Goal: Task Accomplishment & Management: Manage account settings

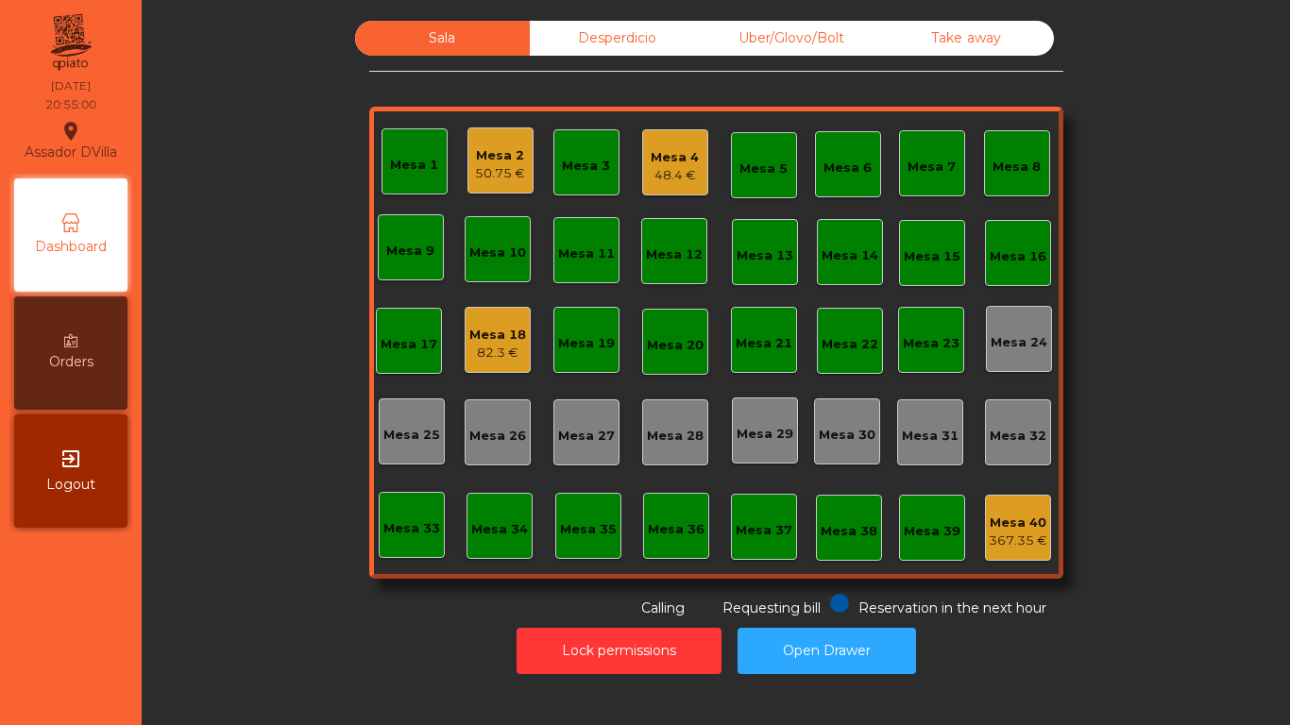
click at [788, 48] on div "Uber/Glovo/Bolt" at bounding box center [792, 38] width 175 height 35
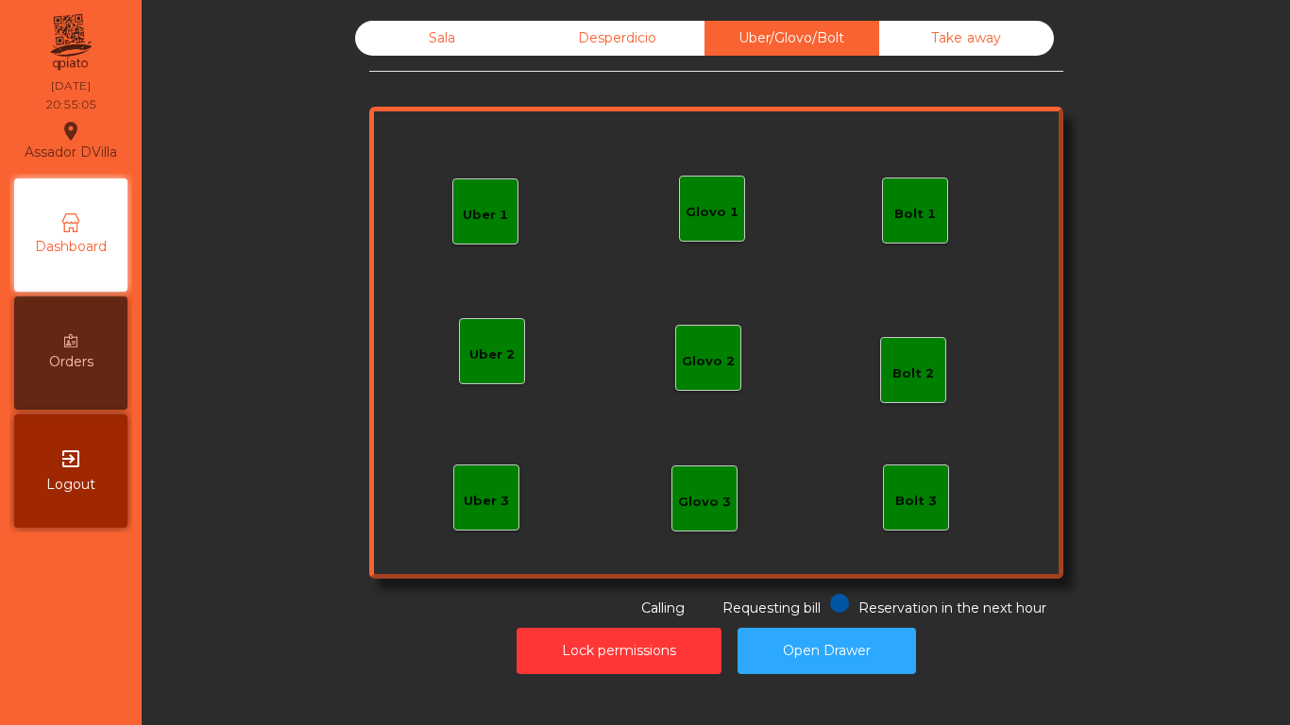
click at [905, 195] on div "Bolt 1" at bounding box center [915, 211] width 66 height 66
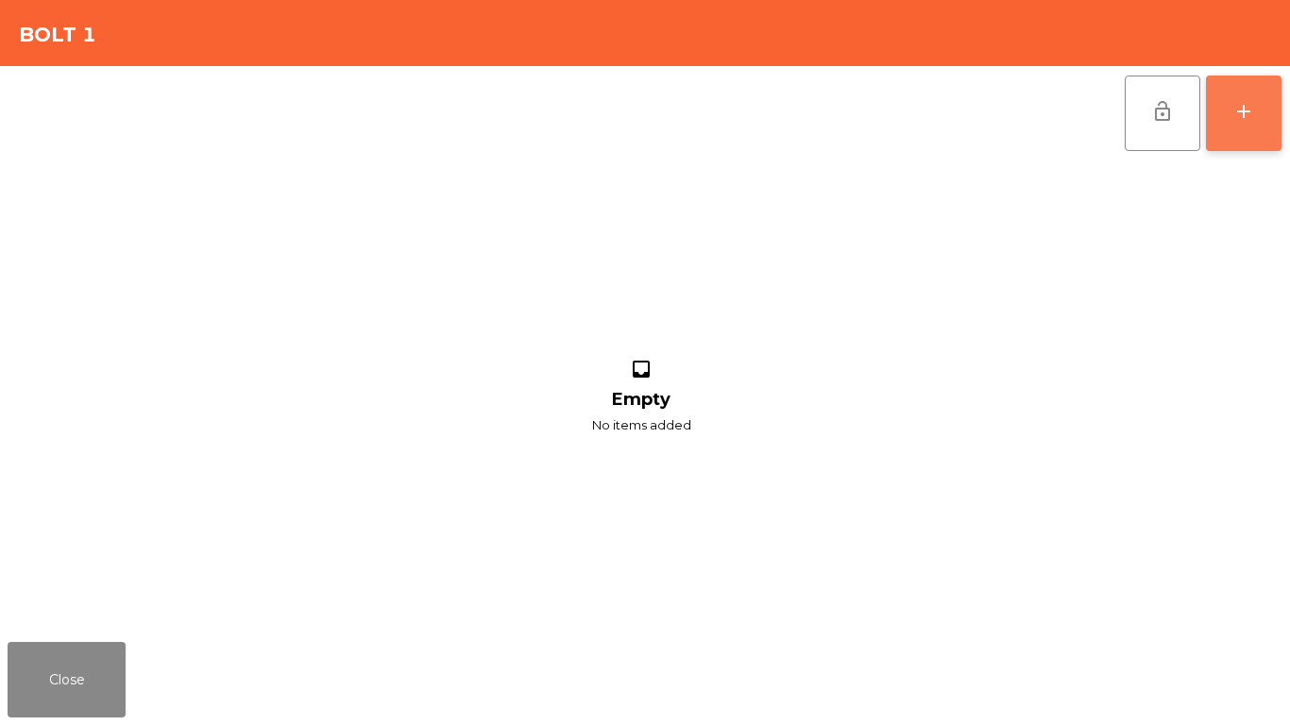
click at [1226, 81] on button "add" at bounding box center [1244, 114] width 76 height 76
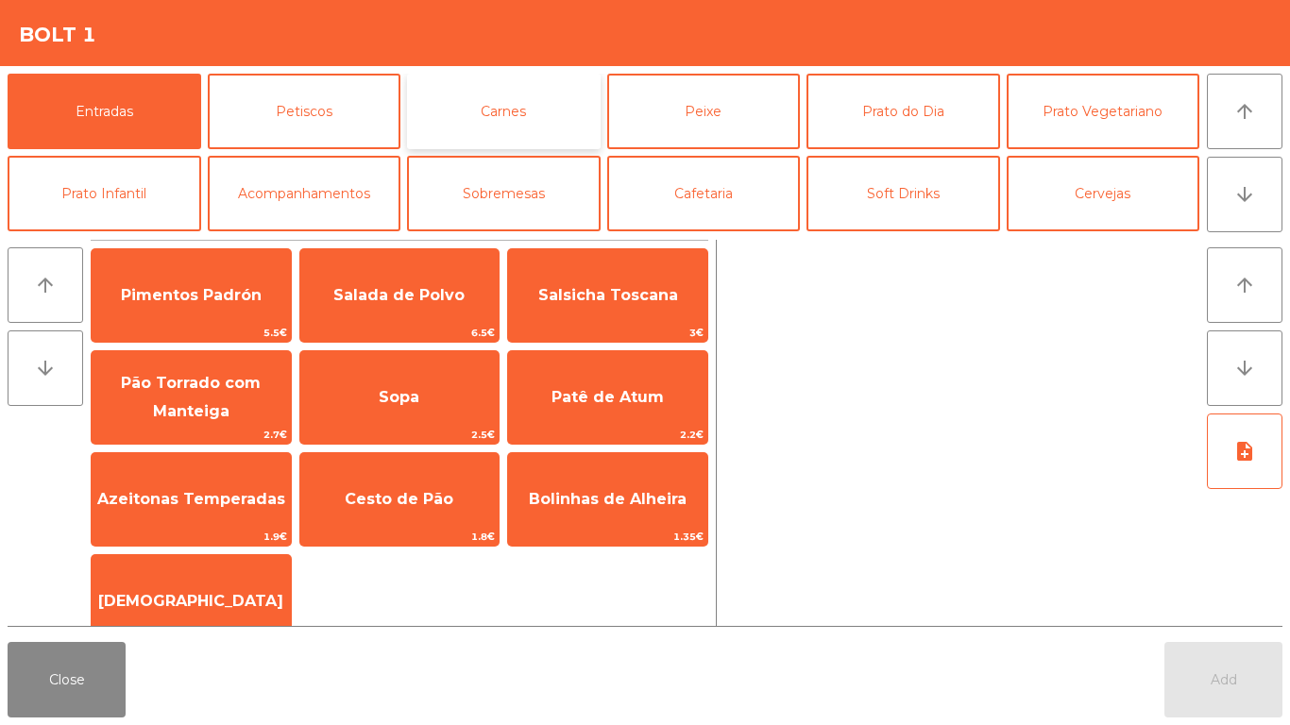
click at [474, 80] on button "Carnes" at bounding box center [504, 112] width 194 height 76
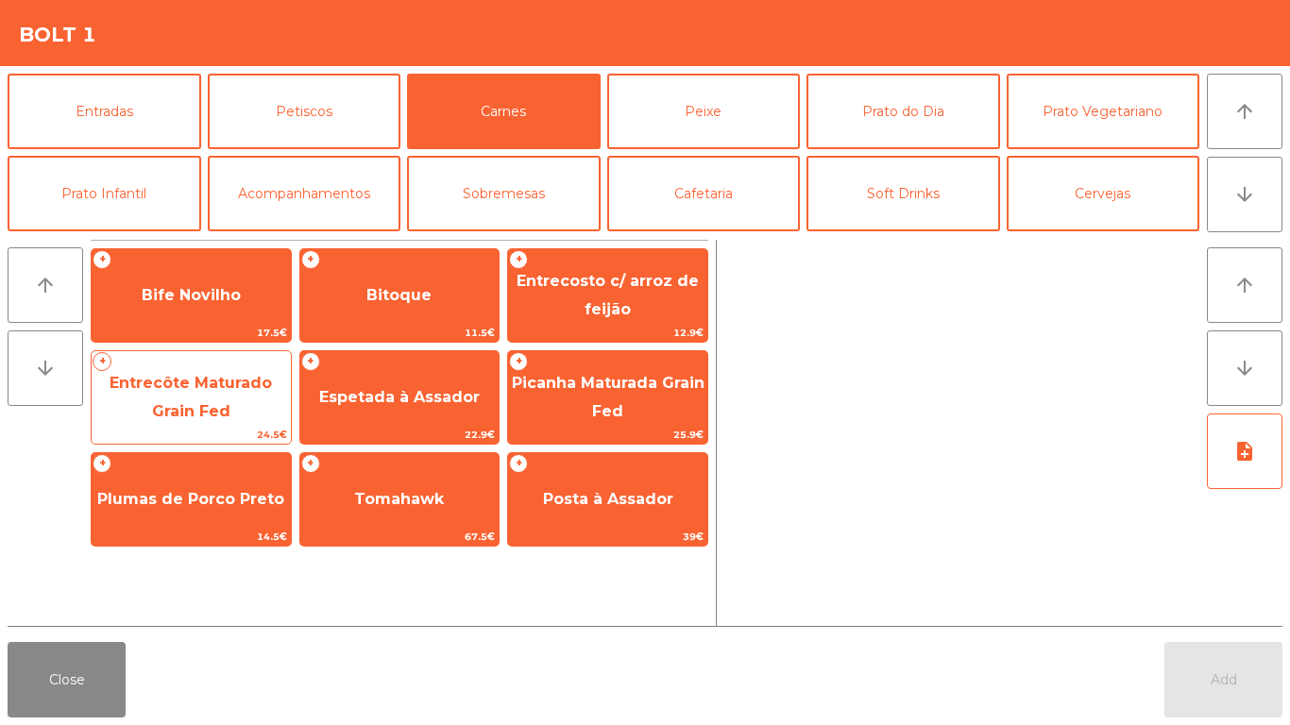
click at [201, 382] on span "Entrecôte Maturado Grain Fed" at bounding box center [191, 397] width 162 height 46
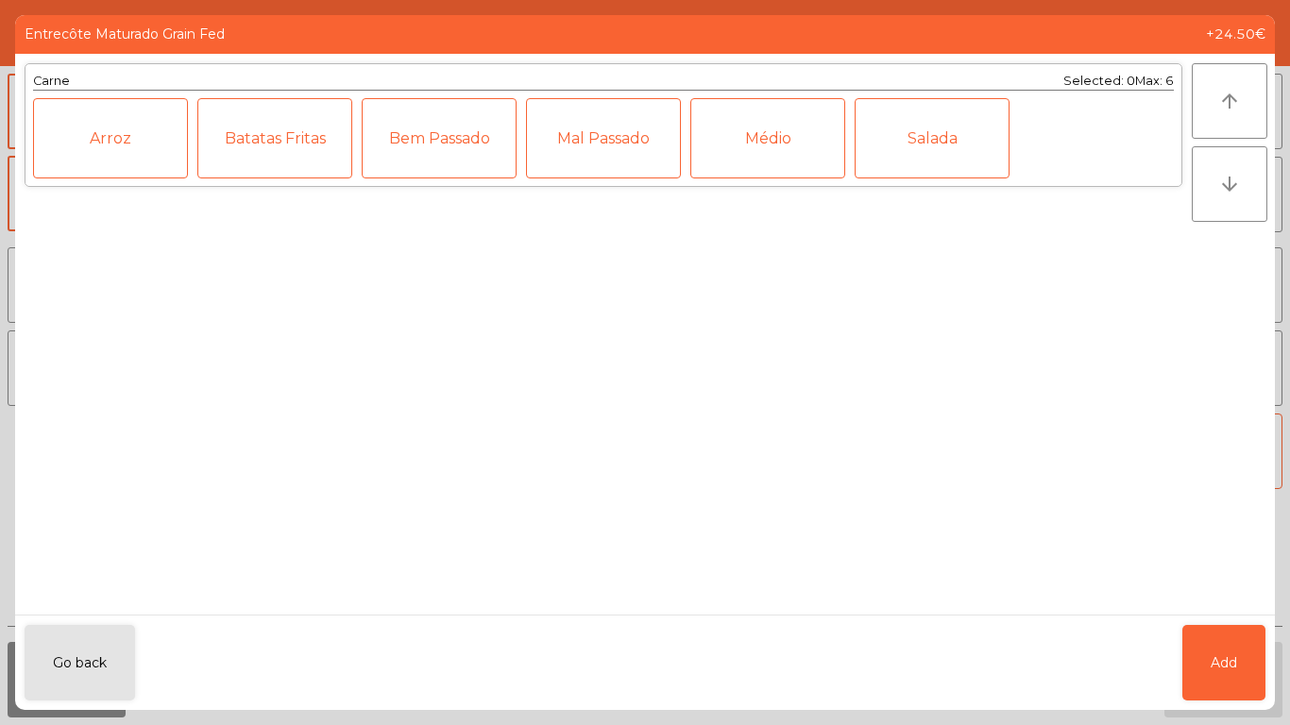
click at [722, 161] on div "Médio" at bounding box center [768, 138] width 155 height 80
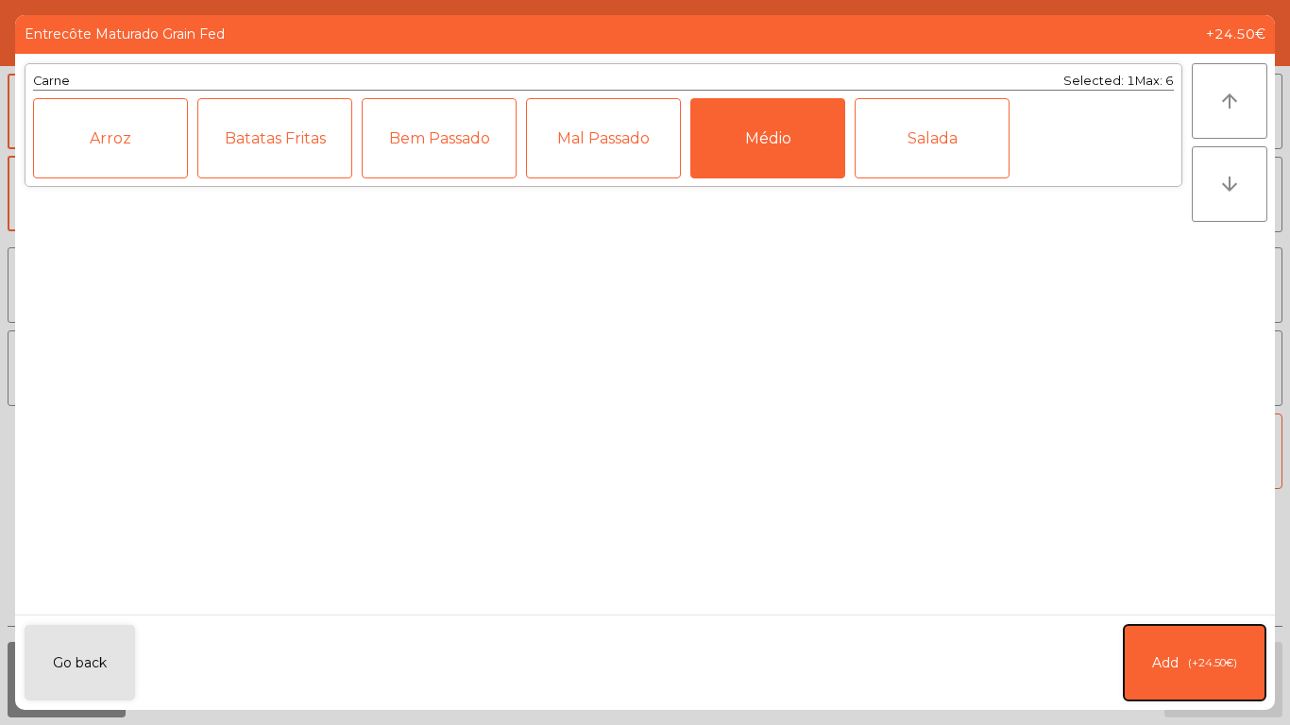
drag, startPoint x: 1207, startPoint y: 682, endPoint x: 942, endPoint y: 381, distance: 401.6
click at [1201, 670] on button "Add (+24.50€)" at bounding box center [1195, 663] width 142 height 76
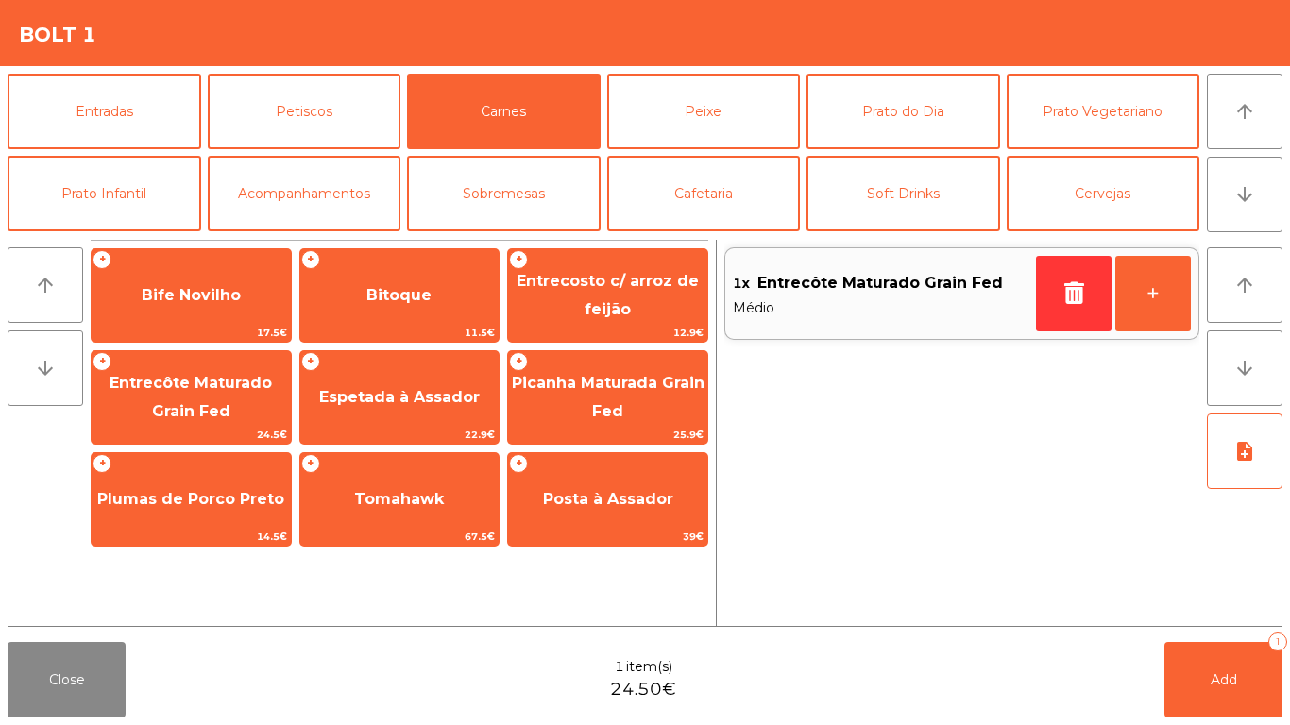
scroll to position [164, 0]
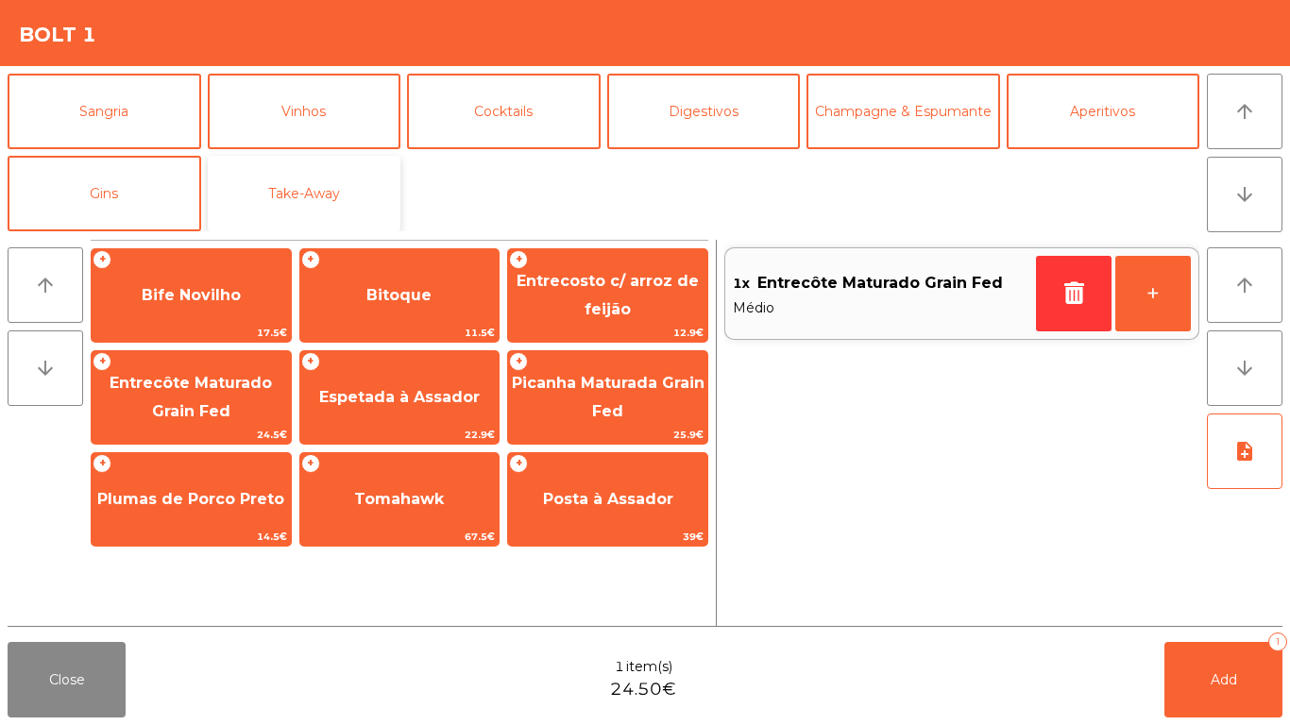
click at [279, 199] on button "Take-Away" at bounding box center [305, 194] width 194 height 76
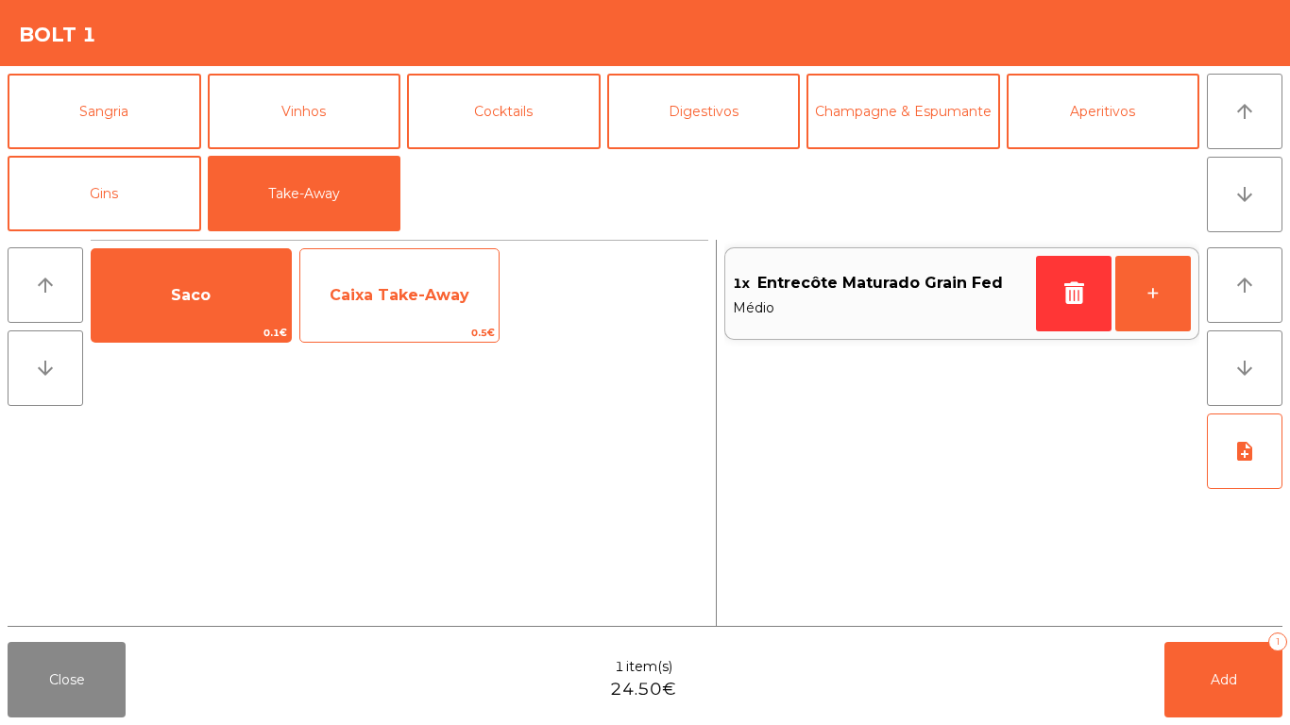
drag, startPoint x: 211, startPoint y: 282, endPoint x: 351, endPoint y: 291, distance: 141.1
click at [225, 284] on span "Saco" at bounding box center [191, 295] width 199 height 51
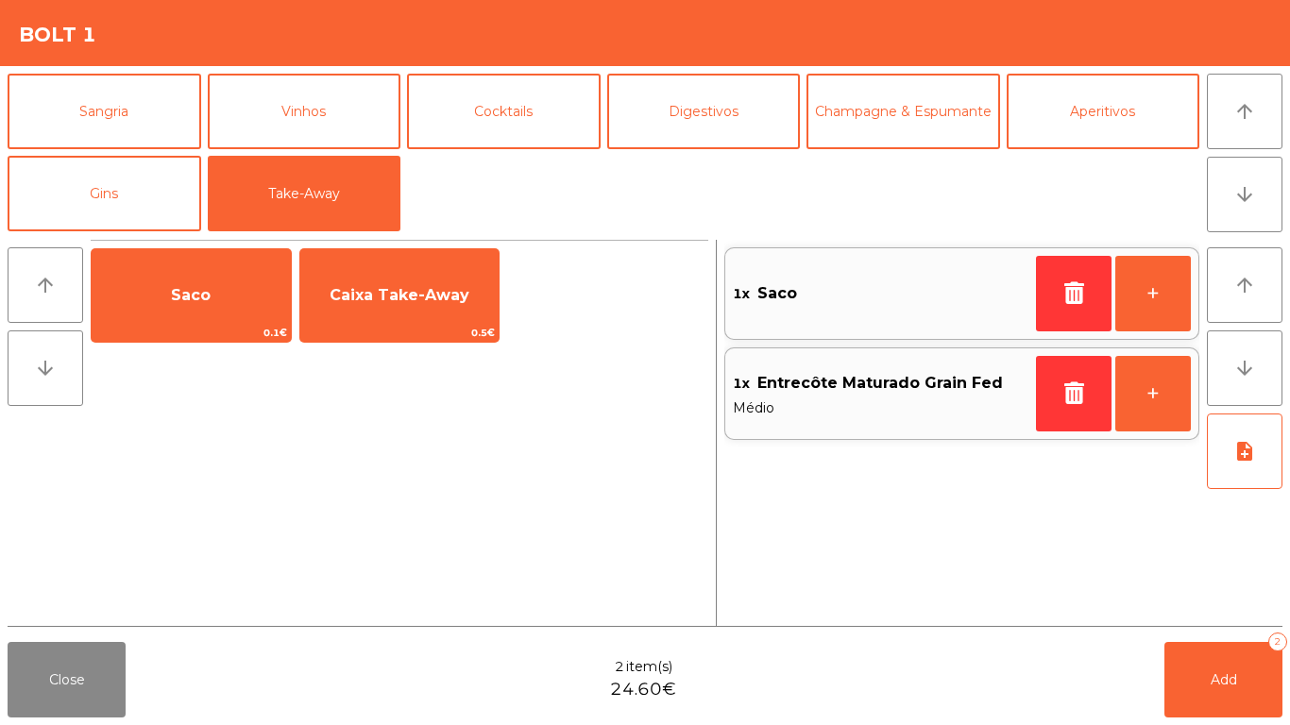
drag, startPoint x: 351, startPoint y: 291, endPoint x: 639, endPoint y: 371, distance: 298.2
click at [356, 290] on span "Caixa Take-Away" at bounding box center [400, 295] width 140 height 18
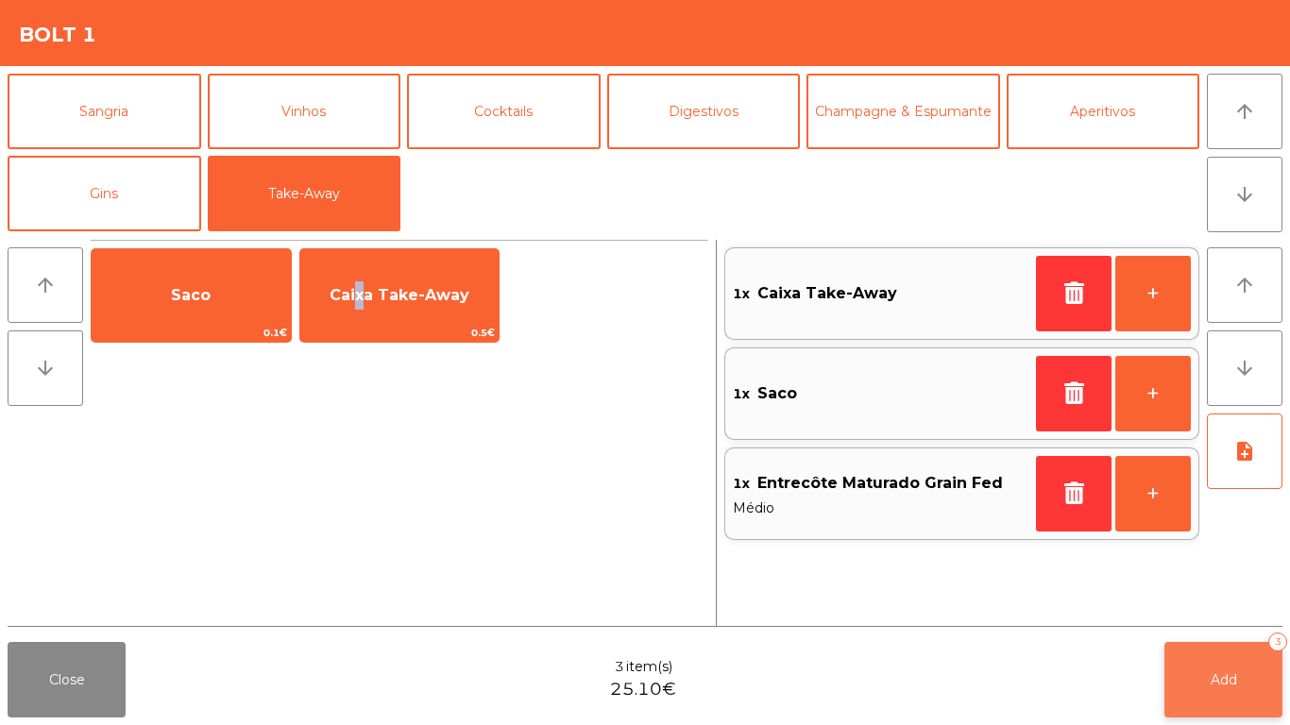
click at [1242, 701] on button "Add 3" at bounding box center [1224, 680] width 118 height 76
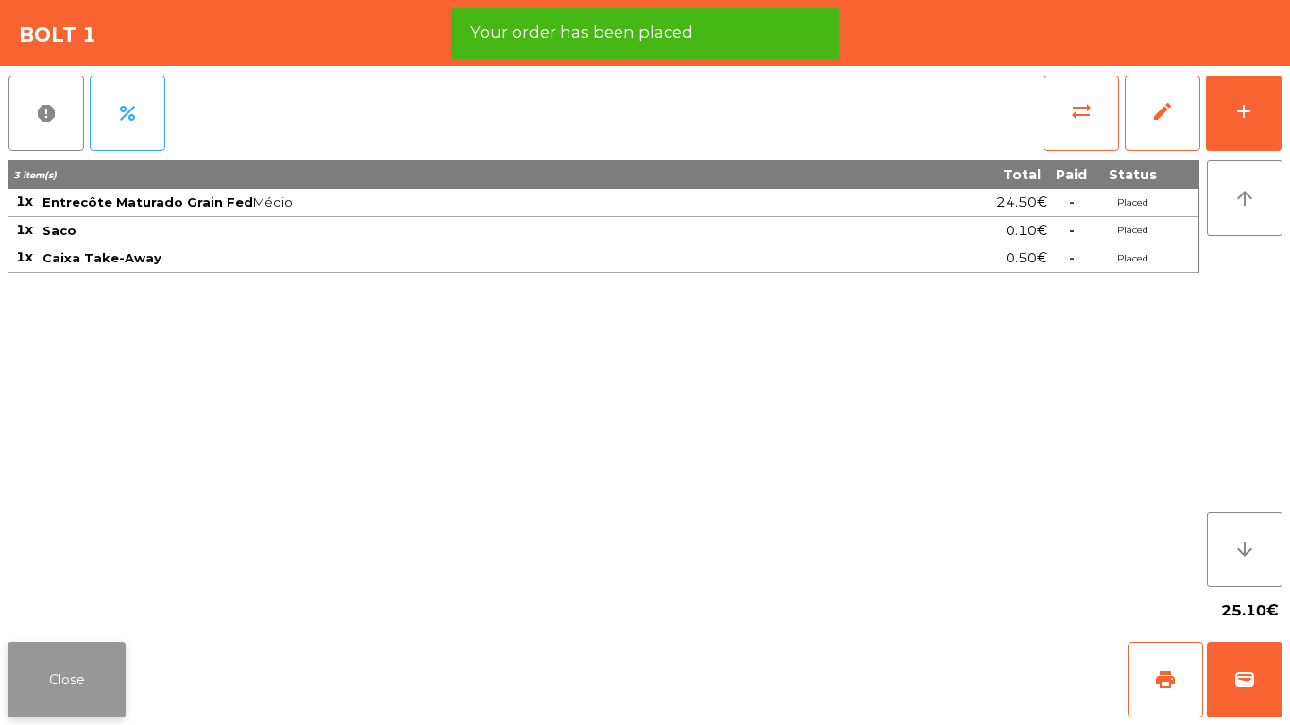
drag, startPoint x: 129, startPoint y: 691, endPoint x: 113, endPoint y: 666, distance: 30.1
click at [130, 680] on div "Close print wallet" at bounding box center [645, 680] width 1290 height 91
click at [84, 672] on button "Close" at bounding box center [67, 680] width 118 height 76
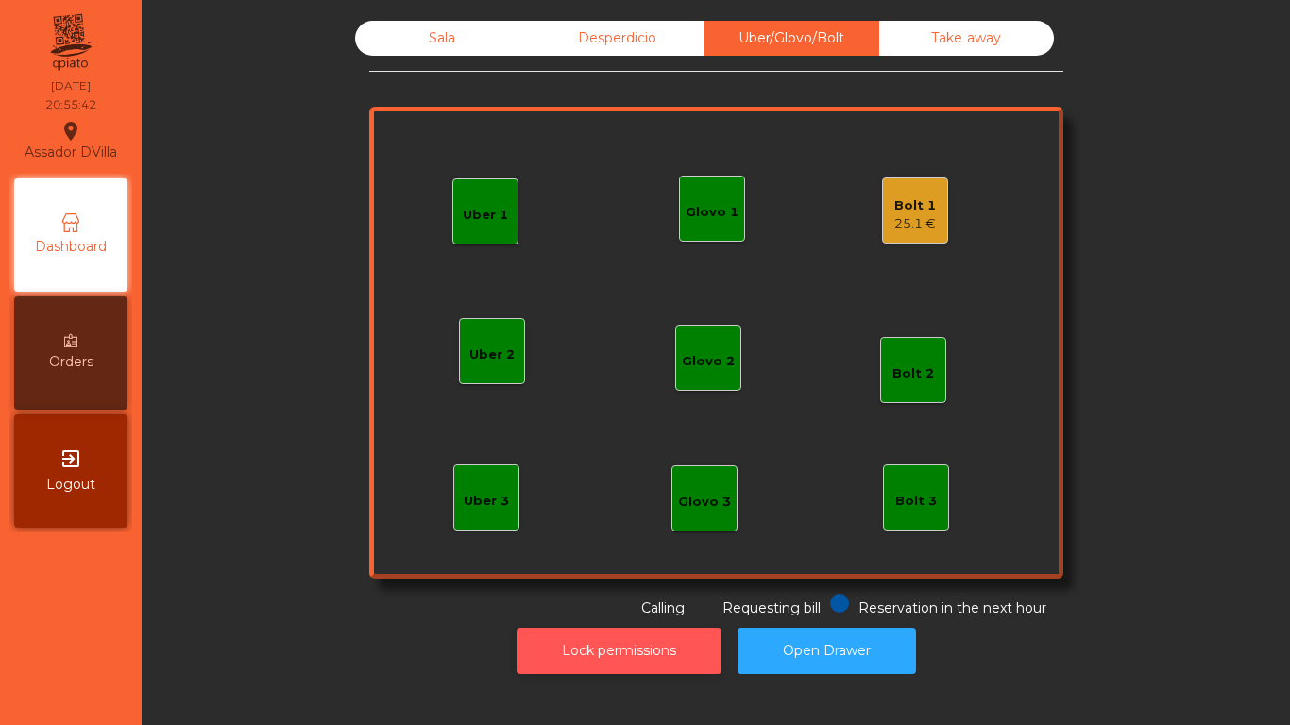
click at [598, 670] on button "Lock permissions" at bounding box center [619, 651] width 205 height 46
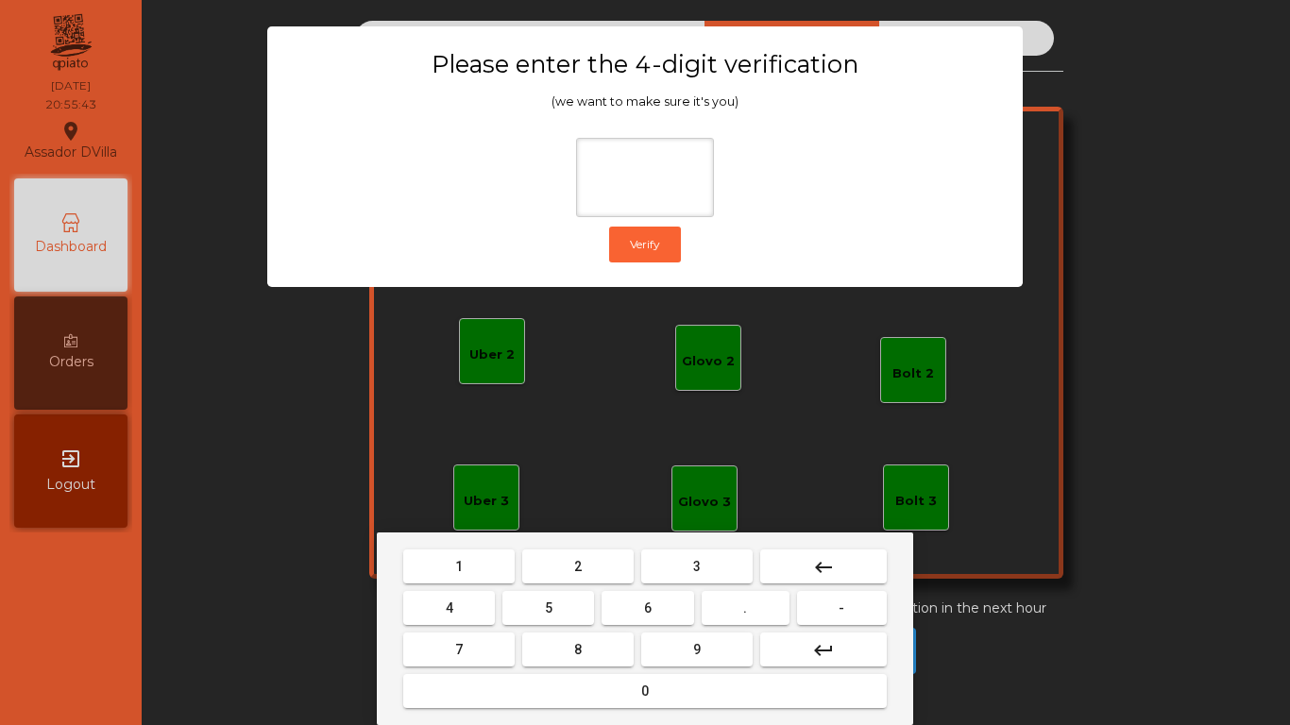
click at [570, 560] on button "2" at bounding box center [577, 567] width 111 height 34
drag, startPoint x: 416, startPoint y: 606, endPoint x: 425, endPoint y: 607, distance: 9.5
click at [416, 607] on button "4" at bounding box center [449, 608] width 92 height 34
drag, startPoint x: 640, startPoint y: 619, endPoint x: 654, endPoint y: 624, distance: 14.4
click at [649, 620] on button "6" at bounding box center [648, 608] width 92 height 34
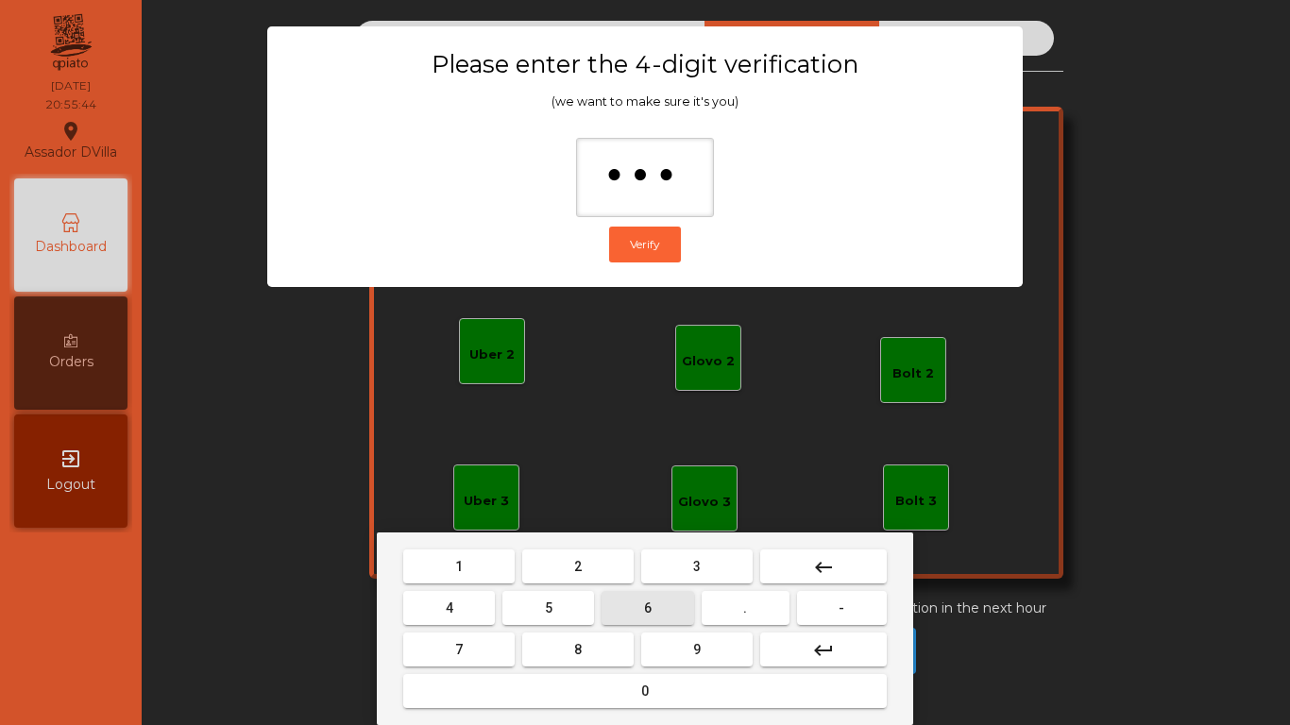
click at [674, 641] on button "9" at bounding box center [696, 650] width 111 height 34
type input "****"
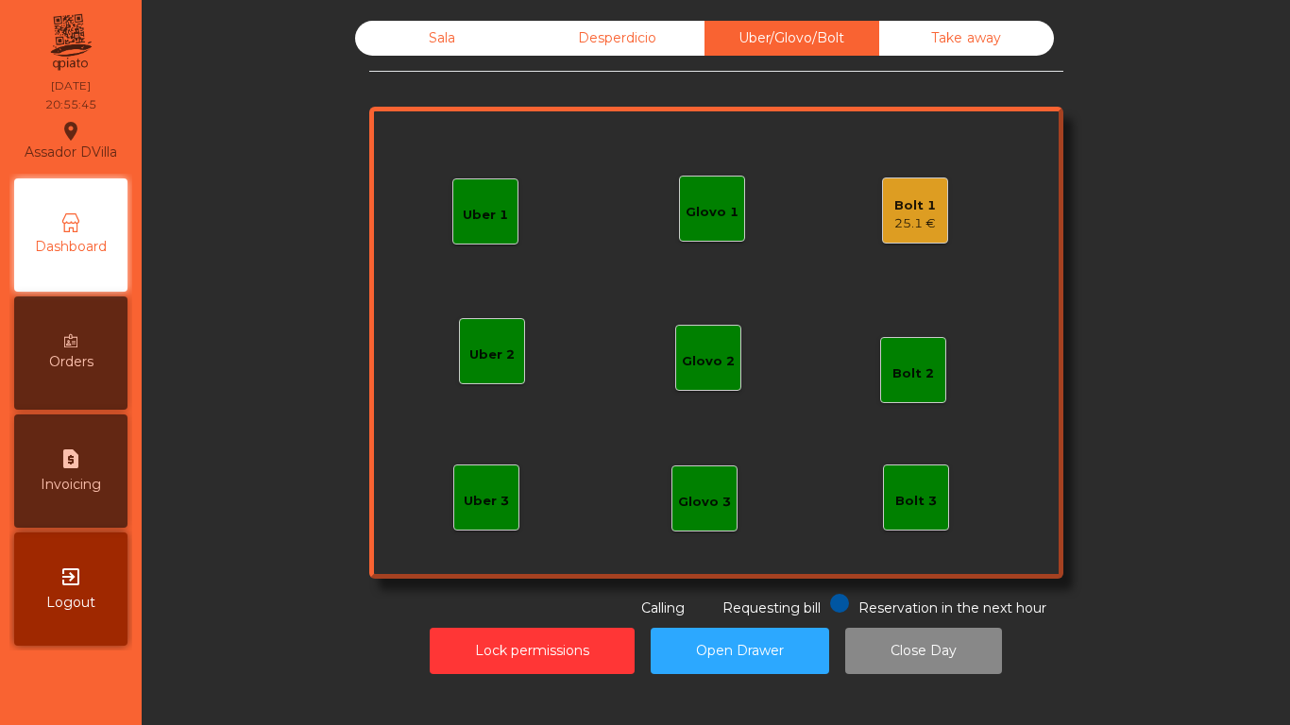
click at [911, 193] on div "Bolt 1 25.1 €" at bounding box center [916, 211] width 42 height 44
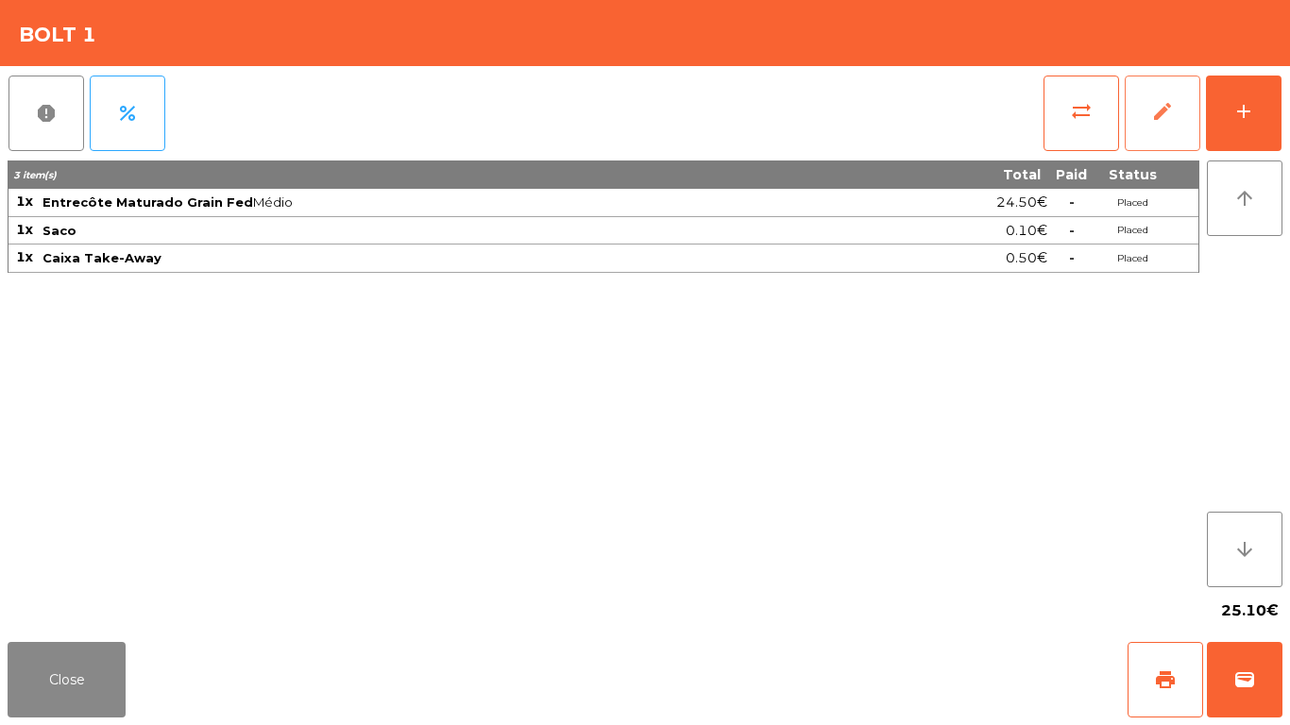
click at [1182, 137] on button "edit" at bounding box center [1163, 114] width 76 height 76
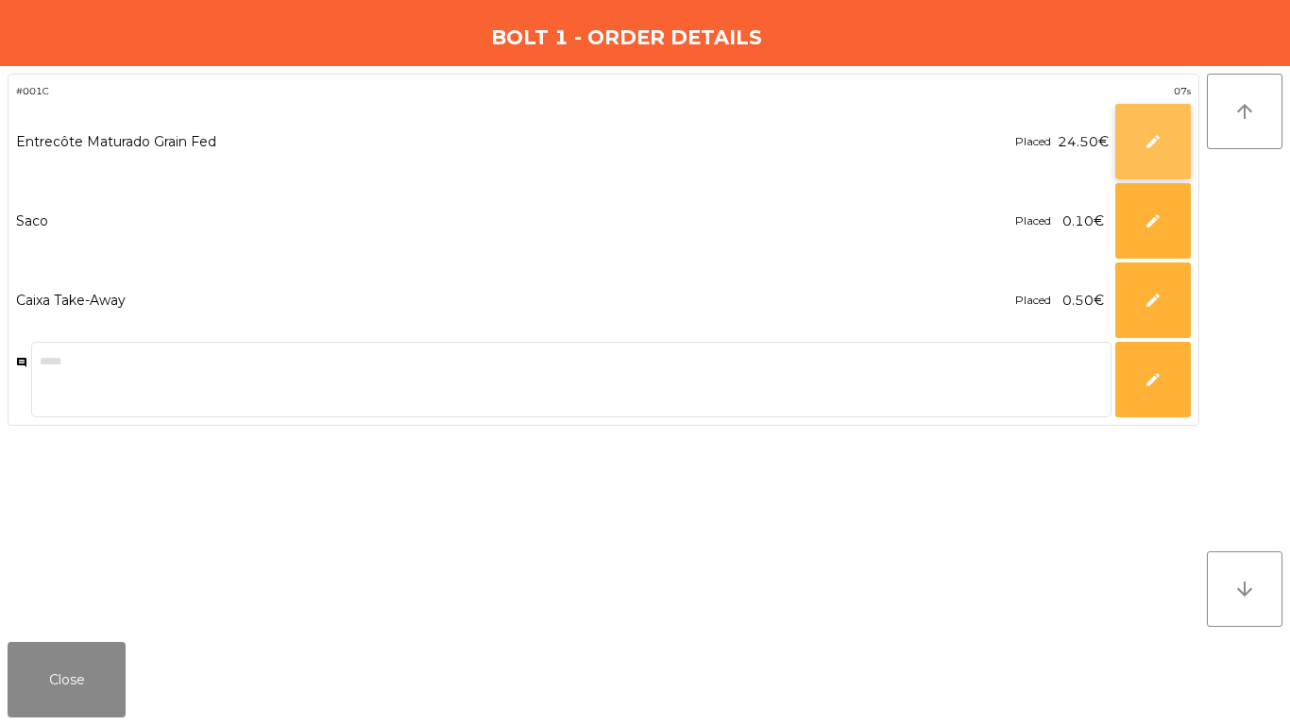
click at [1160, 143] on span "edit" at bounding box center [1153, 141] width 17 height 17
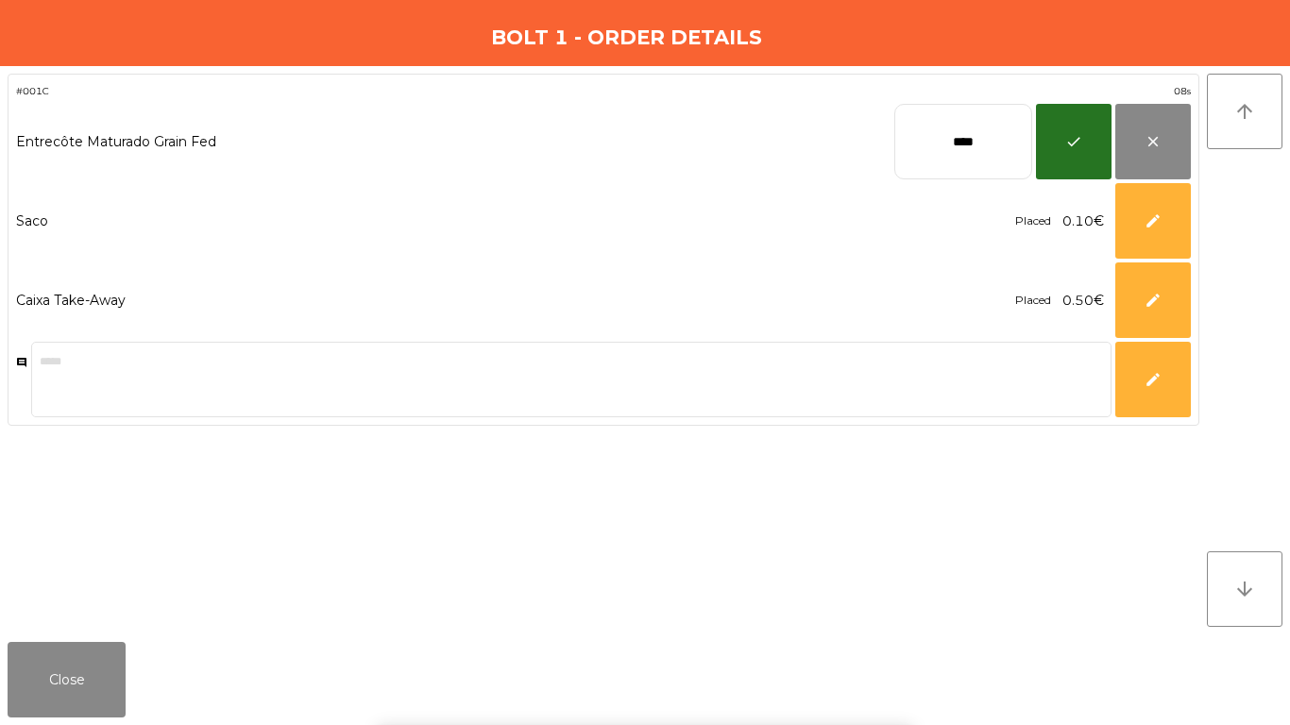
click at [917, 149] on input "****" at bounding box center [964, 142] width 138 height 76
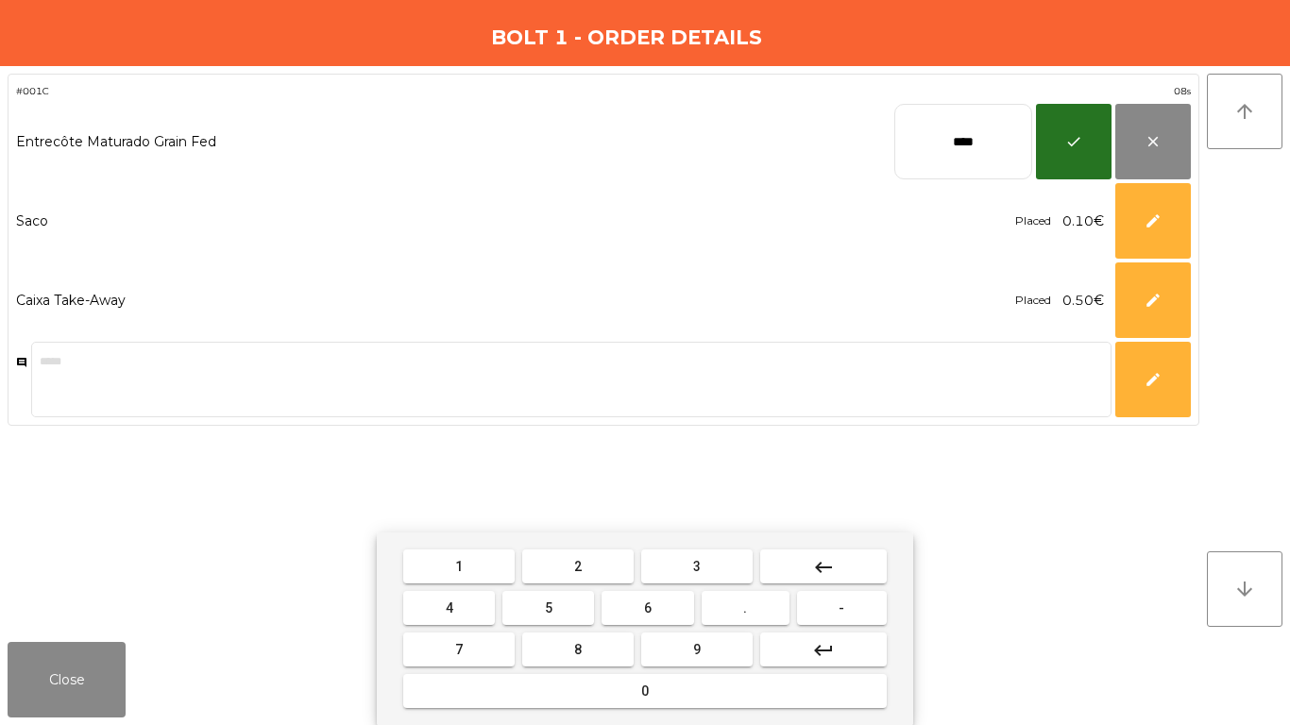
click at [917, 147] on input "****" at bounding box center [964, 142] width 138 height 76
type input "*****"
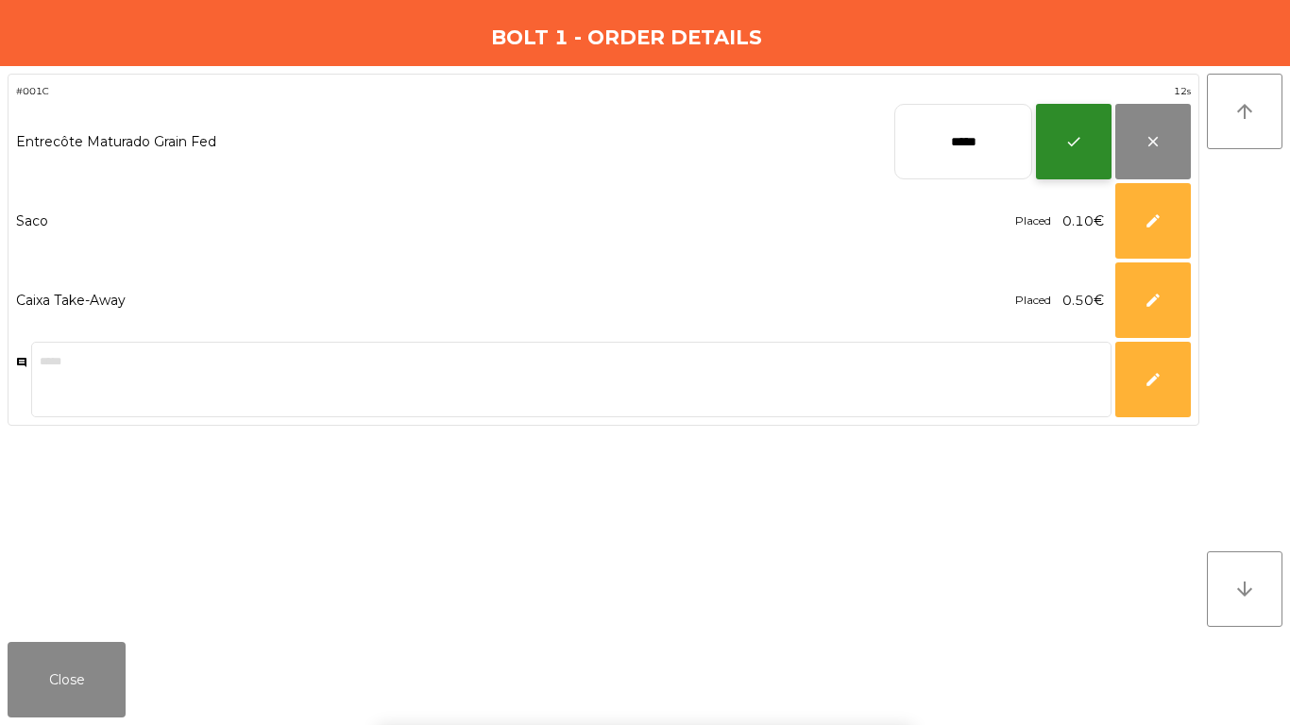
click at [1093, 148] on button "check" at bounding box center [1074, 142] width 76 height 76
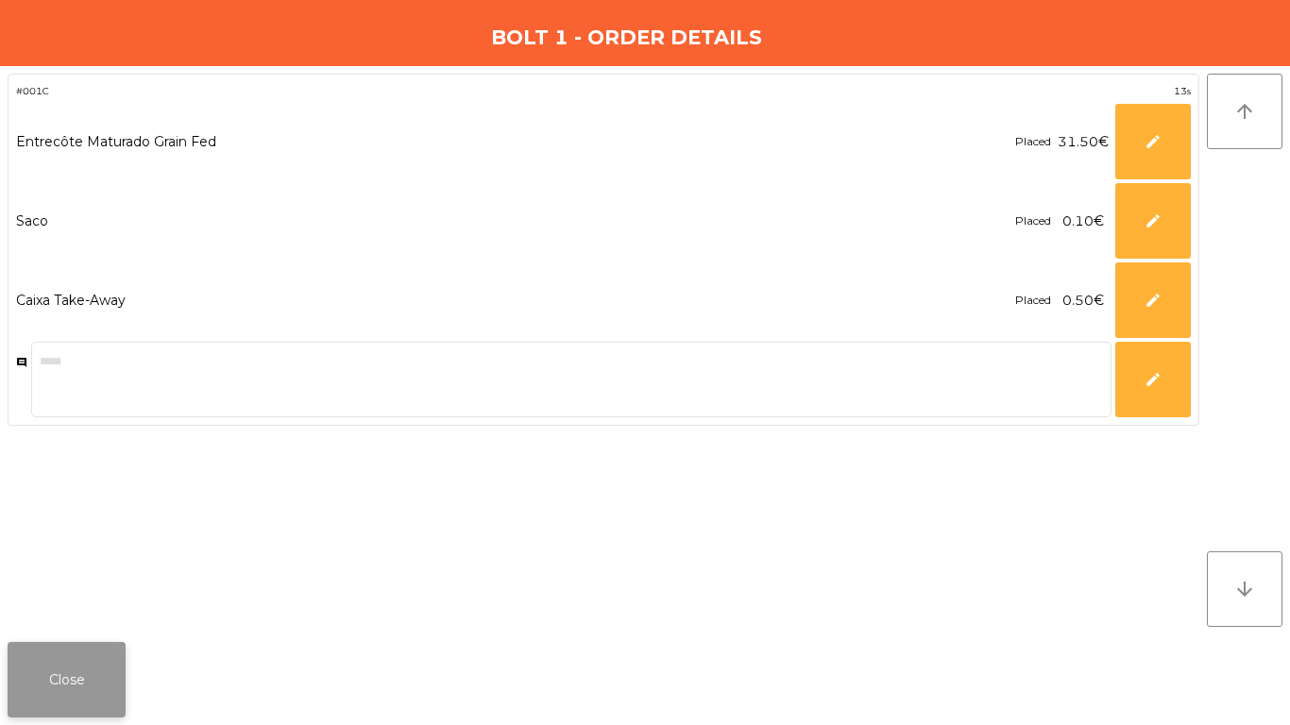
click at [80, 686] on button "Close" at bounding box center [67, 680] width 118 height 76
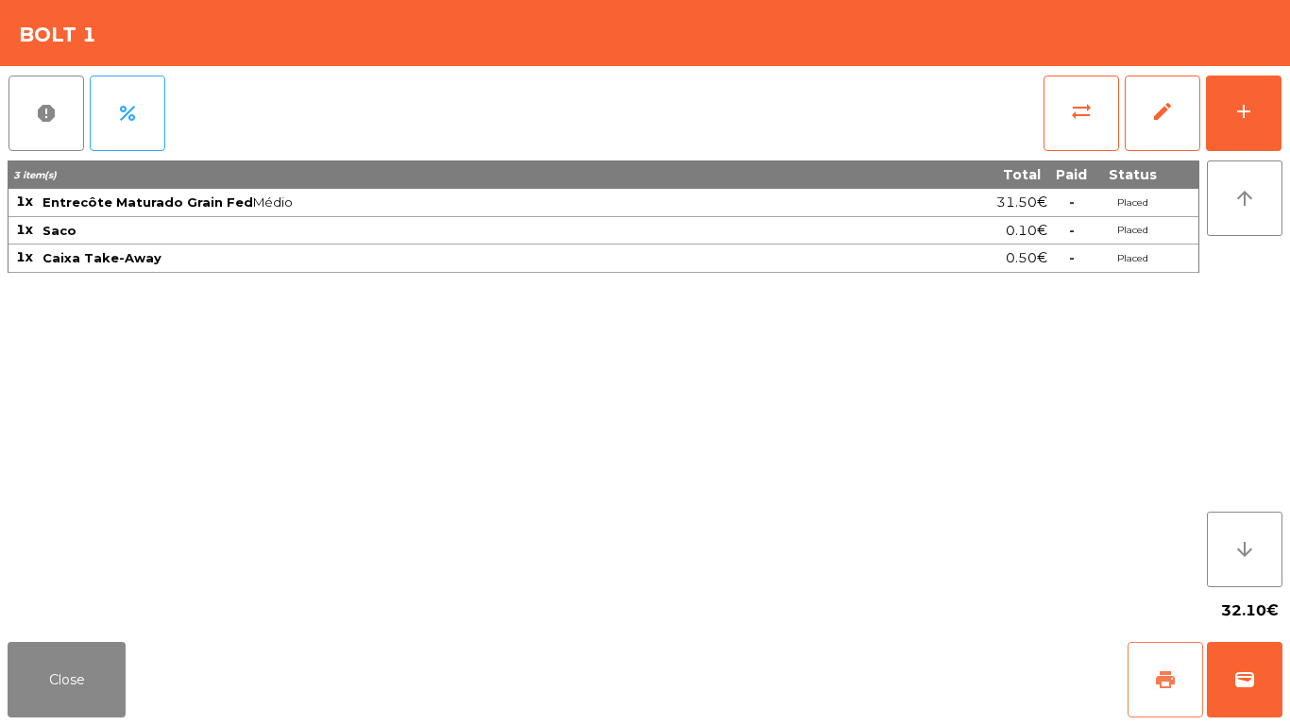
drag, startPoint x: 1138, startPoint y: 705, endPoint x: 1189, endPoint y: 688, distance: 53.8
click at [1139, 705] on button "print" at bounding box center [1166, 680] width 76 height 76
click at [1256, 671] on button "wallet" at bounding box center [1245, 680] width 76 height 76
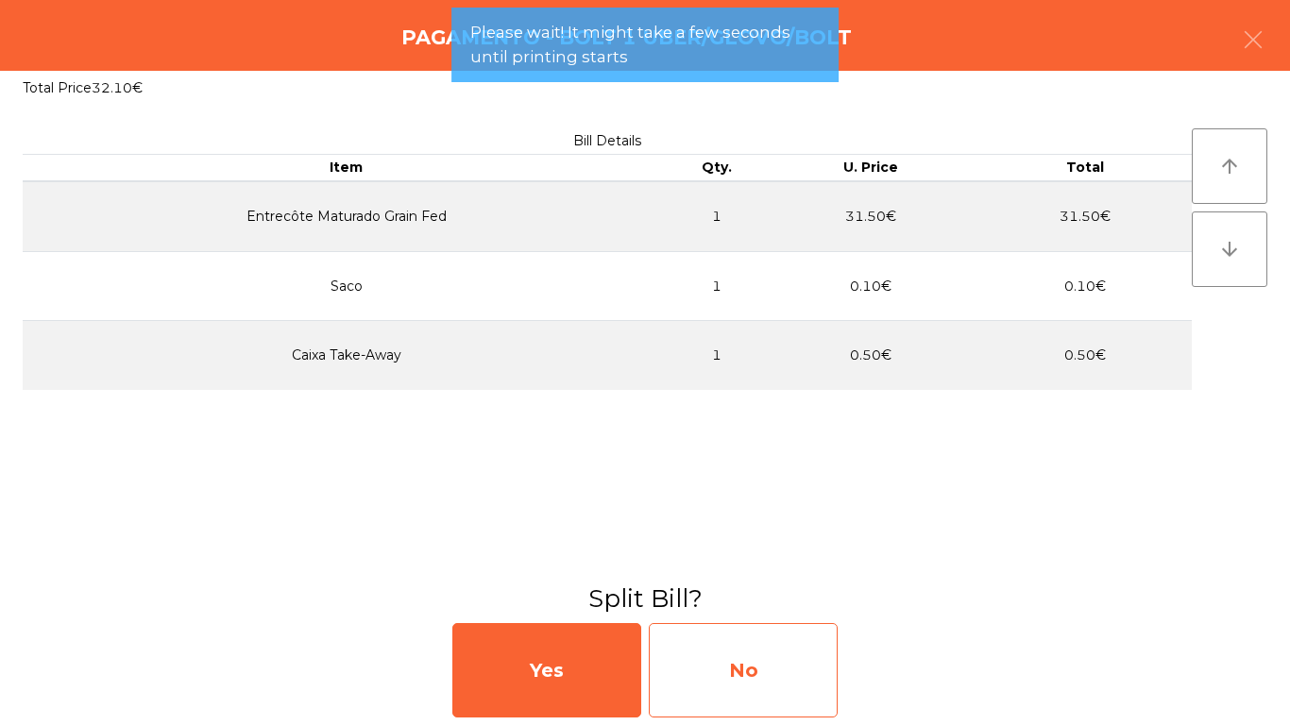
click at [771, 672] on div "No" at bounding box center [743, 670] width 189 height 94
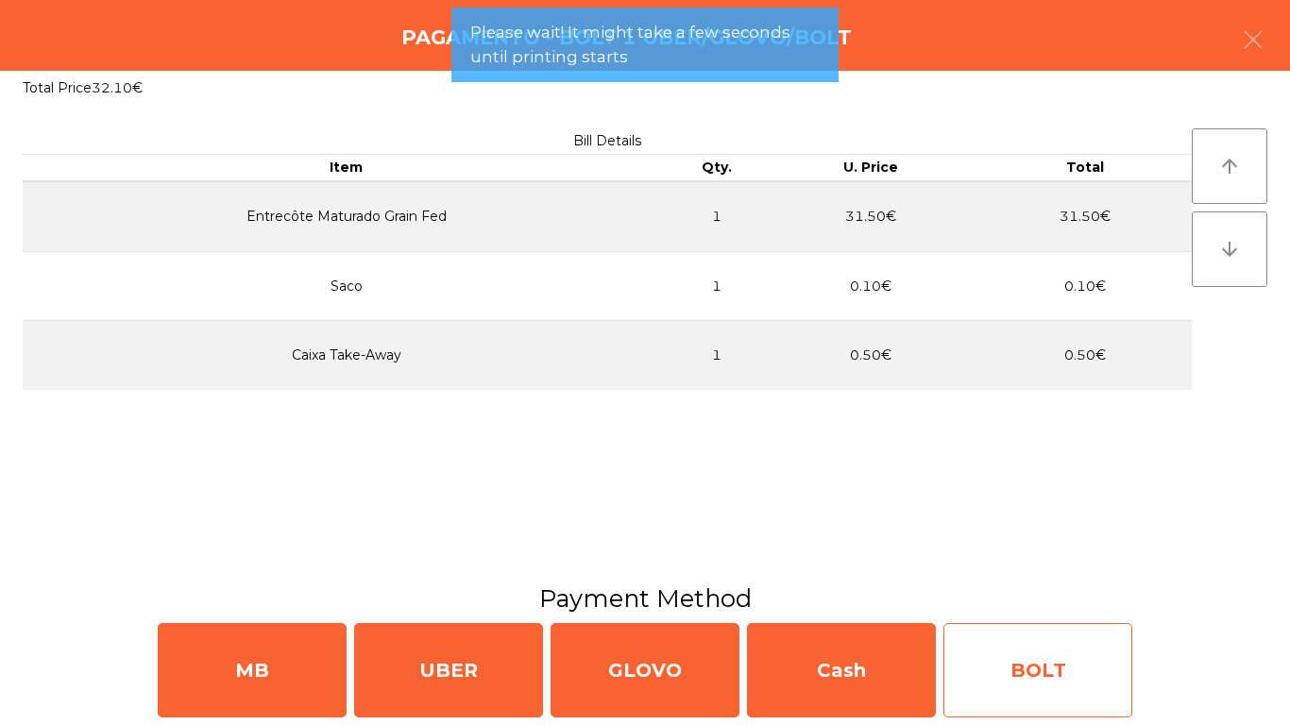
click at [977, 684] on div "BOLT" at bounding box center [1038, 670] width 189 height 94
select select "**"
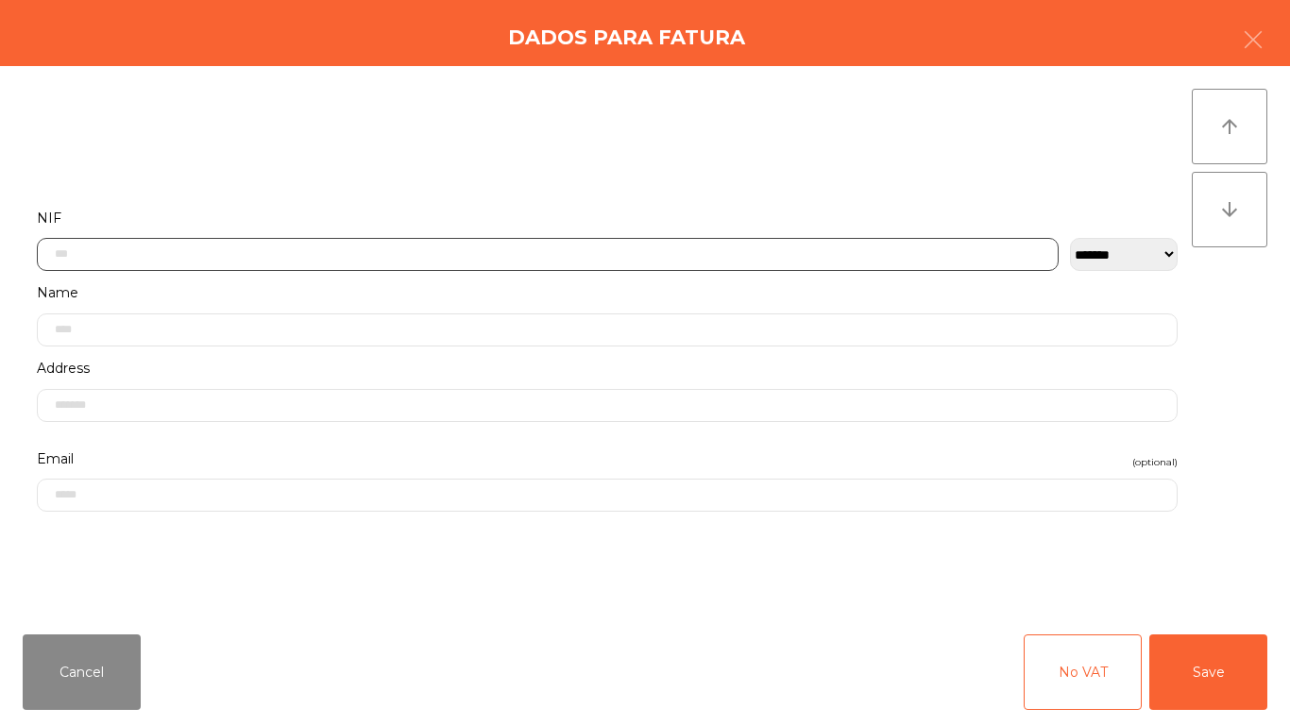
click at [348, 250] on input "text" at bounding box center [548, 254] width 1022 height 33
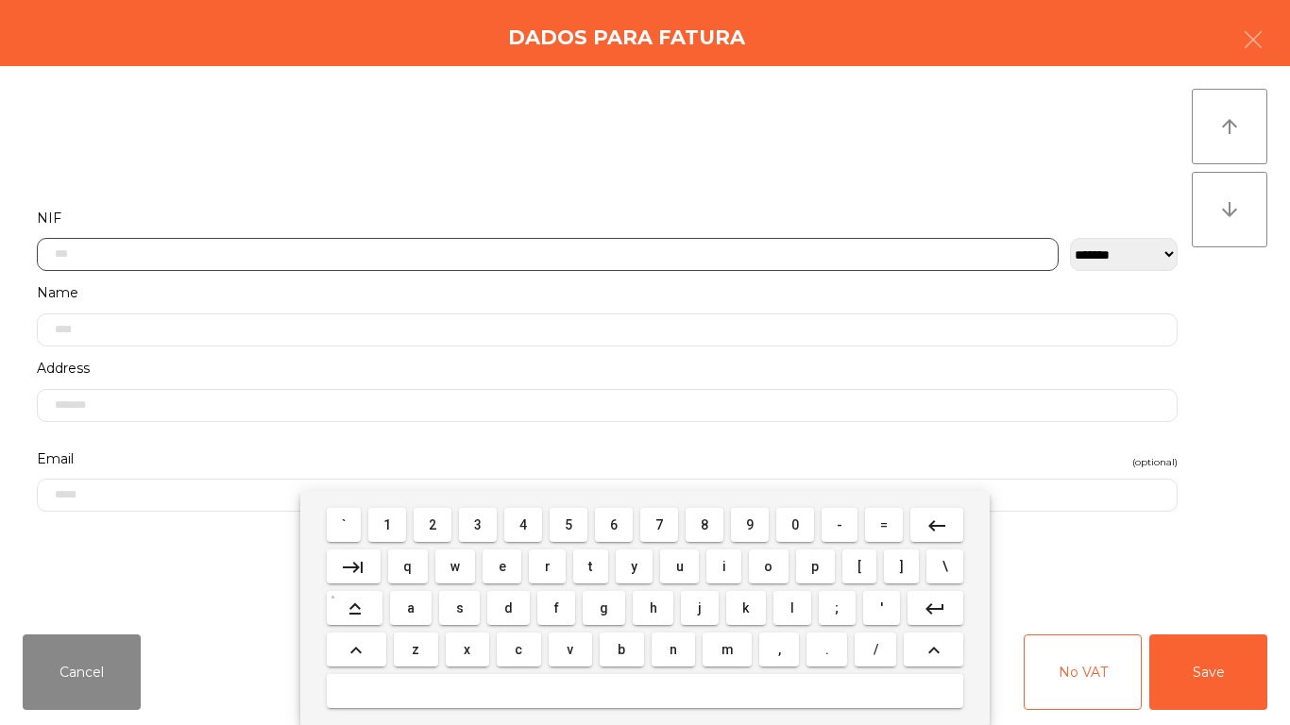
scroll to position [115, 0]
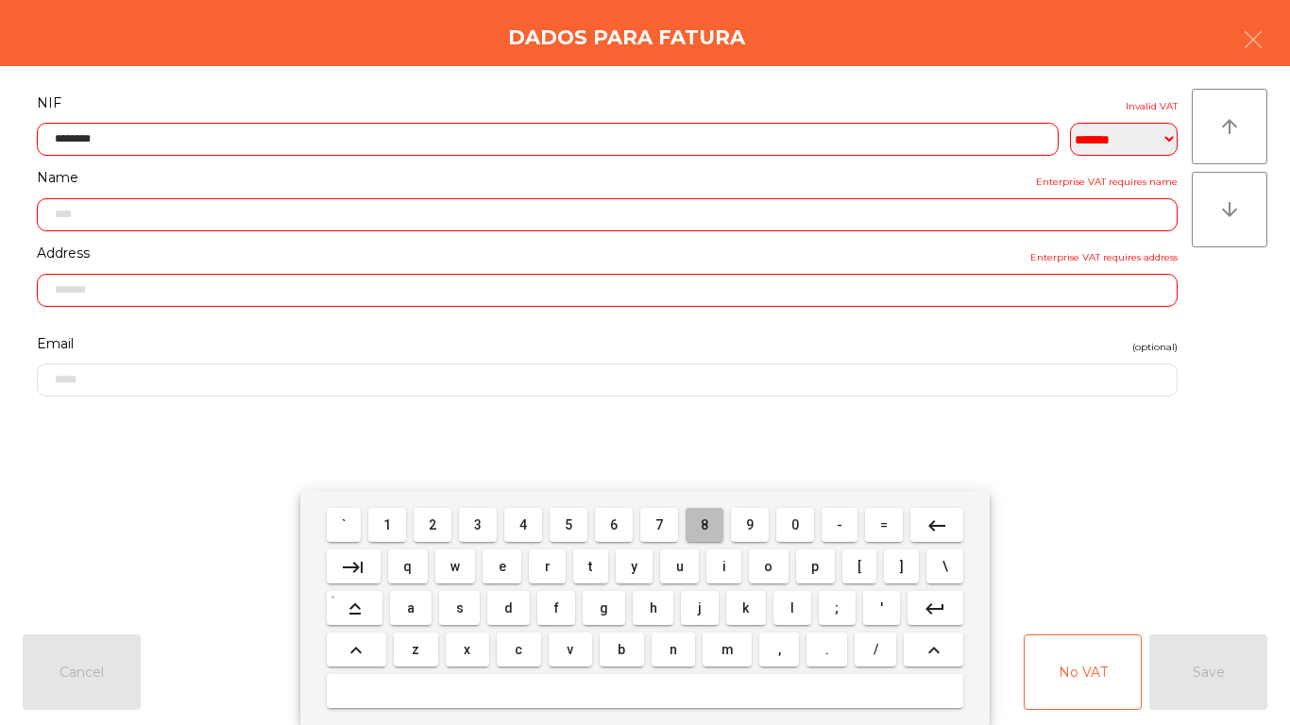
type input "*********"
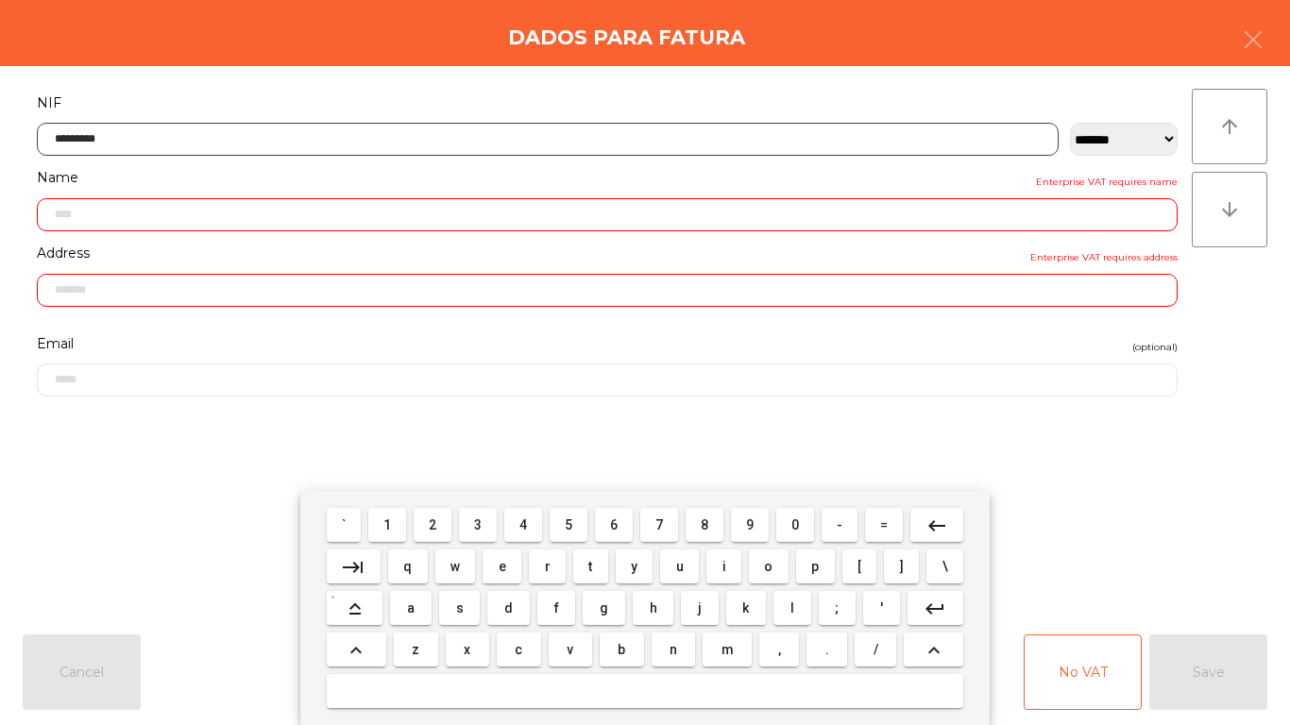
type input "**********"
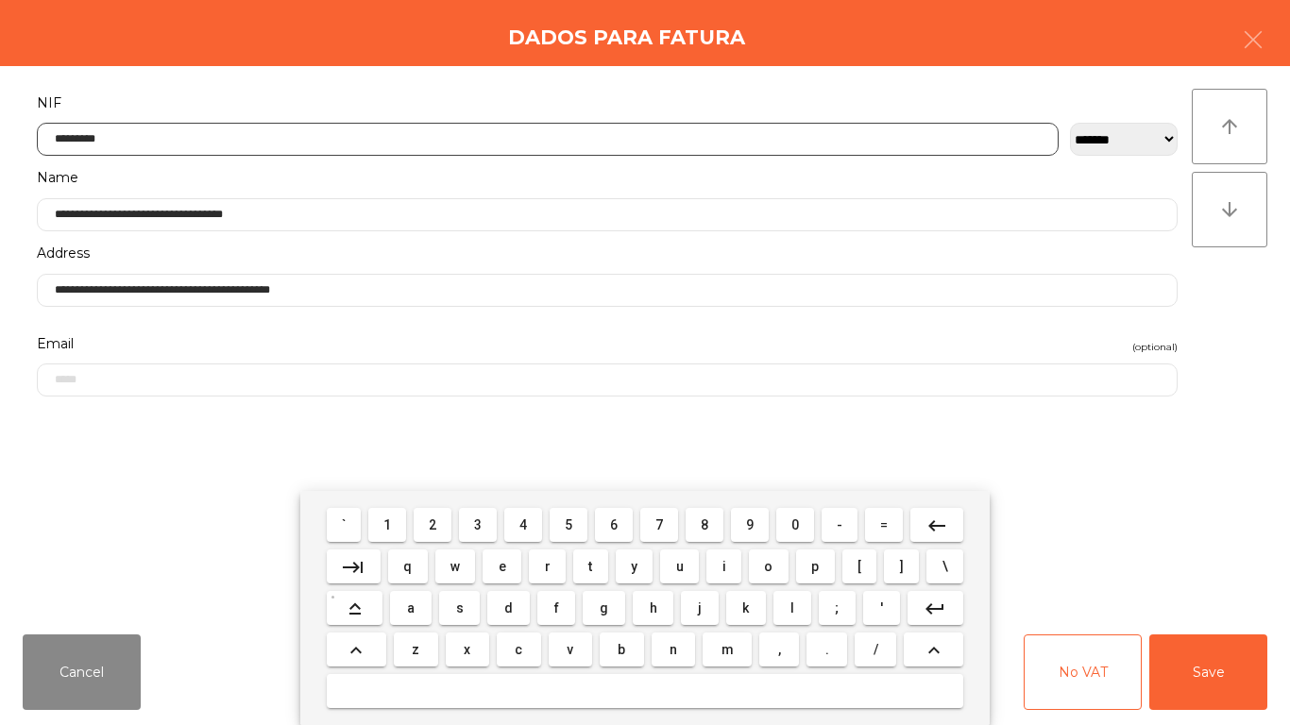
type input "*********"
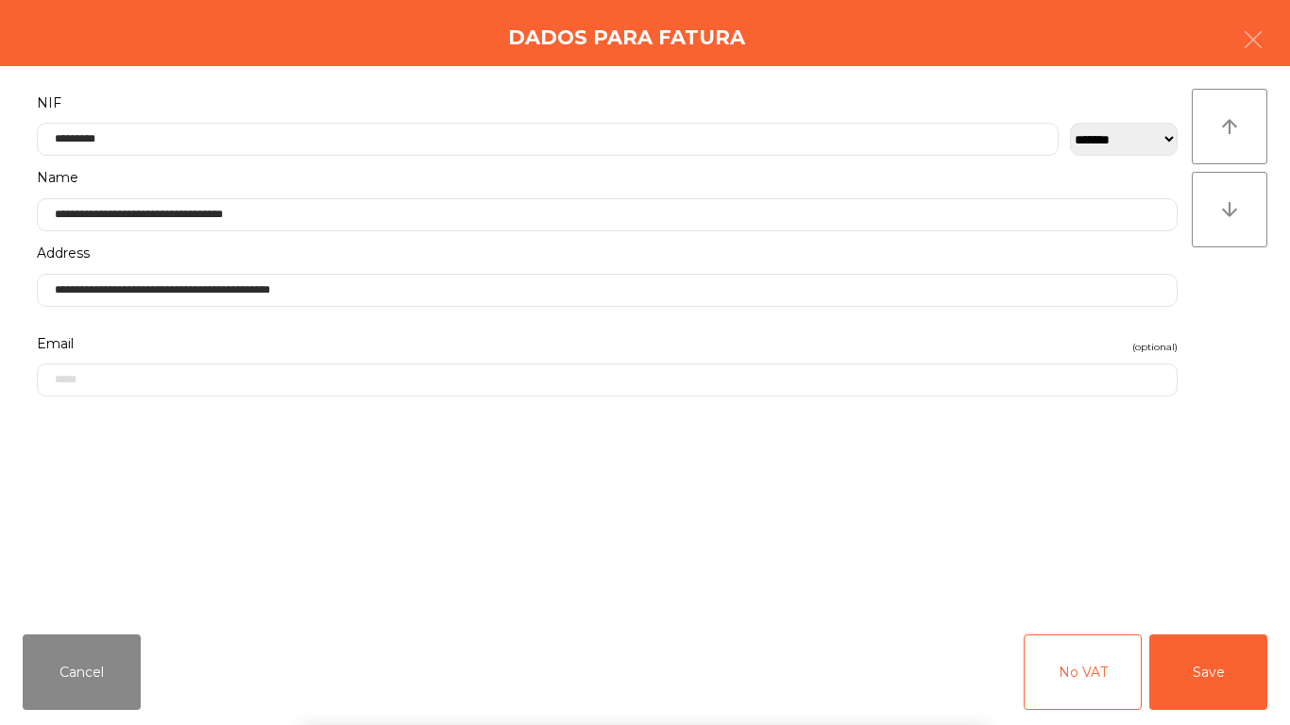
click at [1090, 505] on div "` 1 2 3 4 5 6 7 8 9 0 - = keyboard_backspace keyboard_tab q w e r t y u i o p […" at bounding box center [645, 608] width 1290 height 234
click at [1203, 623] on div "Cancel No VAT Save" at bounding box center [645, 673] width 1290 height 106
click at [1211, 671] on button "Save" at bounding box center [1209, 673] width 118 height 76
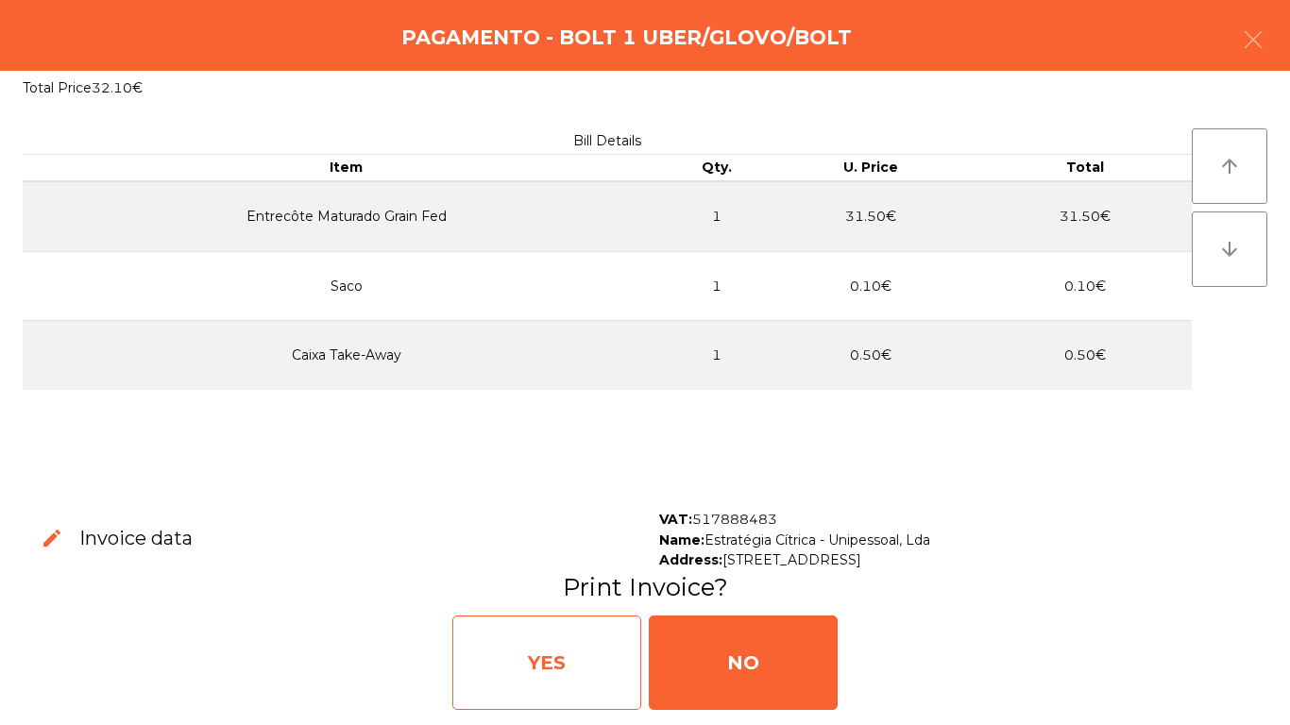
click at [613, 700] on div "YES" at bounding box center [546, 663] width 189 height 94
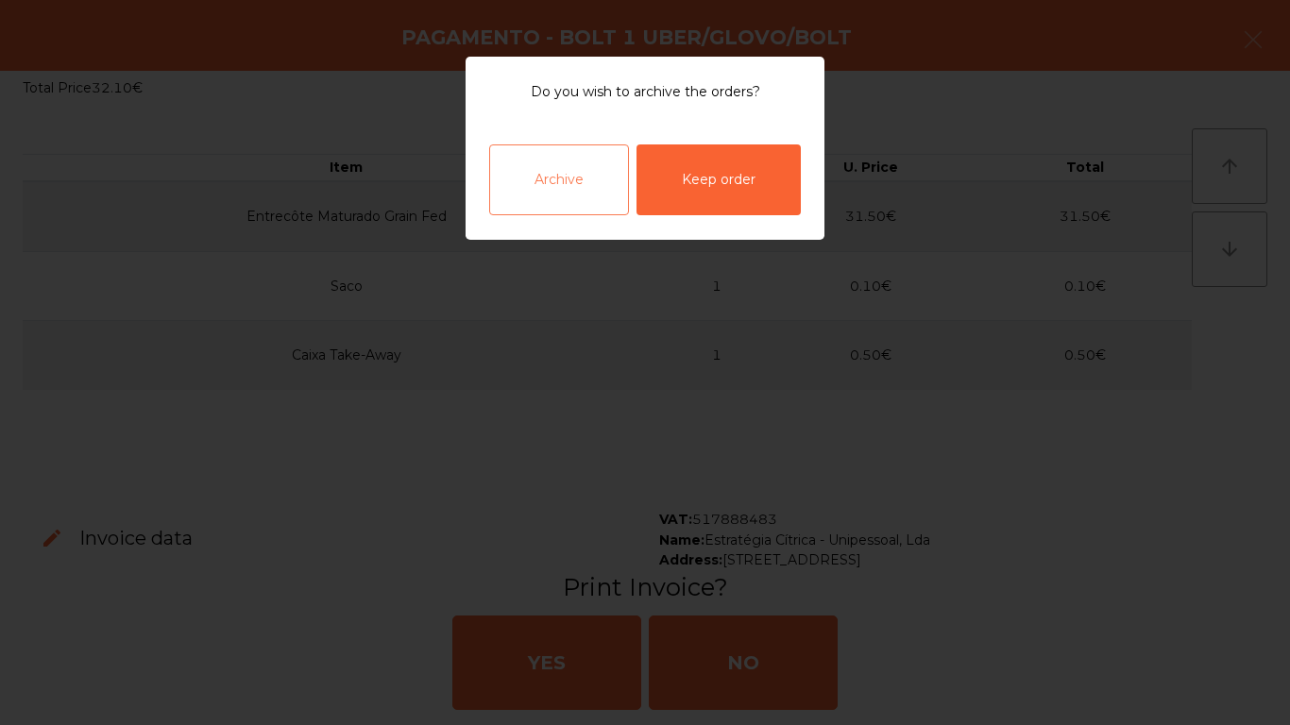
click at [587, 162] on div "Archive" at bounding box center [559, 180] width 140 height 71
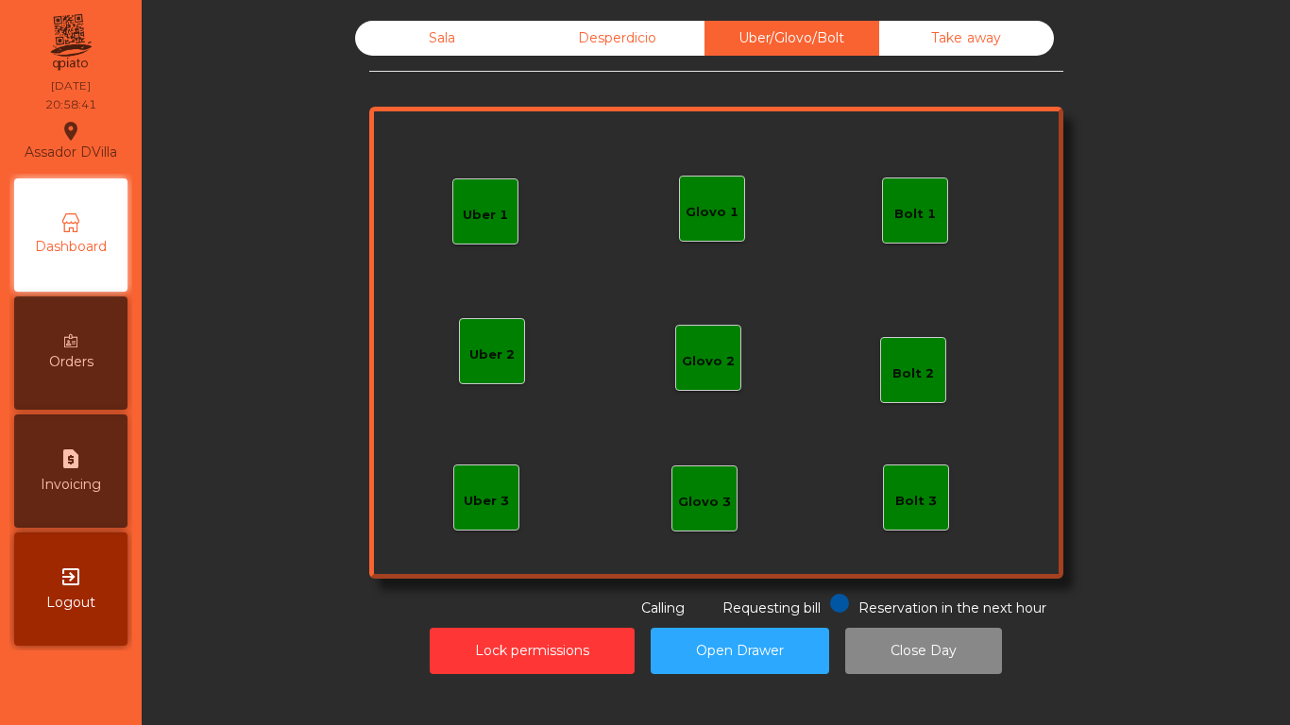
click at [399, 17] on div "Sala Desperdicio Uber/Glovo/Bolt Take away Uber 1 Uber 3 Bolt 2 Glovo 2 Uber 2 …" at bounding box center [716, 347] width 1126 height 673
click at [401, 22] on div "Sala" at bounding box center [442, 38] width 175 height 35
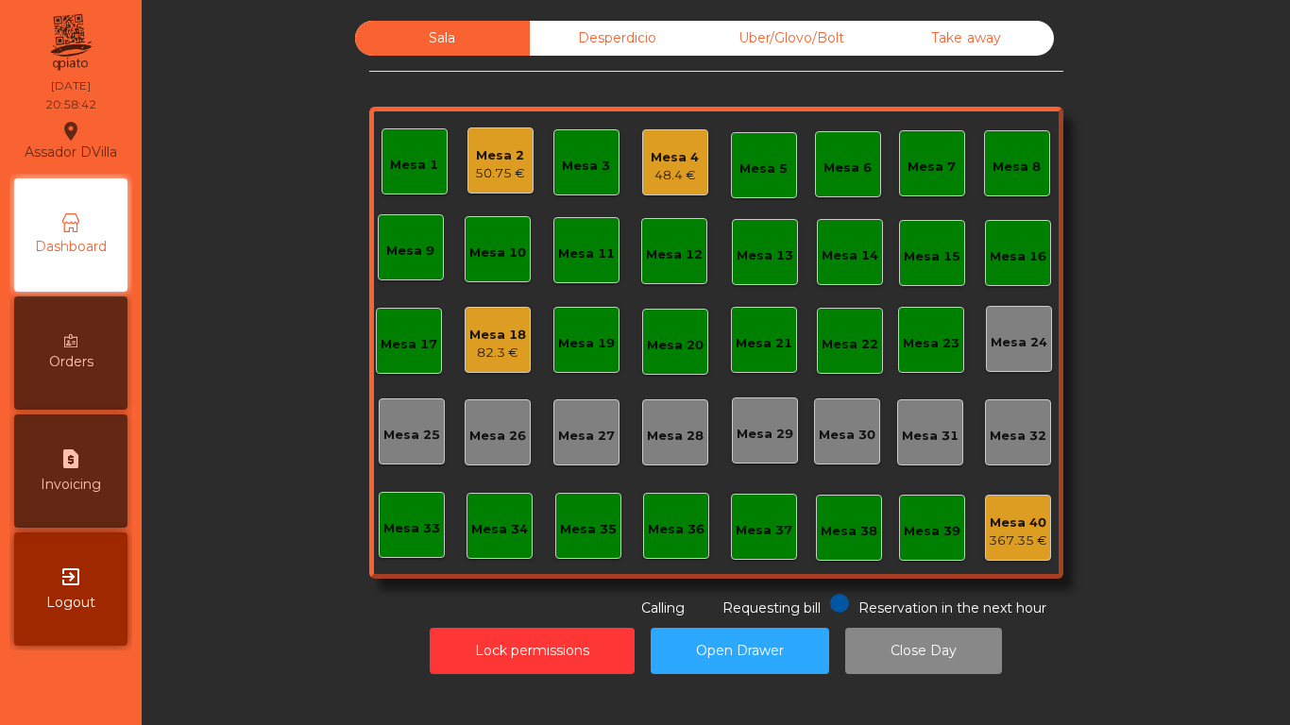
click at [479, 342] on div "Mesa 18" at bounding box center [497, 335] width 57 height 19
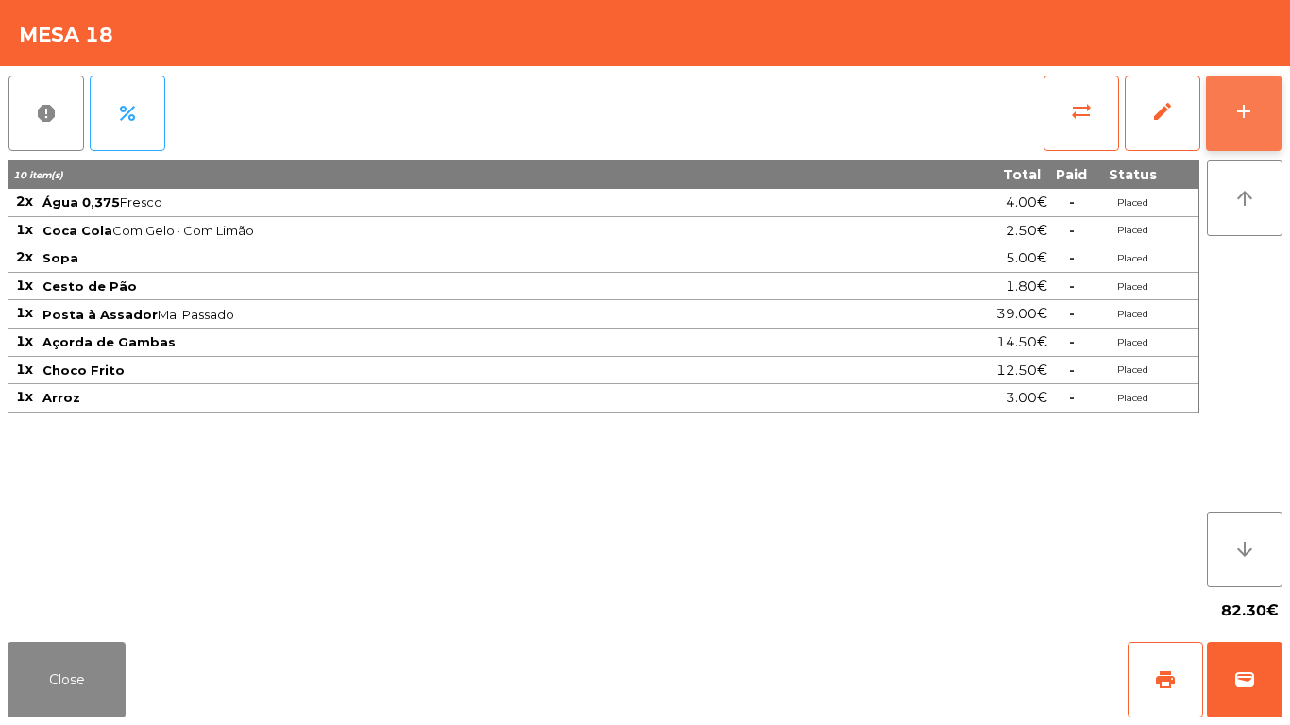
click at [1267, 118] on button "add" at bounding box center [1244, 114] width 76 height 76
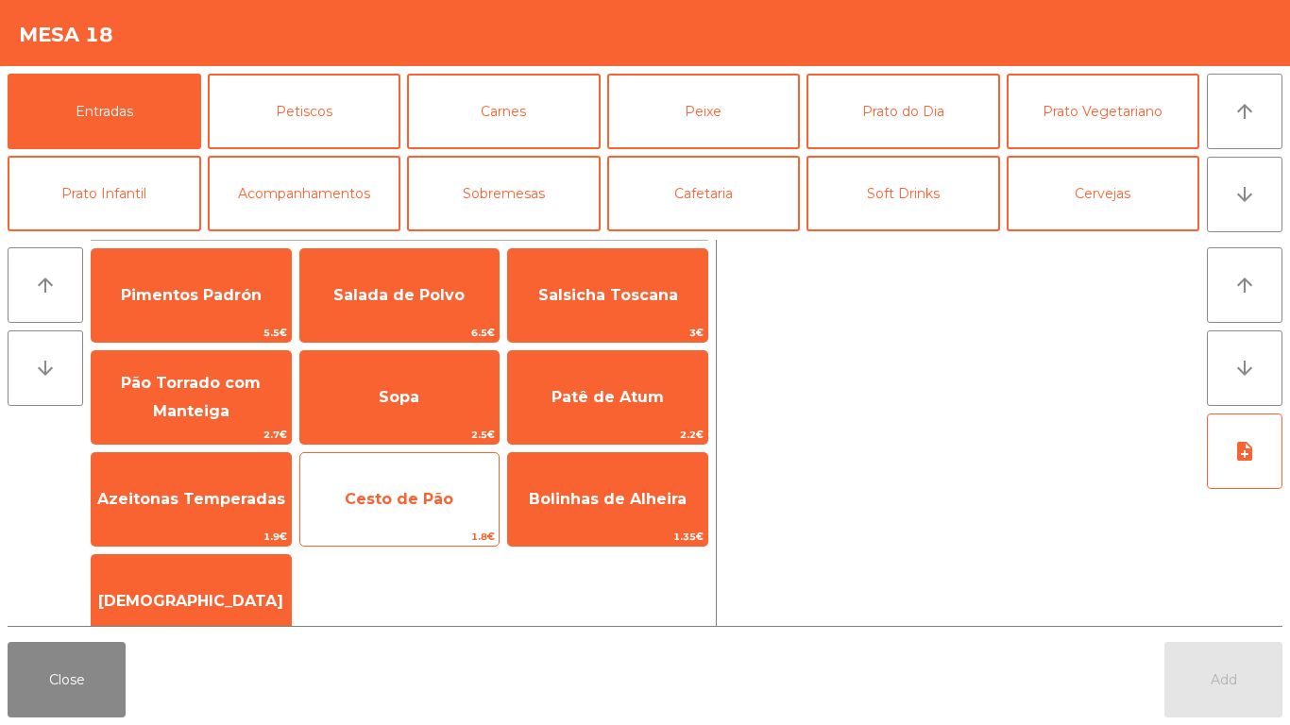
click at [401, 486] on span "Cesto de Pão" at bounding box center [399, 499] width 199 height 51
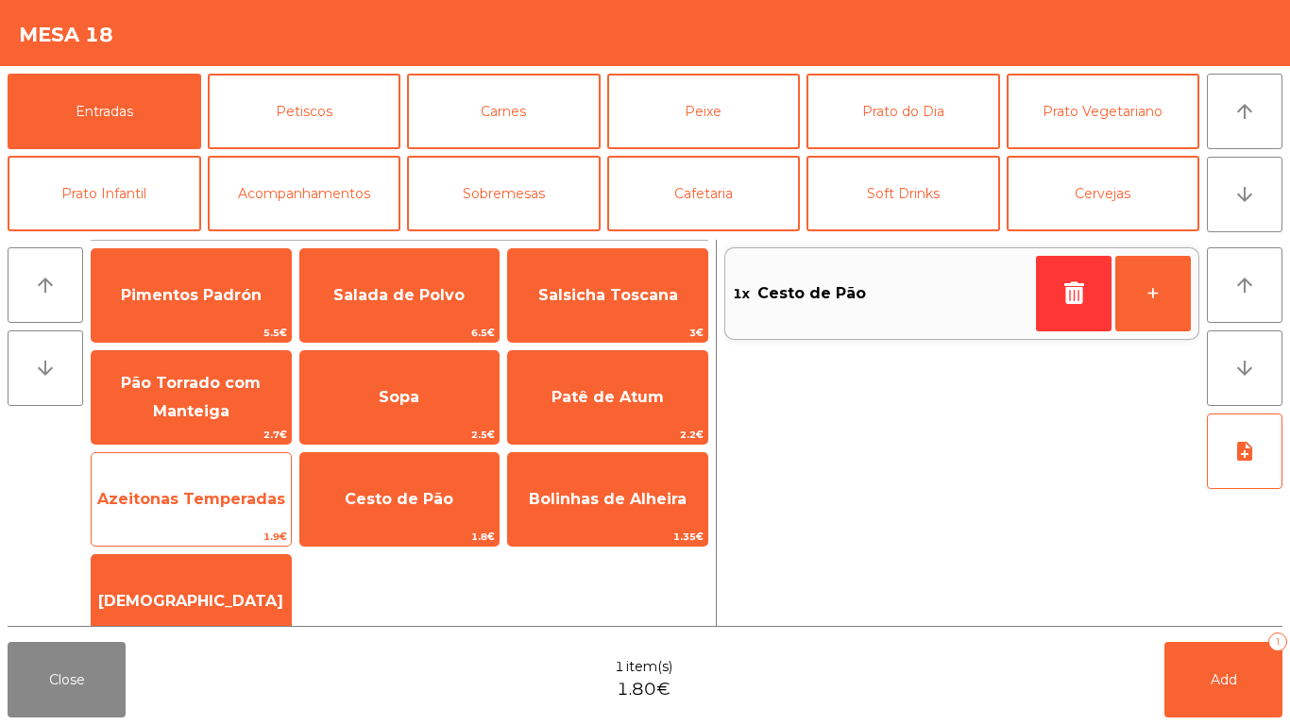
click at [244, 475] on span "Azeitonas Temperadas" at bounding box center [191, 499] width 199 height 51
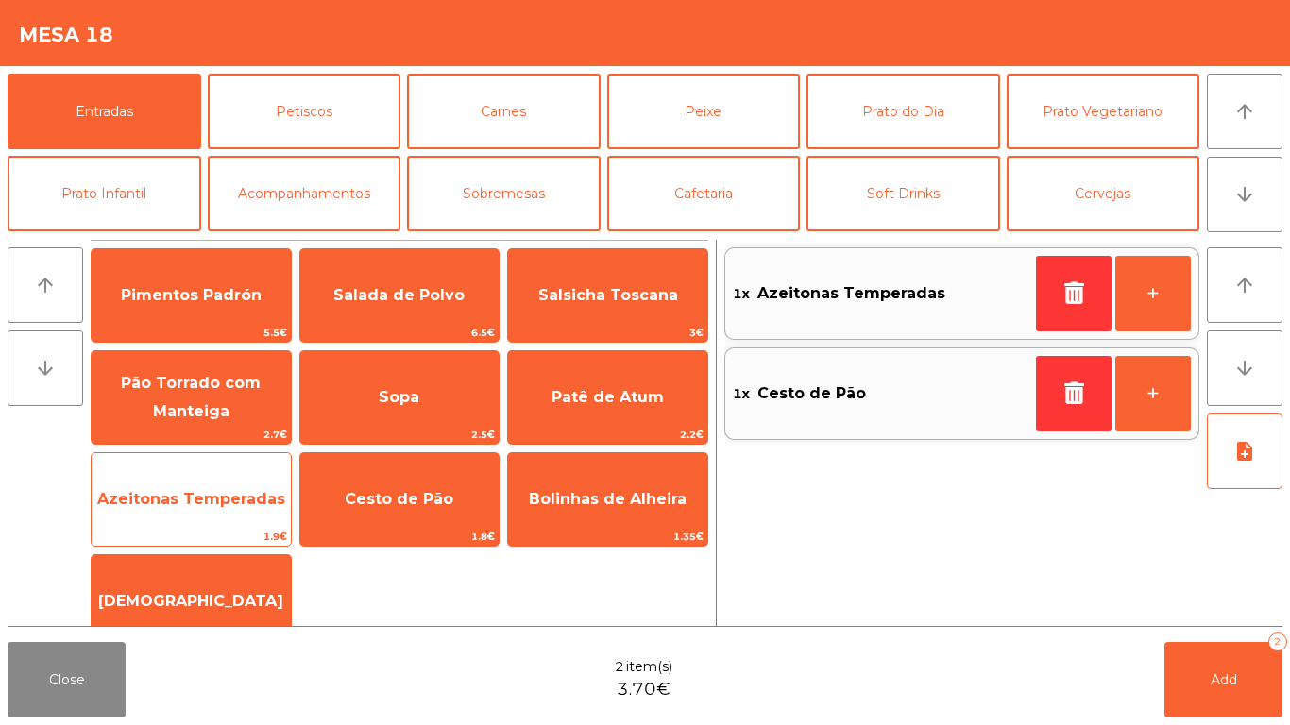
drag, startPoint x: 584, startPoint y: 400, endPoint x: 247, endPoint y: 535, distance: 362.4
click at [585, 400] on span "Patê de Atum" at bounding box center [608, 397] width 112 height 18
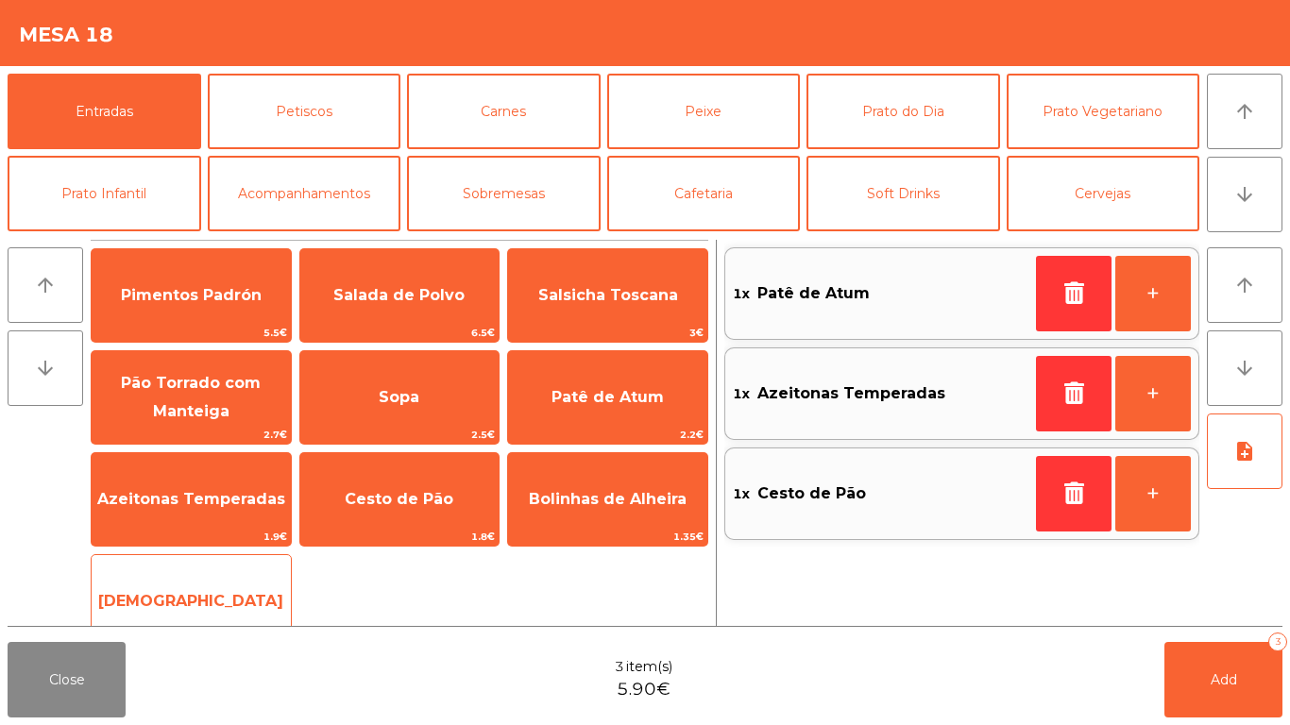
click at [201, 585] on span "[DEMOGRAPHIC_DATA]" at bounding box center [191, 601] width 199 height 51
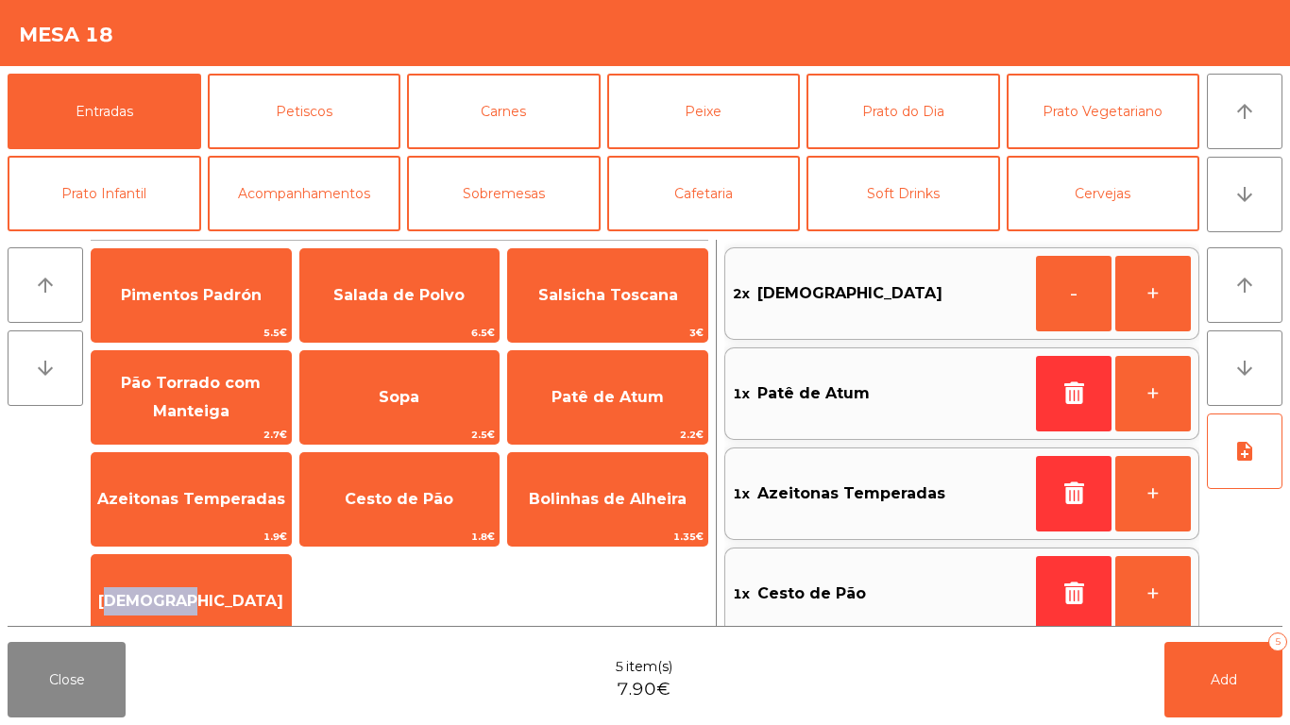
scroll to position [8, 0]
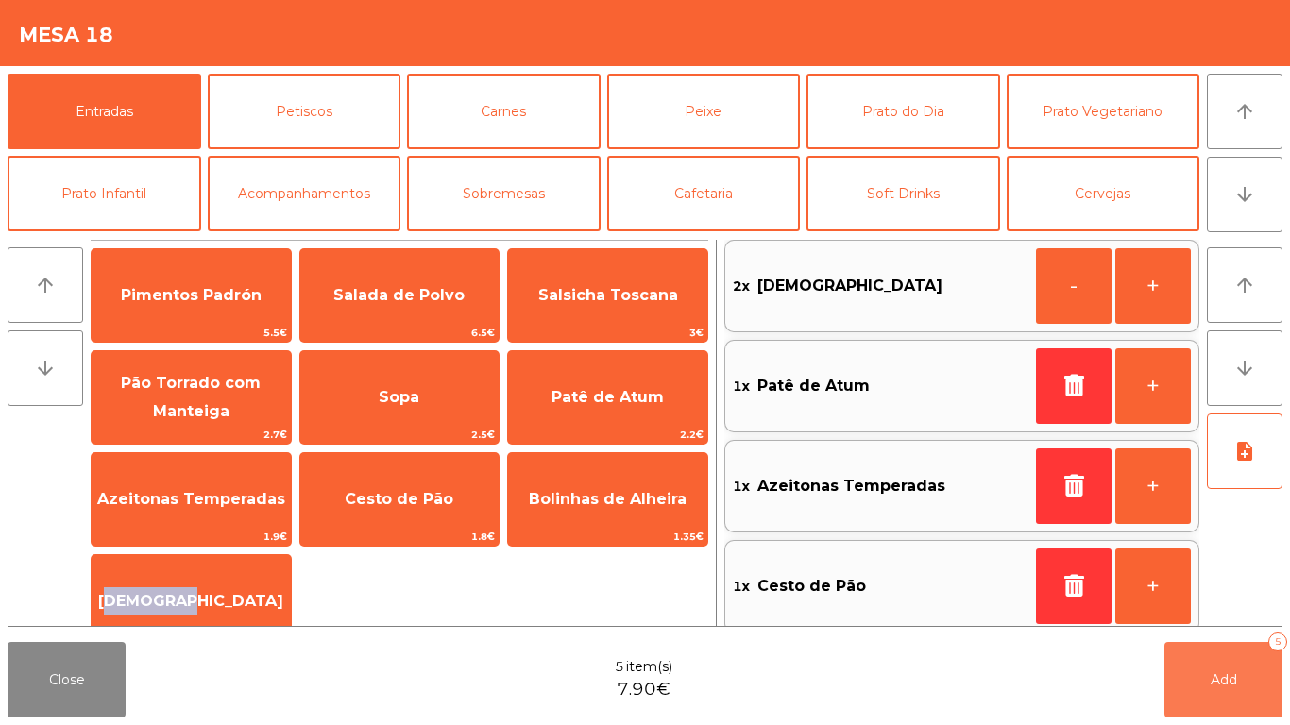
drag, startPoint x: 1235, startPoint y: 703, endPoint x: 716, endPoint y: 677, distance: 519.2
click at [1235, 702] on button "Add 5" at bounding box center [1224, 680] width 118 height 76
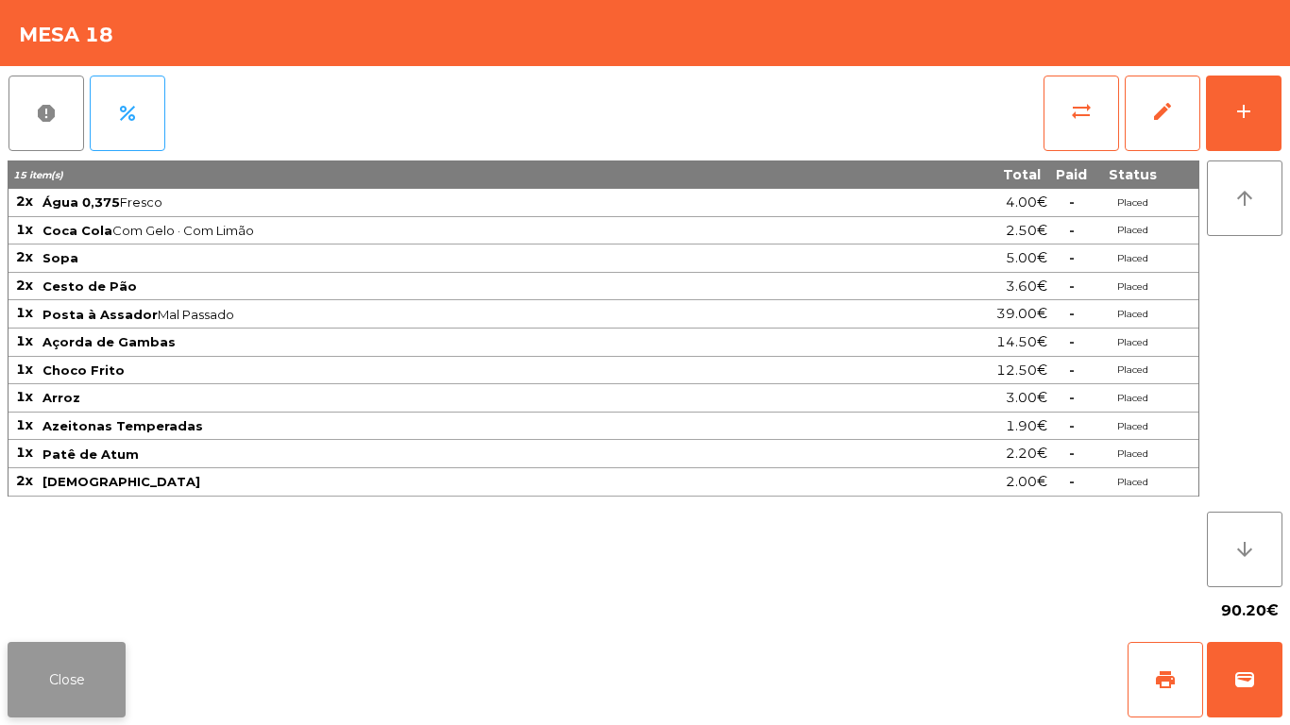
click at [109, 696] on button "Close" at bounding box center [67, 680] width 118 height 76
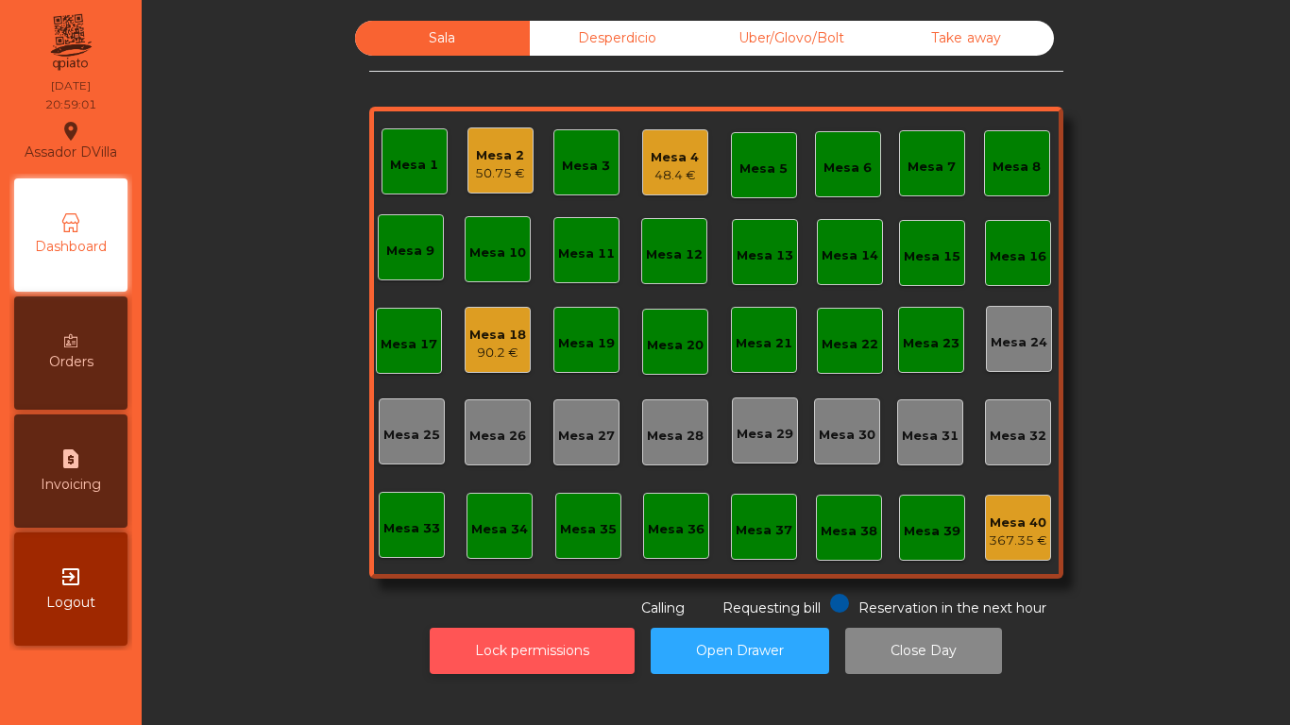
click at [520, 657] on button "Lock permissions" at bounding box center [532, 651] width 205 height 46
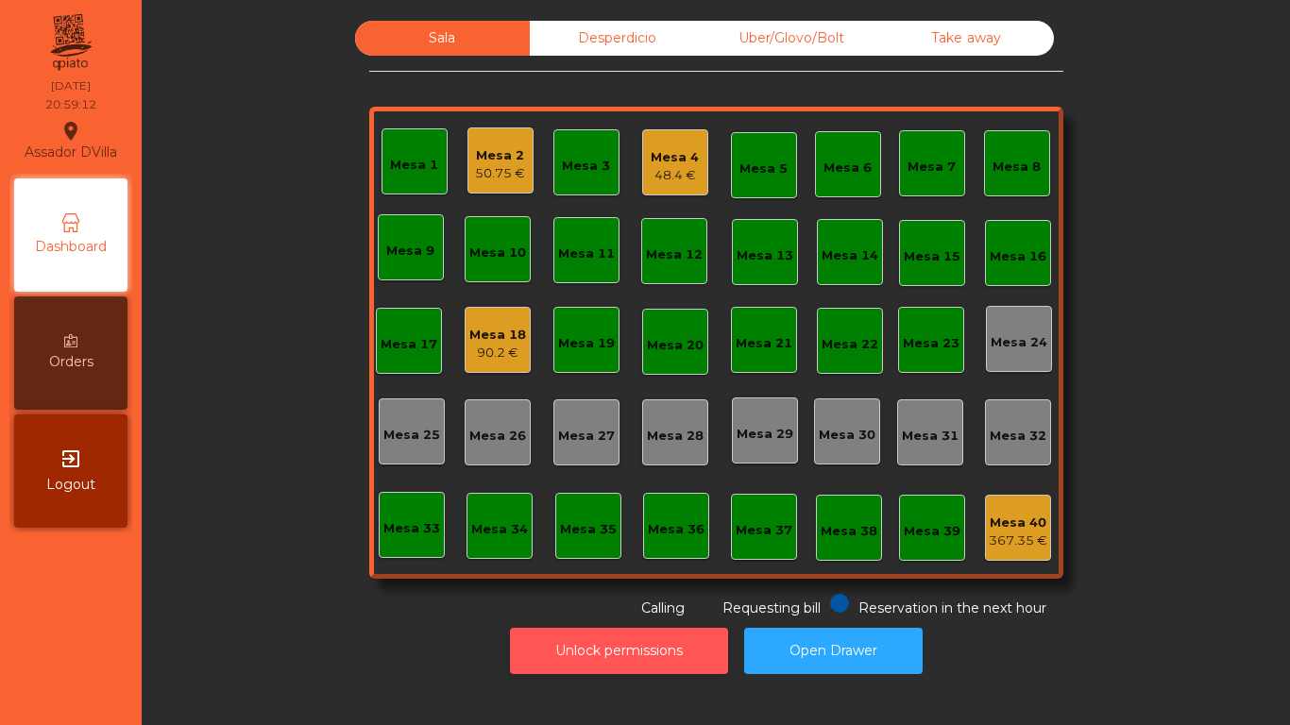
click at [634, 671] on button "Unlock permissions" at bounding box center [619, 651] width 218 height 46
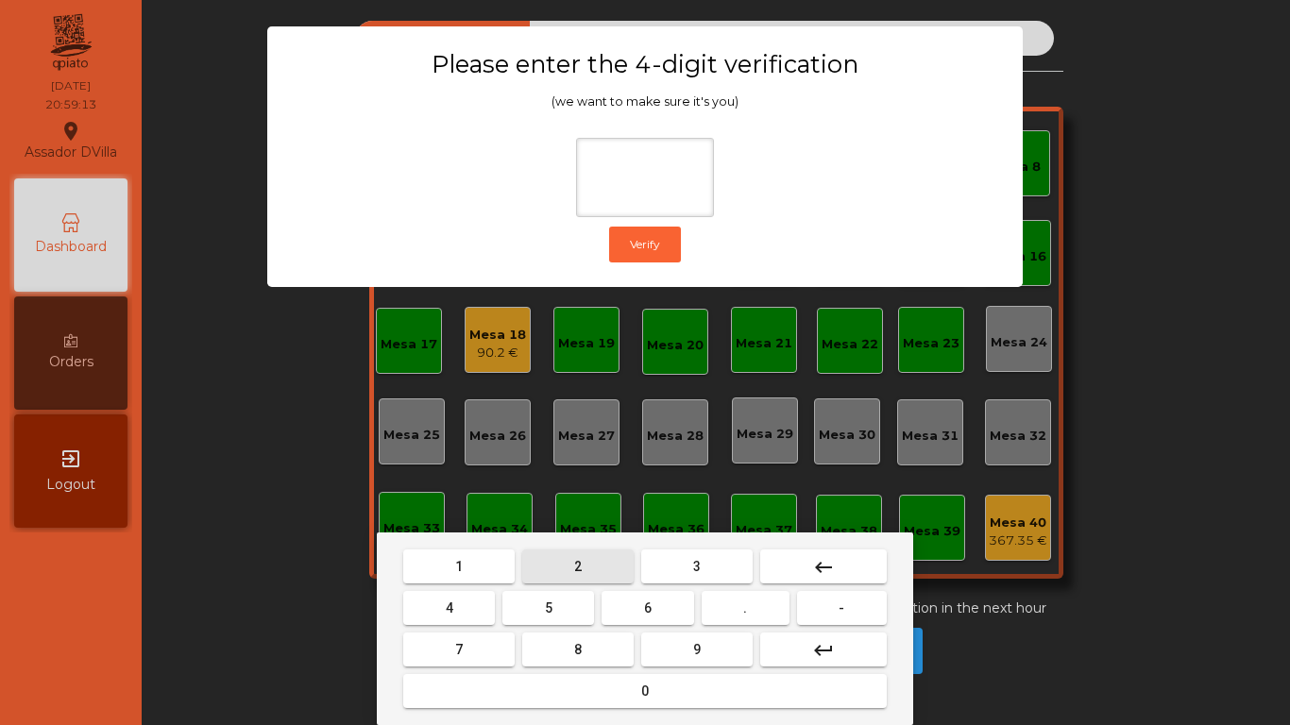
click at [576, 574] on button "2" at bounding box center [577, 567] width 111 height 34
drag, startPoint x: 472, startPoint y: 608, endPoint x: 572, endPoint y: 610, distance: 99.2
click at [478, 608] on button "4" at bounding box center [449, 608] width 92 height 34
click at [645, 610] on span "6" at bounding box center [648, 608] width 8 height 15
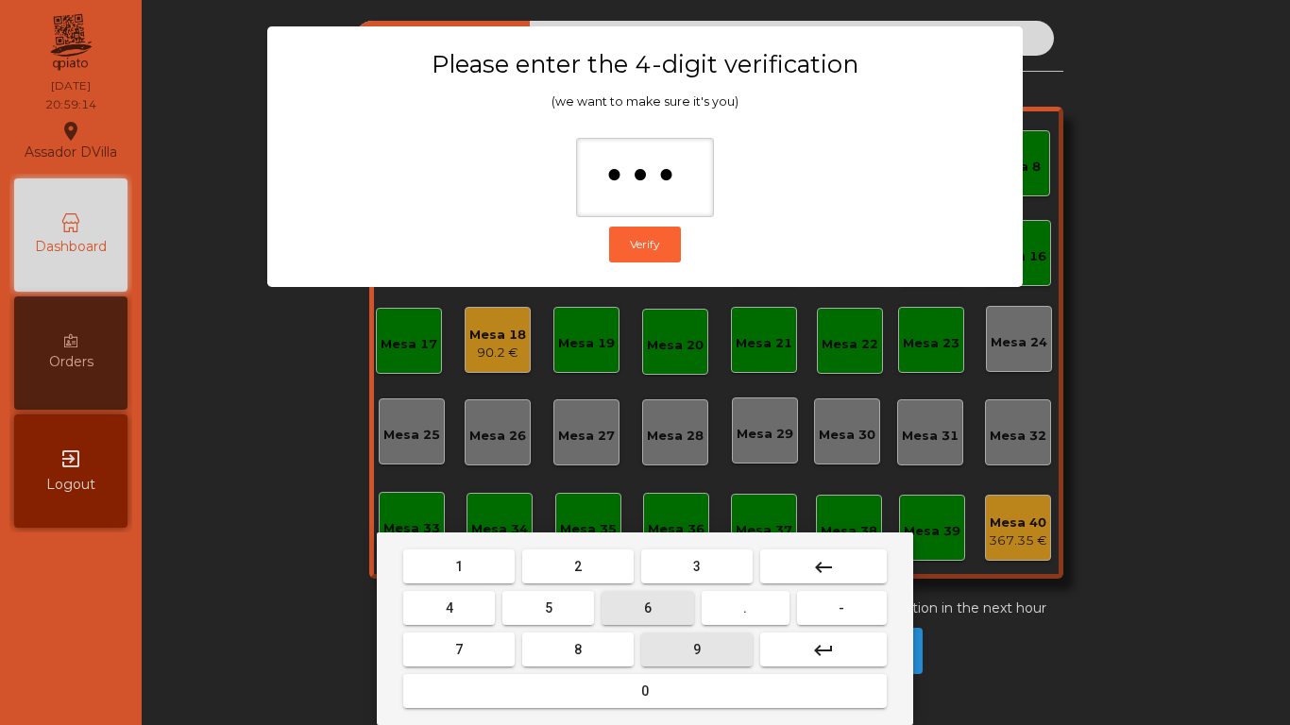
click at [670, 640] on button "9" at bounding box center [696, 650] width 111 height 34
type input "****"
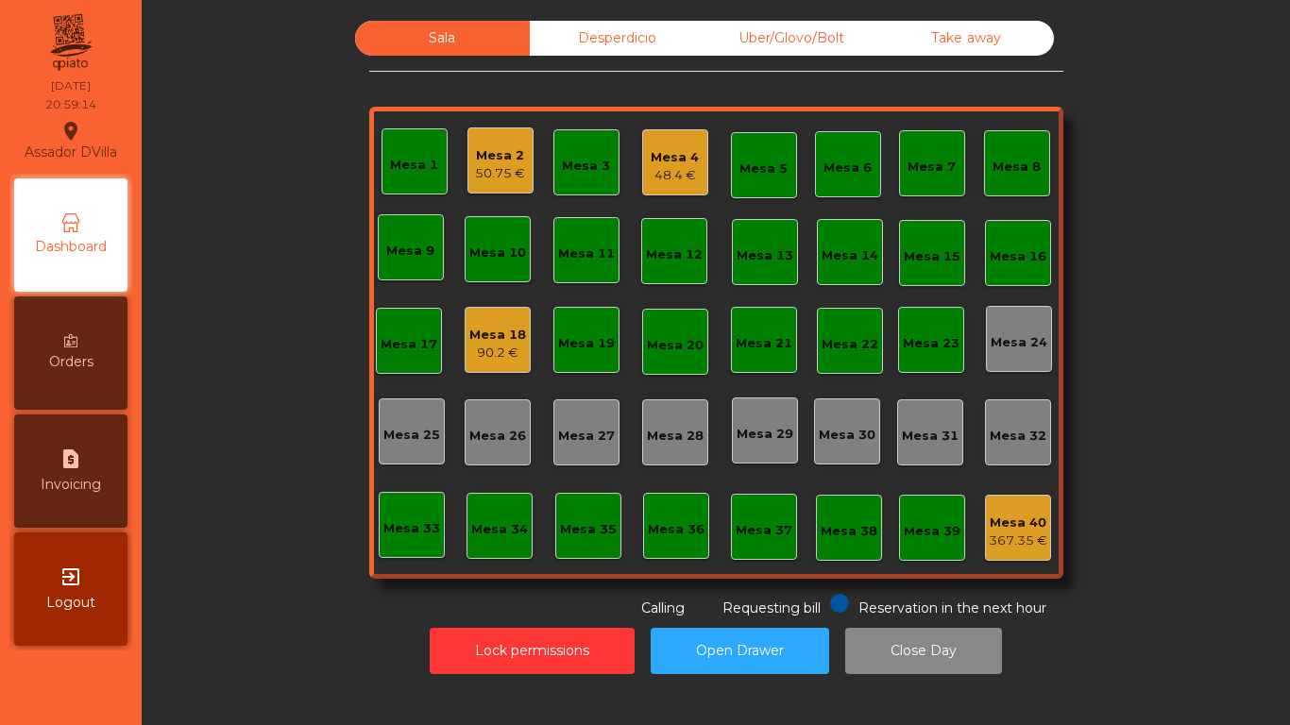
drag, startPoint x: 107, startPoint y: 508, endPoint x: 106, endPoint y: 478, distance: 30.2
click at [106, 478] on div "request_page Invoicing" at bounding box center [70, 471] width 113 height 113
select select "*"
select select "****"
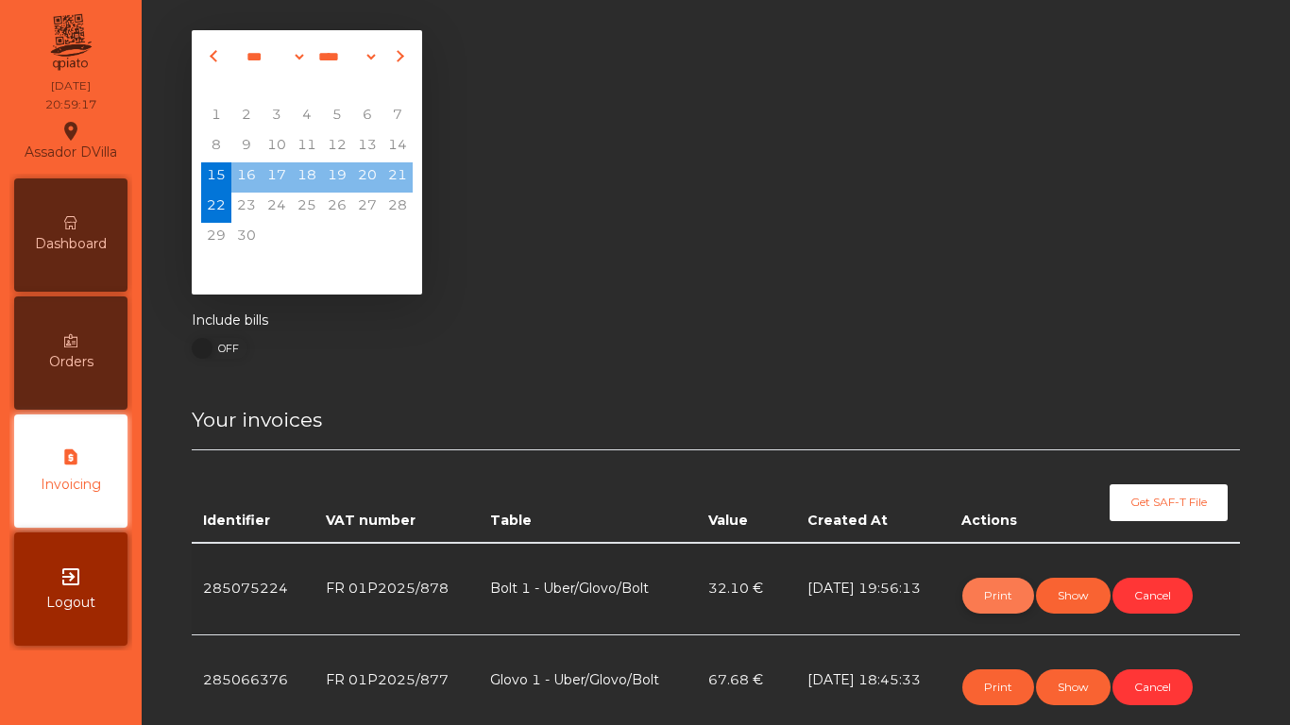
click at [1004, 596] on button "Print" at bounding box center [999, 596] width 72 height 36
click at [1000, 581] on button "Print" at bounding box center [999, 596] width 72 height 36
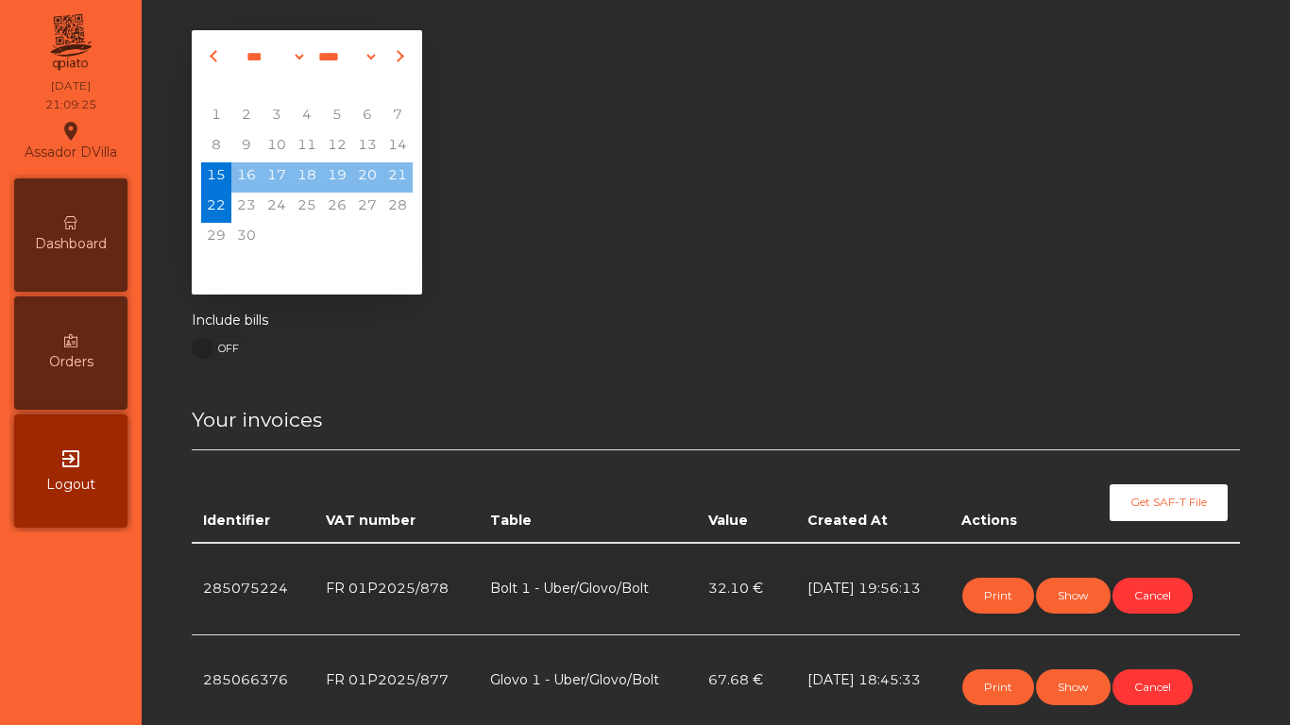
click at [32, 590] on nav "Assador DVilla location_on [DATE] 21:09:25 Dashboard Orders exit_to_app Logout" at bounding box center [71, 362] width 142 height 725
click at [37, 638] on nav "Assador DVilla location_on [DATE] 21:09:25 Dashboard Orders exit_to_app Logout" at bounding box center [71, 362] width 142 height 725
click at [73, 213] on div "Dashboard" at bounding box center [70, 235] width 113 height 113
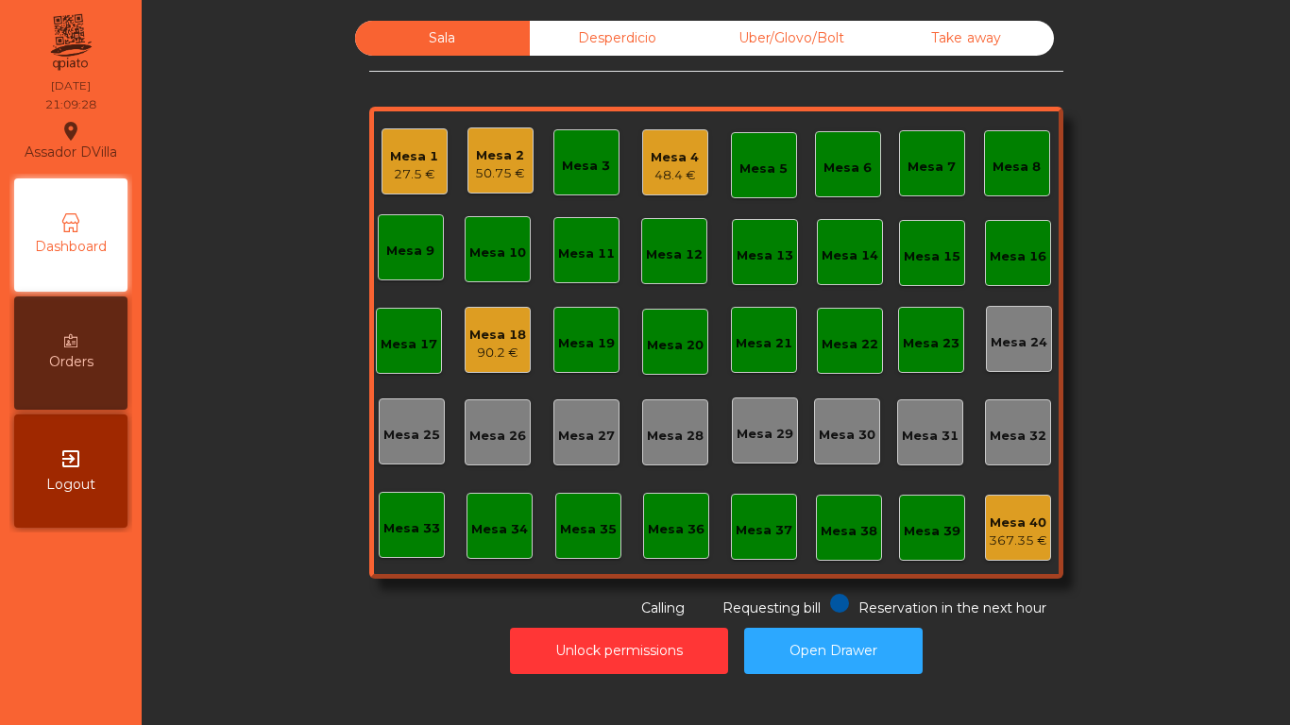
click at [465, 346] on div "Mesa 18 90.2 €" at bounding box center [498, 340] width 66 height 66
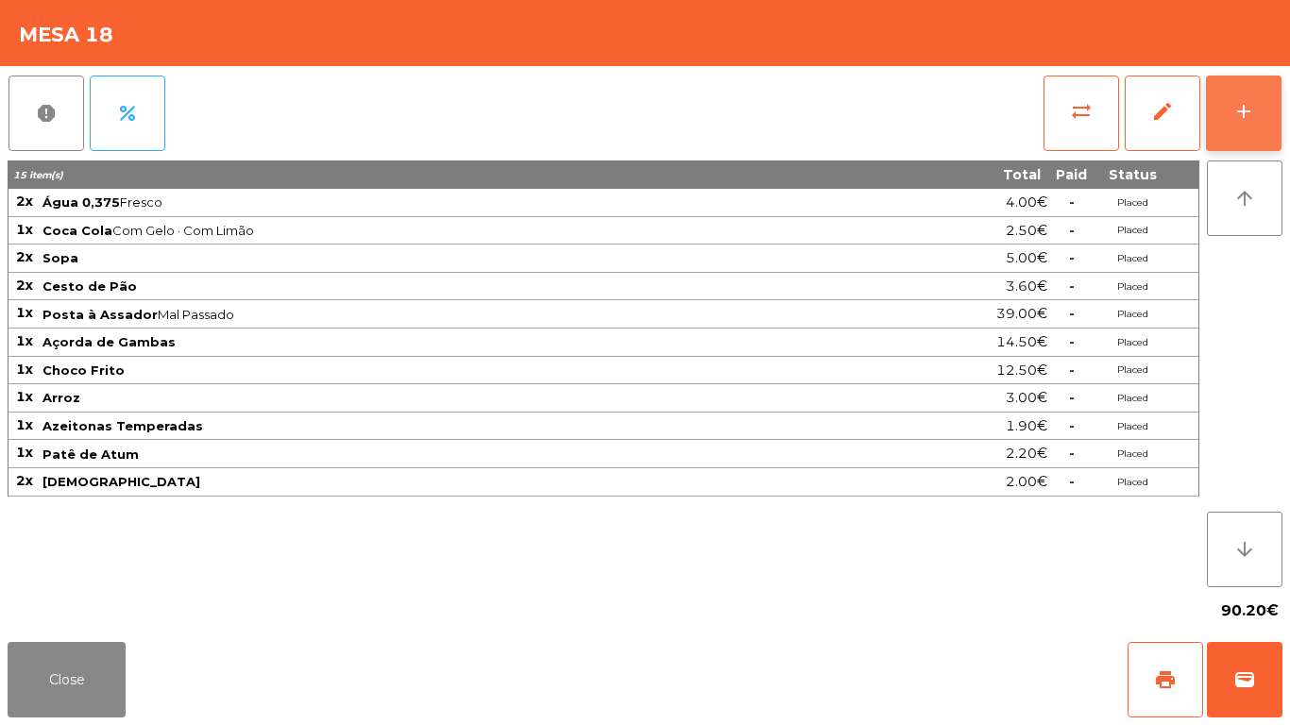
click at [1253, 83] on button "add" at bounding box center [1244, 114] width 76 height 76
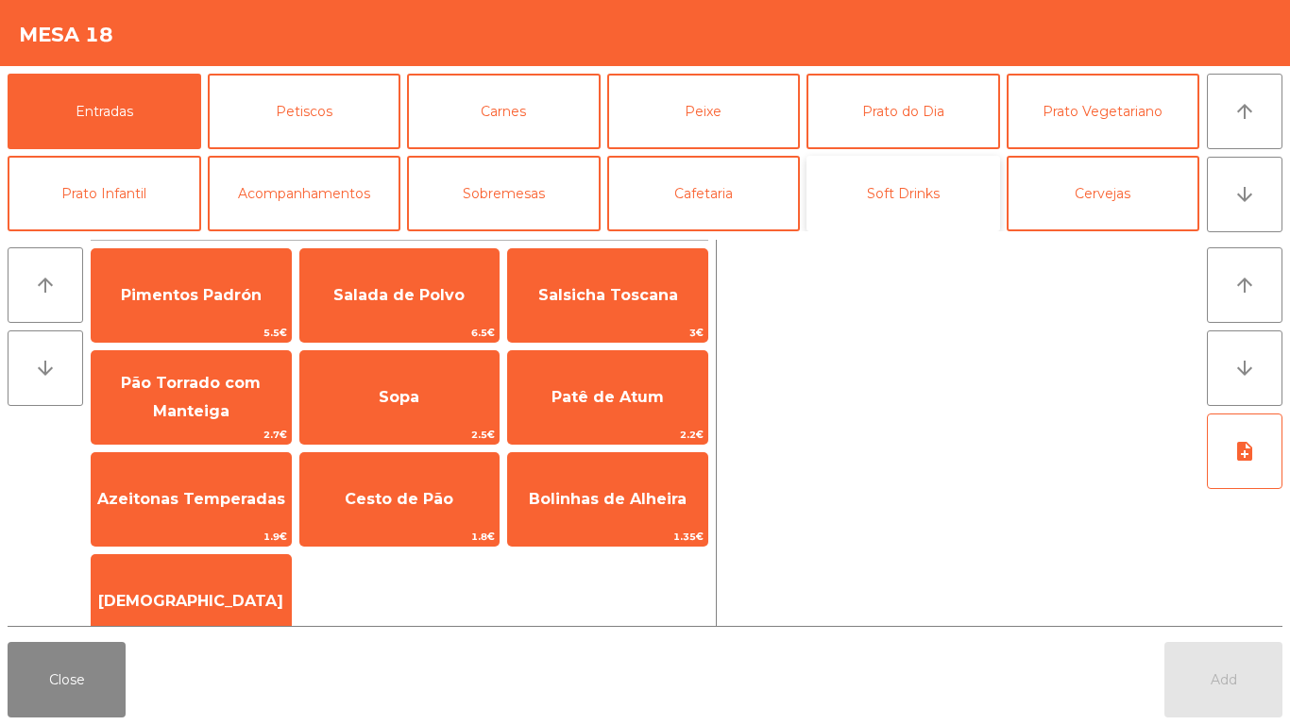
click at [915, 205] on button "Soft Drinks" at bounding box center [904, 194] width 194 height 76
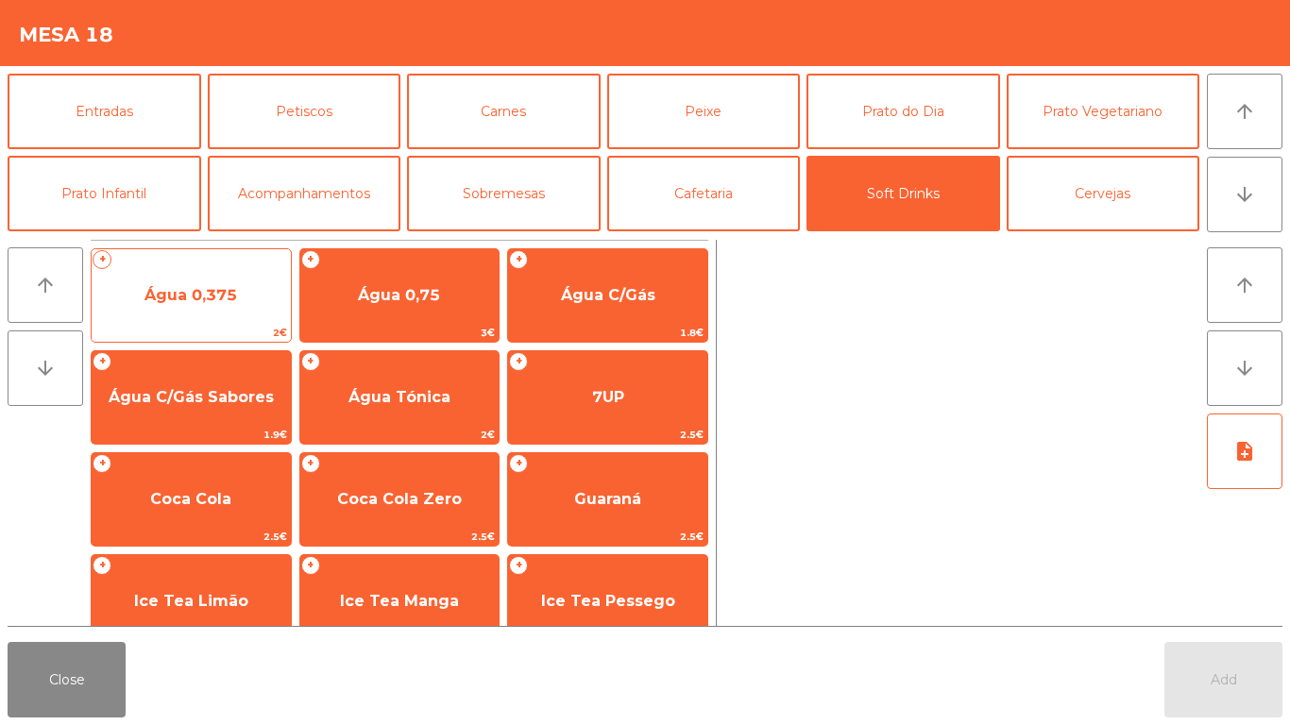
click at [186, 311] on span "Água 0,375" at bounding box center [191, 295] width 199 height 51
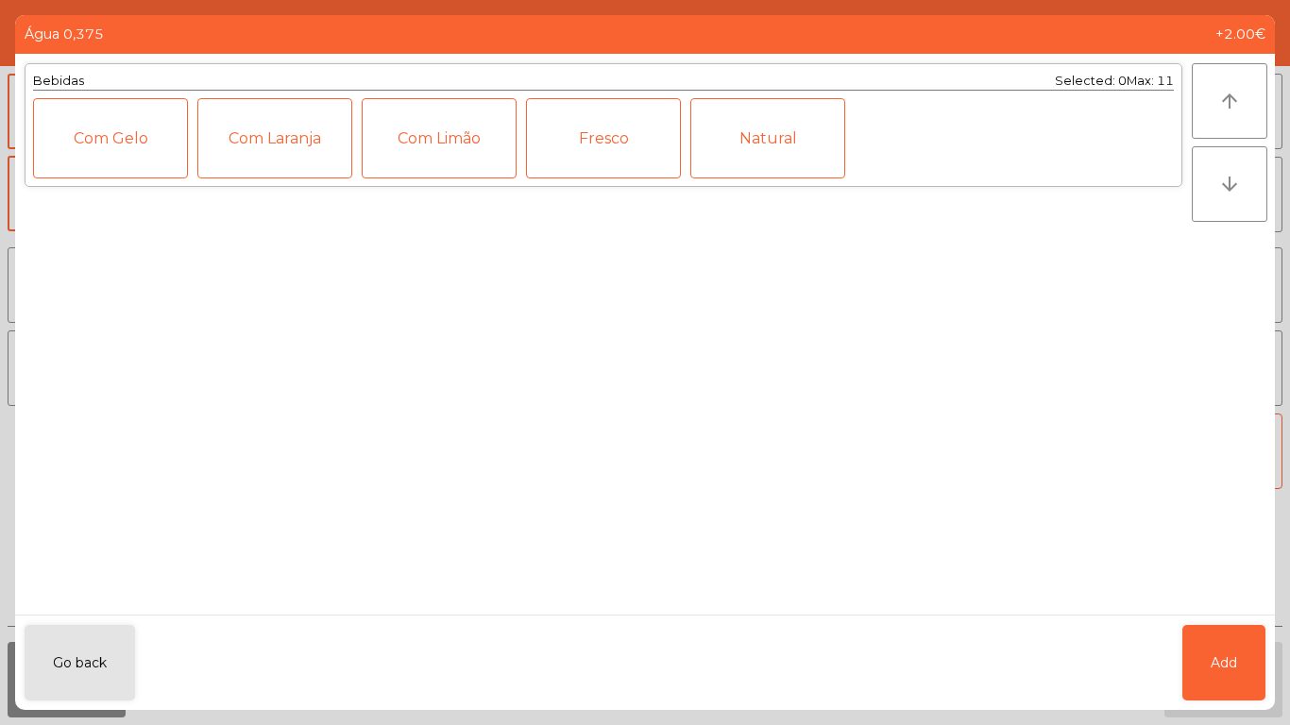
click at [599, 153] on div "Fresco" at bounding box center [603, 138] width 155 height 80
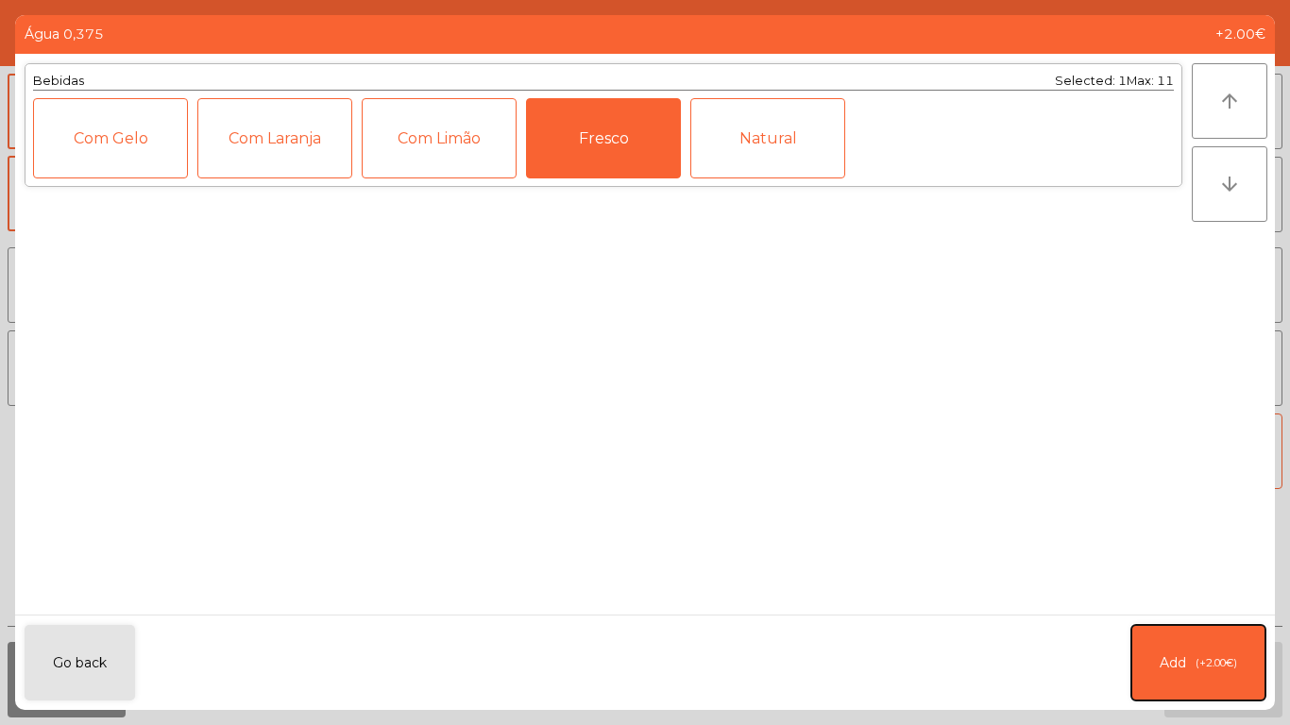
click at [1223, 645] on button "Add (+2.00€)" at bounding box center [1199, 663] width 134 height 76
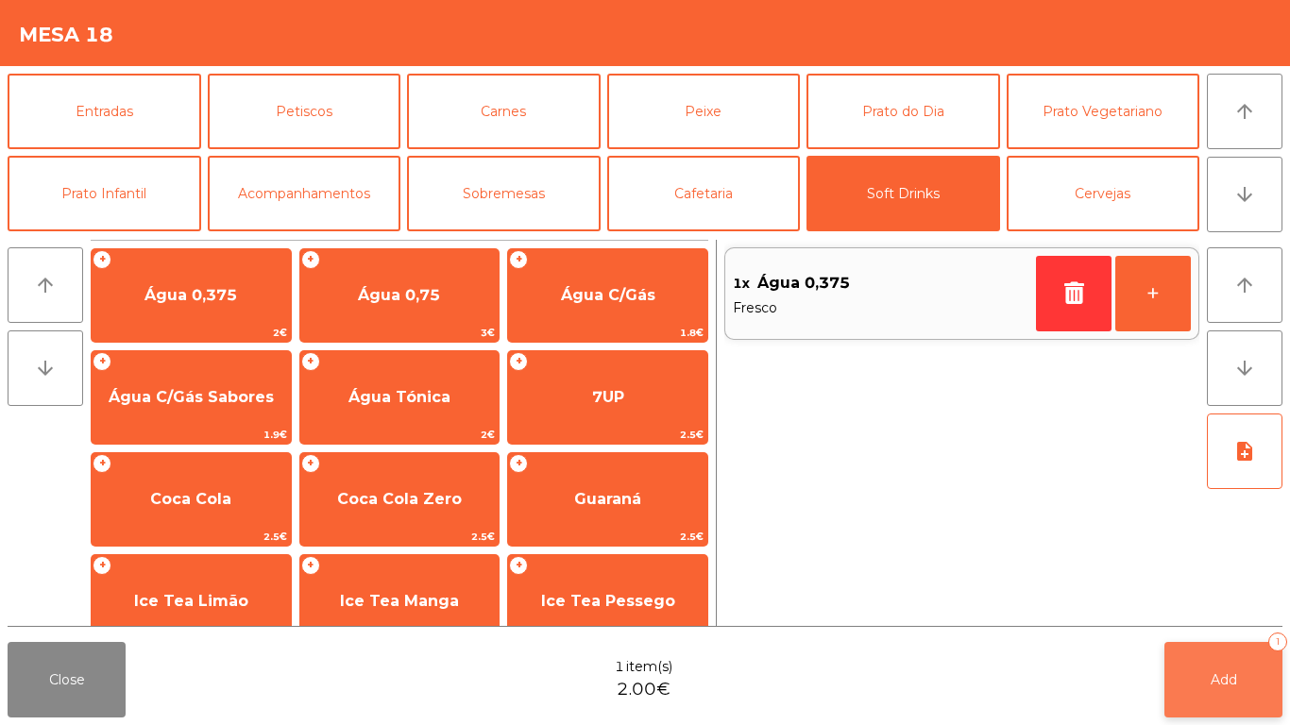
click at [1269, 700] on button "Add 1" at bounding box center [1224, 680] width 118 height 76
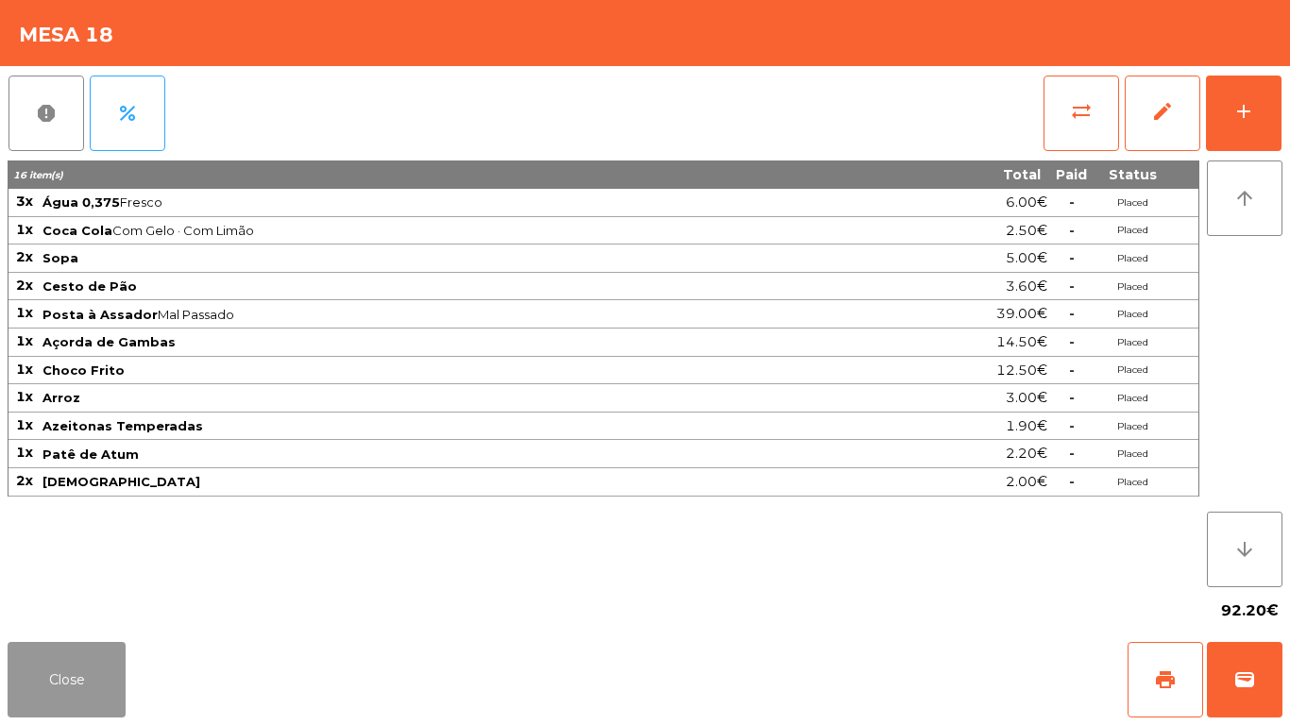
click at [56, 686] on button "Close" at bounding box center [67, 680] width 118 height 76
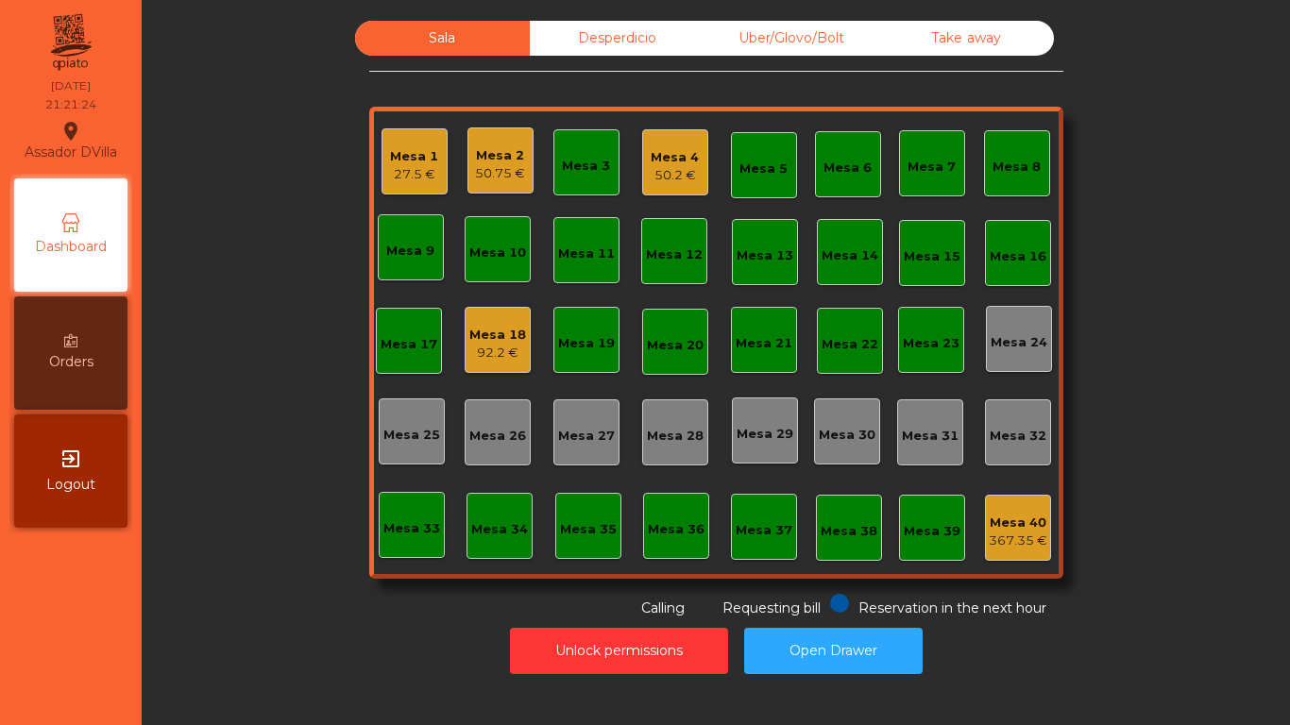
click at [430, 168] on div "27.5 €" at bounding box center [414, 174] width 48 height 19
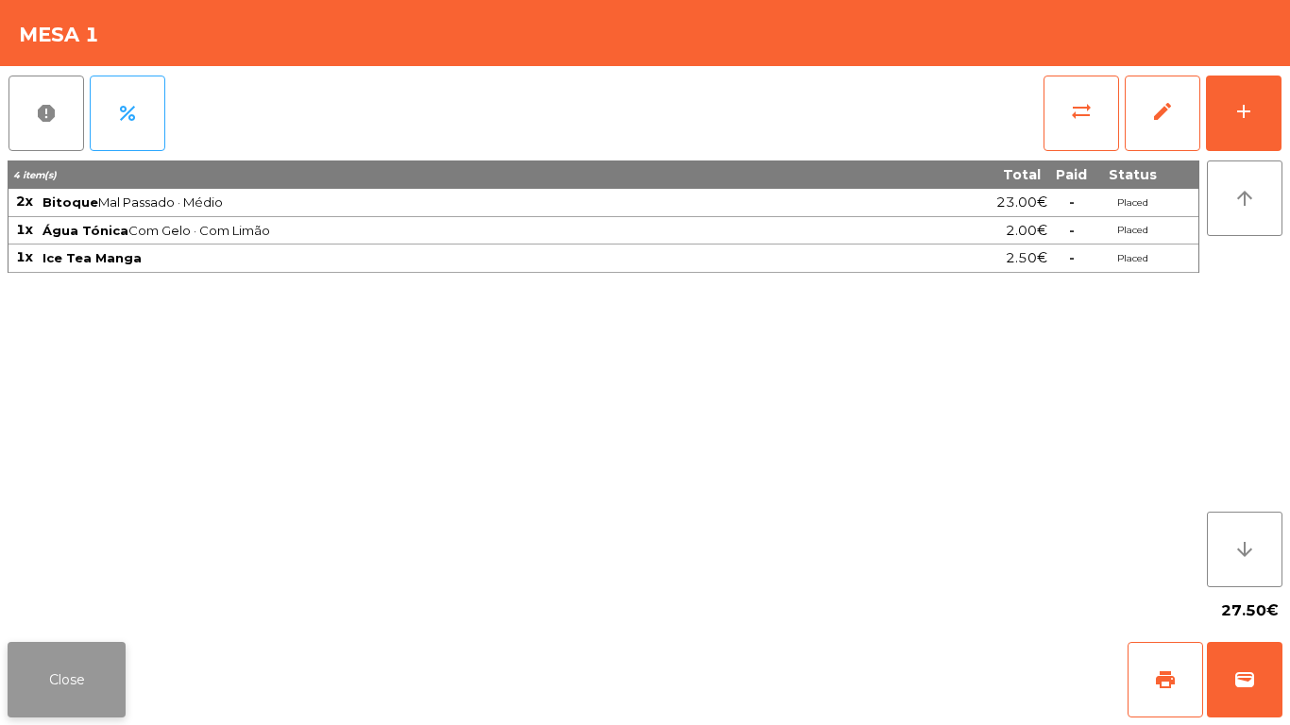
click at [48, 657] on button "Close" at bounding box center [67, 680] width 118 height 76
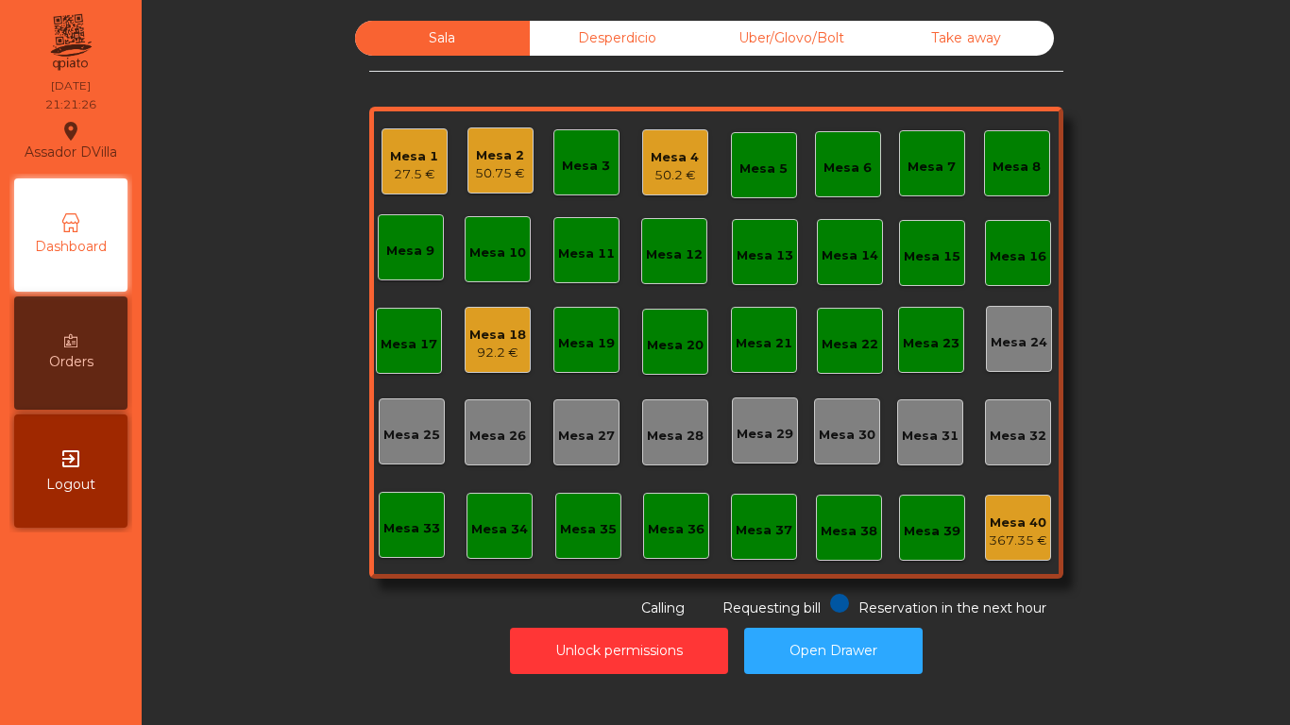
click at [499, 162] on div "Mesa 2" at bounding box center [500, 155] width 50 height 19
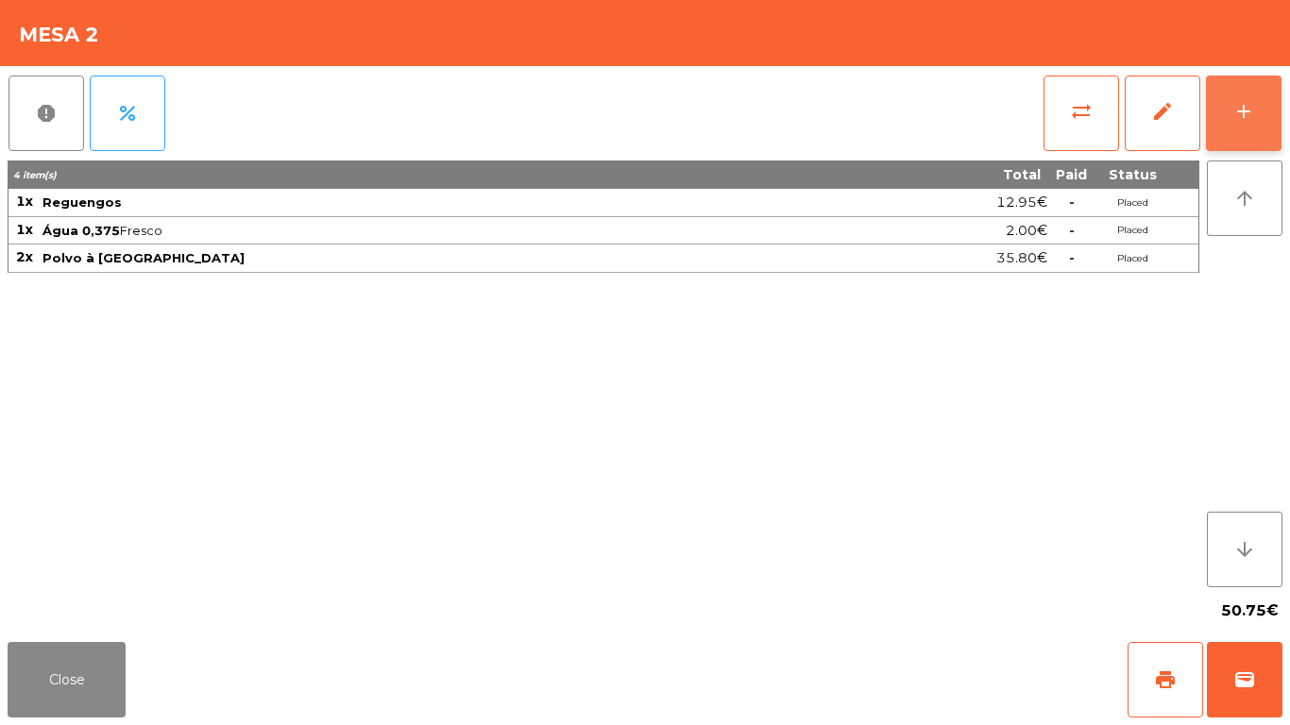
click at [1211, 100] on button "add" at bounding box center [1244, 114] width 76 height 76
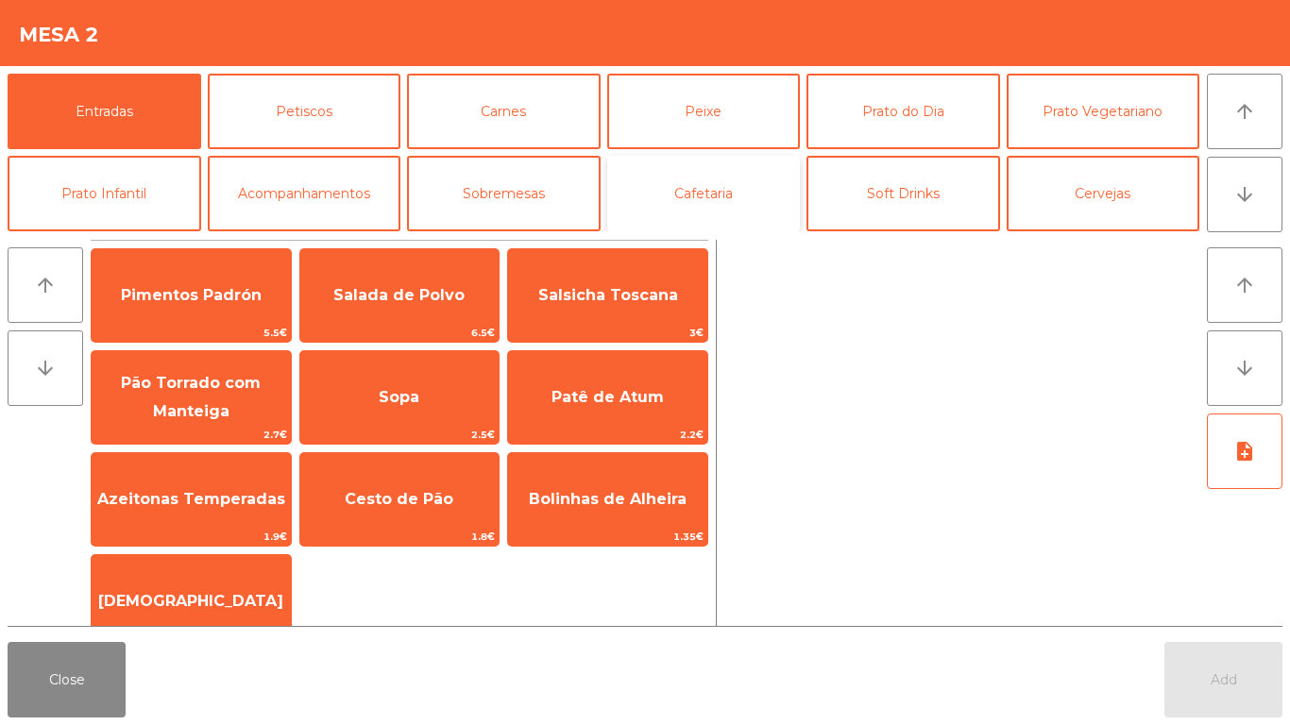
click at [732, 180] on button "Cafetaria" at bounding box center [704, 194] width 194 height 76
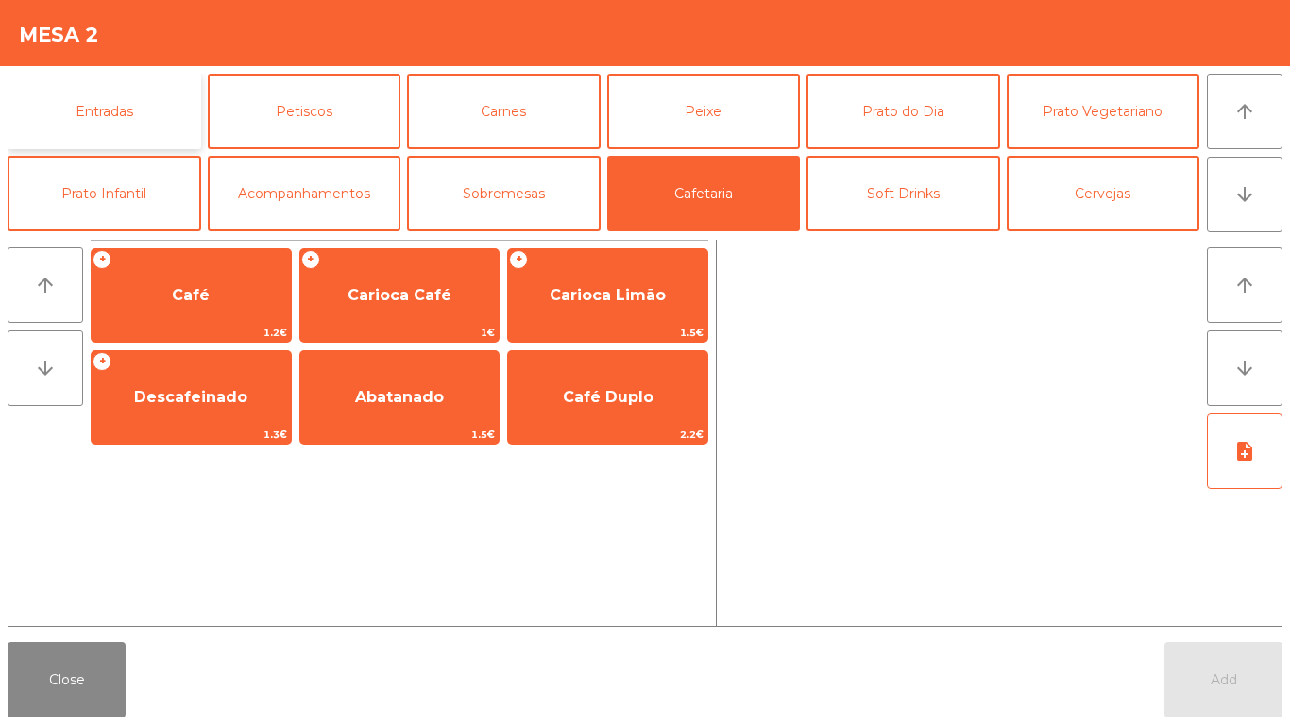
click at [48, 87] on button "Entradas" at bounding box center [105, 112] width 194 height 76
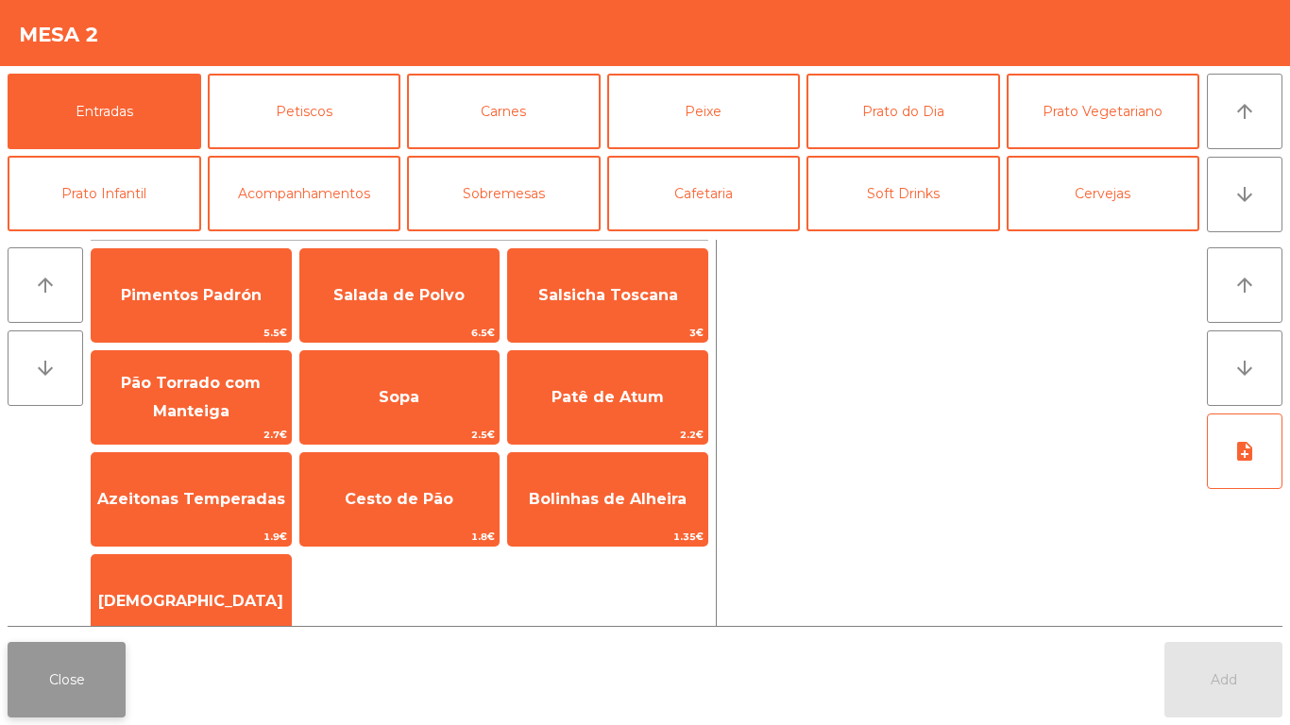
click at [54, 685] on button "Close" at bounding box center [67, 680] width 118 height 76
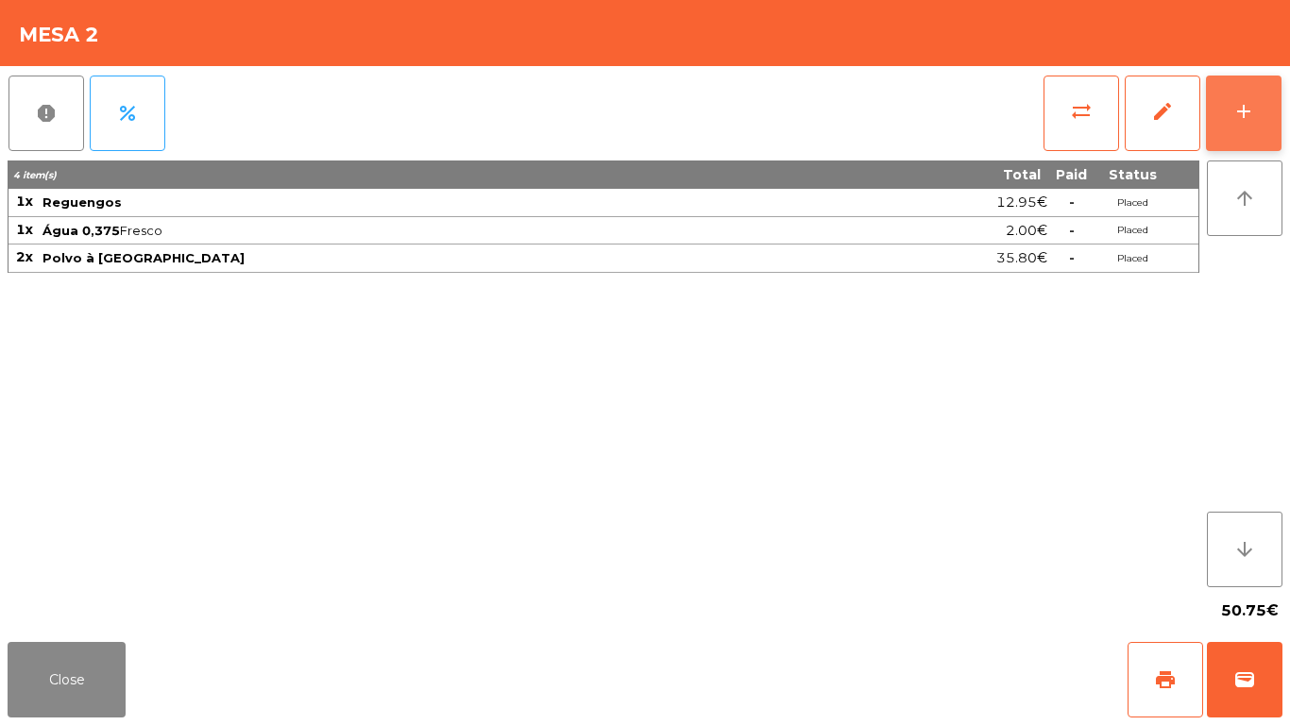
click at [1254, 130] on button "add" at bounding box center [1244, 114] width 76 height 76
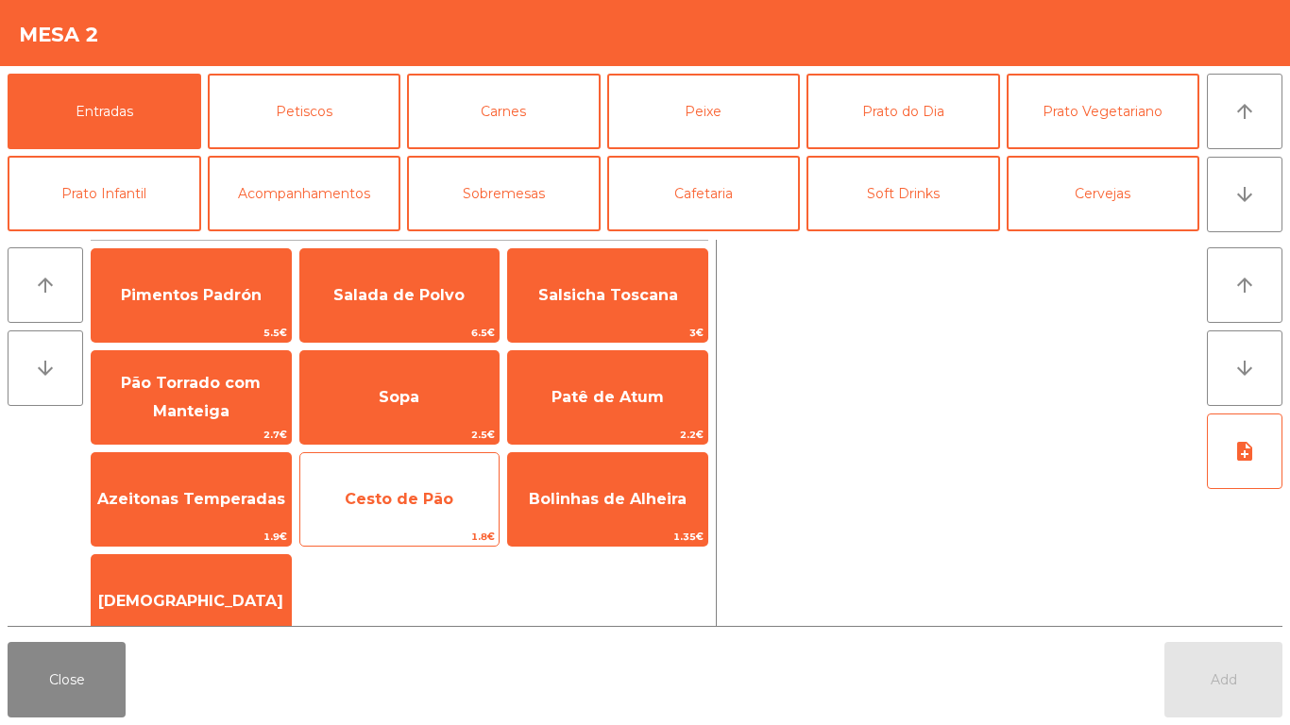
click at [434, 470] on div "Cesto de Pão 1.8€" at bounding box center [399, 499] width 201 height 94
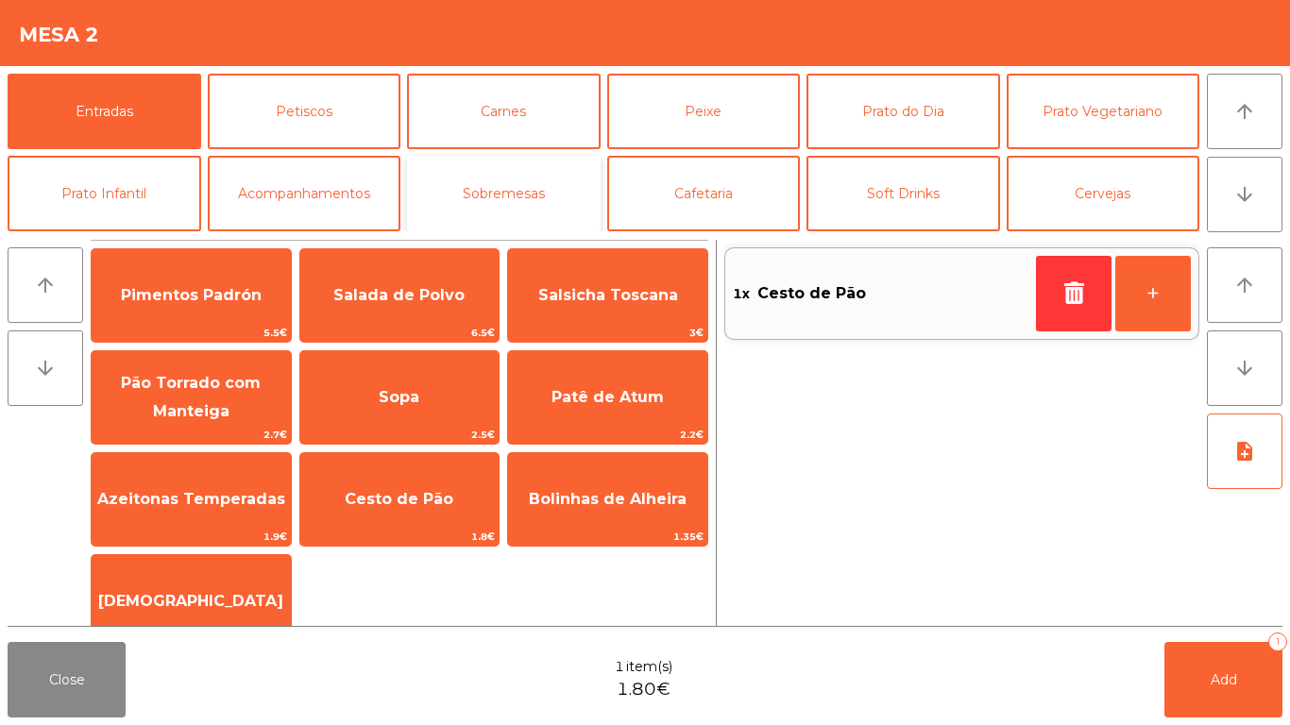
click at [545, 196] on button "Sobremesas" at bounding box center [504, 194] width 194 height 76
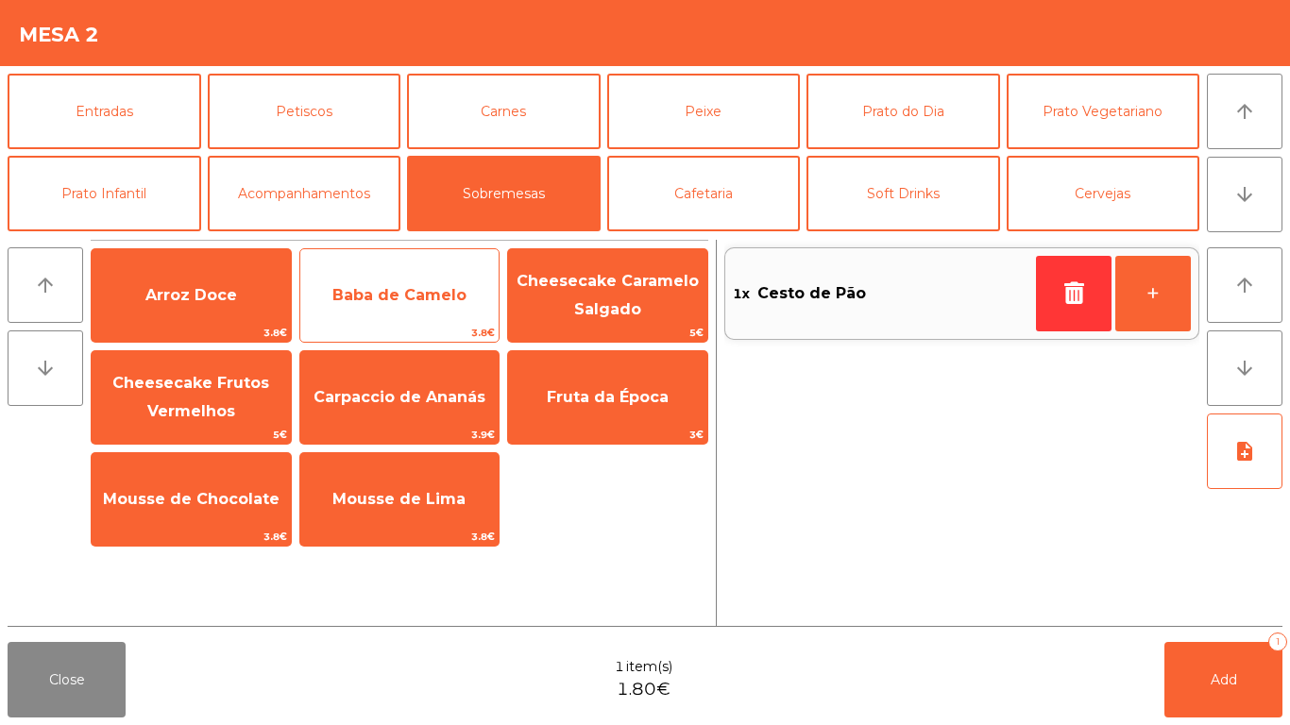
click at [391, 313] on span "Baba de Camelo" at bounding box center [399, 295] width 199 height 51
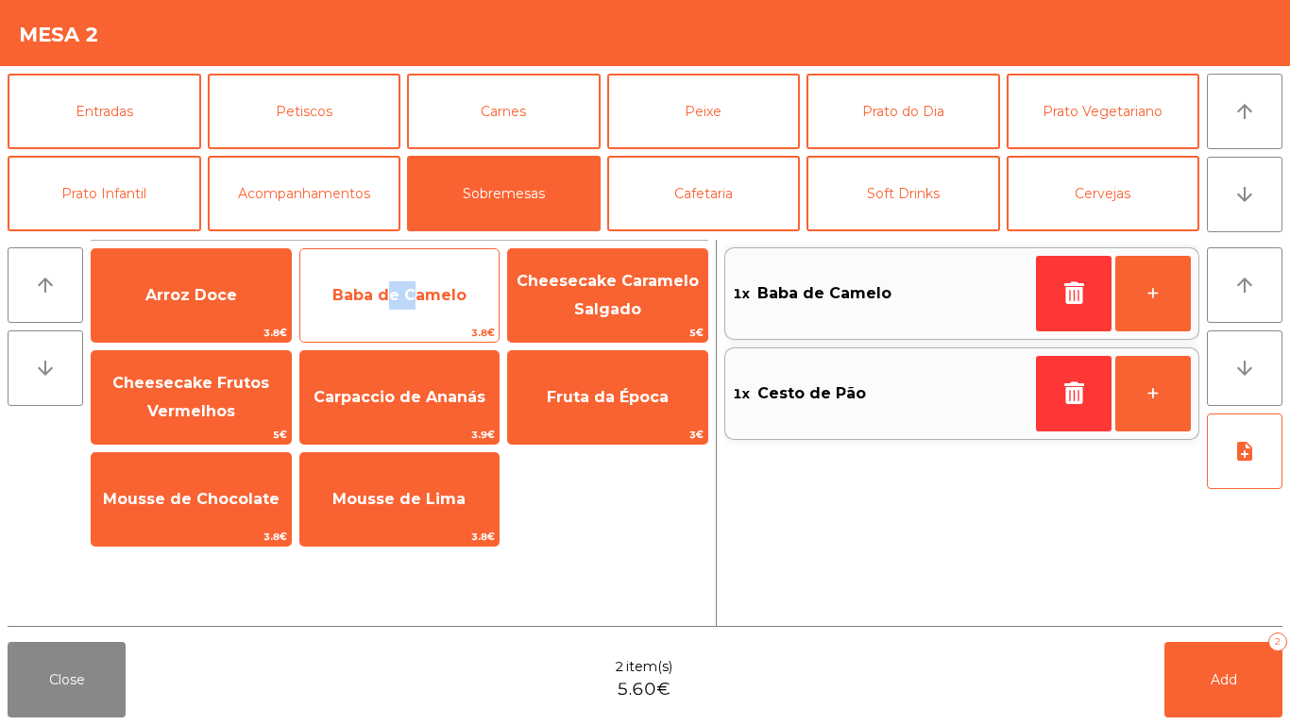
click at [391, 313] on span "Baba de Camelo" at bounding box center [399, 295] width 199 height 51
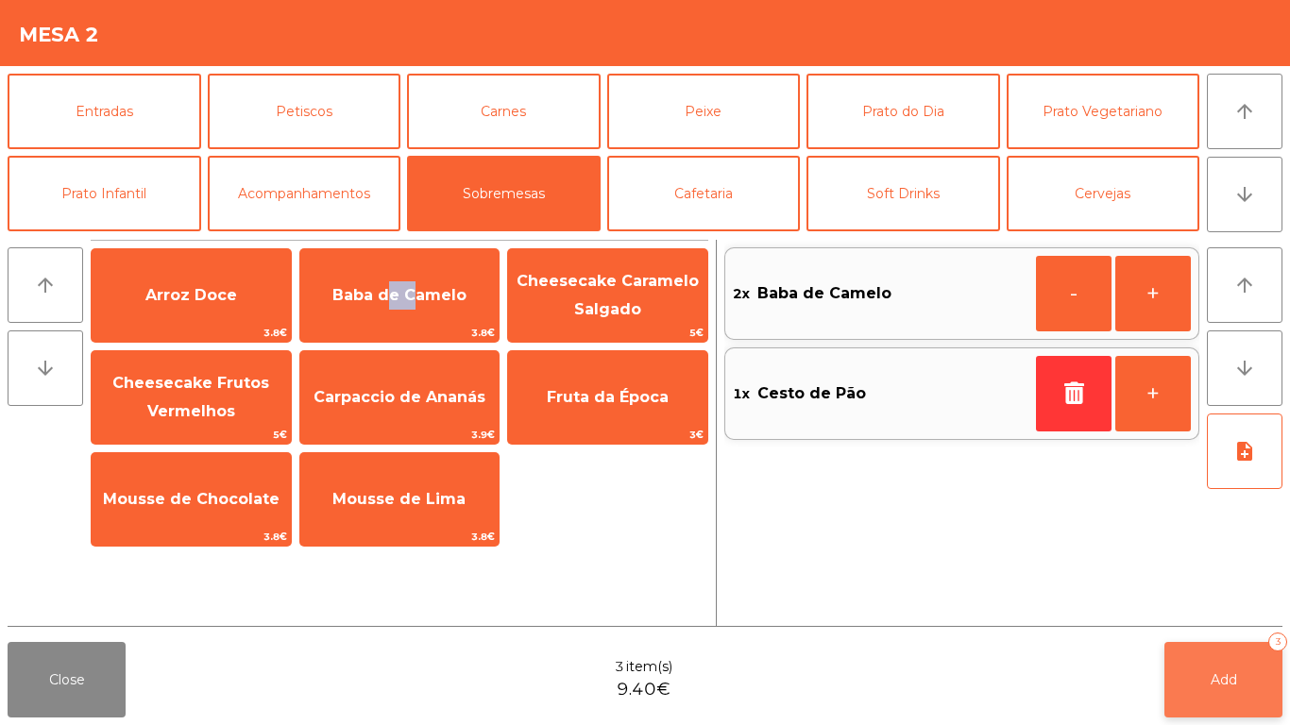
click at [1247, 679] on button "Add 3" at bounding box center [1224, 680] width 118 height 76
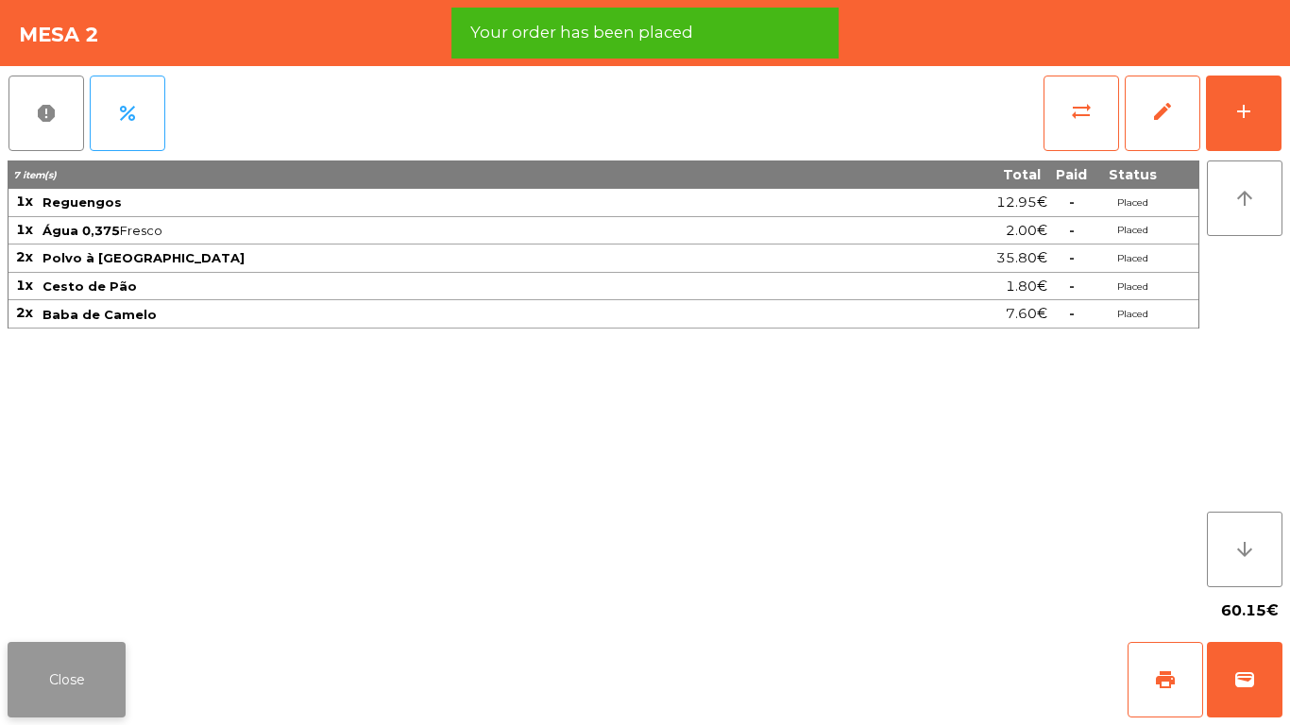
click at [45, 655] on button "Close" at bounding box center [67, 680] width 118 height 76
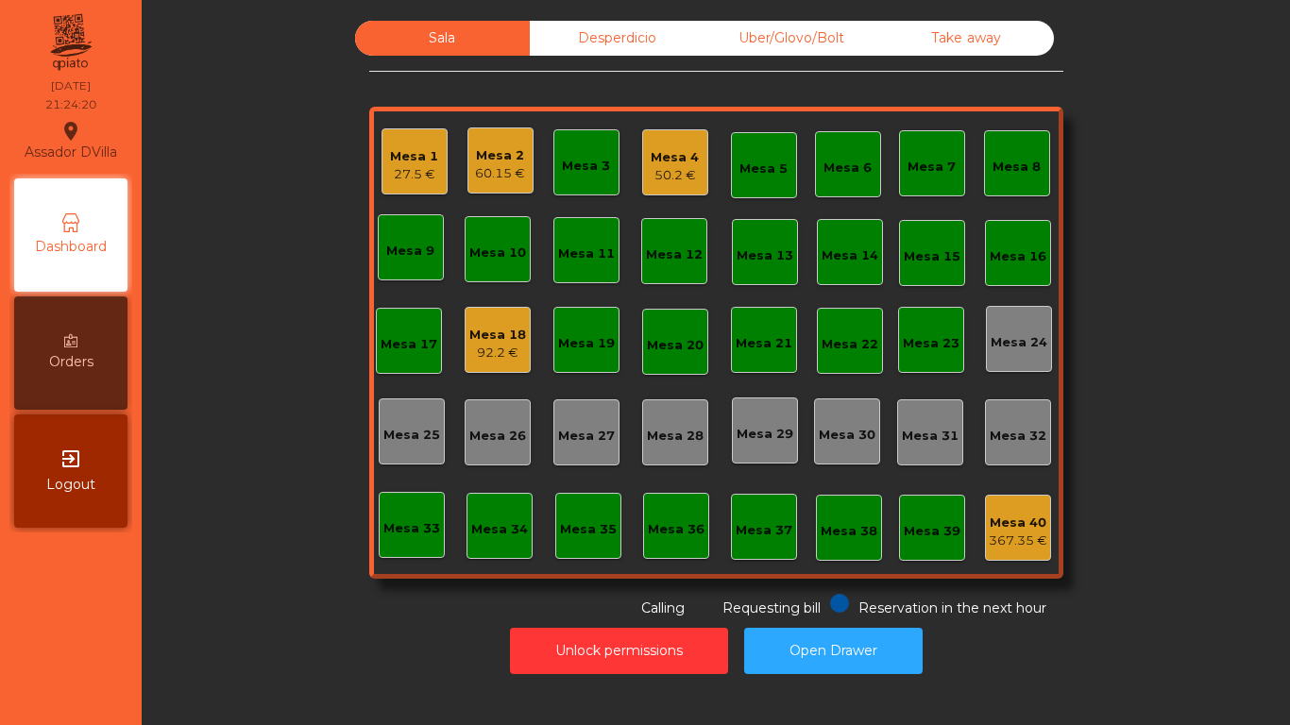
click at [654, 167] on div "50.2 €" at bounding box center [675, 175] width 48 height 19
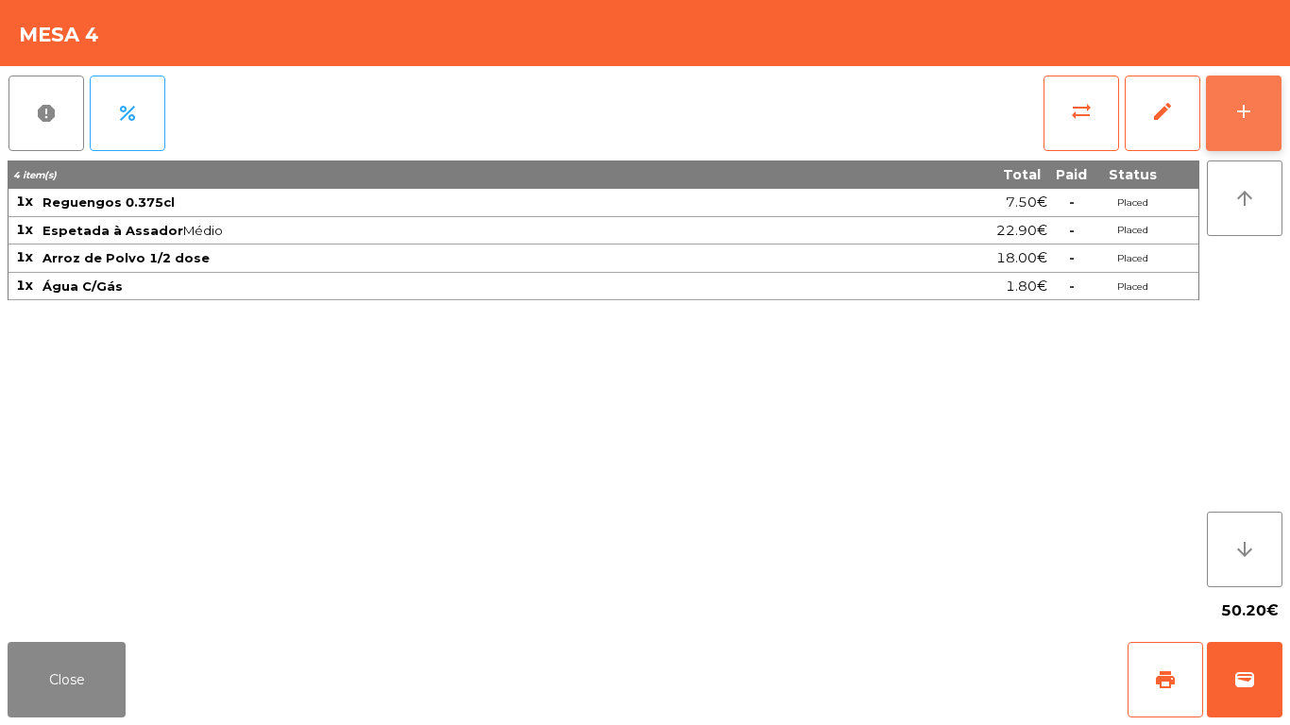
click at [1276, 116] on button "add" at bounding box center [1244, 114] width 76 height 76
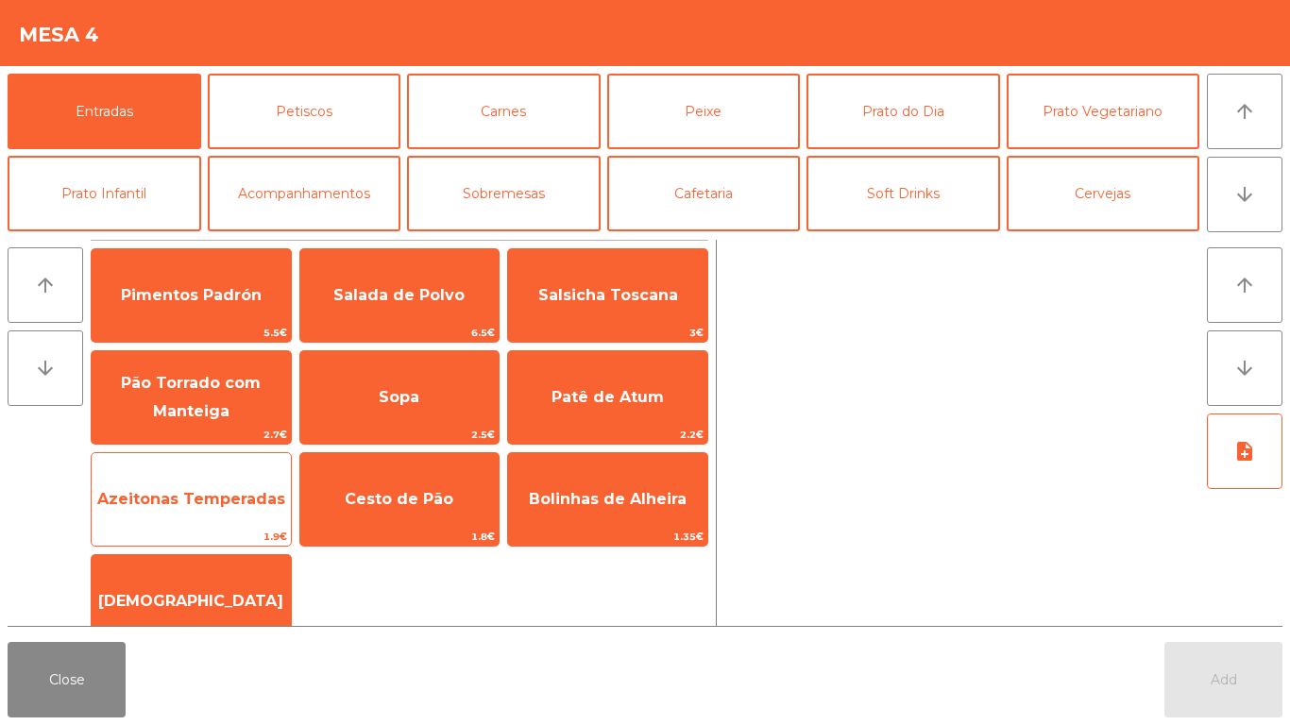
click at [178, 507] on span "Azeitonas Temperadas" at bounding box center [191, 499] width 188 height 18
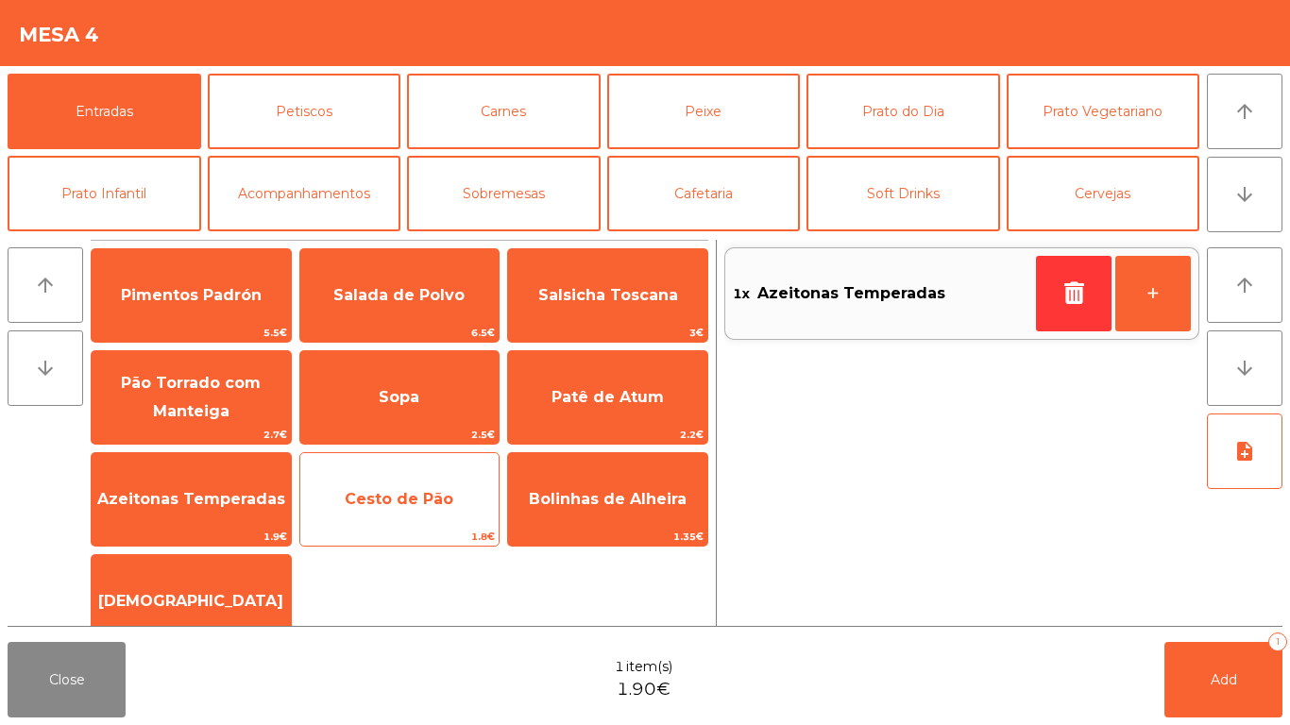
click at [384, 499] on span "Cesto de Pão" at bounding box center [399, 499] width 109 height 18
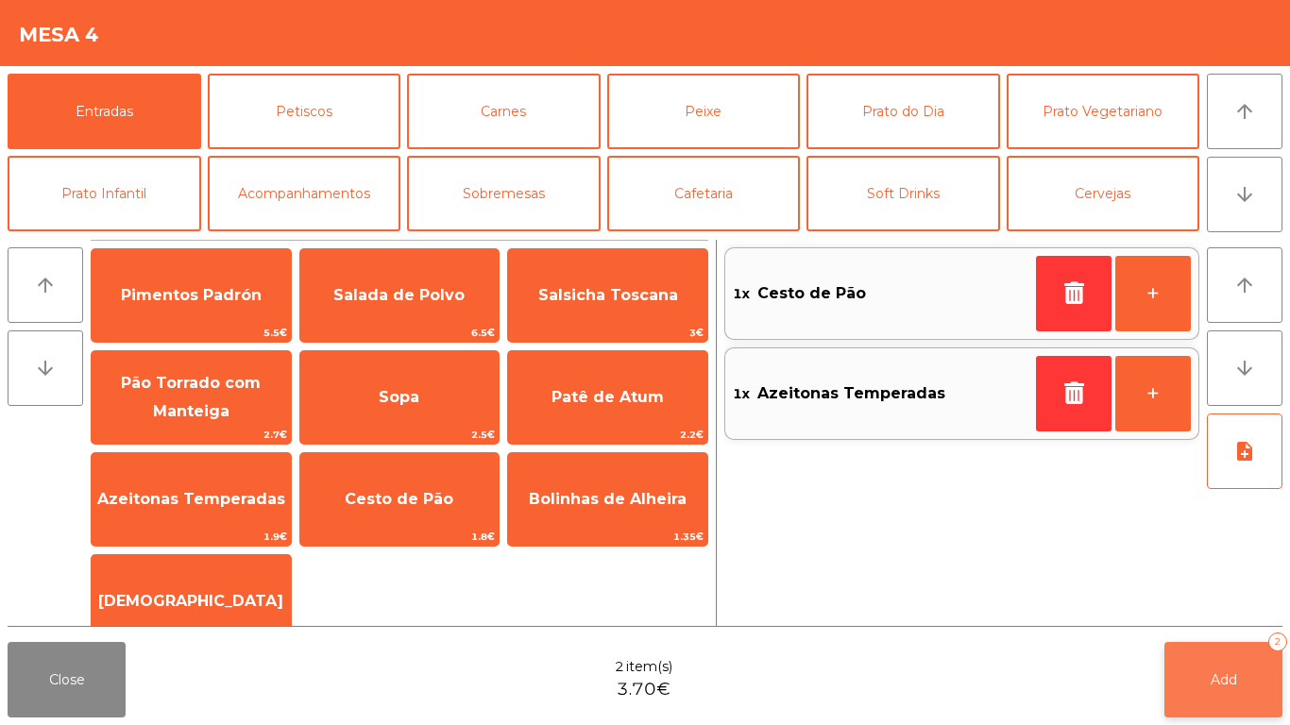
click at [1219, 657] on button "Add 2" at bounding box center [1224, 680] width 118 height 76
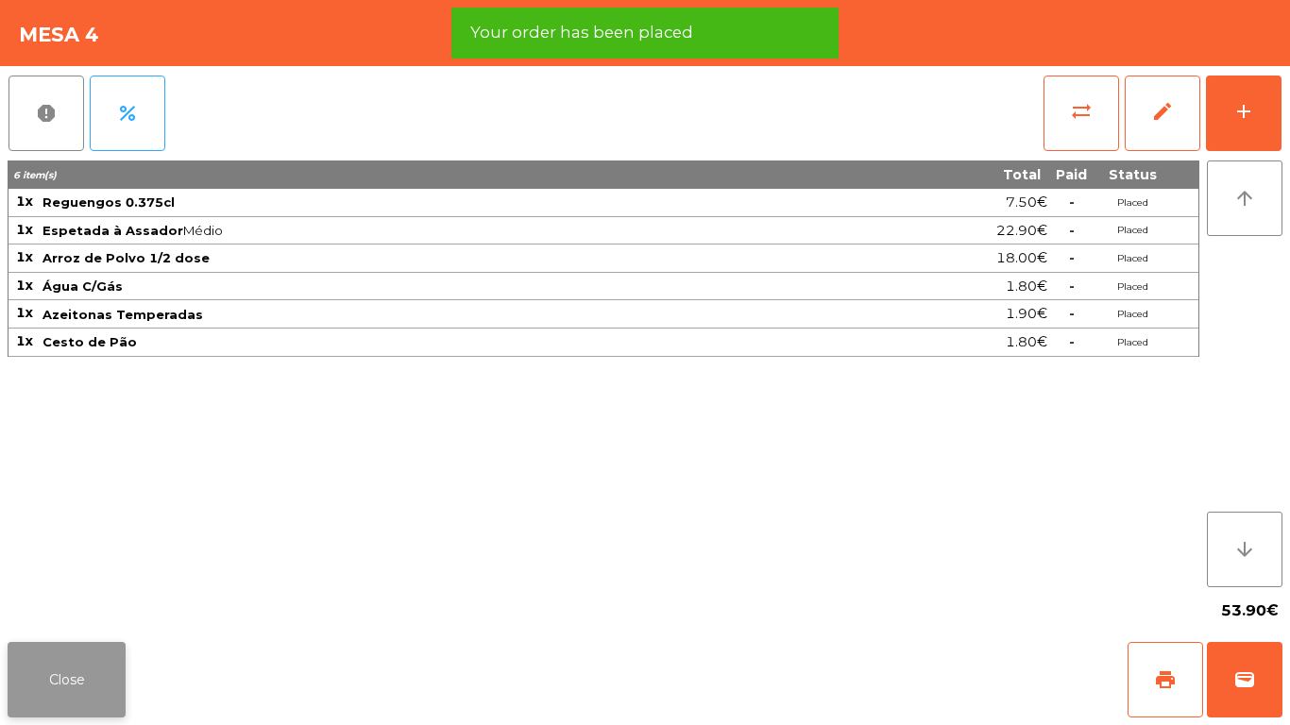
click at [36, 679] on button "Close" at bounding box center [67, 680] width 118 height 76
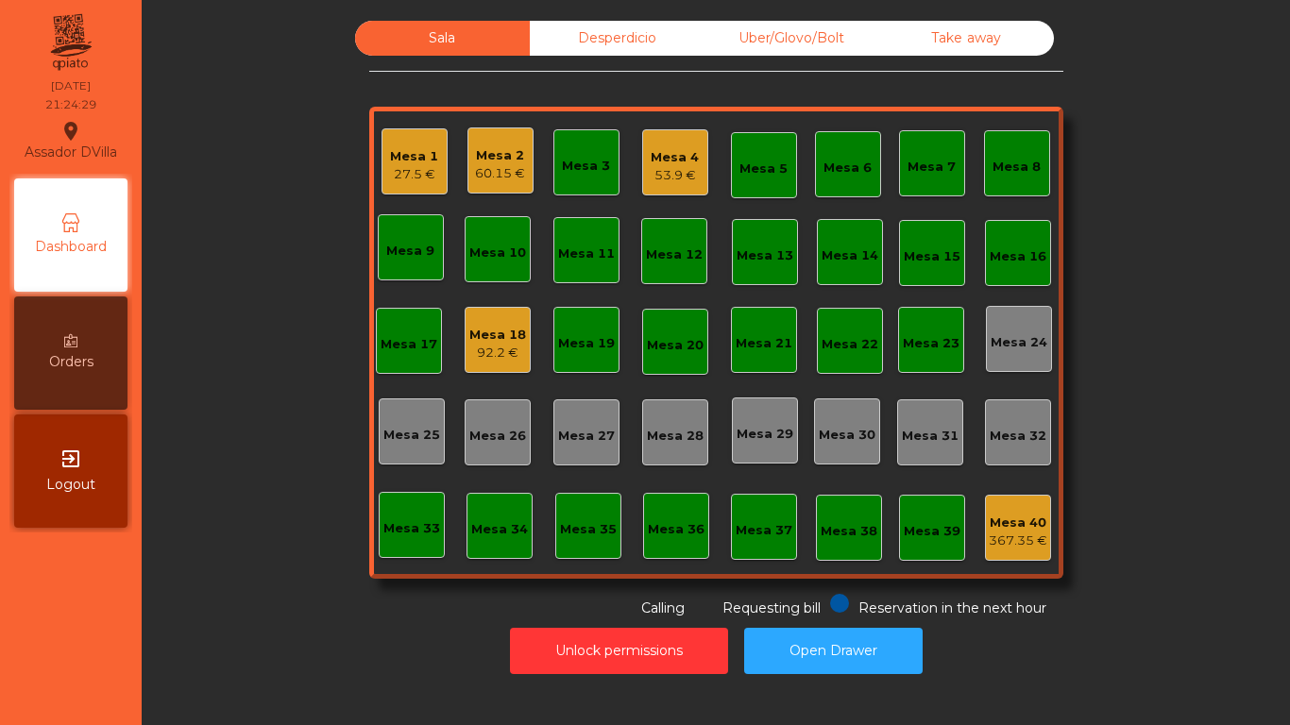
click at [390, 148] on div "Mesa 1" at bounding box center [414, 156] width 48 height 19
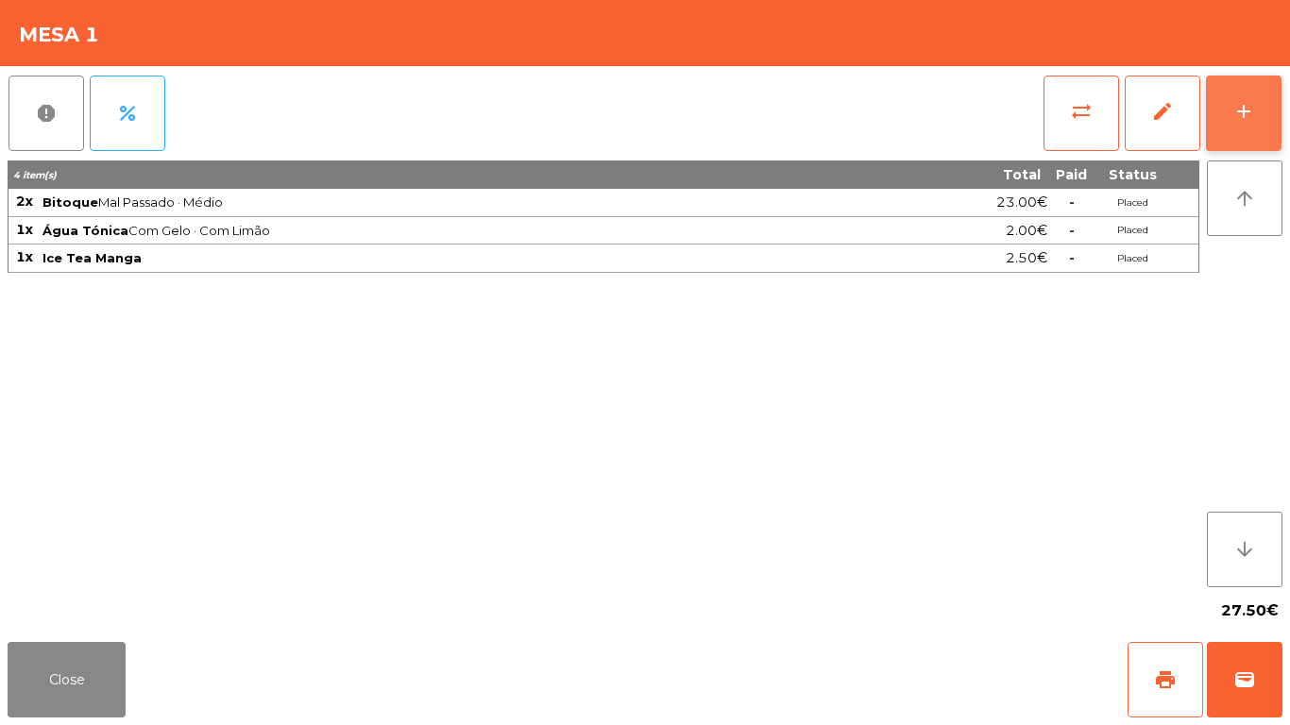
click at [1270, 95] on button "add" at bounding box center [1244, 114] width 76 height 76
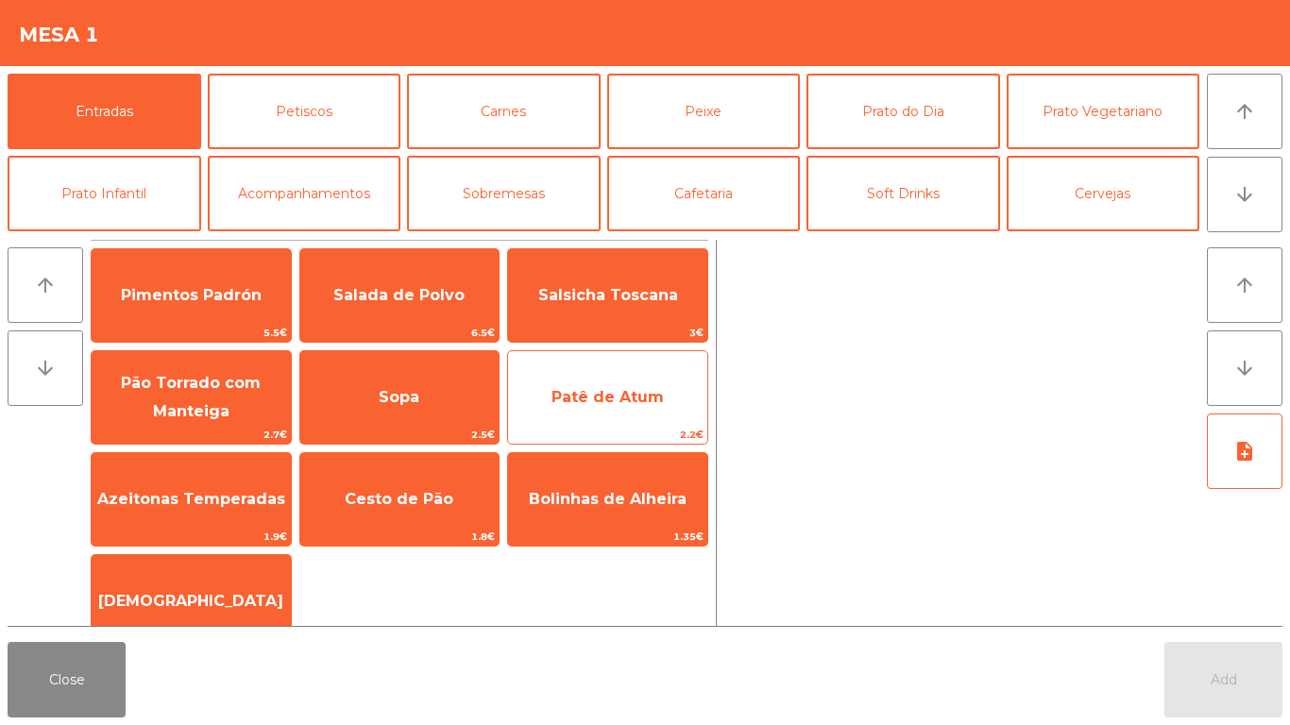
click at [605, 396] on span "Patê de Atum" at bounding box center [608, 397] width 112 height 18
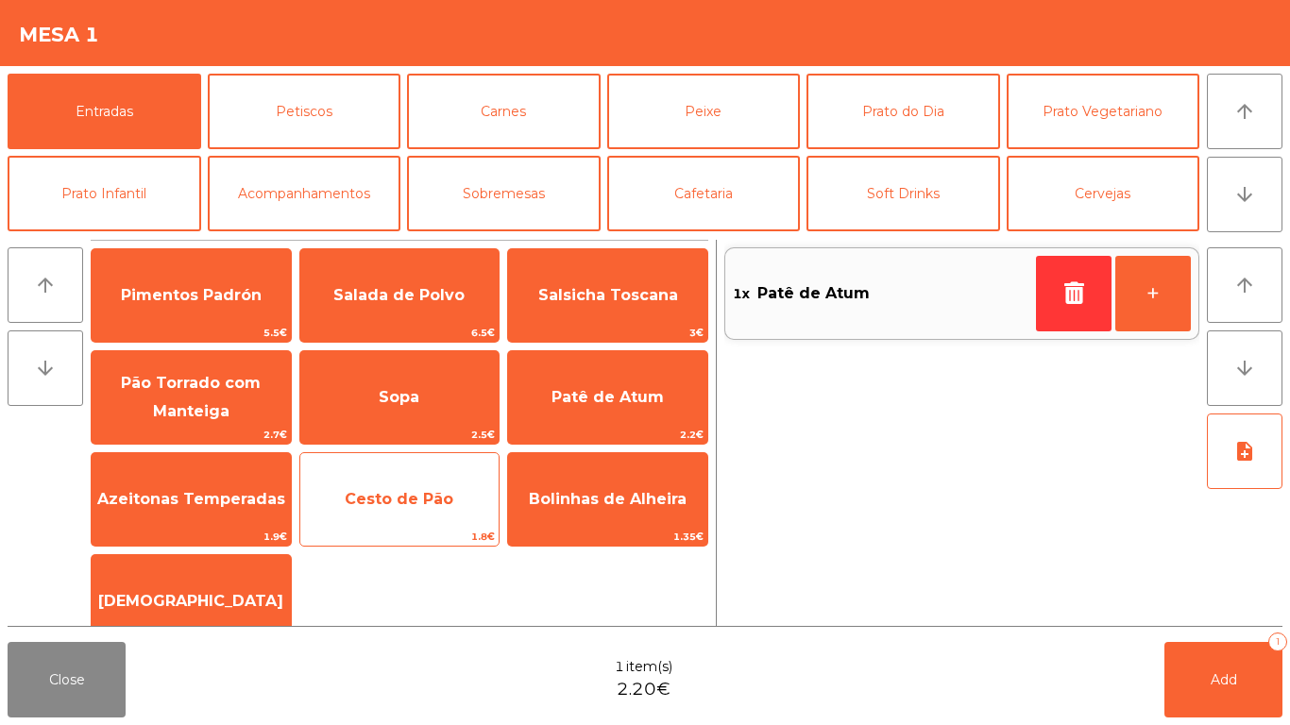
click at [384, 512] on span "Cesto de Pão" at bounding box center [399, 499] width 199 height 51
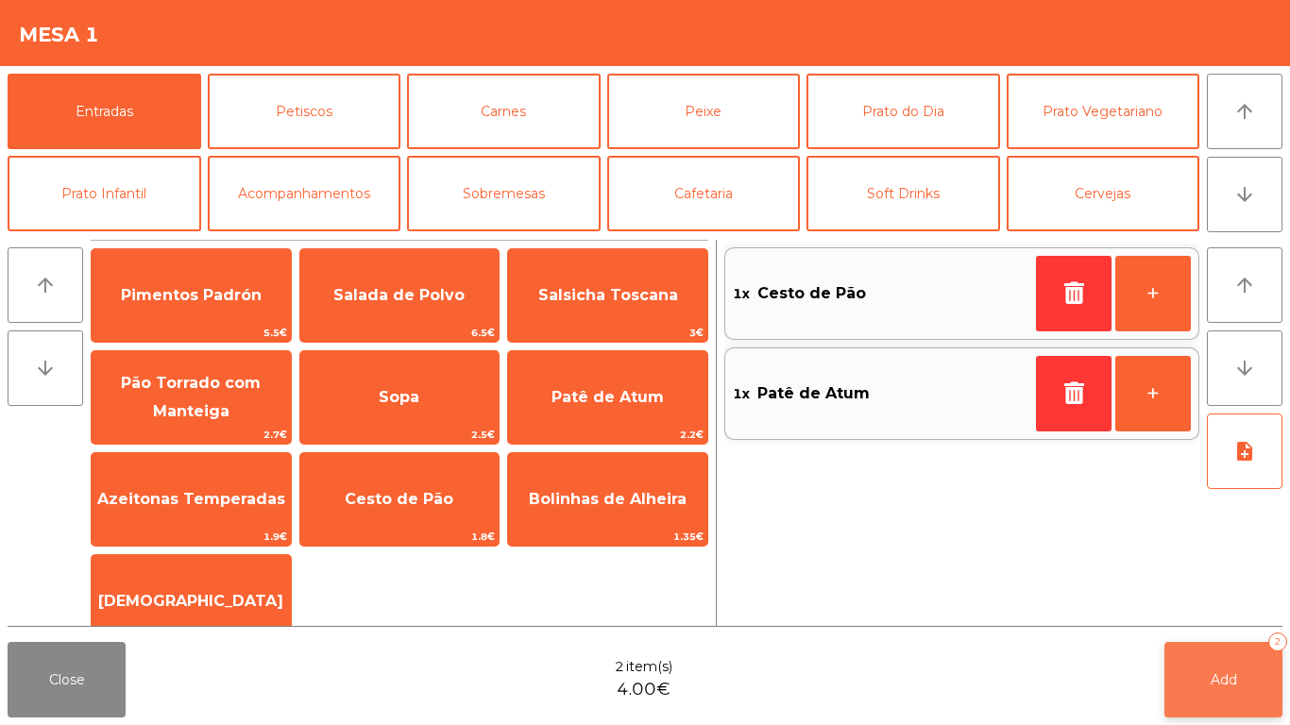
click at [1236, 693] on button "Add 2" at bounding box center [1224, 680] width 118 height 76
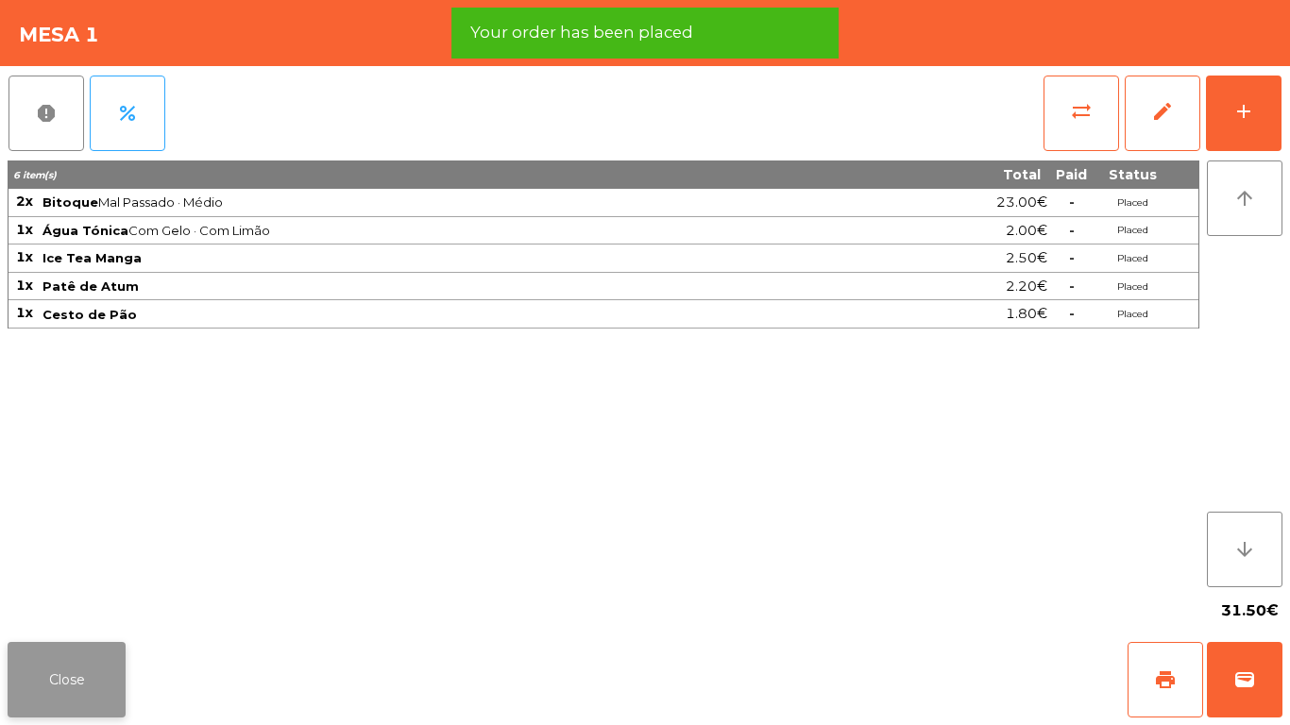
click at [14, 693] on button "Close" at bounding box center [67, 680] width 118 height 76
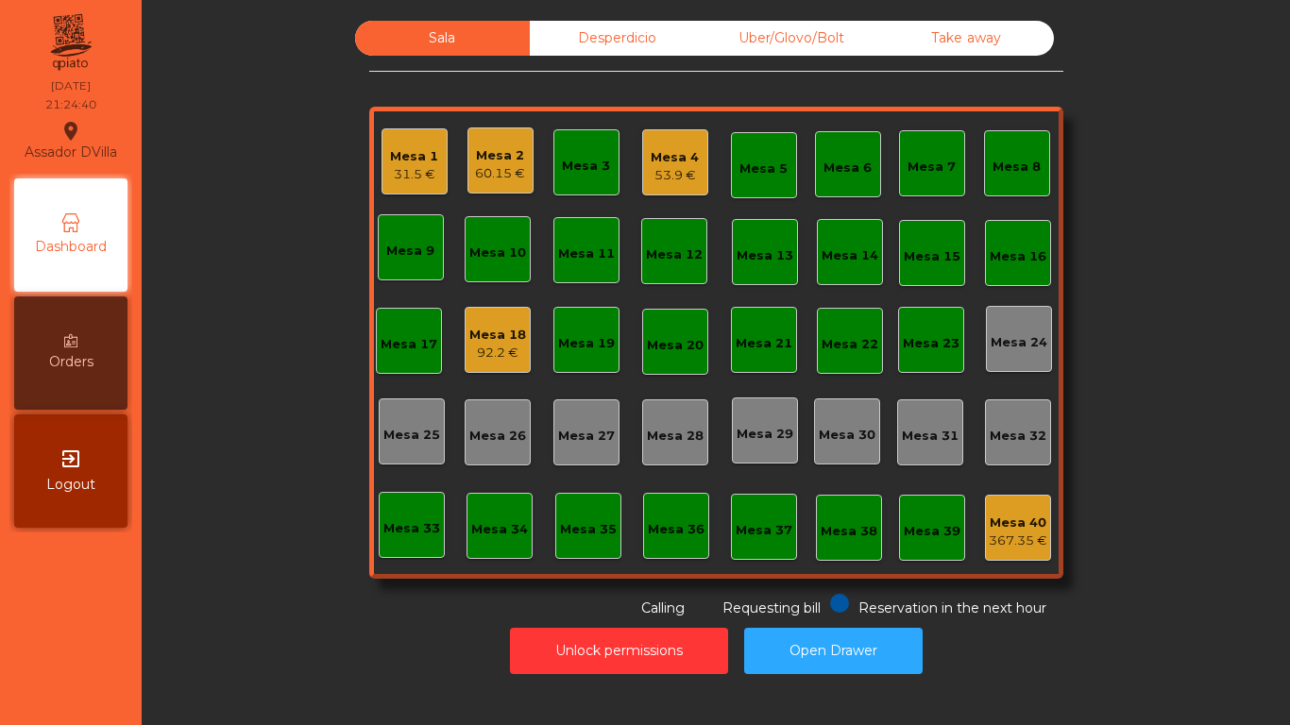
click at [675, 167] on div "53.9 €" at bounding box center [675, 175] width 48 height 19
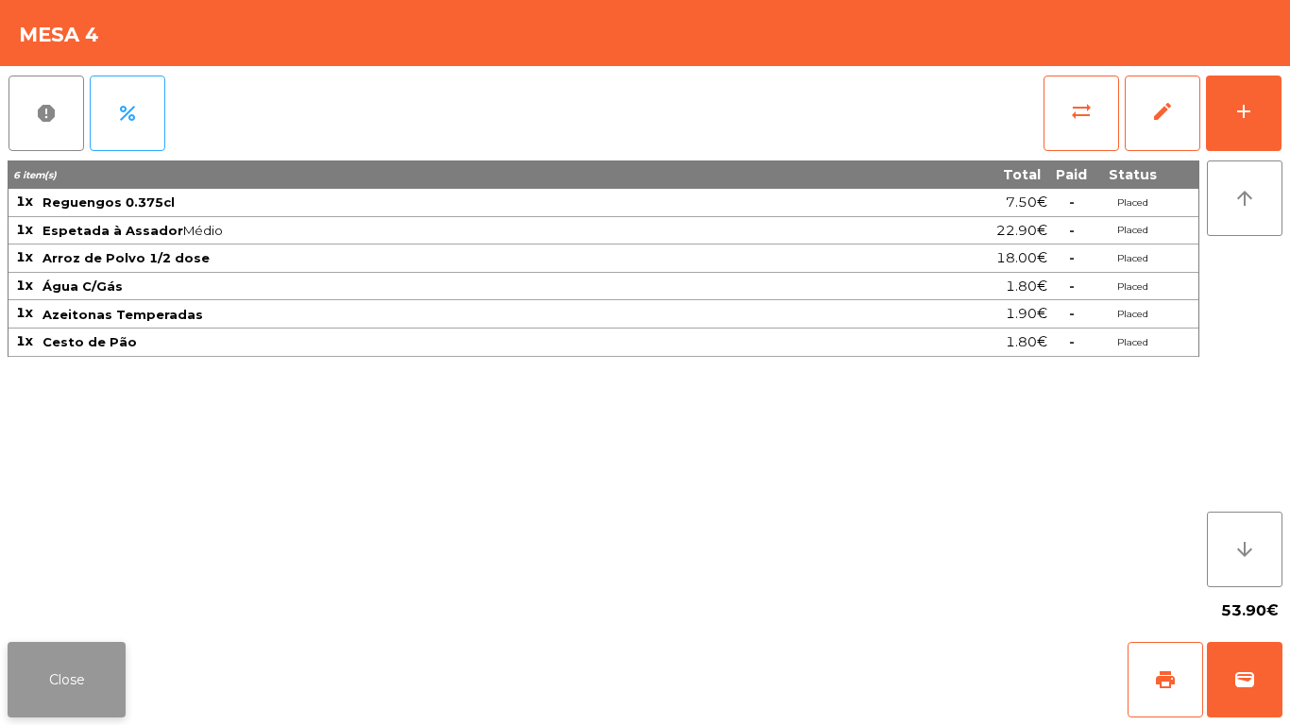
click at [50, 647] on button "Close" at bounding box center [67, 680] width 118 height 76
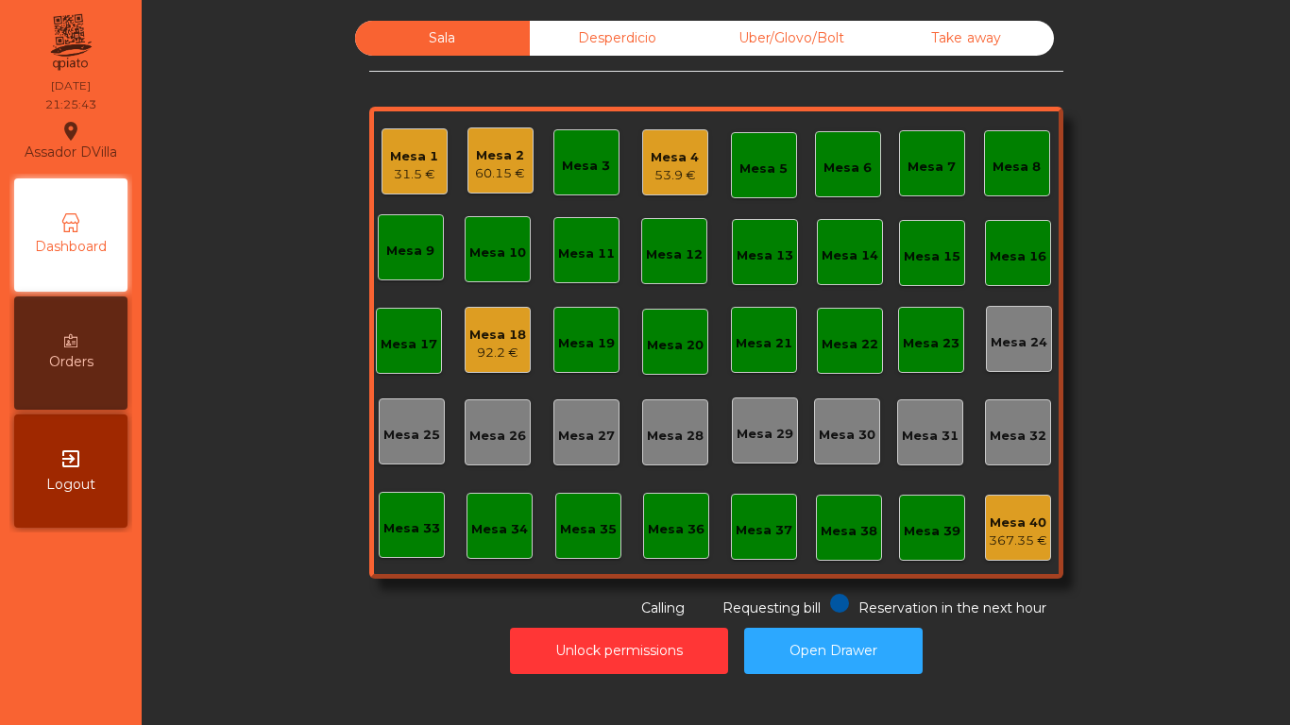
click at [469, 333] on div "Mesa 18" at bounding box center [497, 335] width 57 height 19
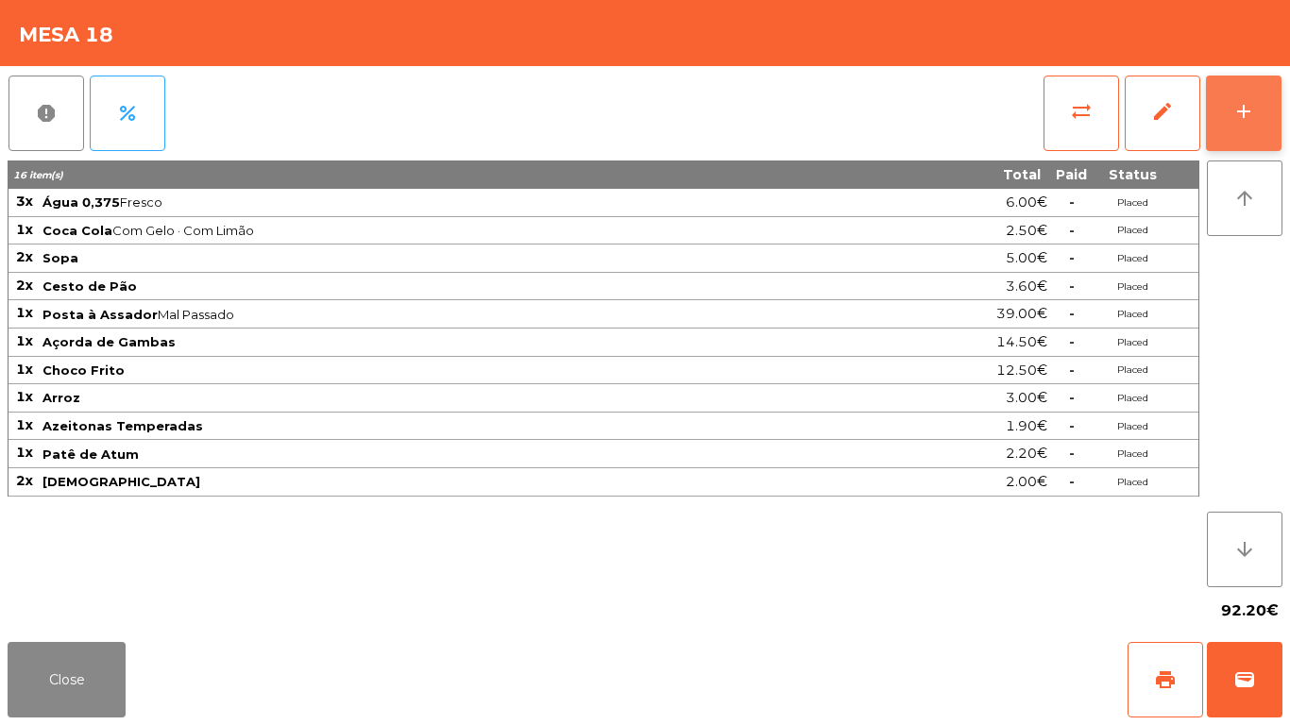
click at [1264, 87] on button "add" at bounding box center [1244, 114] width 76 height 76
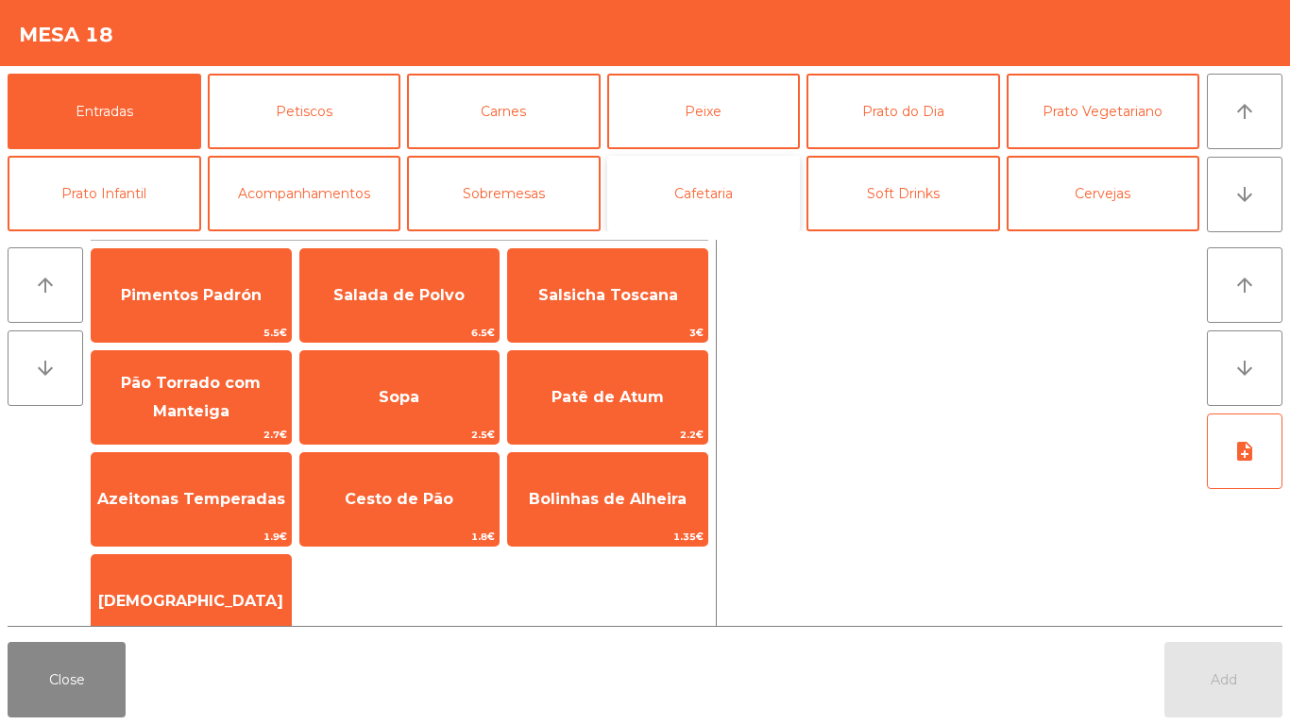
click at [709, 205] on button "Cafetaria" at bounding box center [704, 194] width 194 height 76
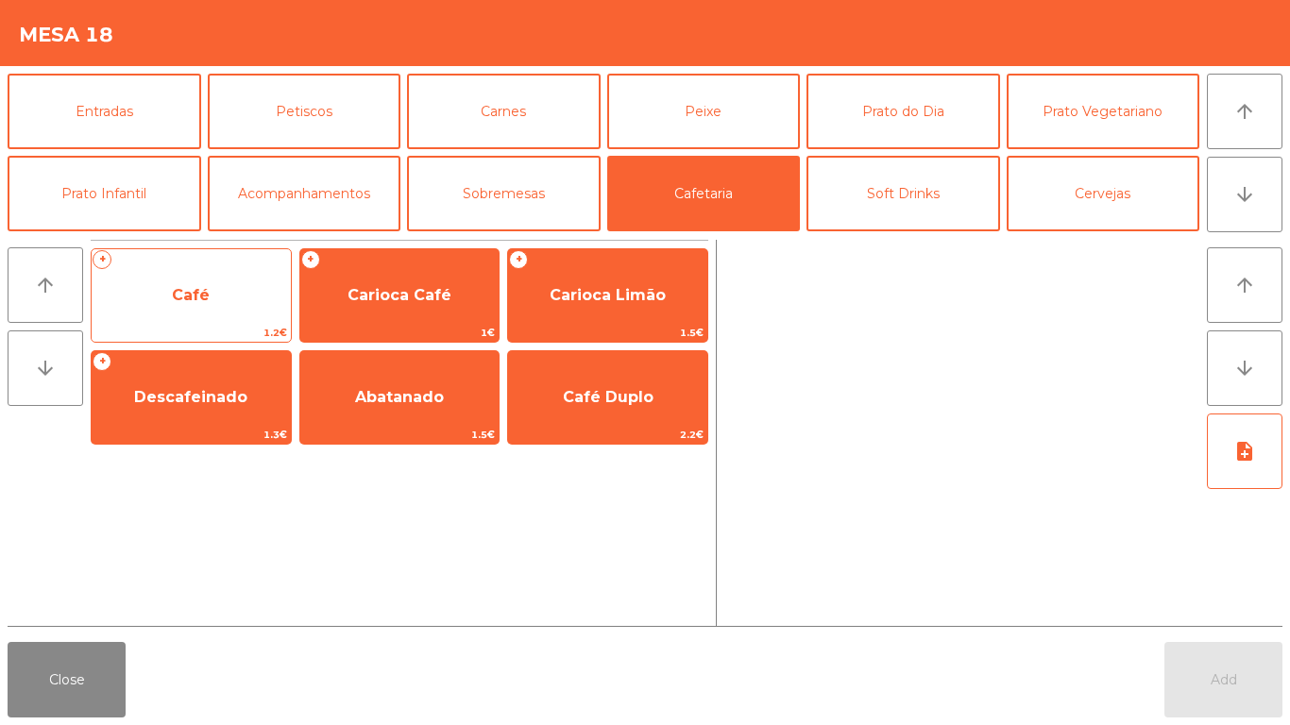
click at [209, 278] on span "Café" at bounding box center [191, 295] width 199 height 51
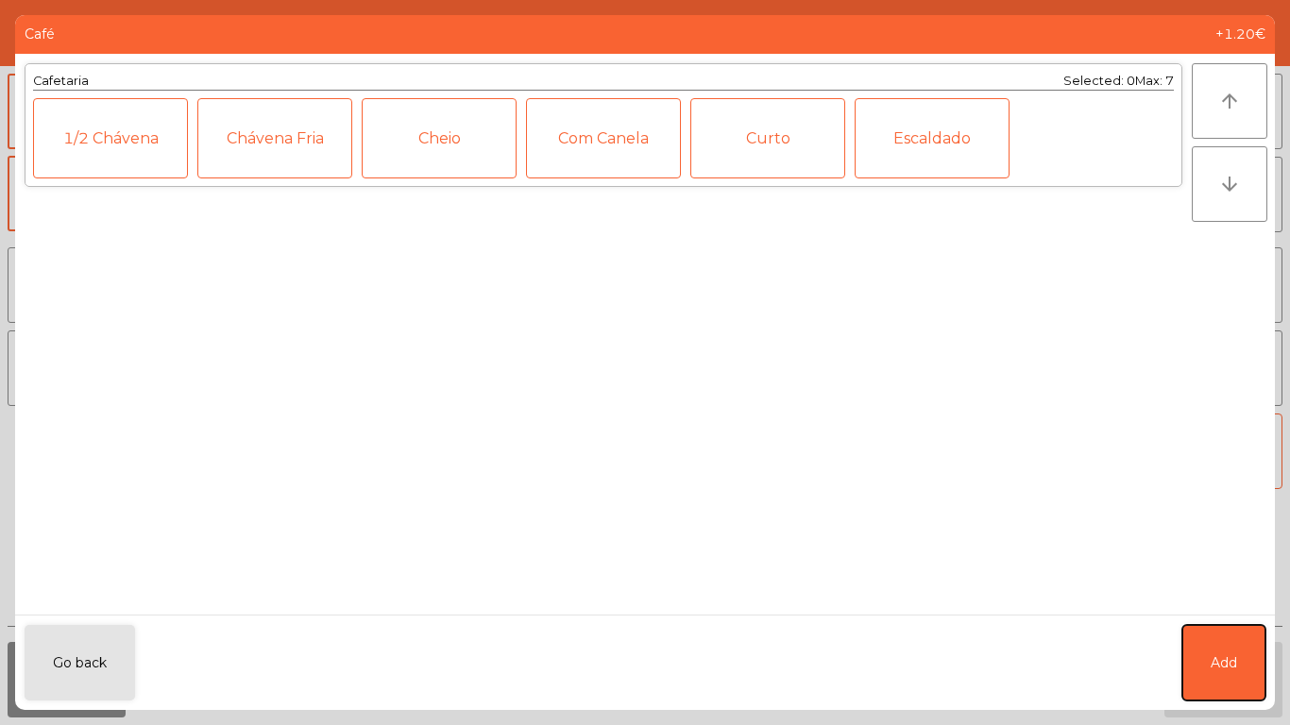
click at [1254, 668] on button "Add" at bounding box center [1224, 663] width 83 height 76
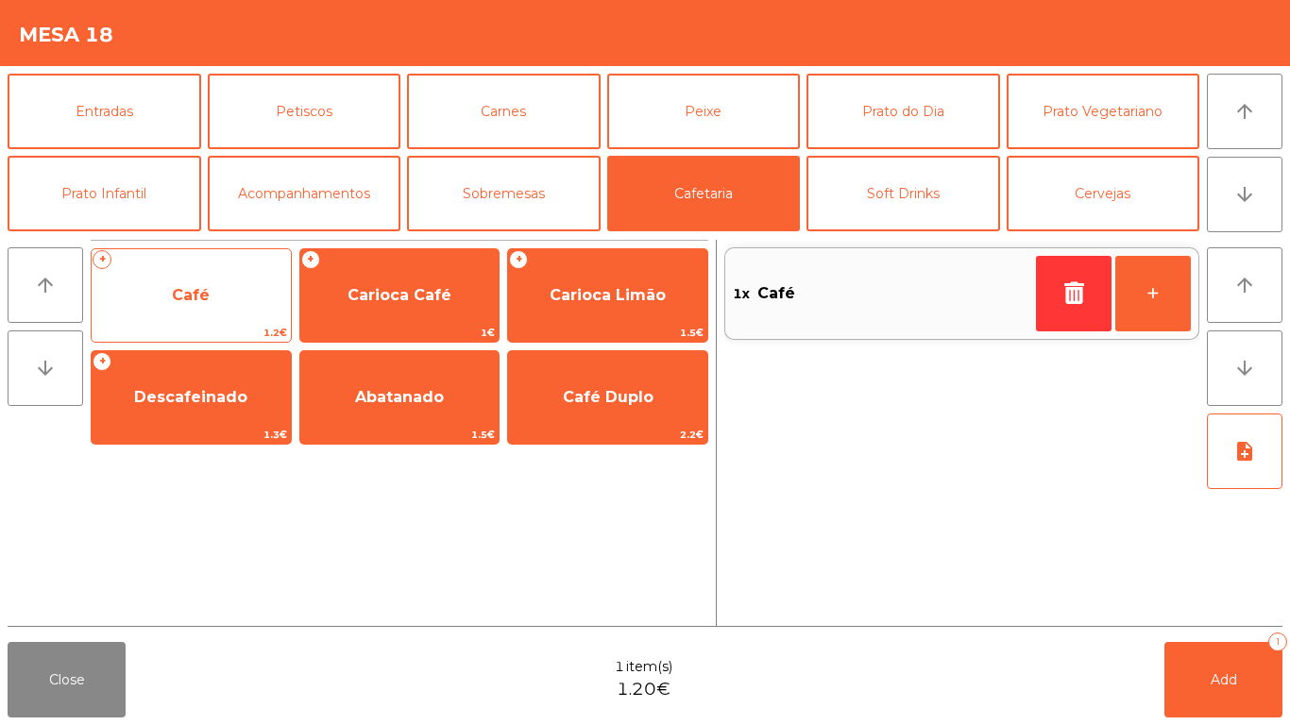
click at [155, 287] on span "Café" at bounding box center [191, 295] width 199 height 51
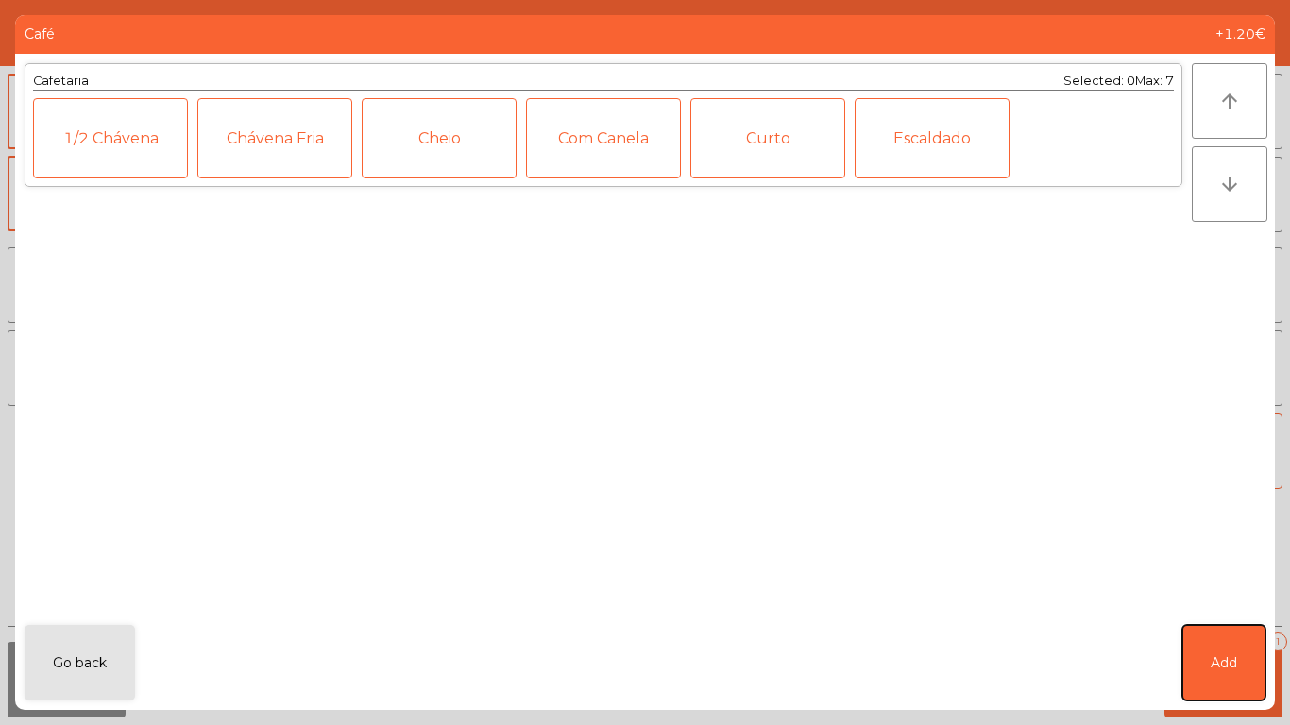
click at [1193, 664] on button "Add" at bounding box center [1224, 663] width 83 height 76
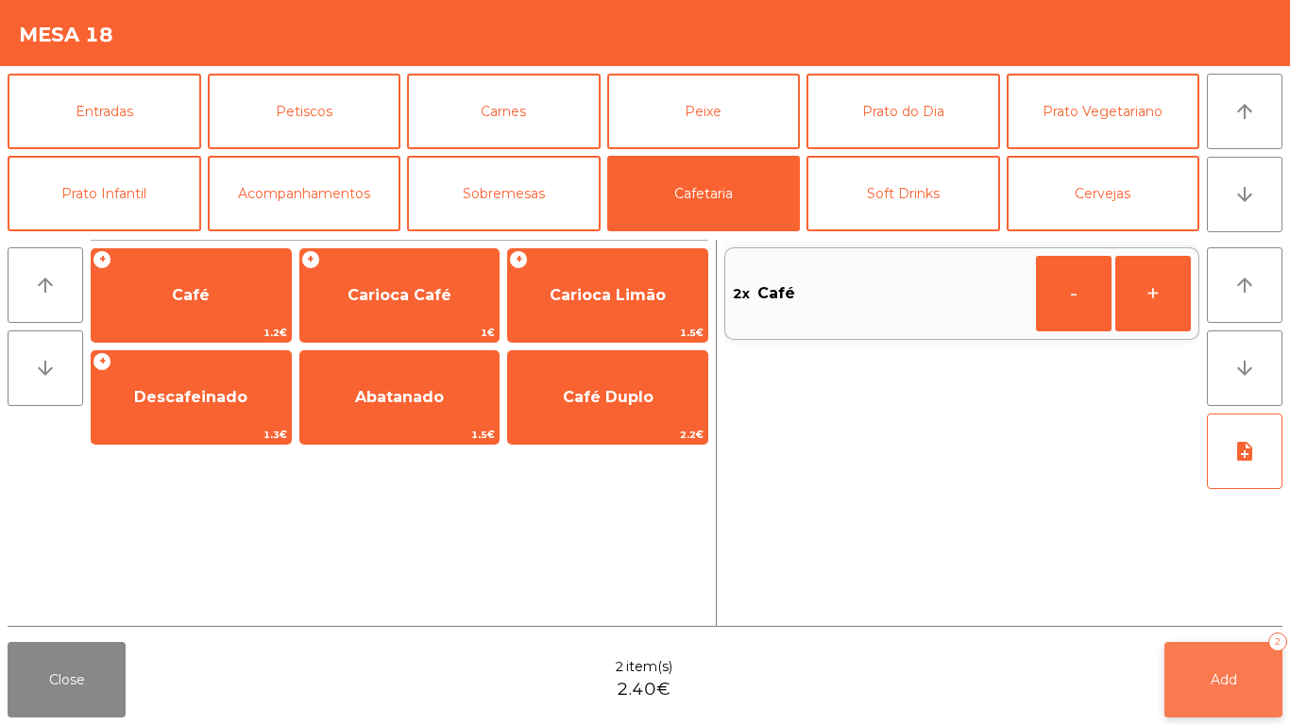
click at [1220, 691] on button "Add 2" at bounding box center [1224, 680] width 118 height 76
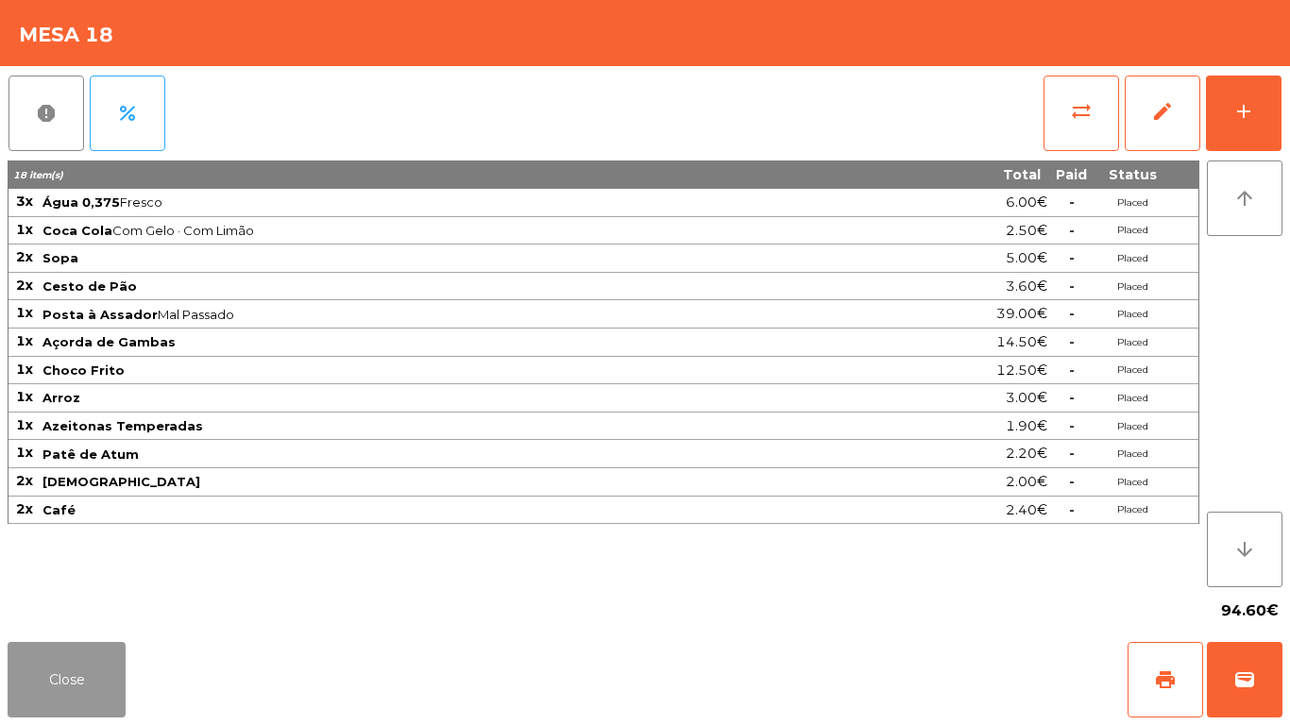
drag, startPoint x: 56, startPoint y: 705, endPoint x: 52, endPoint y: 694, distance: 11.1
click at [55, 705] on button "Close" at bounding box center [67, 680] width 118 height 76
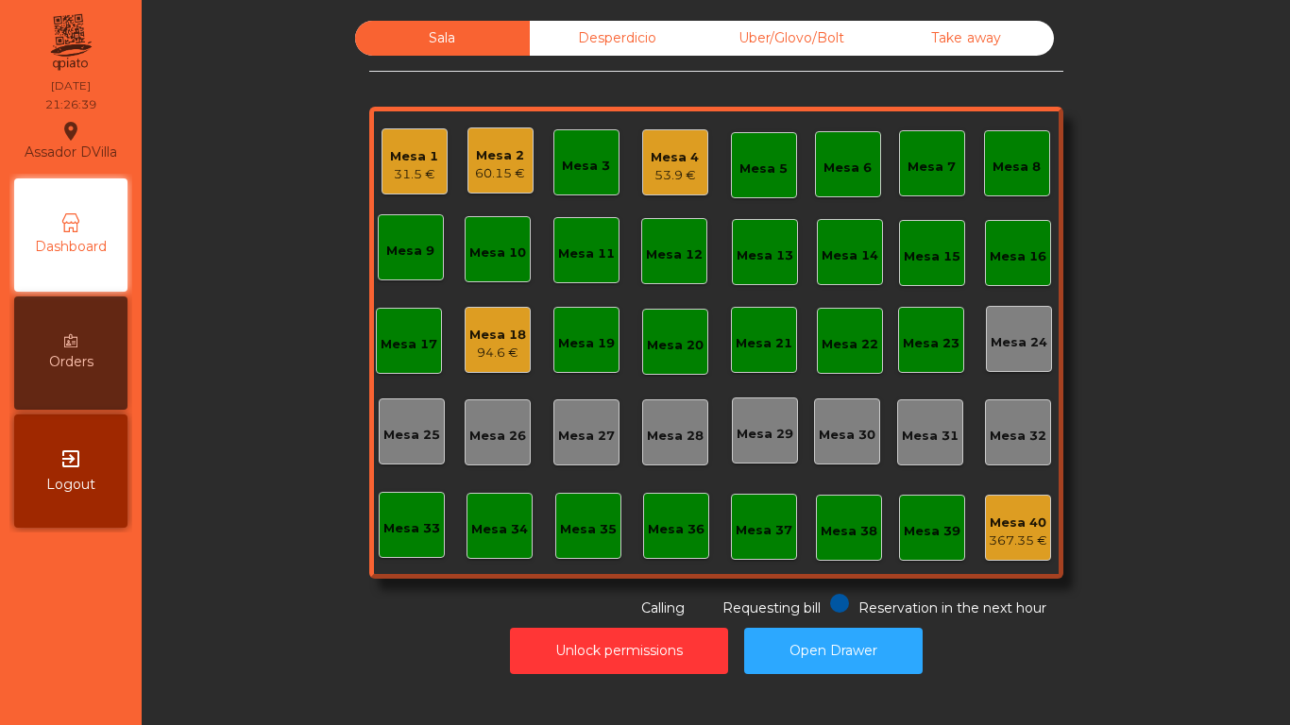
click at [416, 170] on div "31.5 €" at bounding box center [414, 174] width 48 height 19
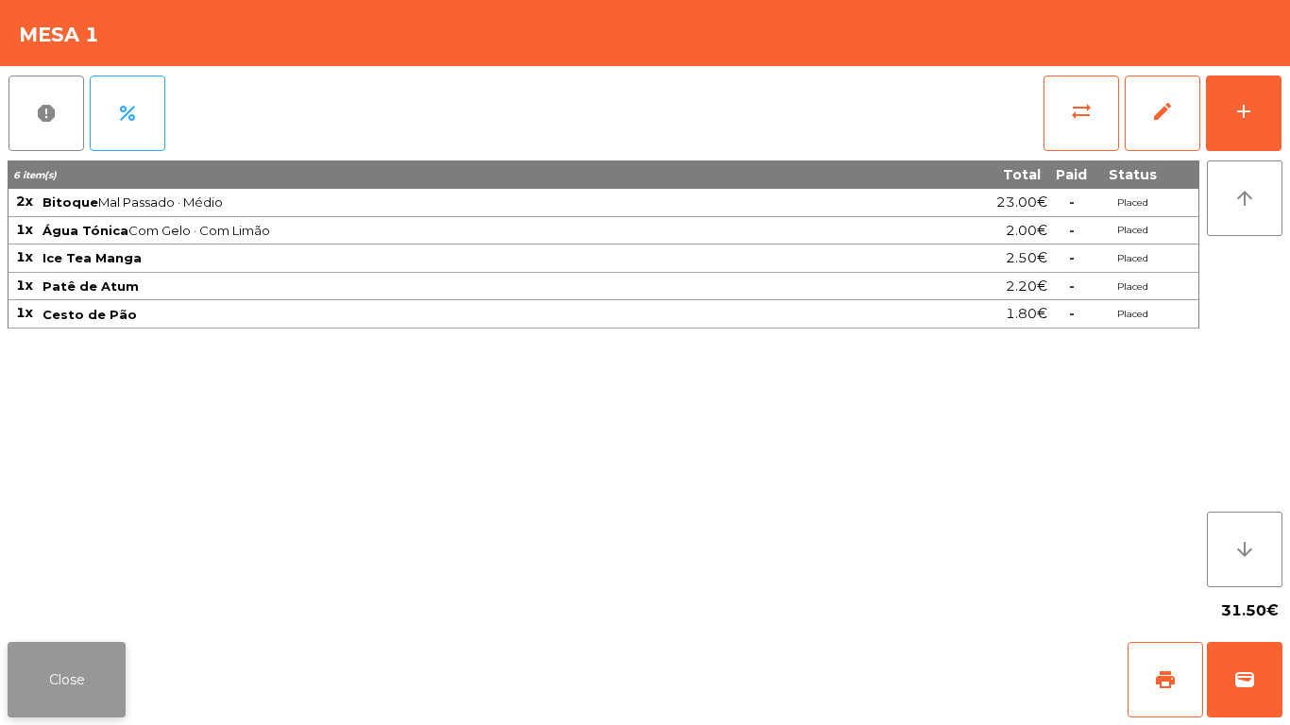
click at [25, 717] on div "Close print wallet" at bounding box center [645, 680] width 1290 height 91
drag, startPoint x: 47, startPoint y: 697, endPoint x: 160, endPoint y: 691, distance: 112.6
click at [51, 697] on button "Close" at bounding box center [67, 680] width 118 height 76
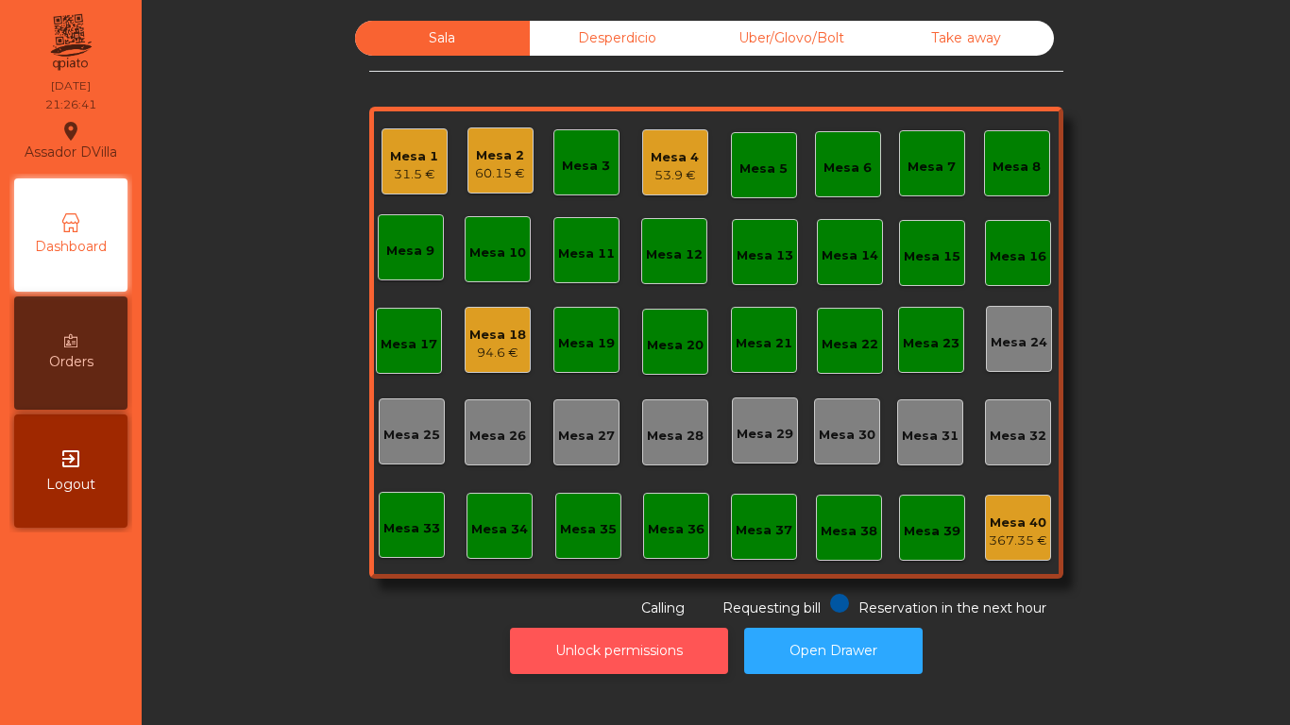
click at [620, 641] on button "Unlock permissions" at bounding box center [619, 651] width 218 height 46
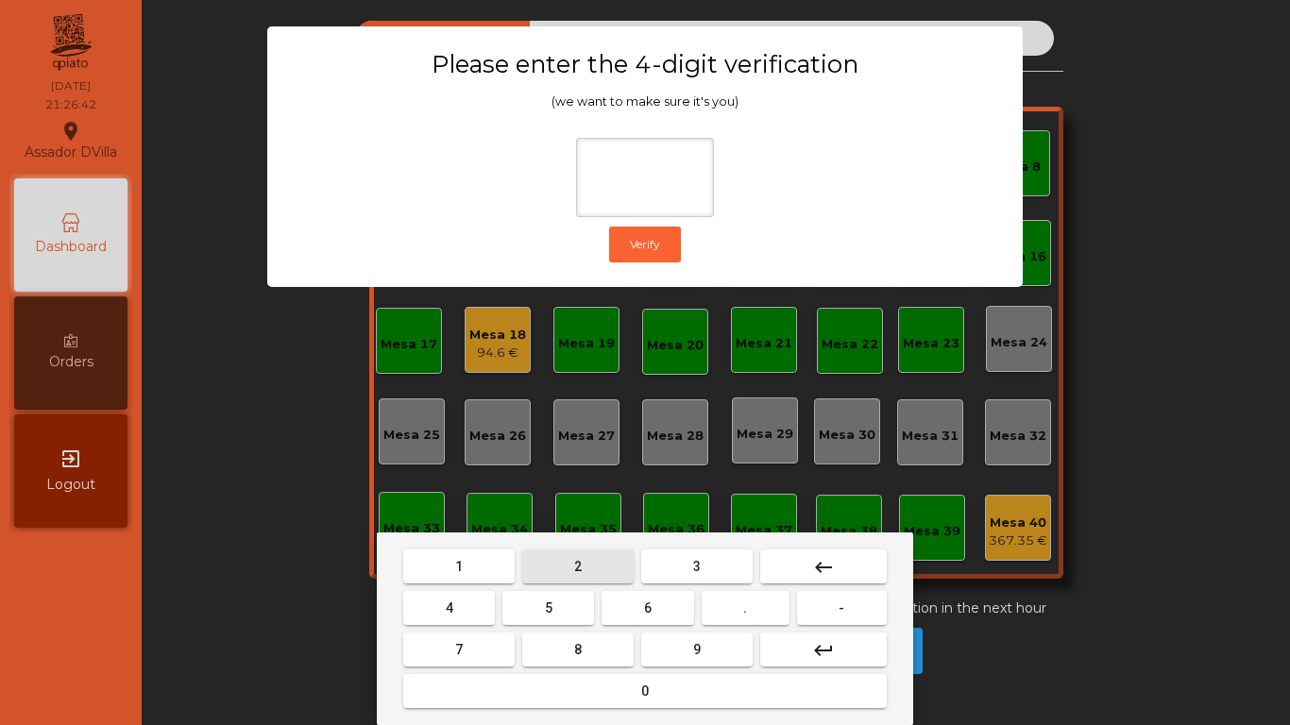
drag, startPoint x: 569, startPoint y: 553, endPoint x: 491, endPoint y: 592, distance: 87.0
click at [569, 555] on button "2" at bounding box center [577, 567] width 111 height 34
click at [482, 599] on button "4" at bounding box center [449, 608] width 92 height 34
drag, startPoint x: 636, startPoint y: 612, endPoint x: 668, endPoint y: 648, distance: 48.2
click at [639, 616] on button "6" at bounding box center [648, 608] width 92 height 34
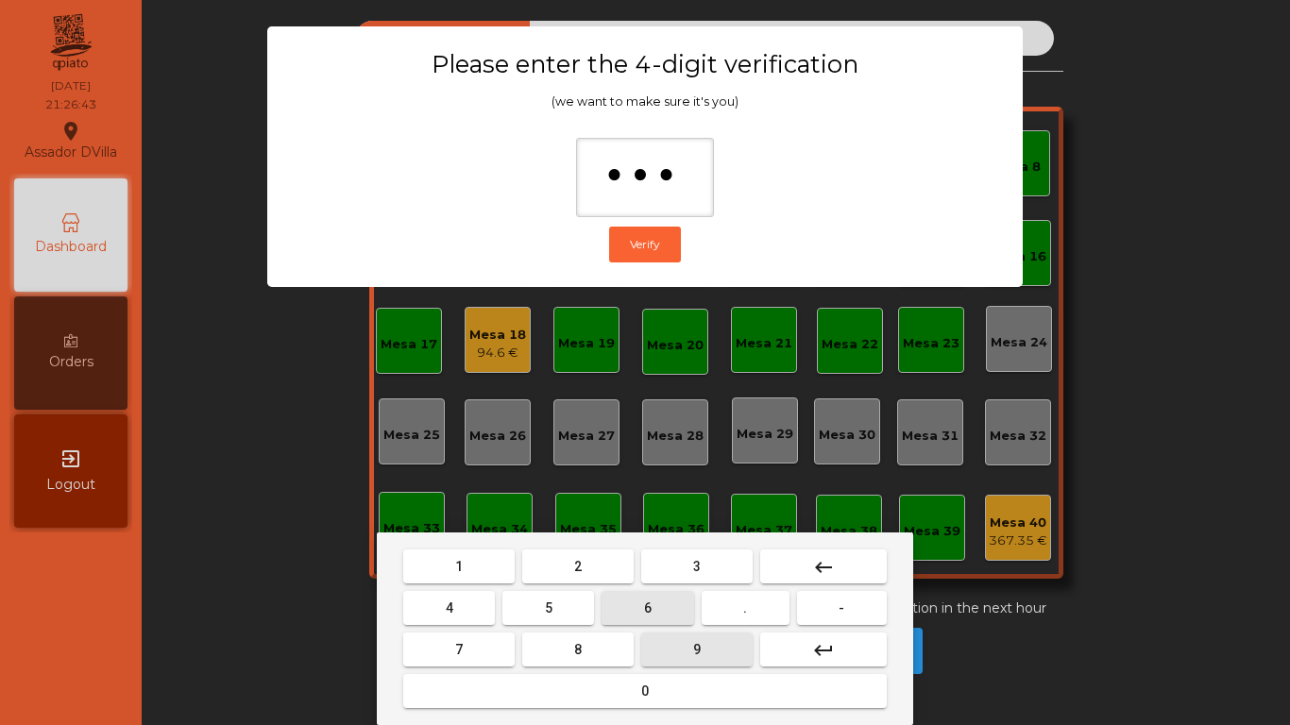
click at [668, 648] on button "9" at bounding box center [696, 650] width 111 height 34
type input "****"
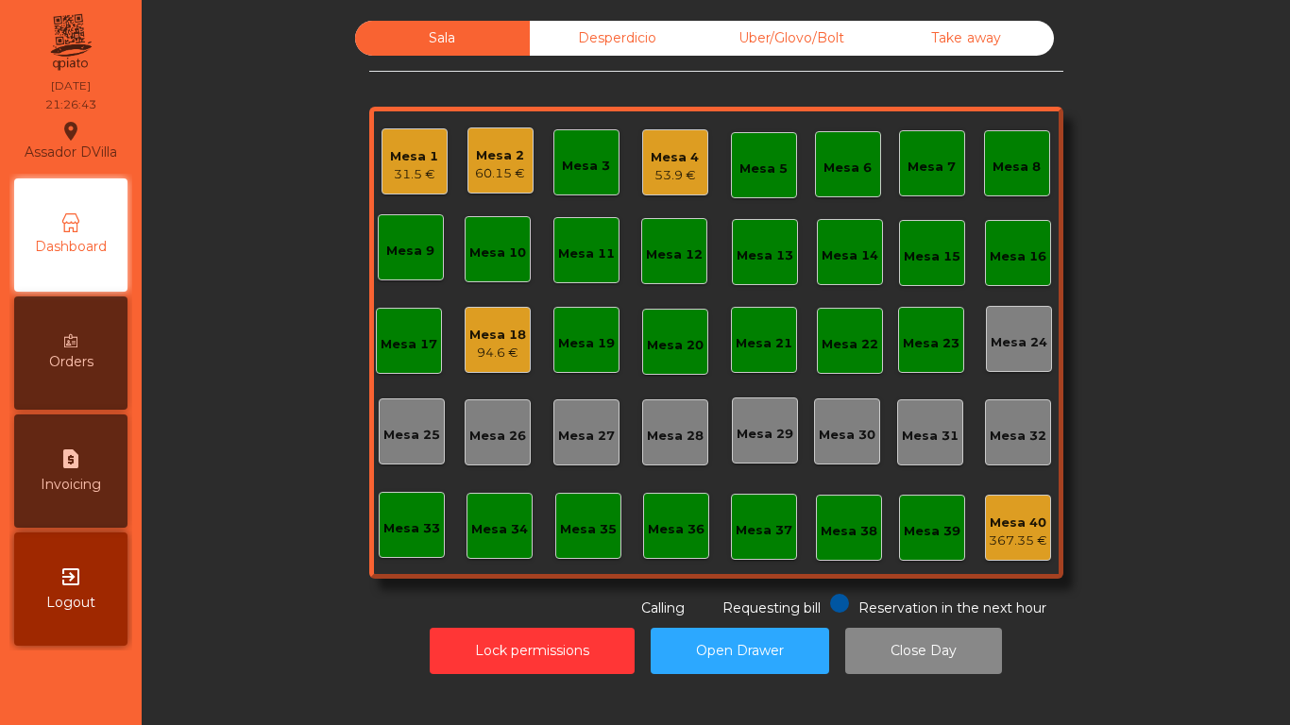
click at [401, 166] on div "31.5 €" at bounding box center [414, 174] width 48 height 19
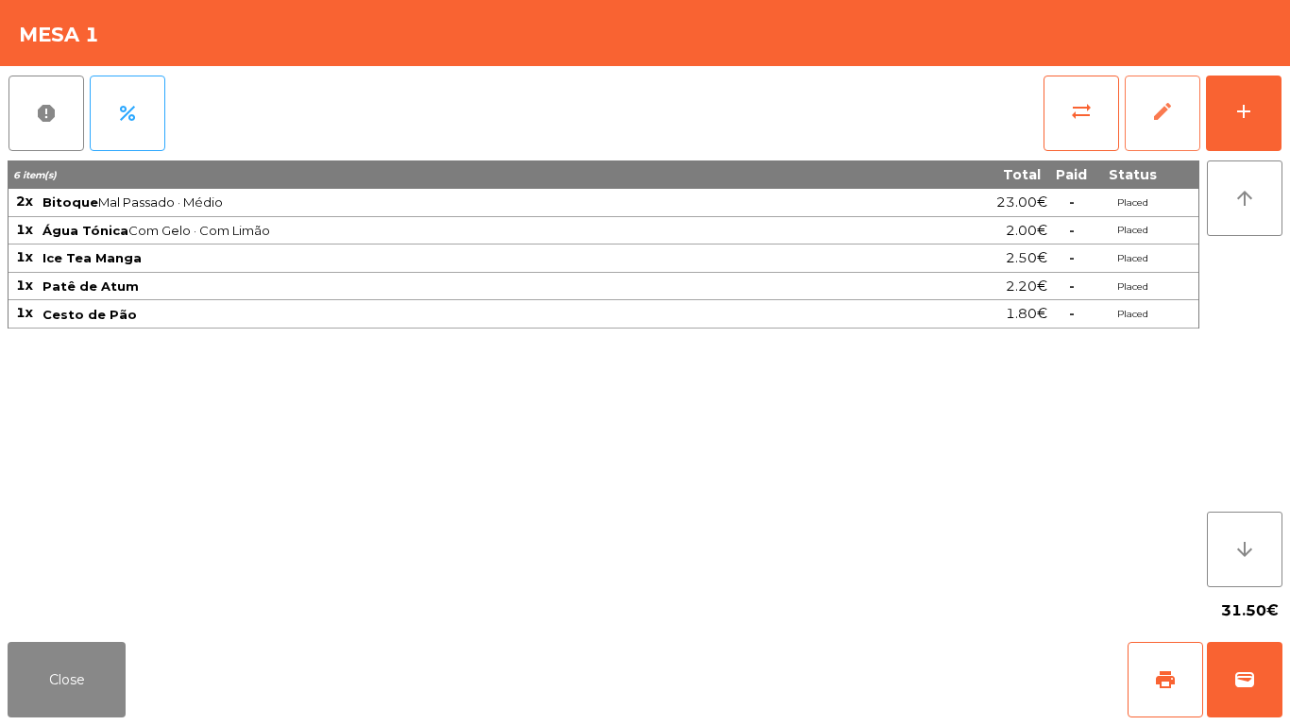
click at [1133, 112] on button "edit" at bounding box center [1163, 114] width 76 height 76
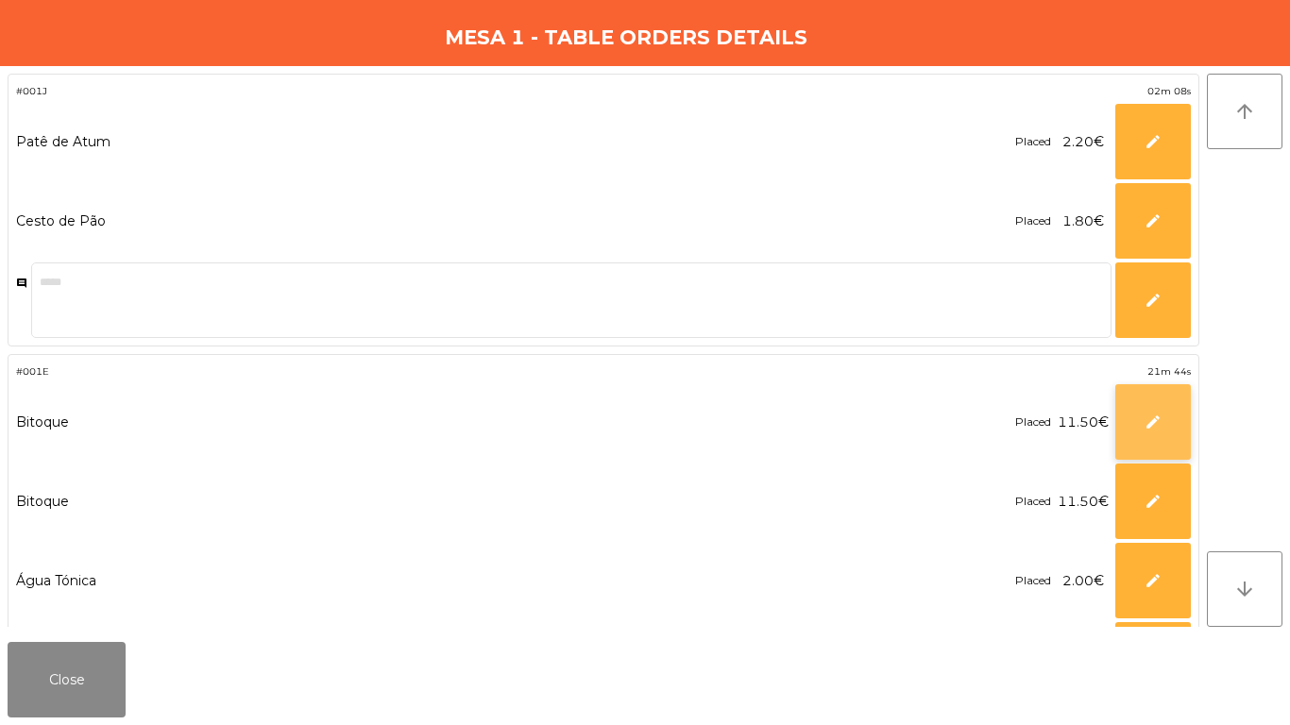
click at [1152, 425] on span "edit" at bounding box center [1153, 422] width 17 height 17
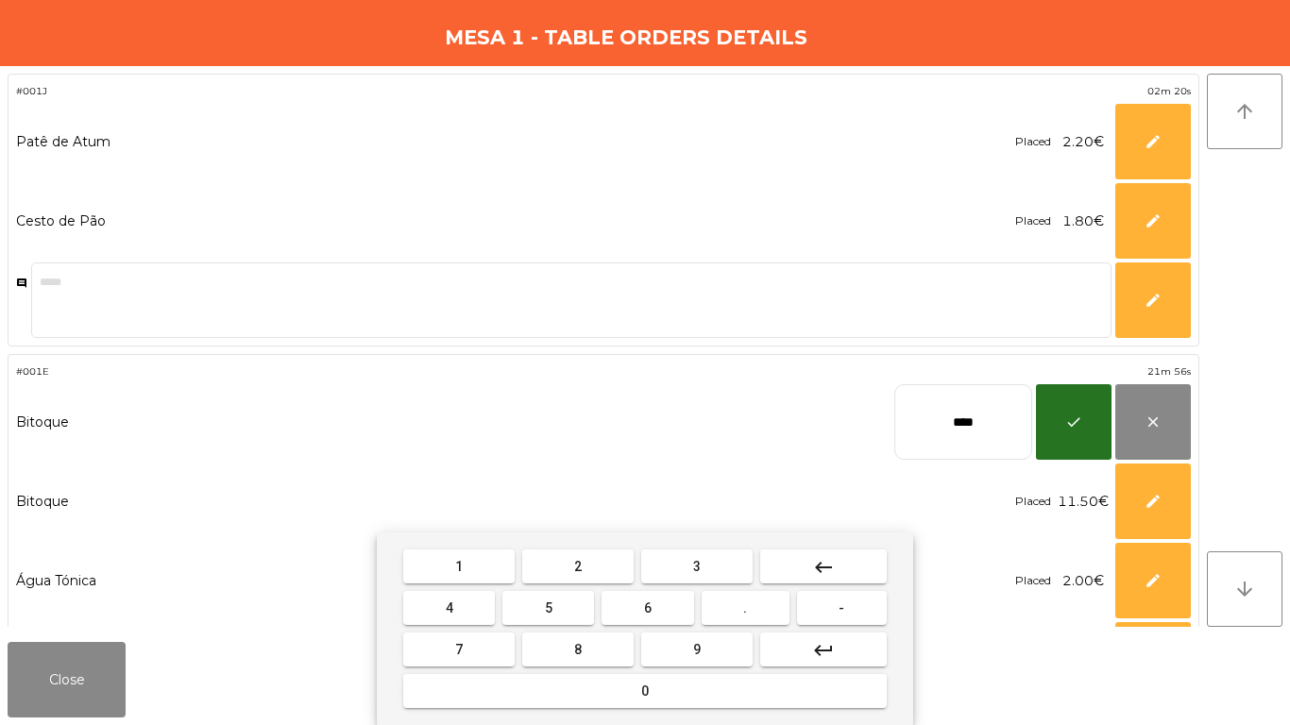
click at [963, 417] on input "****" at bounding box center [964, 422] width 138 height 76
type input "*****"
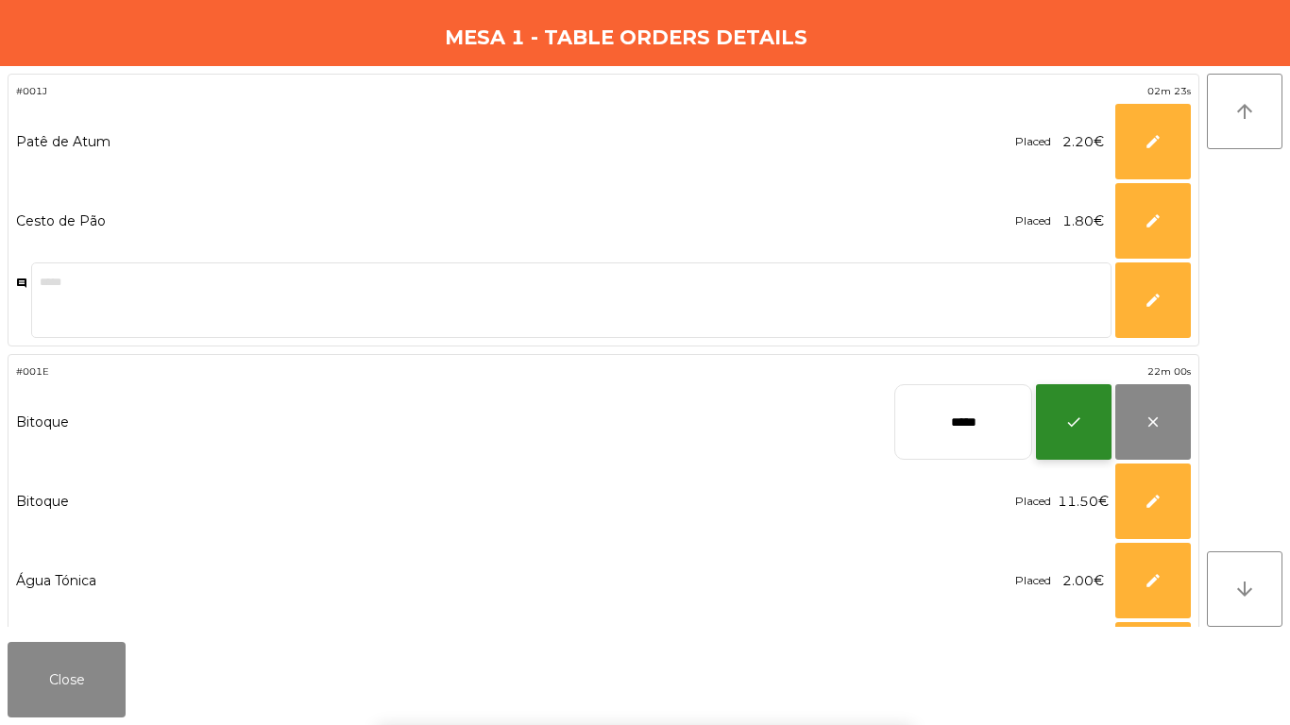
click at [1071, 426] on span "check" at bounding box center [1074, 422] width 17 height 17
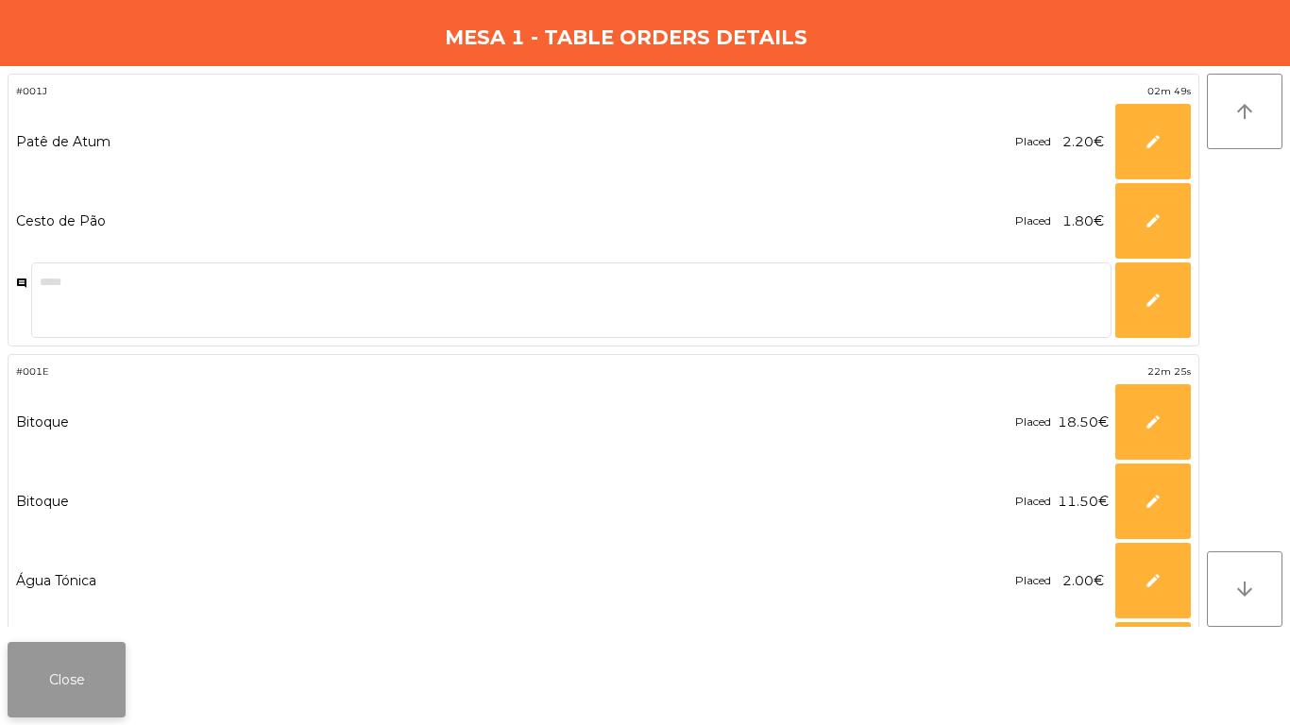
click at [84, 645] on button "Close" at bounding box center [67, 680] width 118 height 76
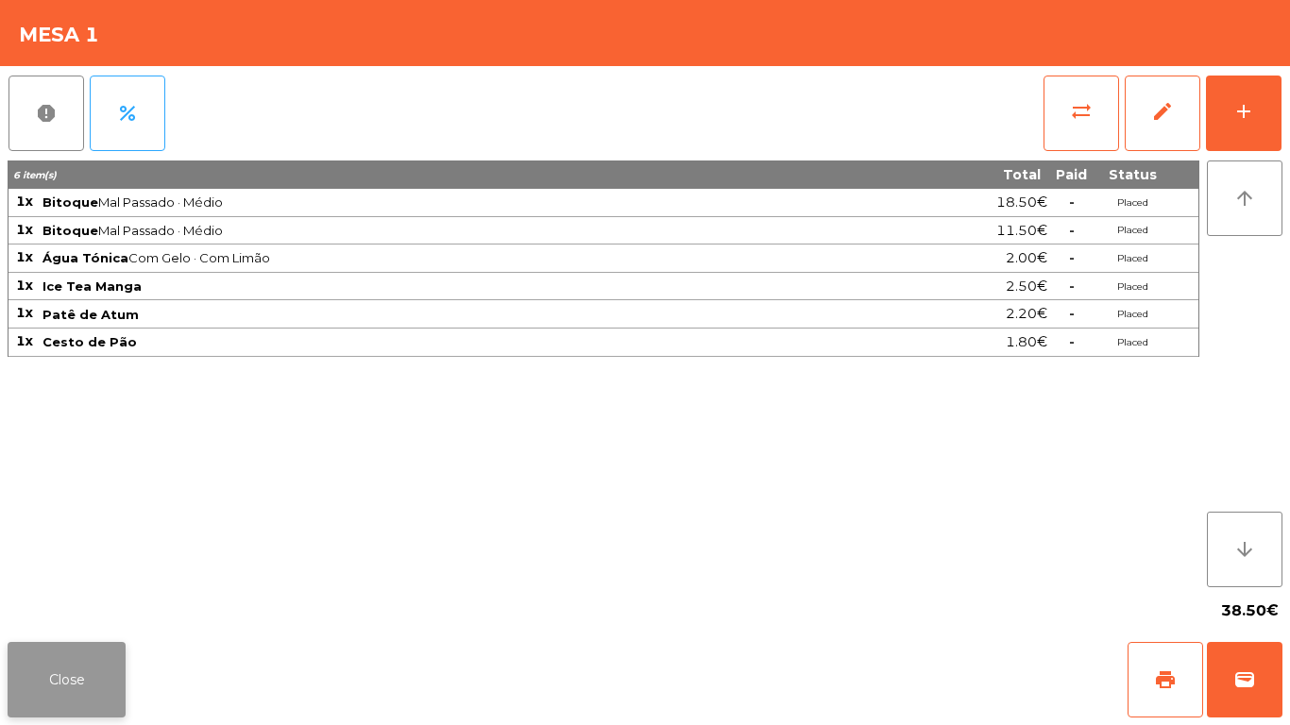
click at [74, 645] on button "Close" at bounding box center [67, 680] width 118 height 76
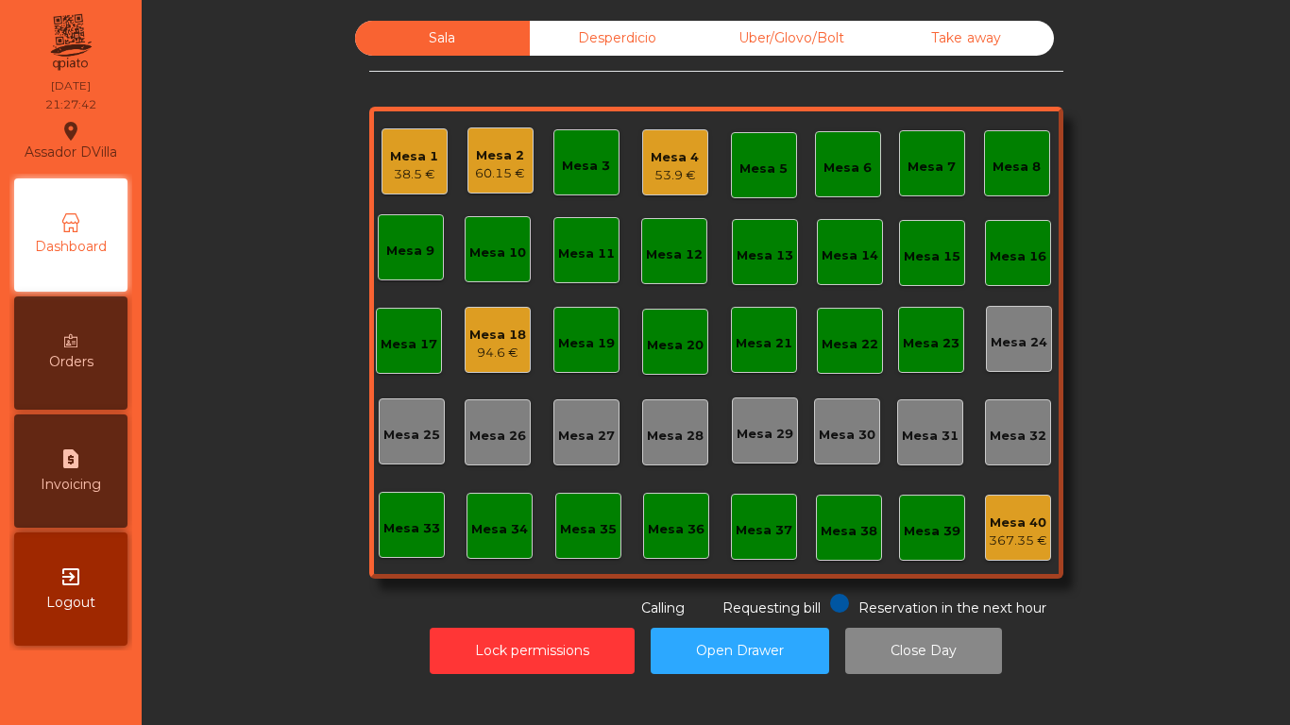
click at [507, 178] on div "60.15 €" at bounding box center [500, 173] width 50 height 19
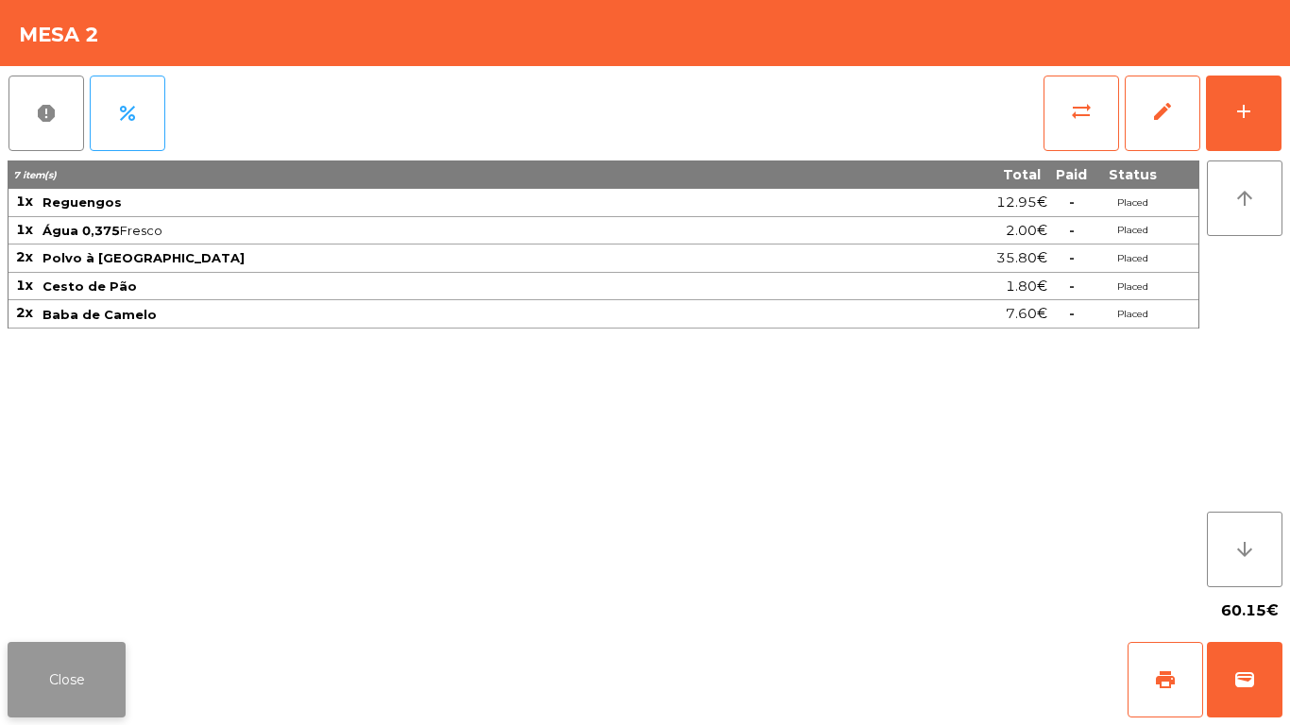
drag, startPoint x: 139, startPoint y: 637, endPoint x: 73, endPoint y: 656, distance: 68.8
click at [140, 637] on div "Close print wallet" at bounding box center [645, 680] width 1290 height 91
click at [41, 675] on button "Close" at bounding box center [67, 680] width 118 height 76
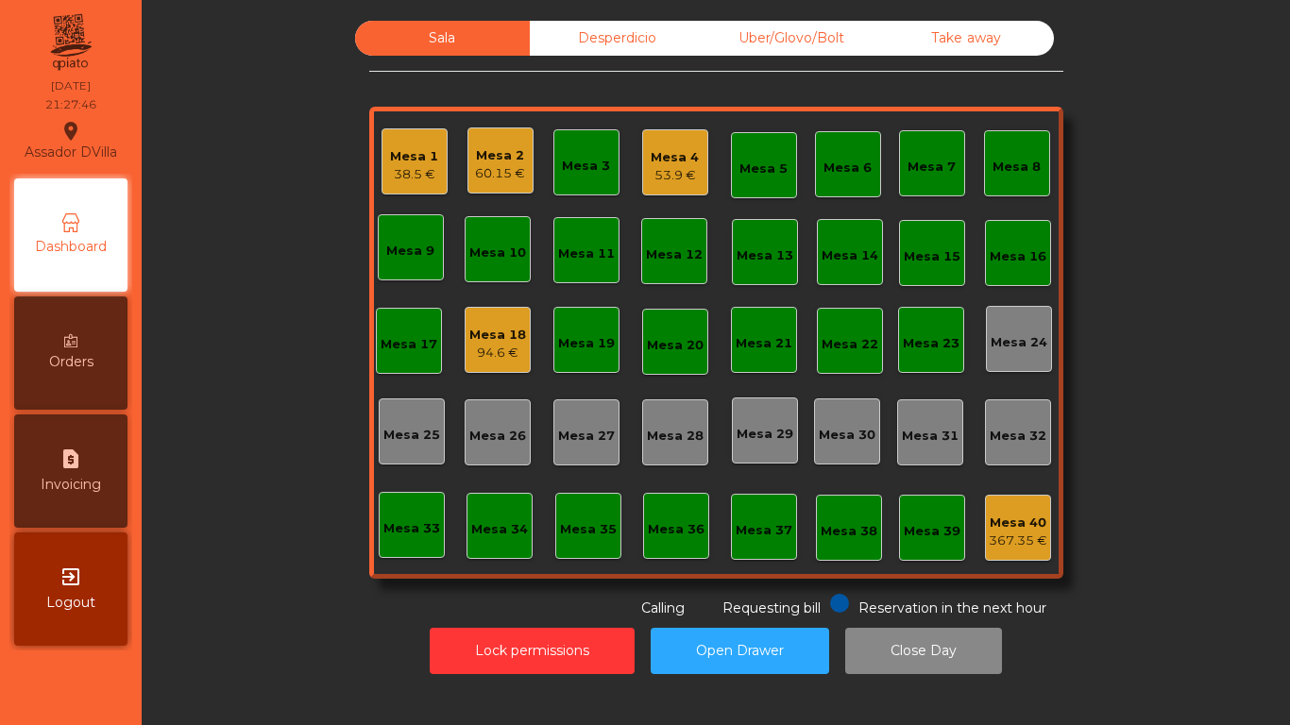
click at [432, 149] on div "Mesa 1 38.5 €" at bounding box center [415, 161] width 66 height 66
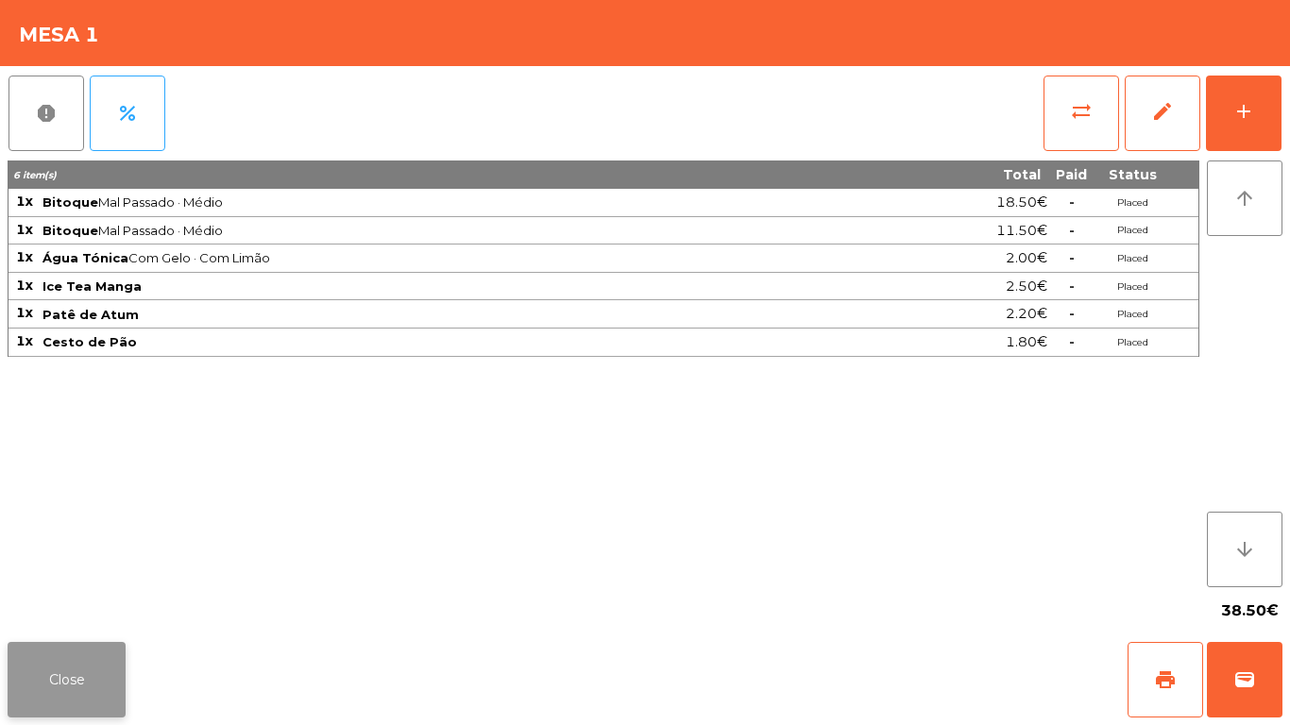
click at [103, 687] on button "Close" at bounding box center [67, 680] width 118 height 76
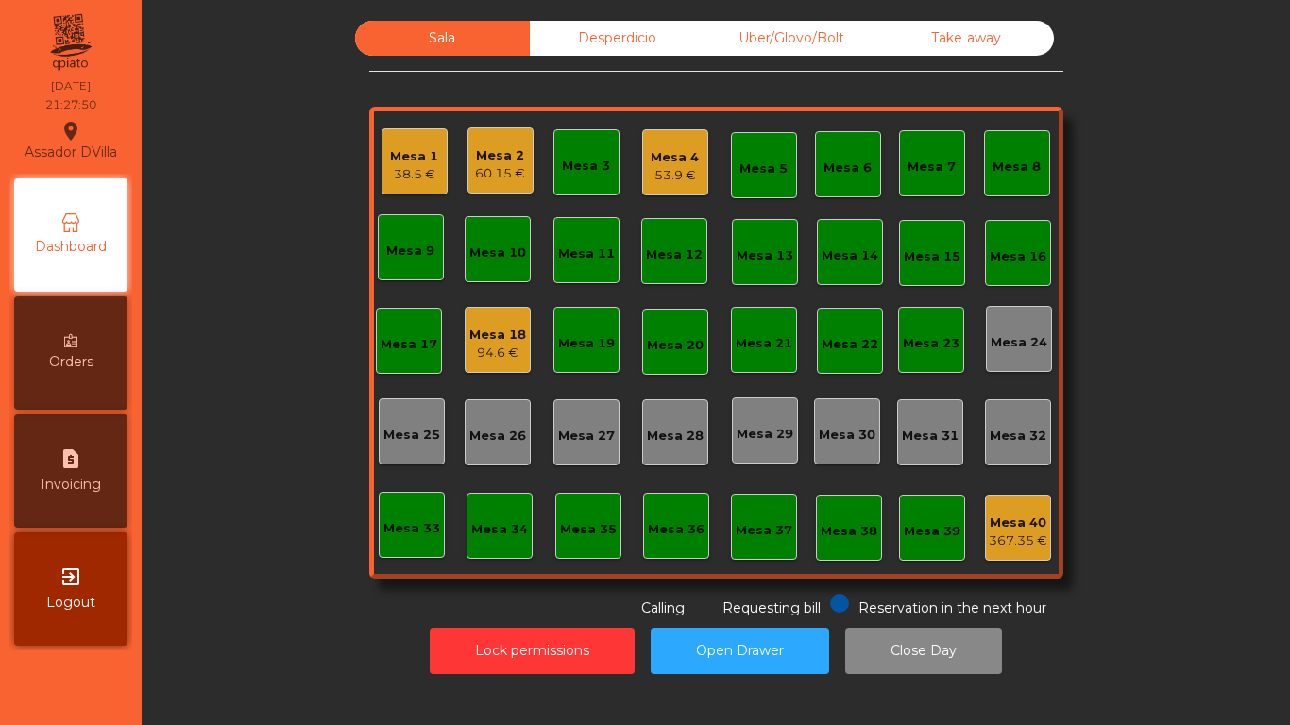
click at [621, 48] on div "Desperdicio" at bounding box center [617, 38] width 175 height 35
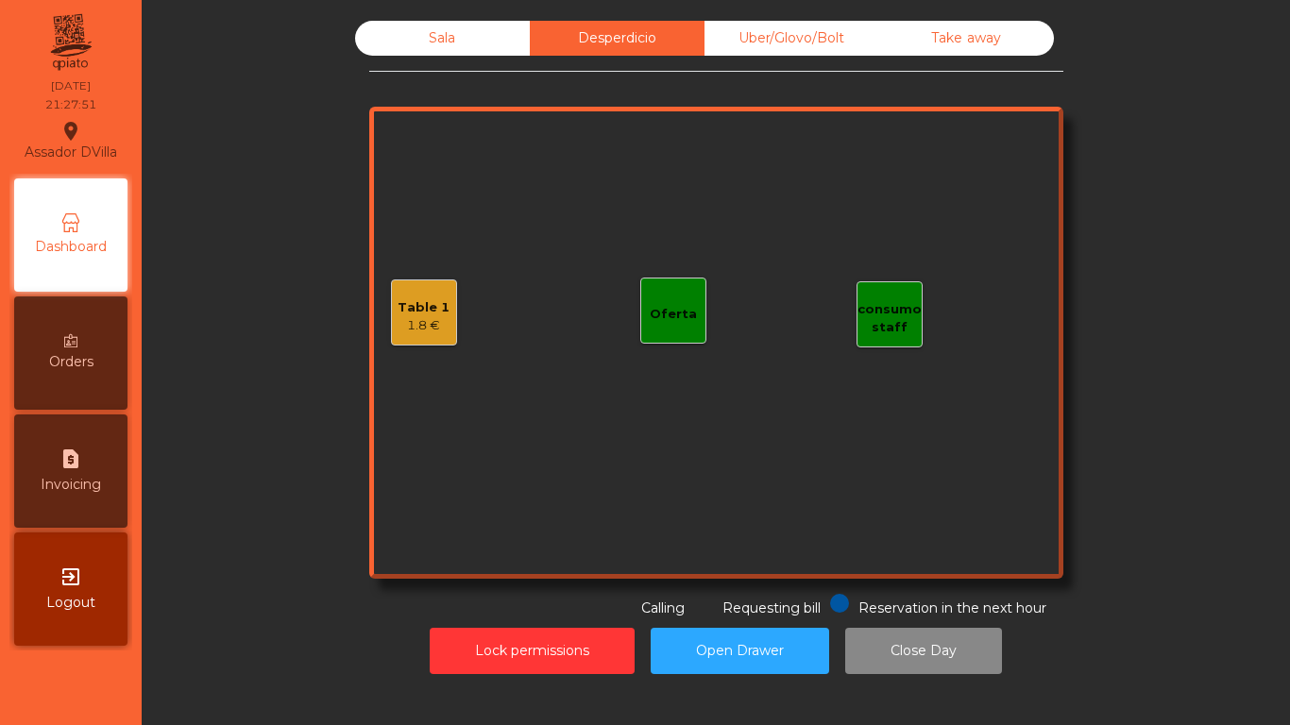
click at [744, 41] on div "Uber/Glovo/Bolt" at bounding box center [792, 38] width 175 height 35
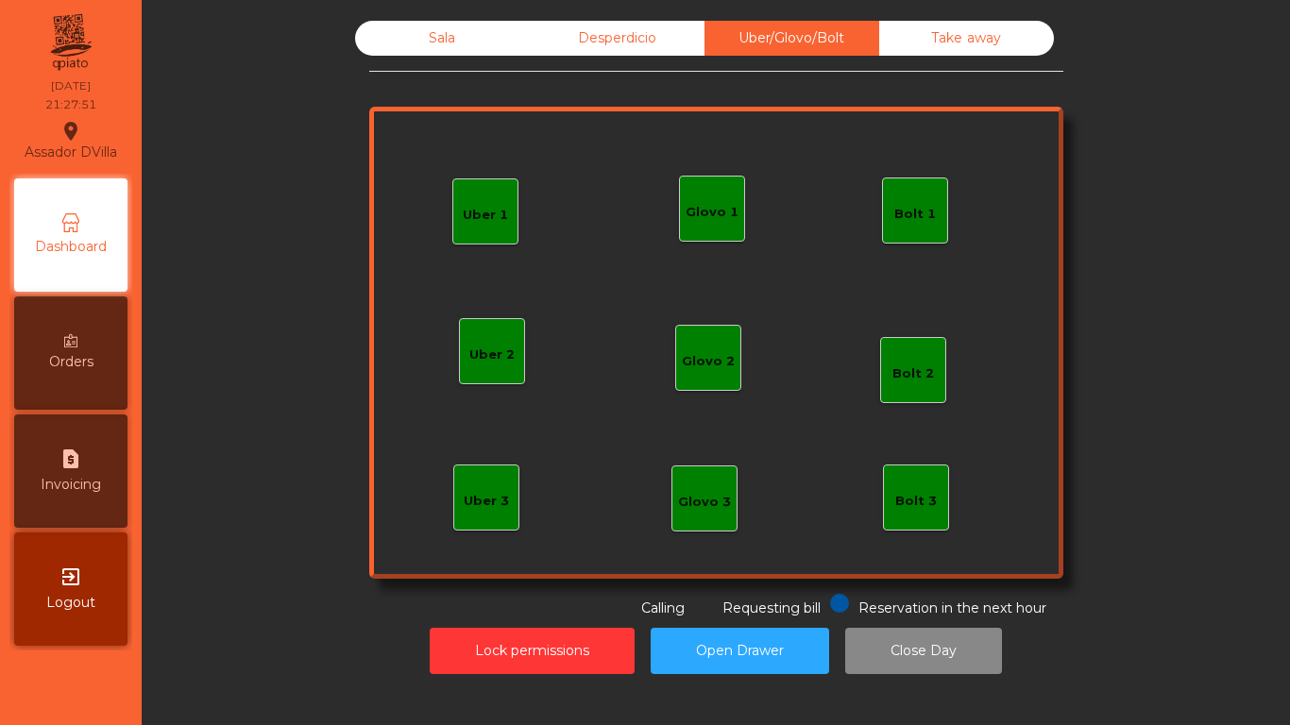
click at [951, 41] on div "Take away" at bounding box center [966, 38] width 175 height 35
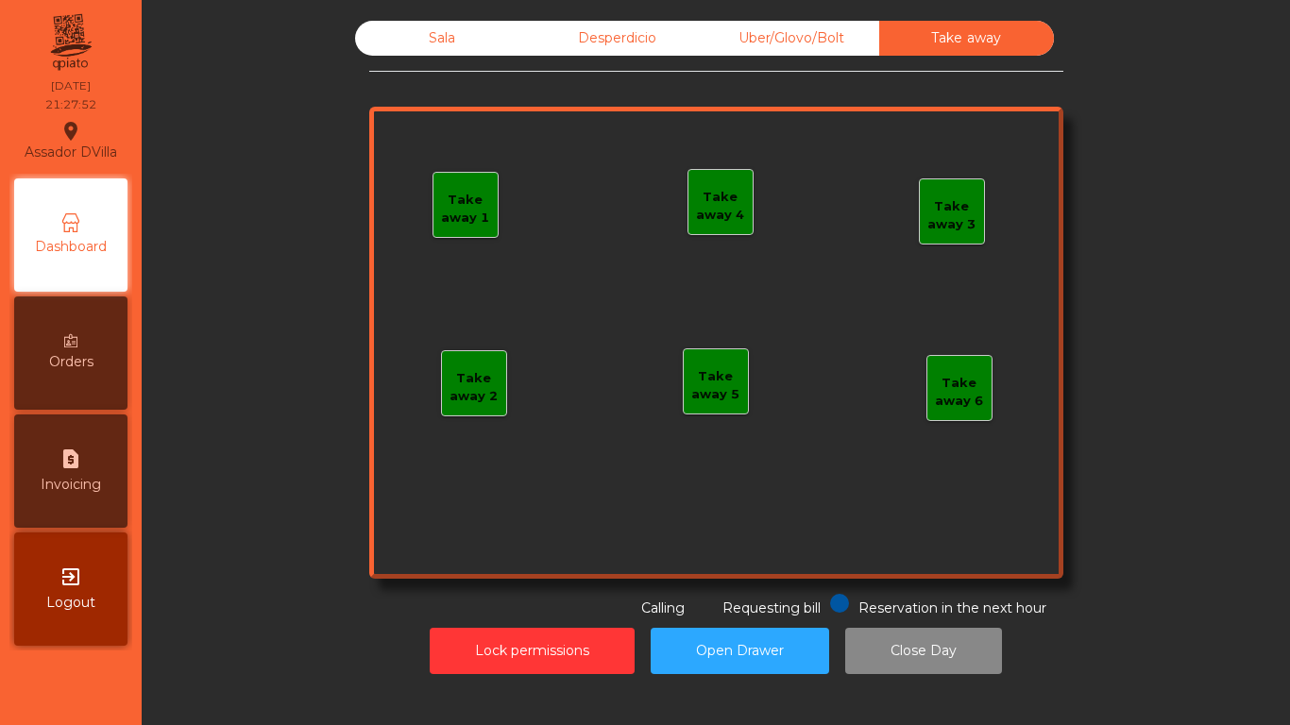
click at [582, 46] on div "Desperdicio" at bounding box center [617, 38] width 175 height 35
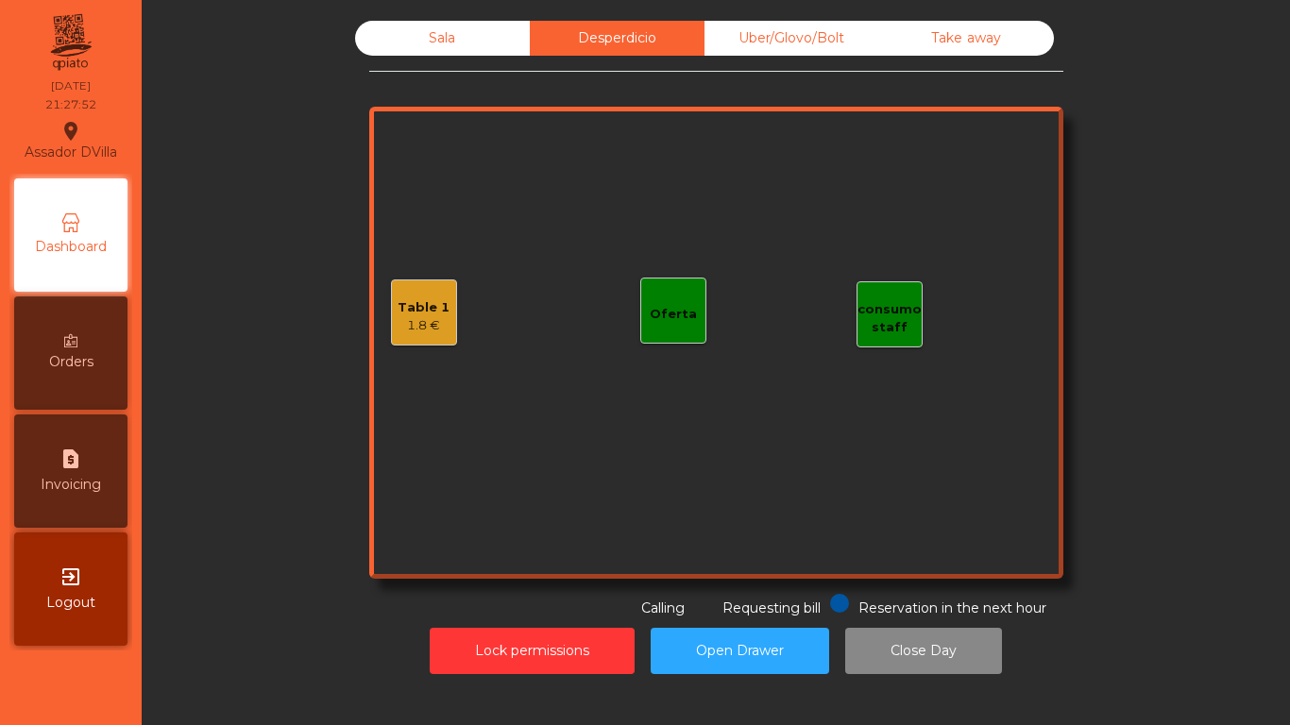
click at [414, 272] on div "Table 1 1.8 € consumo staff Oferta" at bounding box center [716, 343] width 694 height 472
drag, startPoint x: 370, startPoint y: 361, endPoint x: 376, endPoint y: 330, distance: 31.7
click at [375, 358] on div "Table 1 1.8 € consumo staff Oferta" at bounding box center [716, 343] width 694 height 472
click at [397, 286] on div "Table 1 1.8 €" at bounding box center [424, 313] width 66 height 66
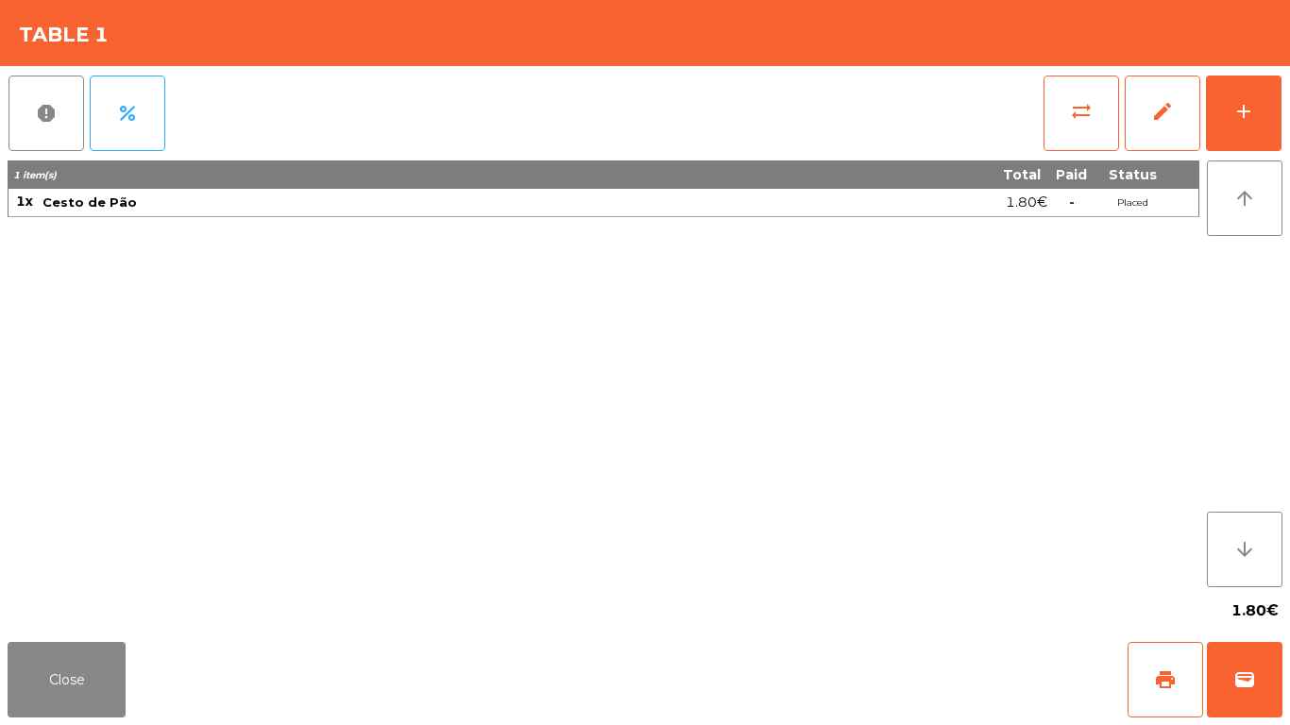
click at [18, 718] on div "Close print wallet" at bounding box center [645, 680] width 1290 height 91
click at [64, 673] on button "Close" at bounding box center [67, 680] width 118 height 76
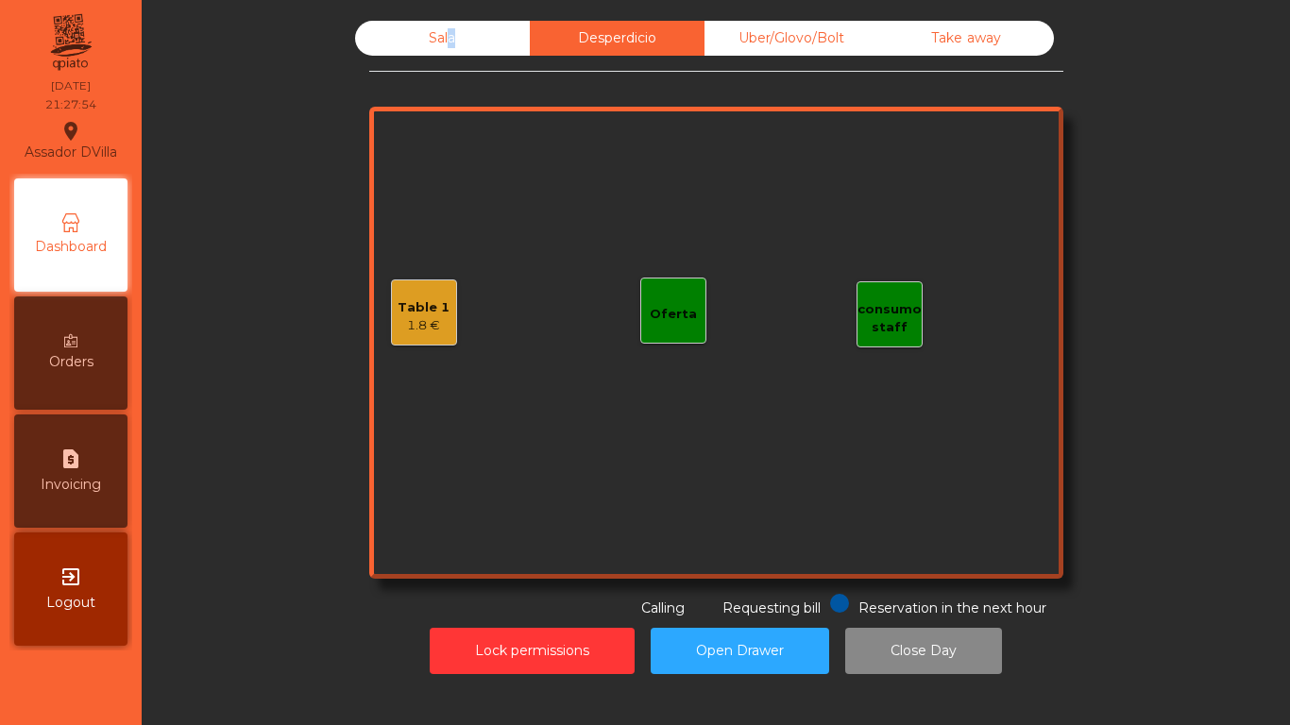
click at [439, 53] on div "Sala" at bounding box center [442, 38] width 175 height 35
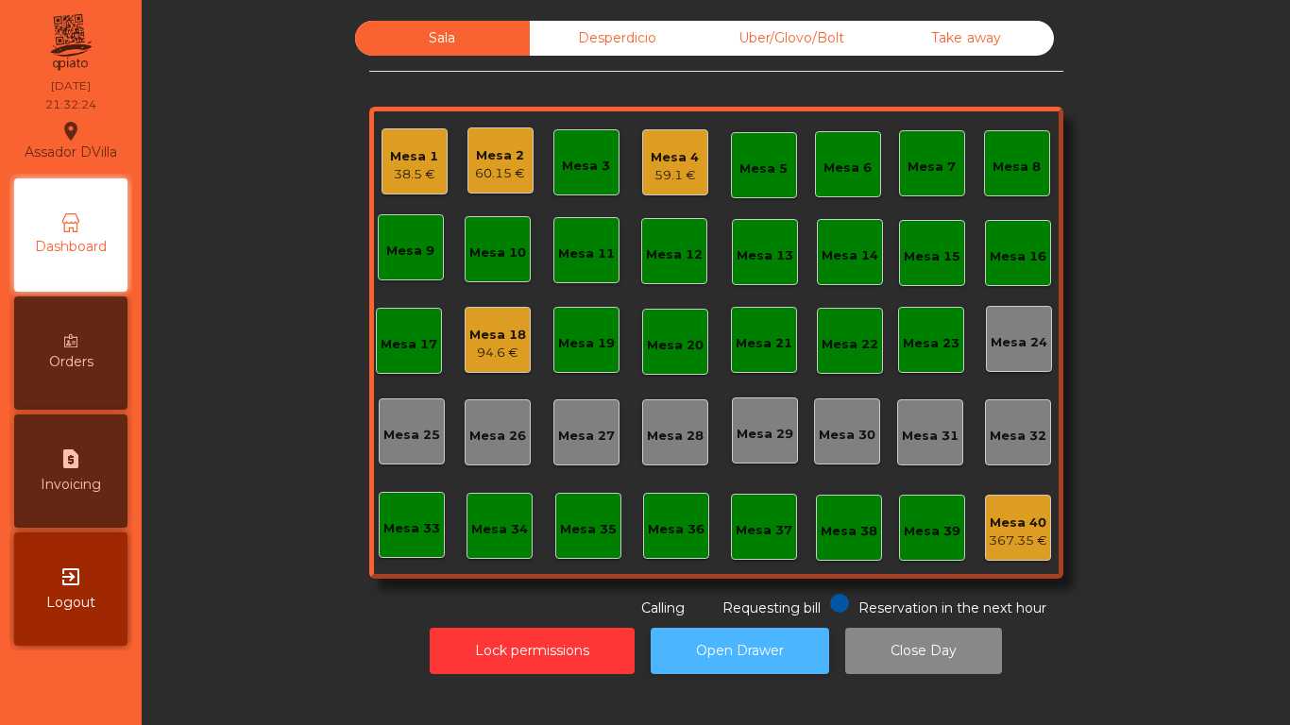
click at [749, 630] on button "Open Drawer" at bounding box center [740, 651] width 179 height 46
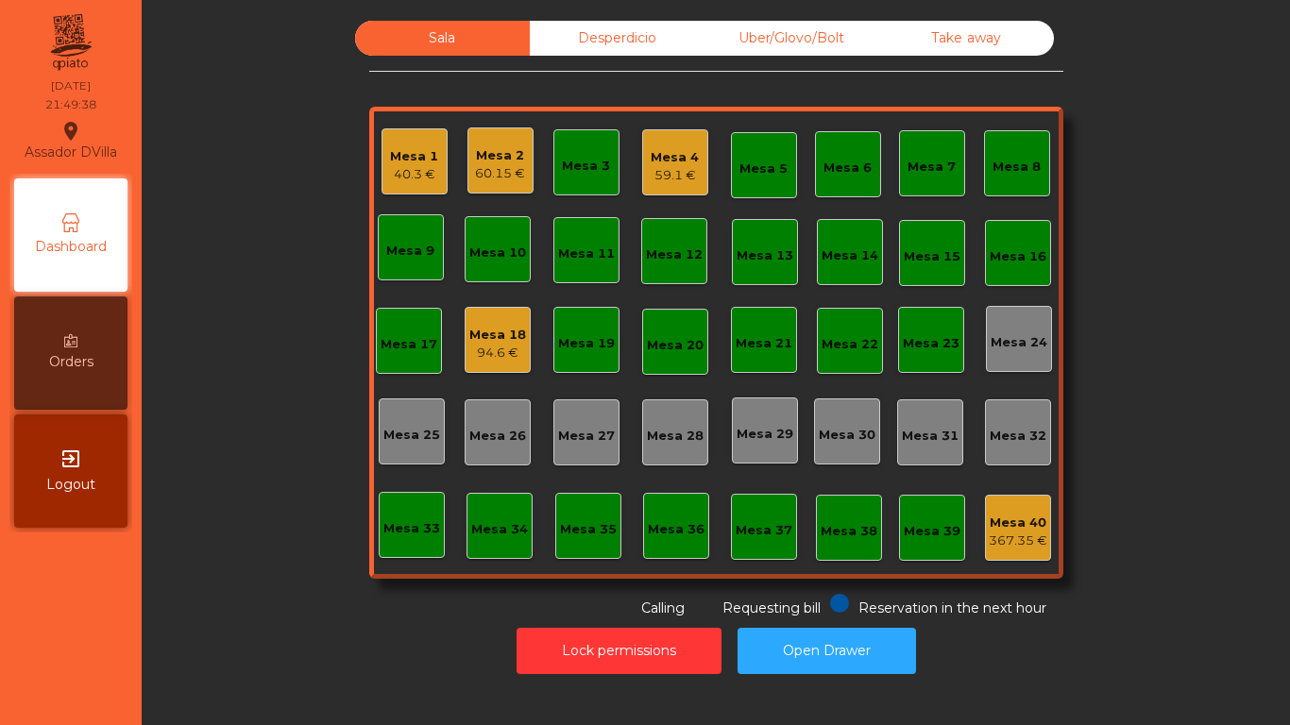
click at [484, 185] on div "Mesa 2 60.15 €" at bounding box center [501, 161] width 66 height 66
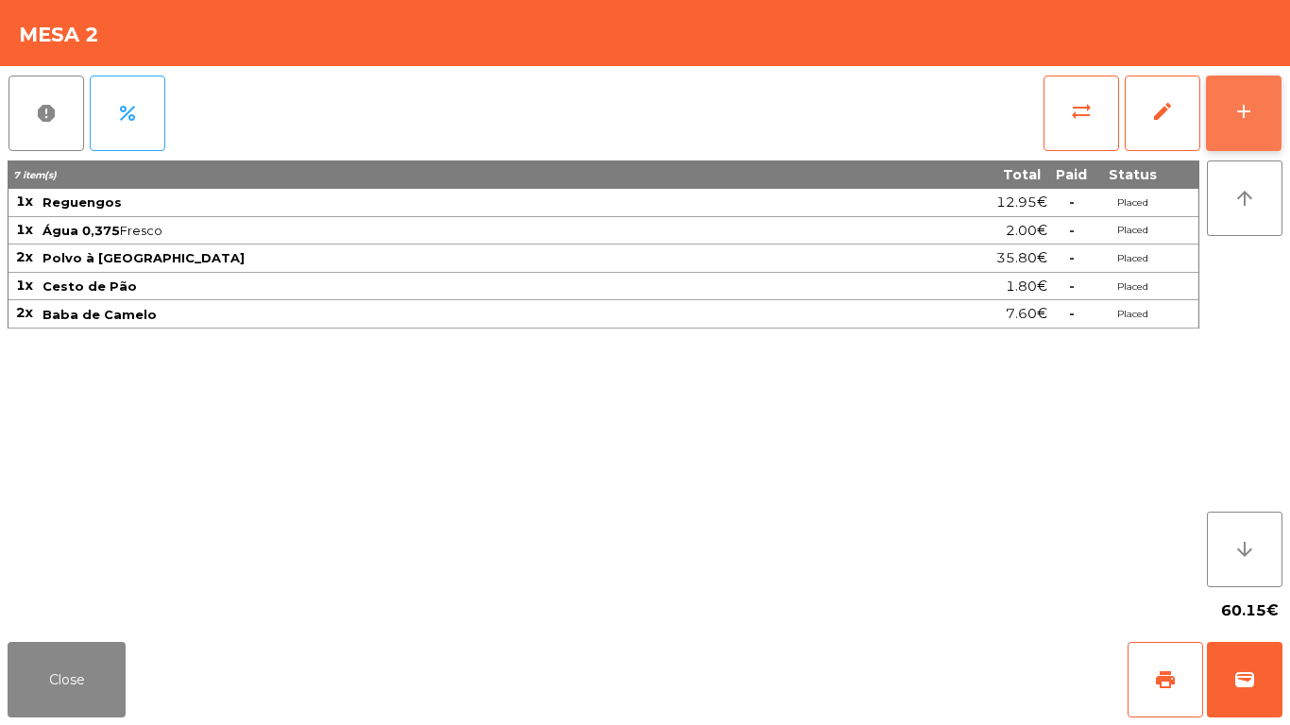
click at [1221, 131] on button "add" at bounding box center [1244, 114] width 76 height 76
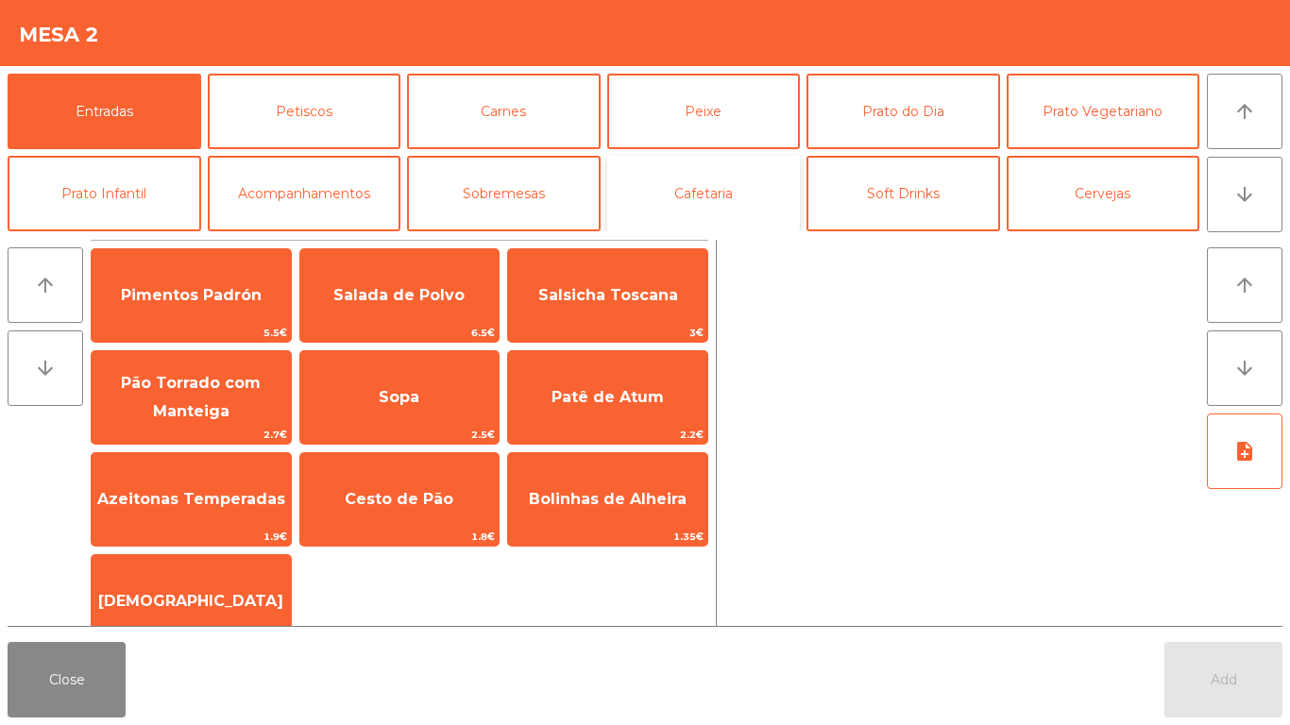
click at [730, 187] on button "Cafetaria" at bounding box center [704, 194] width 194 height 76
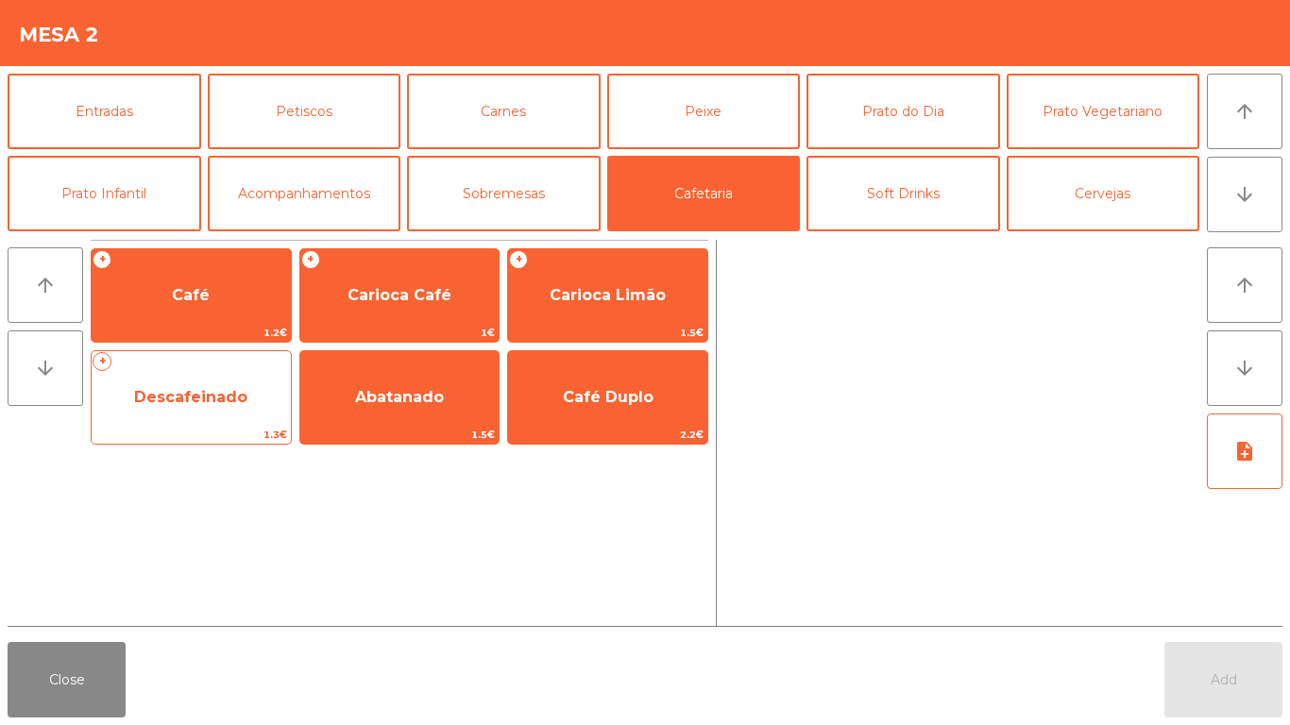
click at [179, 394] on span "Descafeinado" at bounding box center [190, 397] width 113 height 18
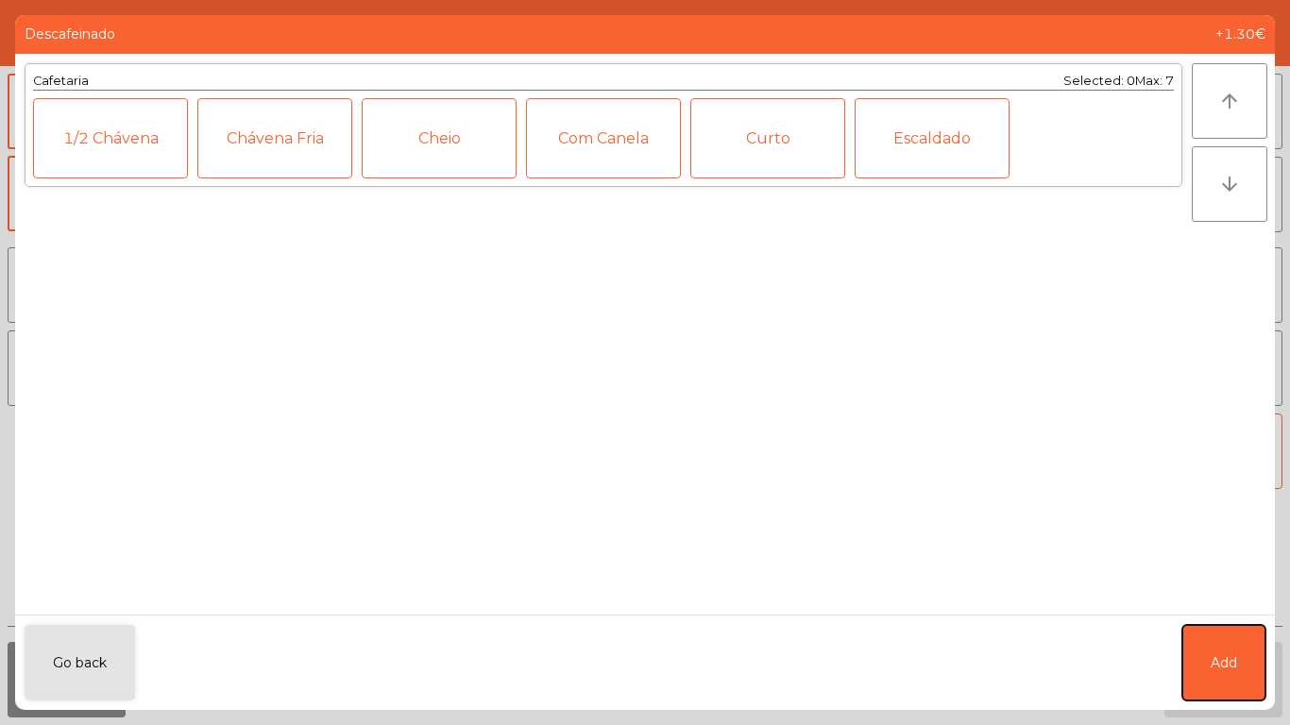
click at [1260, 652] on button "Add" at bounding box center [1224, 663] width 83 height 76
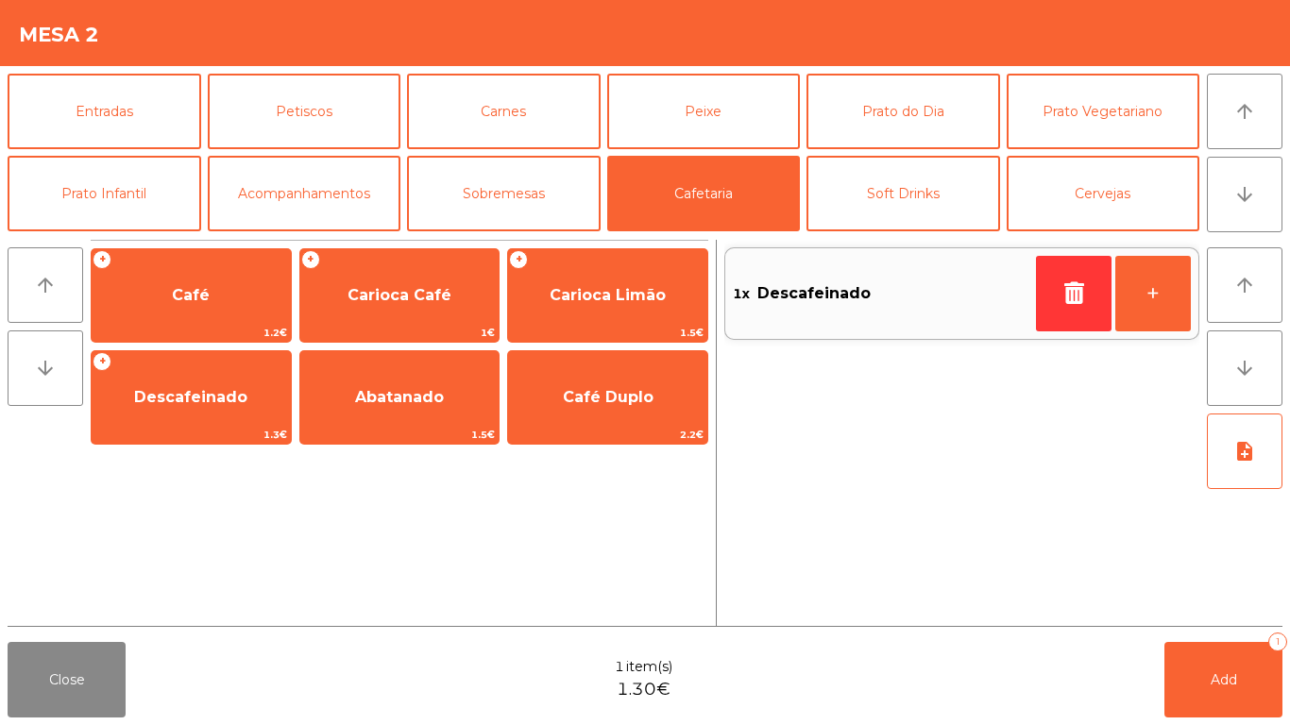
click at [1161, 240] on div "1x Descafeinado +" at bounding box center [962, 294] width 475 height 108
click at [1153, 297] on button "+" at bounding box center [1154, 294] width 76 height 76
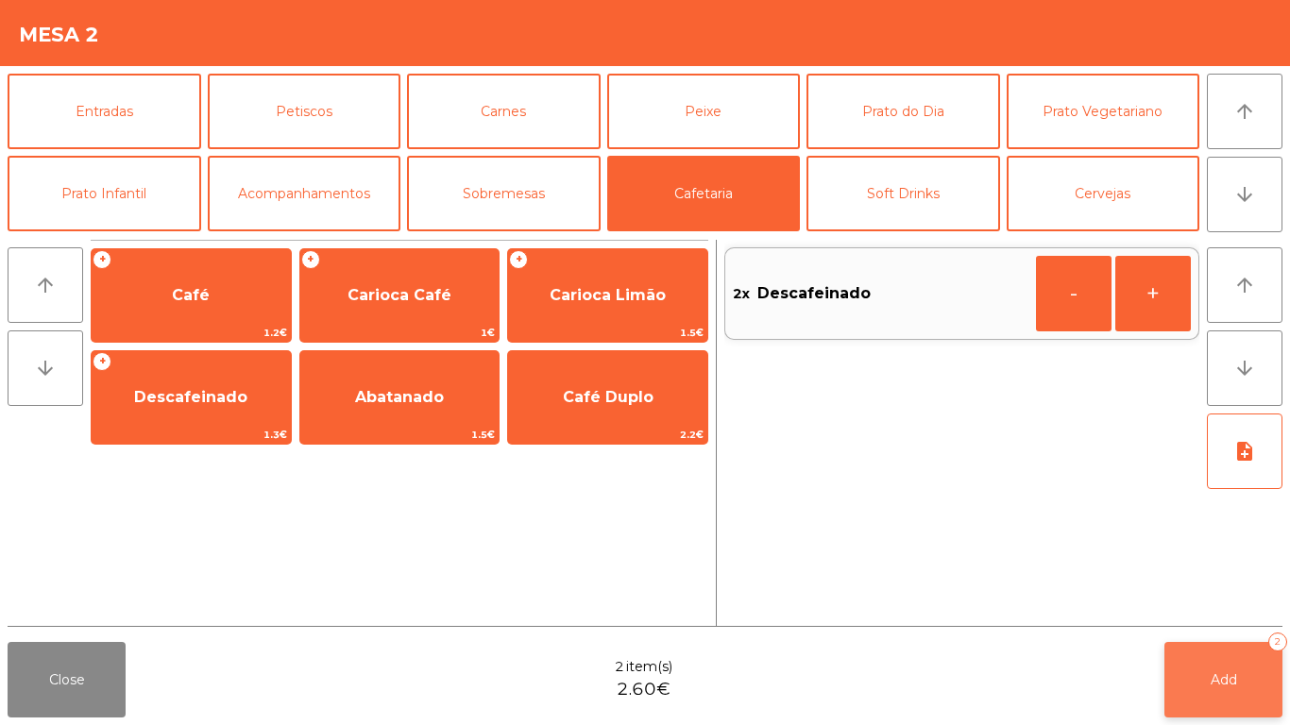
click at [1243, 680] on button "Add 2" at bounding box center [1224, 680] width 118 height 76
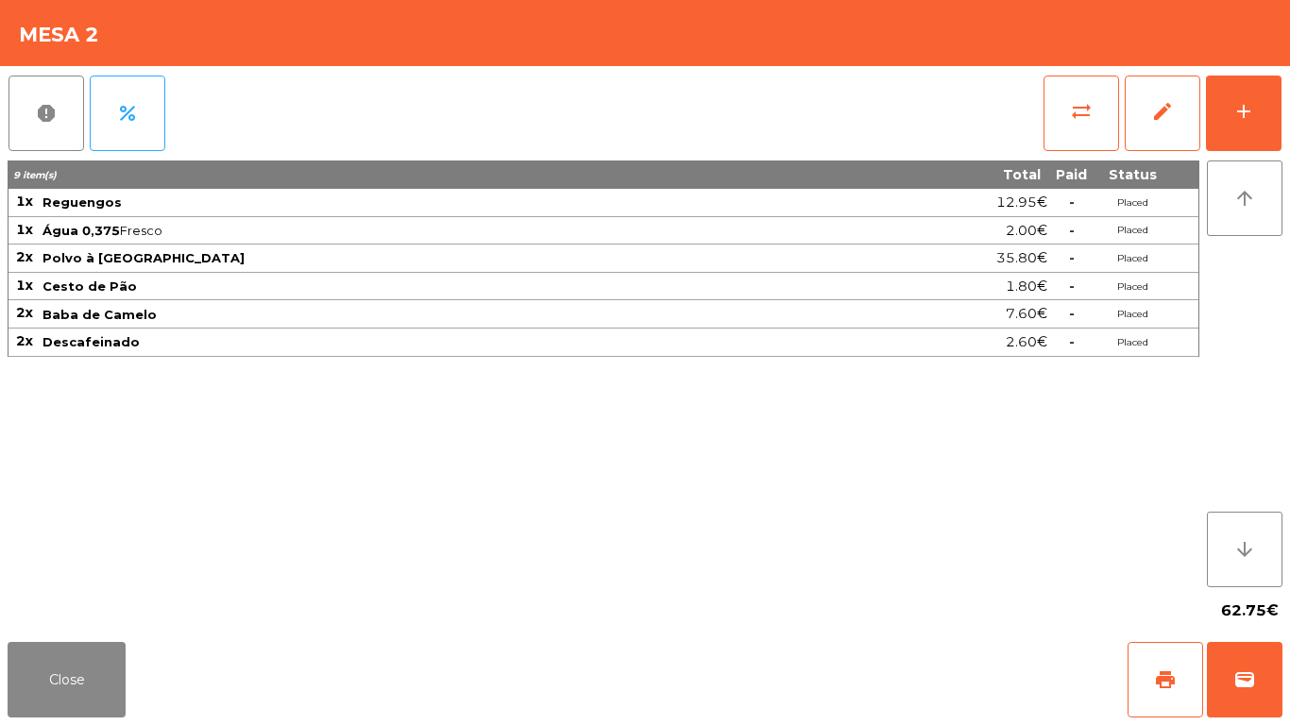
click at [452, 55] on div "Mesa 2" at bounding box center [645, 33] width 1290 height 66
click at [48, 679] on button "Close" at bounding box center [67, 680] width 118 height 76
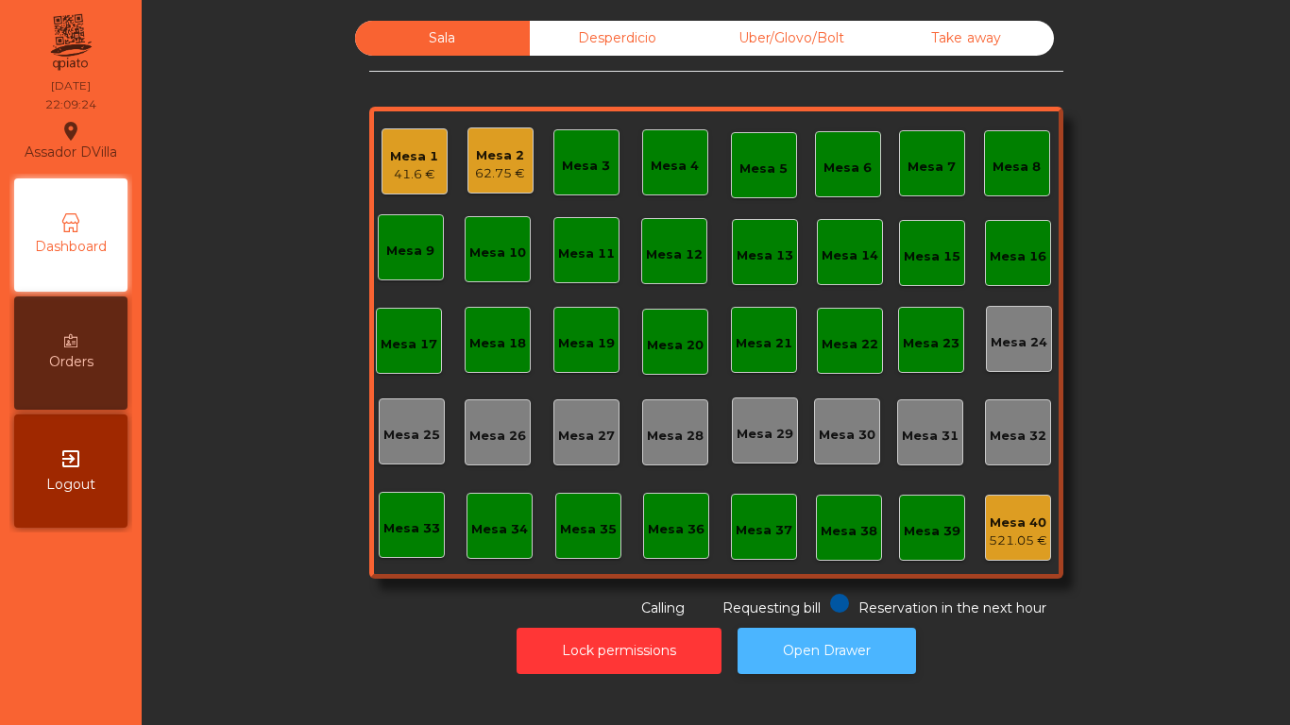
click at [848, 666] on button "Open Drawer" at bounding box center [827, 651] width 179 height 46
click at [852, 642] on button "Open Drawer" at bounding box center [827, 651] width 179 height 46
click at [390, 167] on div "41.6 €" at bounding box center [414, 174] width 48 height 19
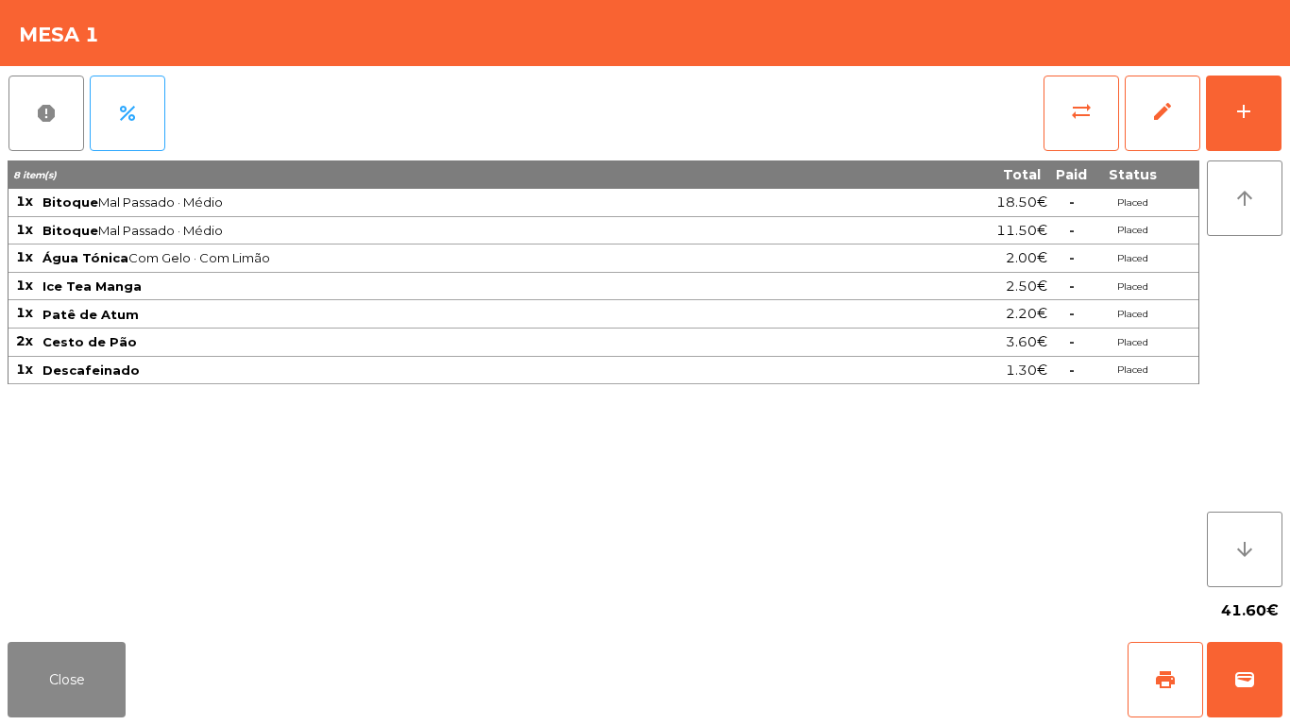
click at [1002, 124] on div "report percent sync_alt edit add" at bounding box center [645, 113] width 1275 height 94
click at [1098, 111] on button "sync_alt" at bounding box center [1082, 114] width 76 height 76
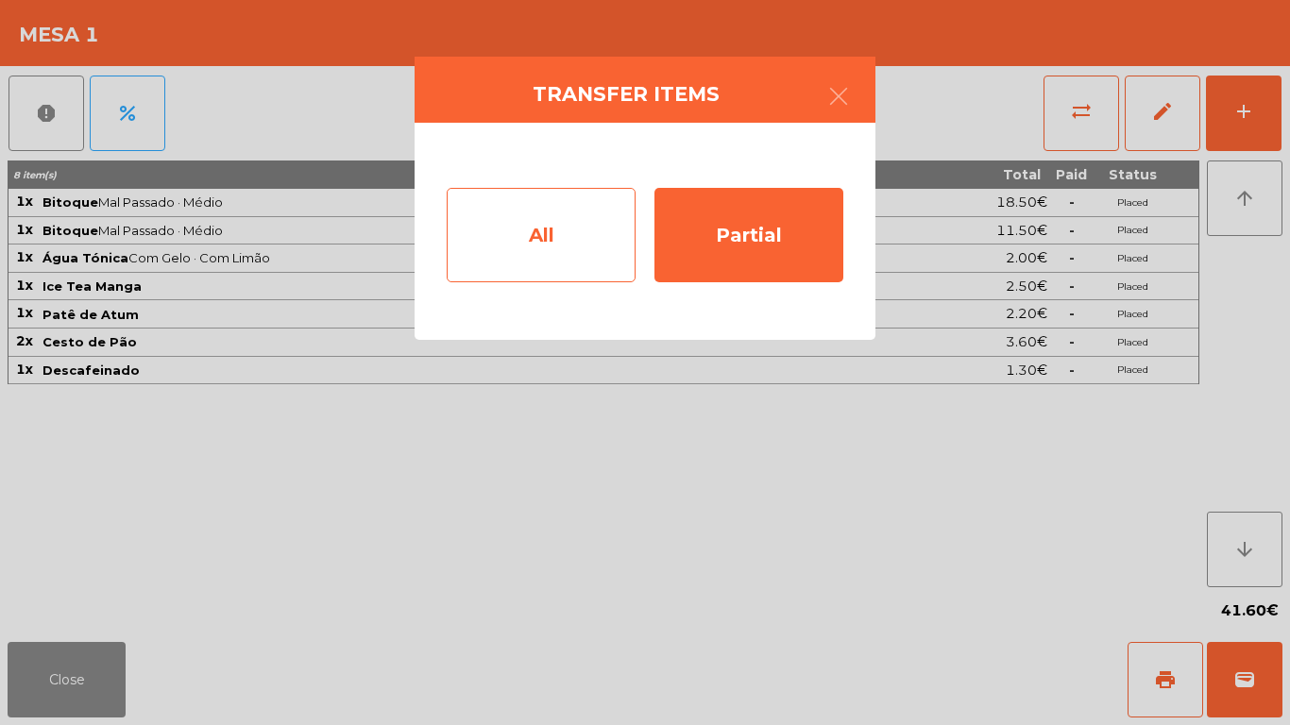
click at [571, 225] on div "All" at bounding box center [541, 235] width 189 height 94
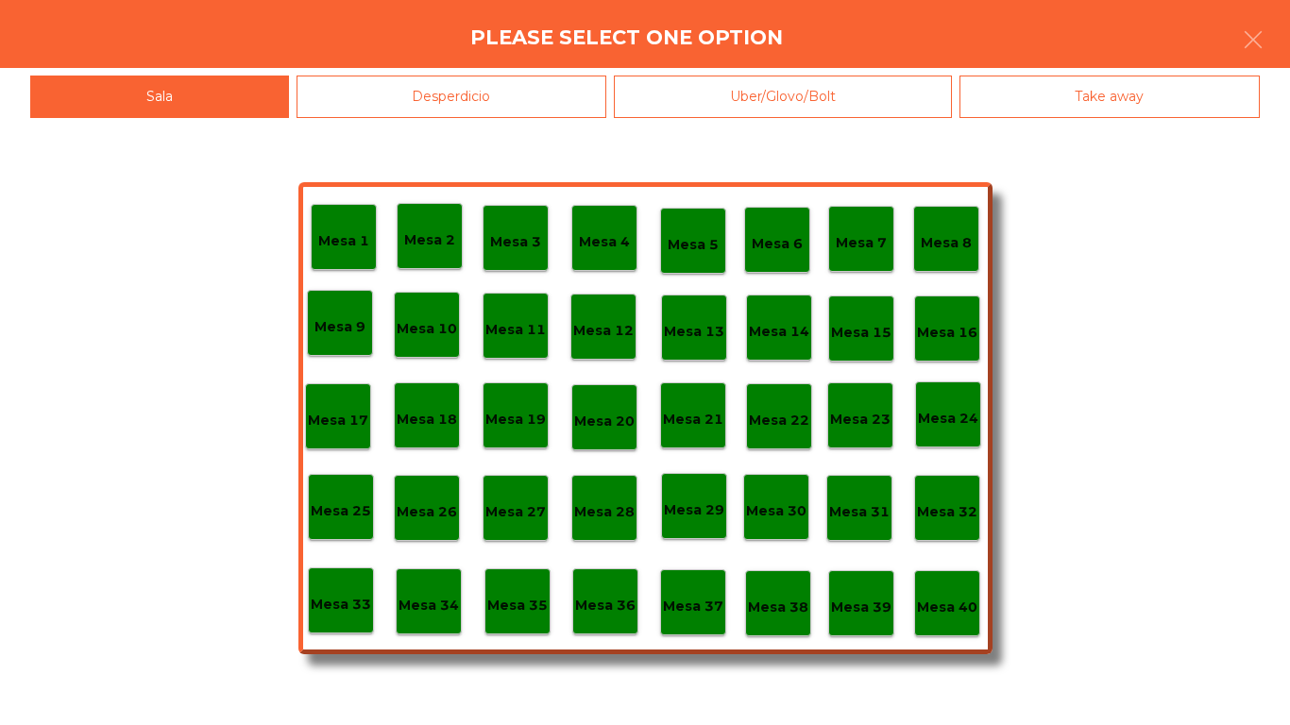
click at [921, 612] on p "Mesa 40" at bounding box center [947, 608] width 60 height 22
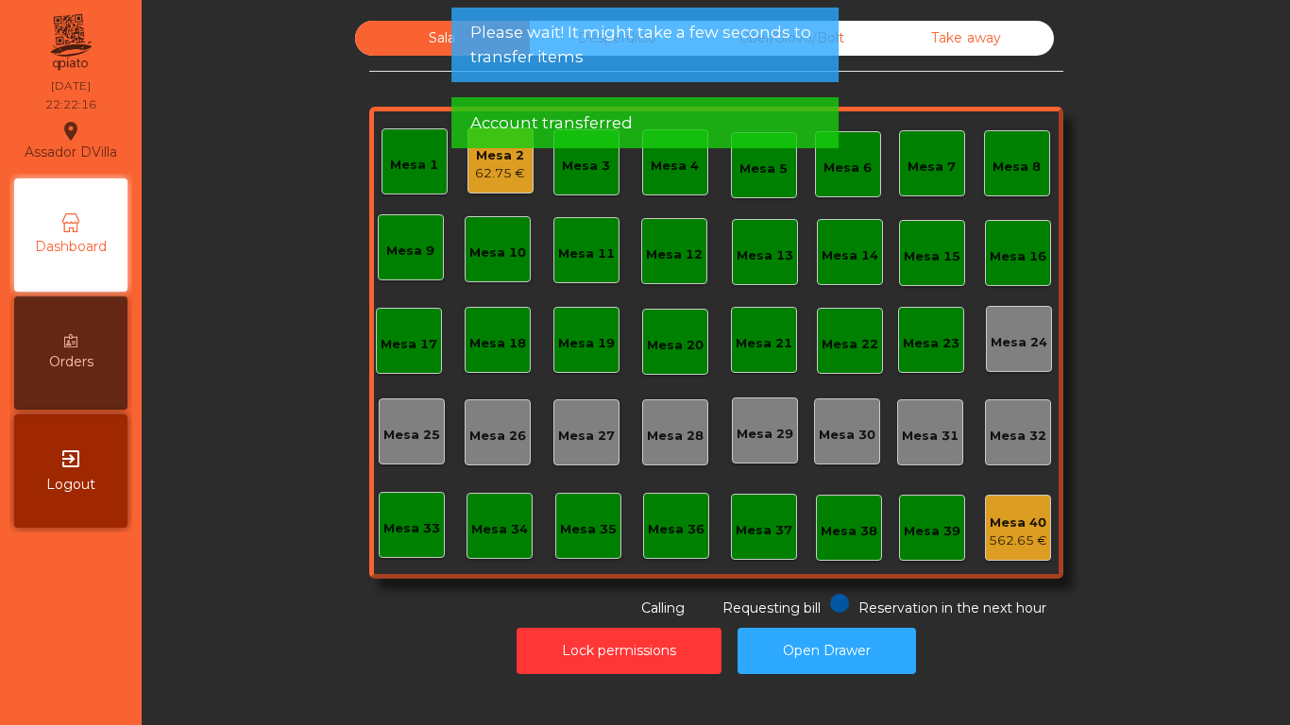
click at [521, 174] on div "Mesa 2 62.75 €" at bounding box center [501, 161] width 66 height 66
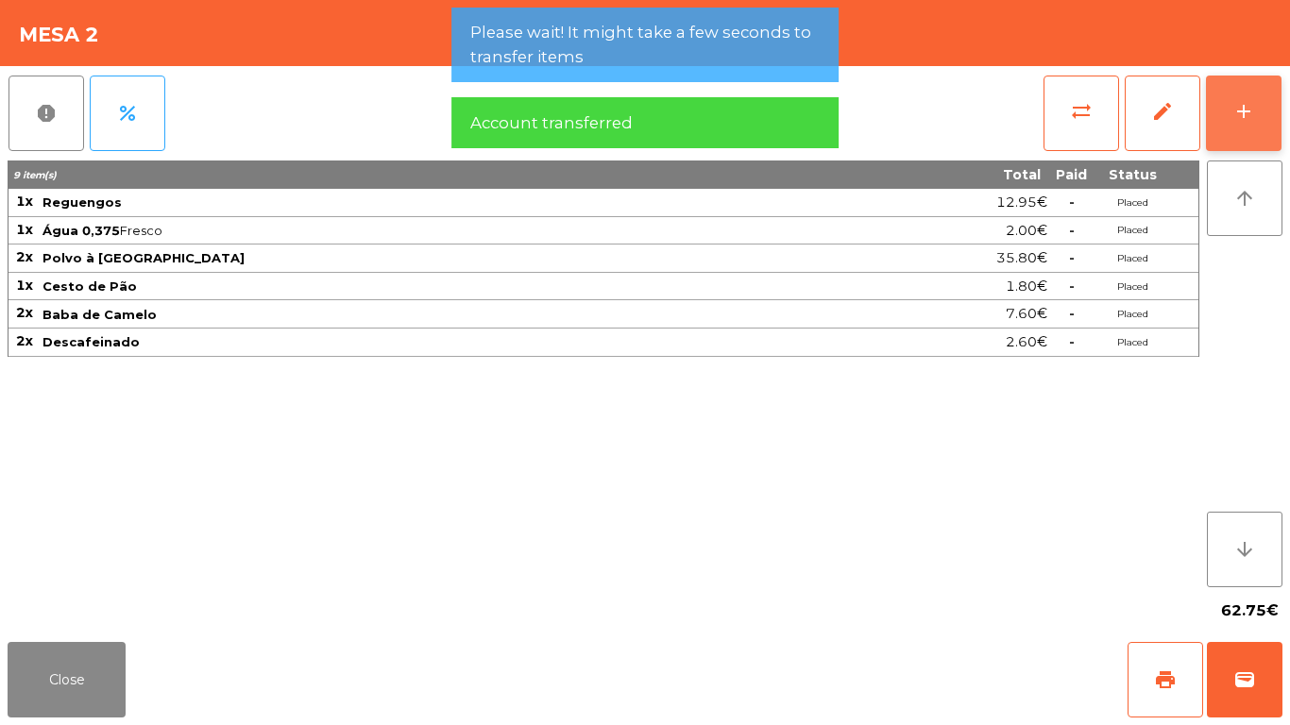
click at [1244, 120] on div "add" at bounding box center [1244, 111] width 23 height 23
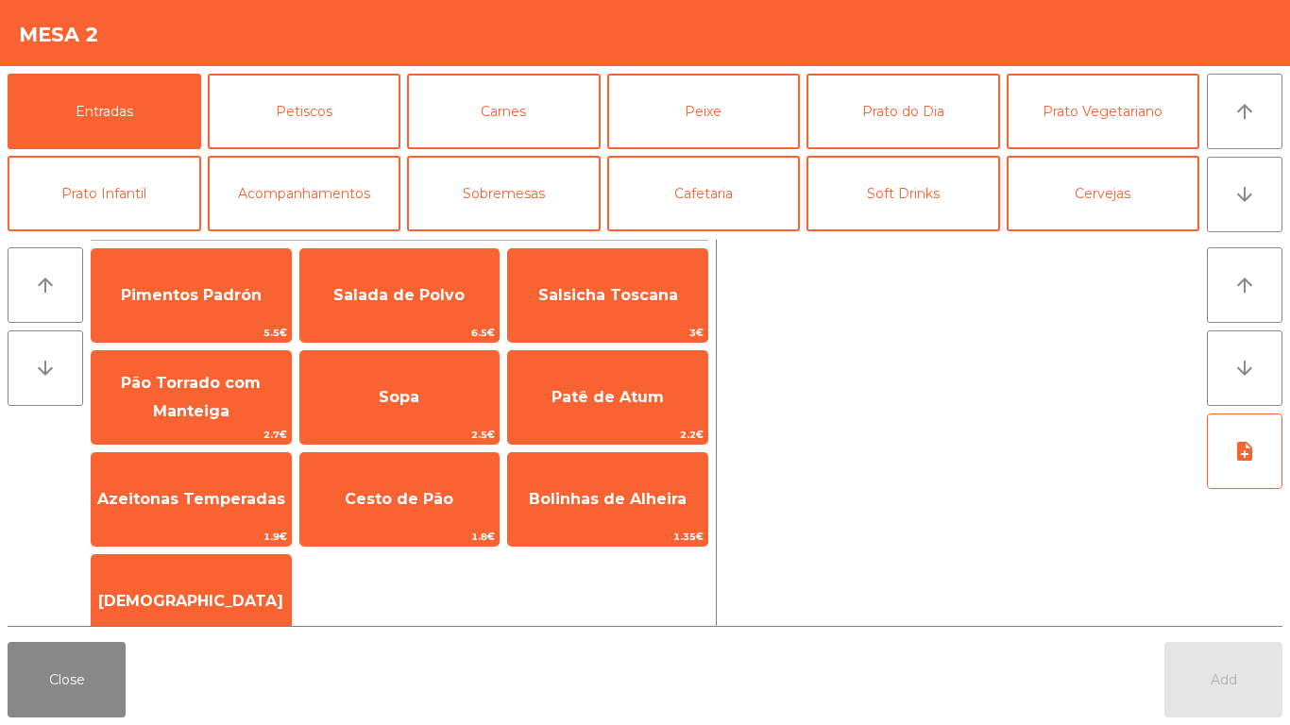
scroll to position [94, 0]
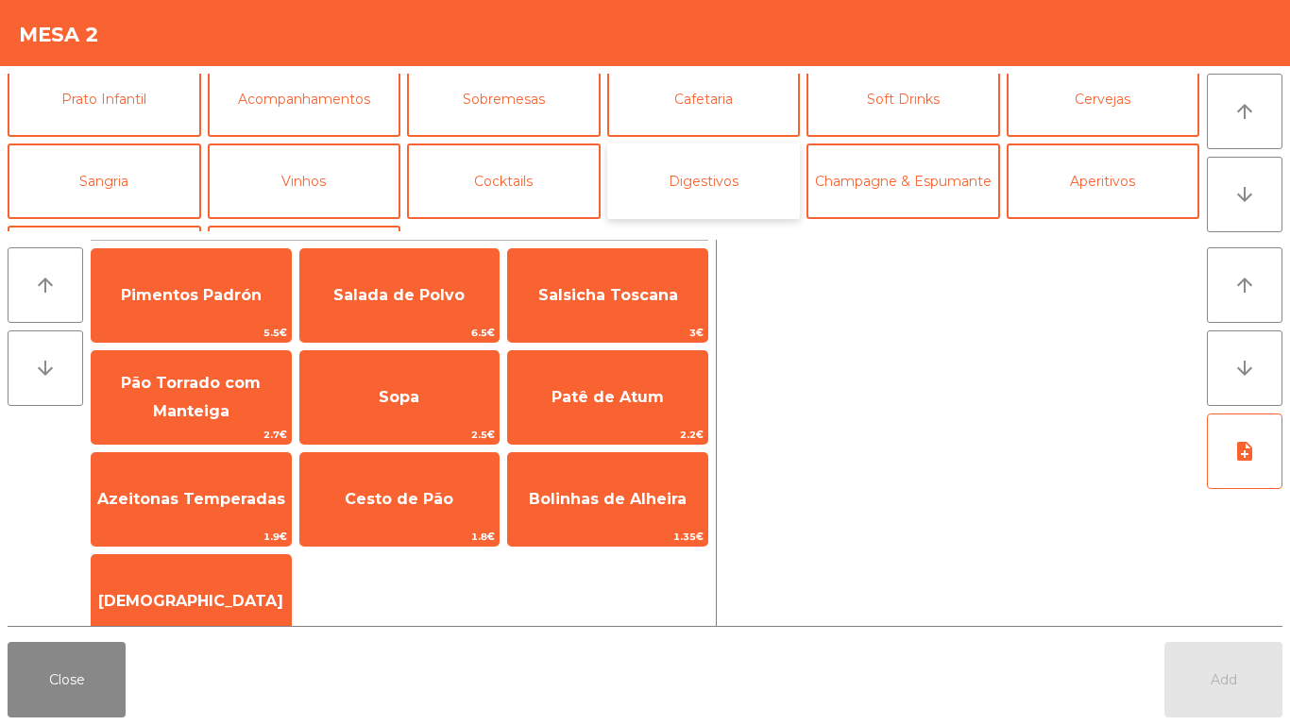
click at [690, 178] on button "Digestivos" at bounding box center [704, 182] width 194 height 76
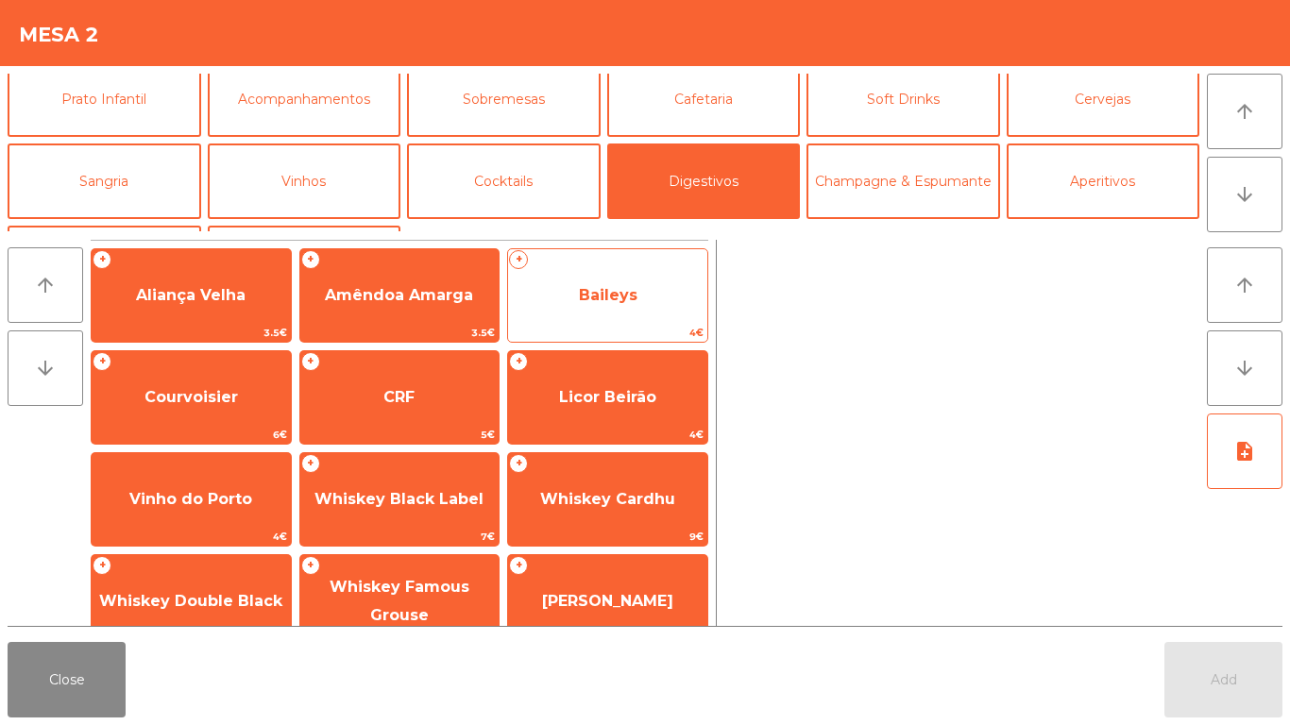
click at [599, 297] on span "Baileys" at bounding box center [608, 295] width 59 height 18
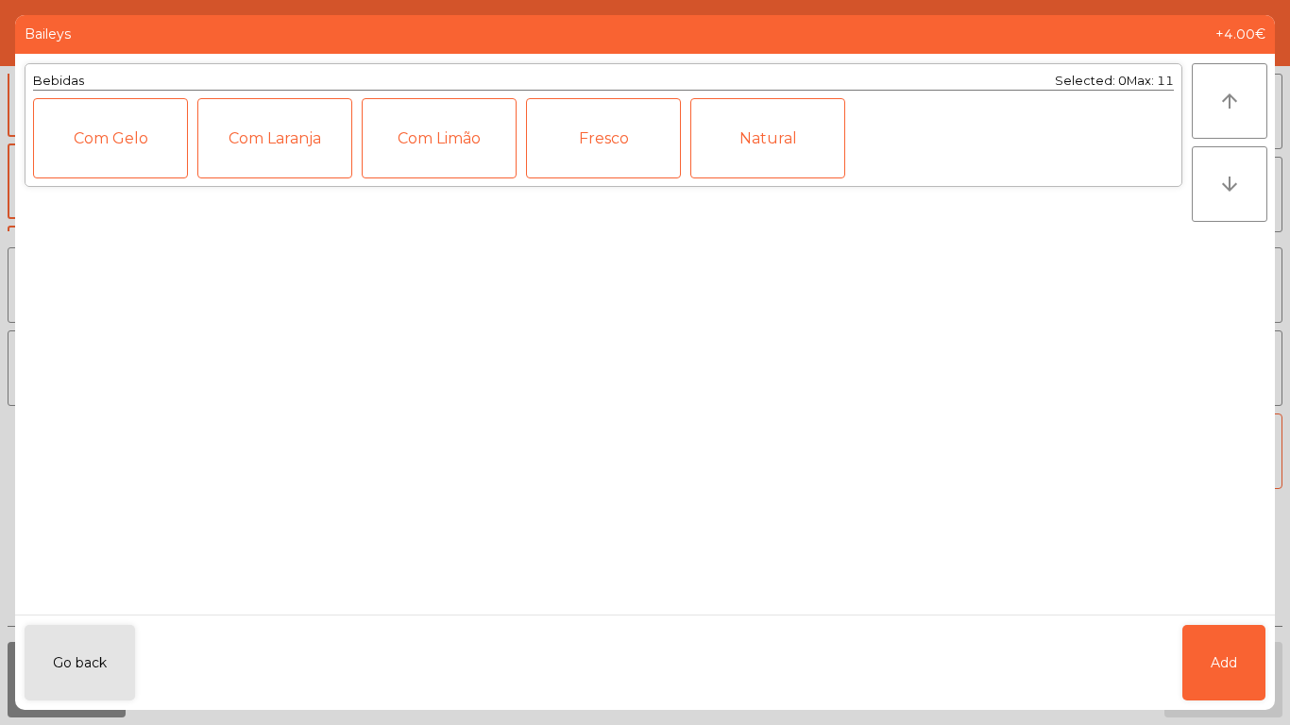
drag, startPoint x: 1278, startPoint y: 648, endPoint x: 1224, endPoint y: 648, distance: 53.8
click at [1273, 648] on ngb-modal-window "Baileys +4.00€ Bebidas Selected: 0 Max: 11 Com Gelo Com Laranja Com Limão Fresc…" at bounding box center [645, 362] width 1290 height 725
click at [1224, 648] on button "Add" at bounding box center [1224, 663] width 83 height 76
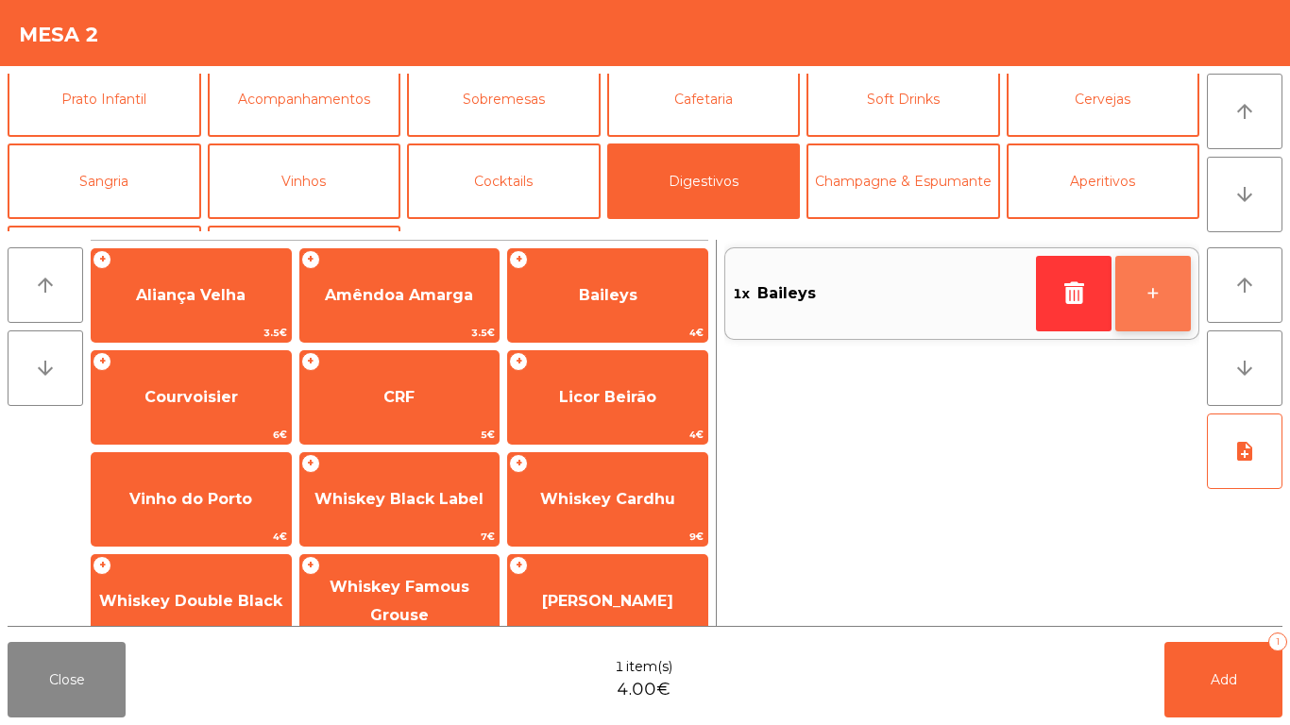
click at [1140, 288] on button "+" at bounding box center [1154, 294] width 76 height 76
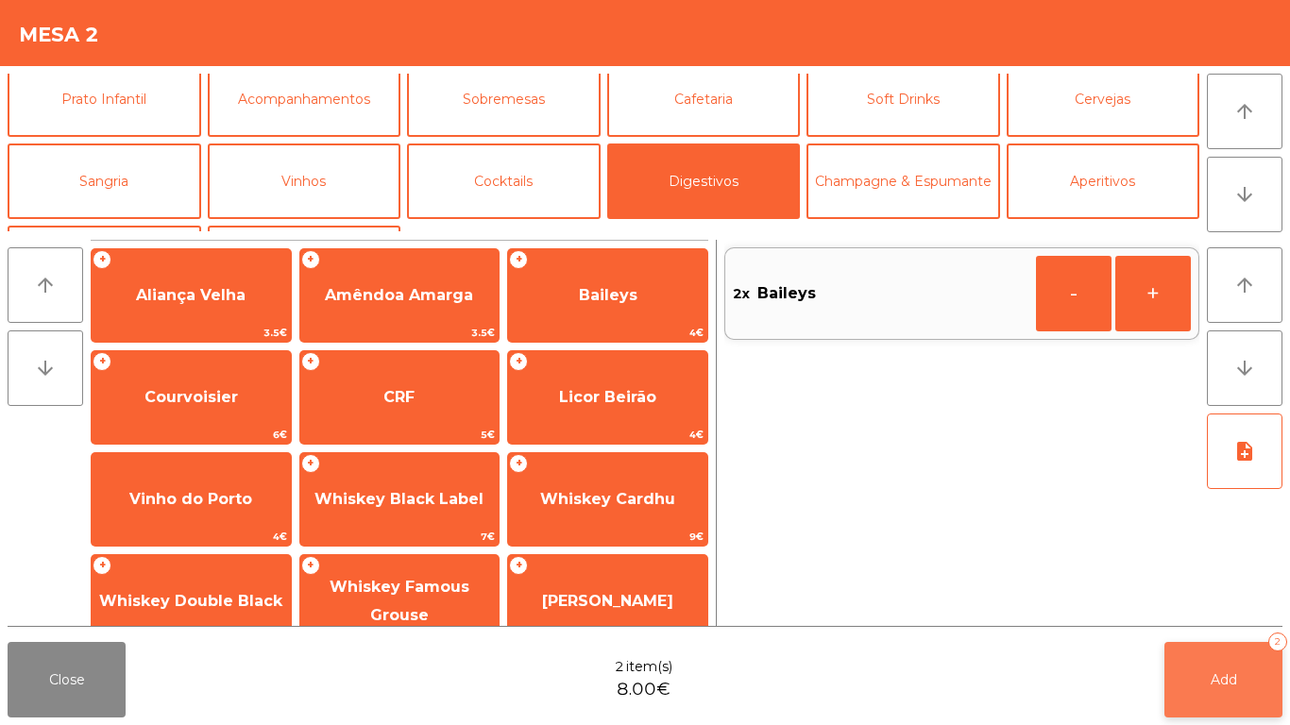
click at [1188, 650] on button "Add 2" at bounding box center [1224, 680] width 118 height 76
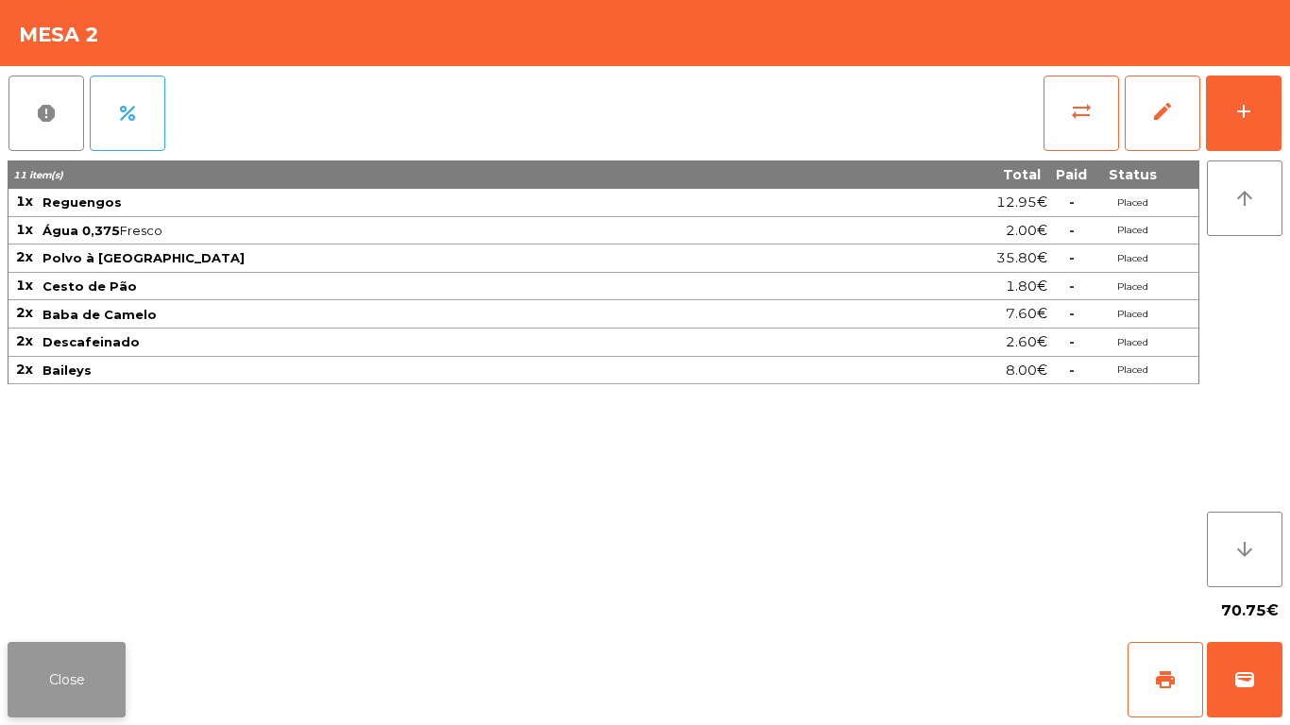
click at [52, 657] on button "Close" at bounding box center [67, 680] width 118 height 76
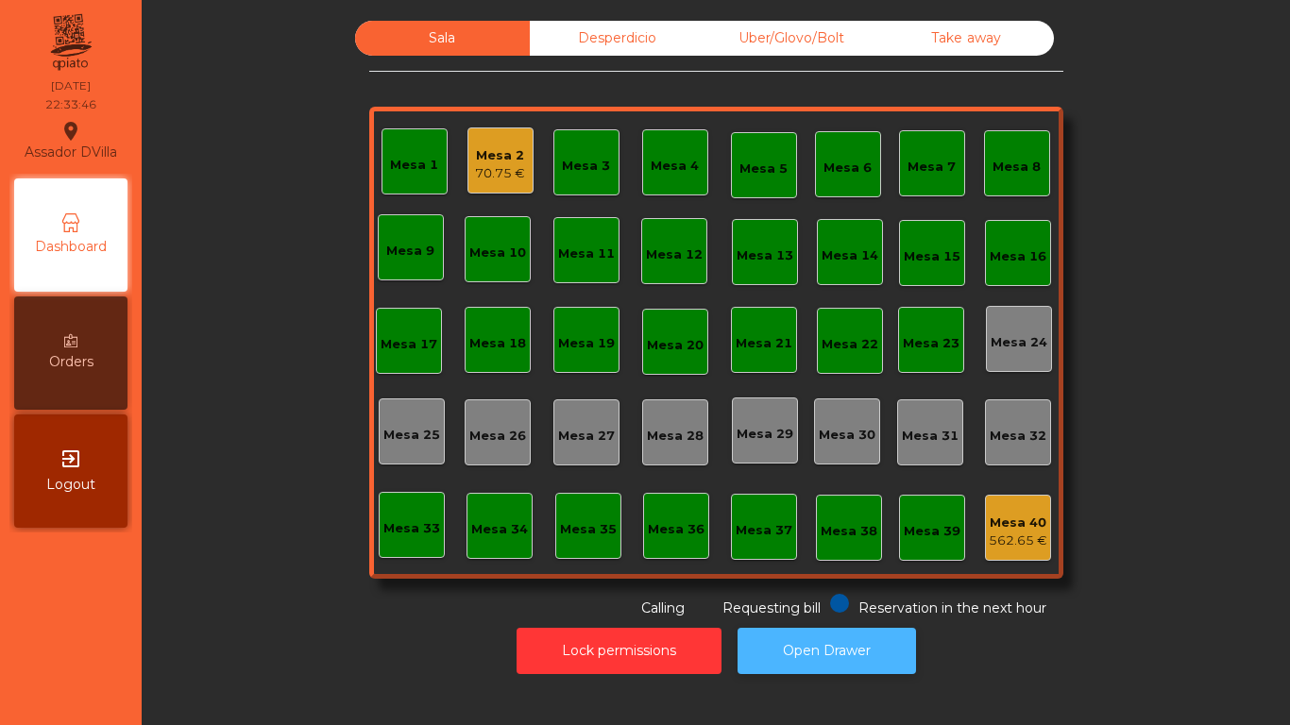
click at [802, 637] on button "Open Drawer" at bounding box center [827, 651] width 179 height 46
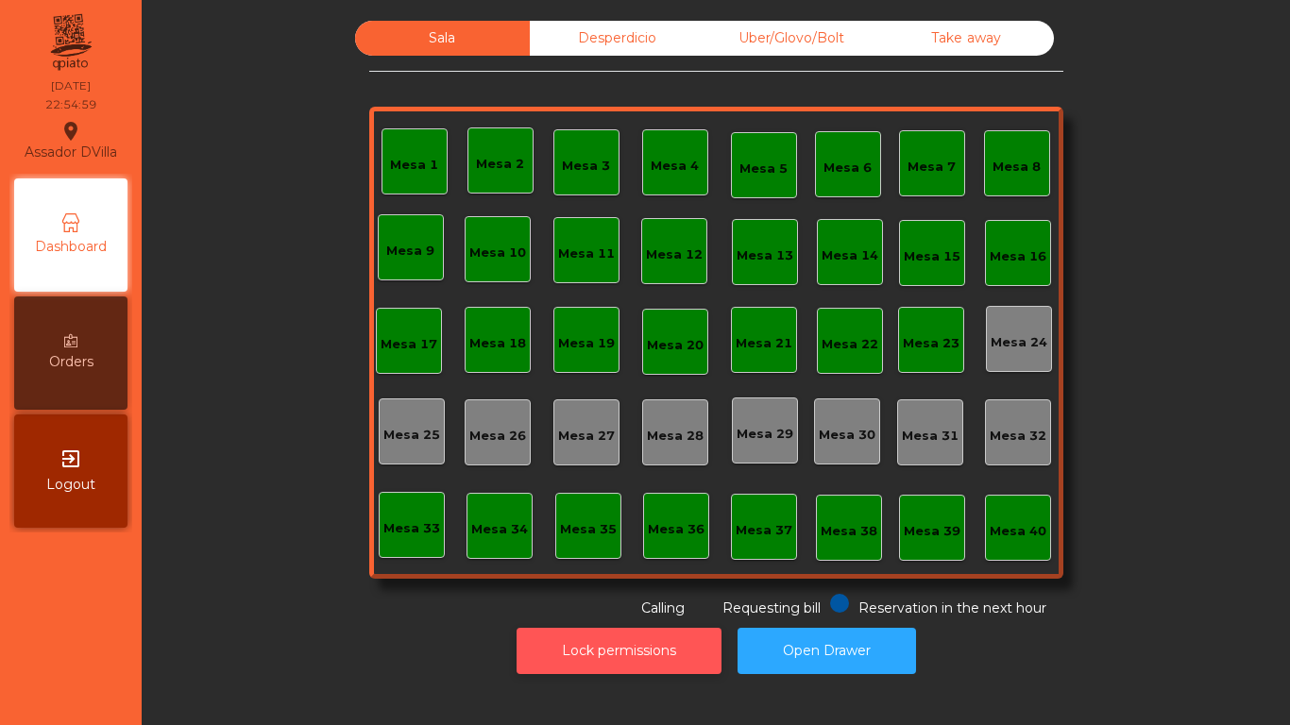
click at [571, 643] on button "Lock permissions" at bounding box center [619, 651] width 205 height 46
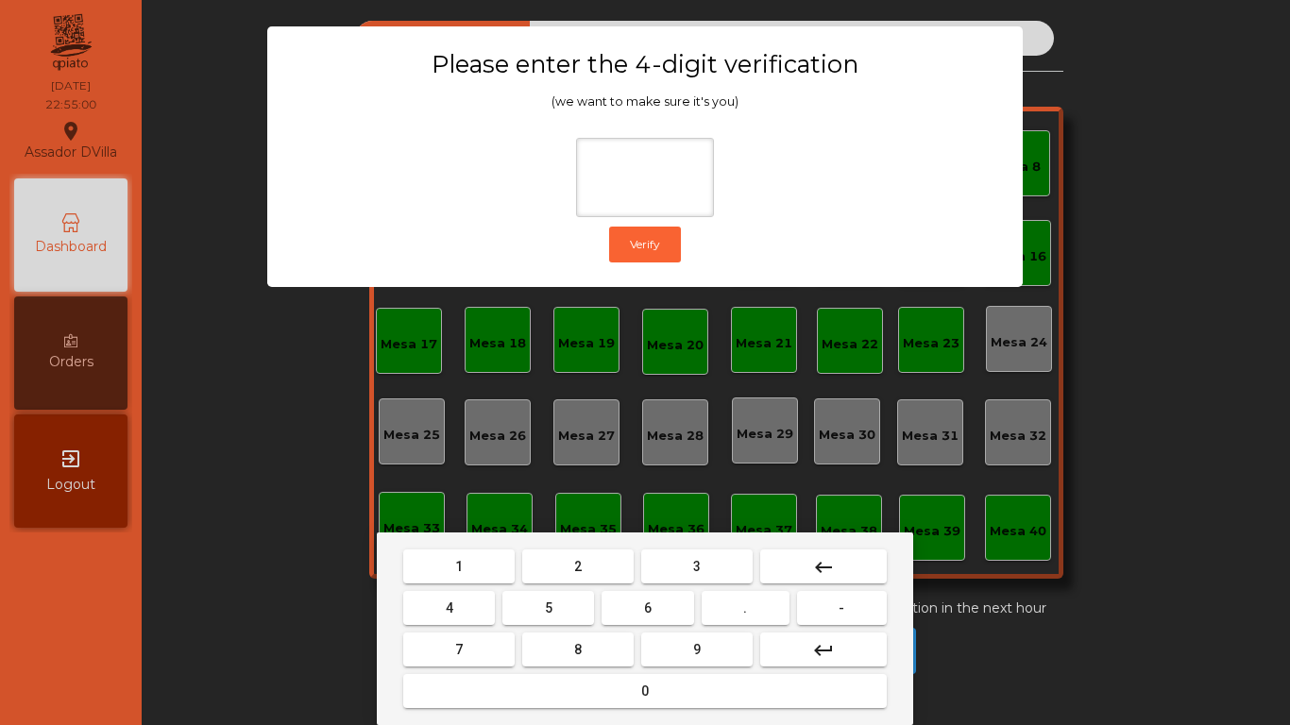
click at [594, 571] on button "2" at bounding box center [577, 567] width 111 height 34
drag, startPoint x: 444, startPoint y: 606, endPoint x: 461, endPoint y: 611, distance: 17.6
click at [448, 610] on button "4" at bounding box center [449, 608] width 92 height 34
drag, startPoint x: 685, startPoint y: 611, endPoint x: 707, endPoint y: 647, distance: 42.0
click at [689, 623] on button "6" at bounding box center [648, 608] width 92 height 34
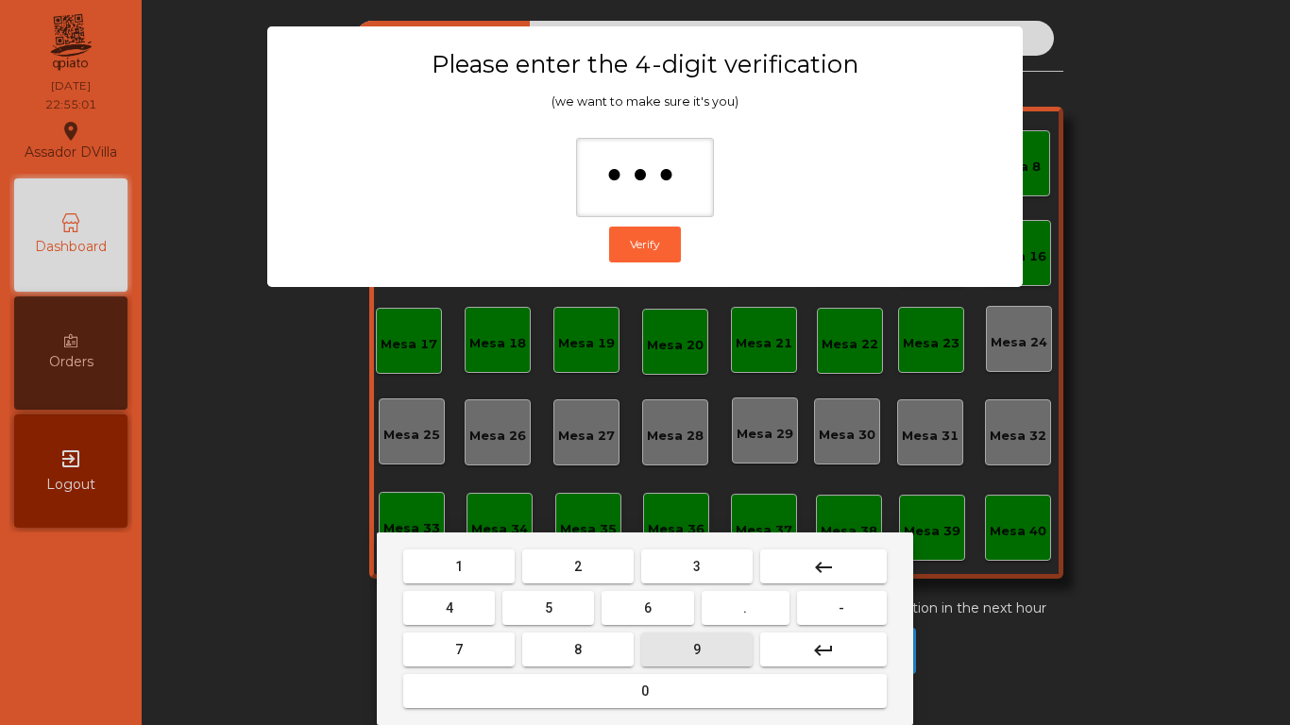
click at [707, 647] on button "9" at bounding box center [696, 650] width 111 height 34
type input "****"
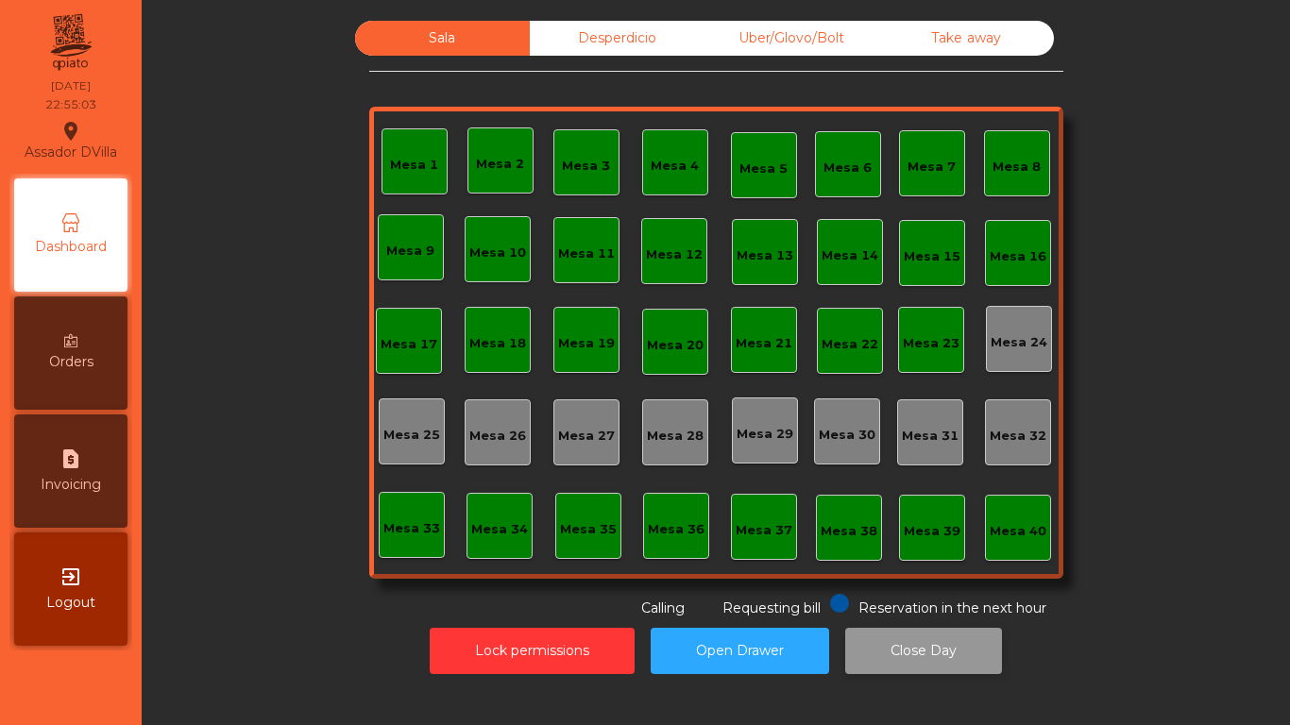
click at [896, 657] on button "Close Day" at bounding box center [923, 651] width 157 height 46
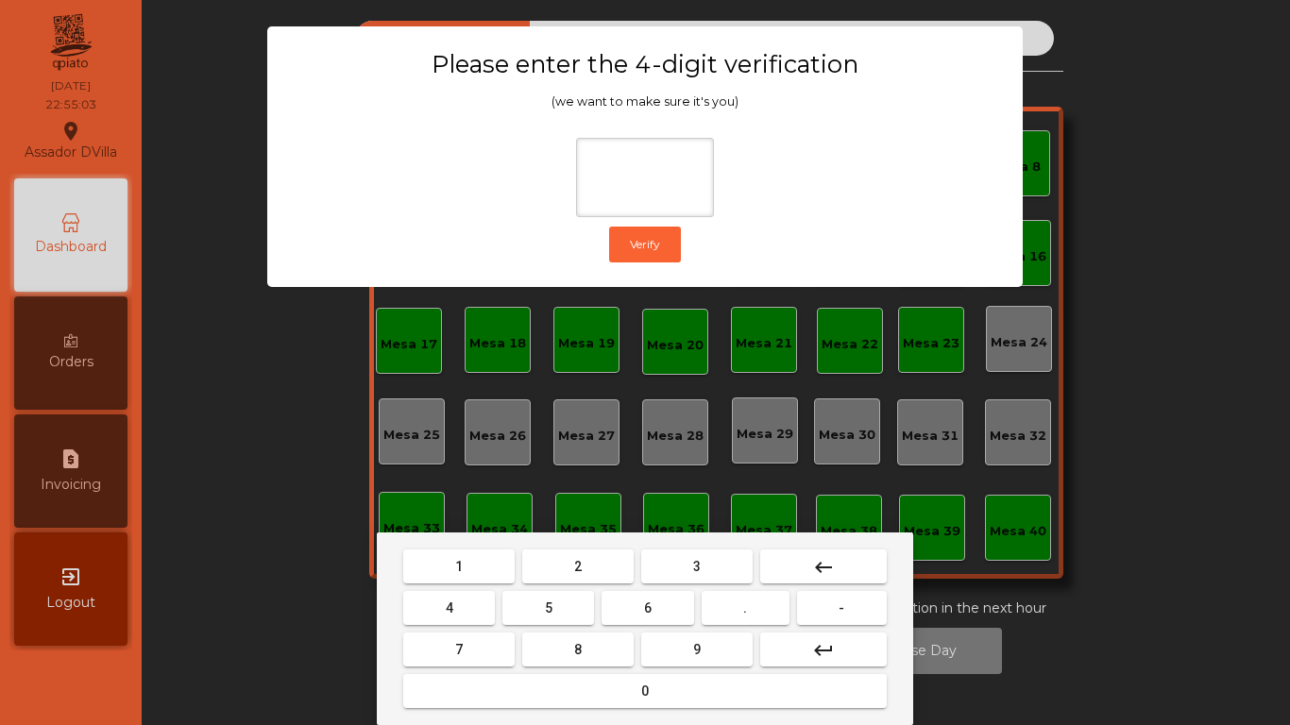
drag, startPoint x: 598, startPoint y: 577, endPoint x: 481, endPoint y: 612, distance: 122.2
click at [573, 591] on nav "1 2 3 keyboard_backspace 4 5 6 . - 7 8 9 keyboard_return 0" at bounding box center [645, 629] width 491 height 166
drag, startPoint x: 479, startPoint y: 612, endPoint x: 495, endPoint y: 612, distance: 16.1
click at [484, 612] on button "4" at bounding box center [449, 608] width 92 height 34
drag, startPoint x: 607, startPoint y: 619, endPoint x: 663, endPoint y: 624, distance: 56.0
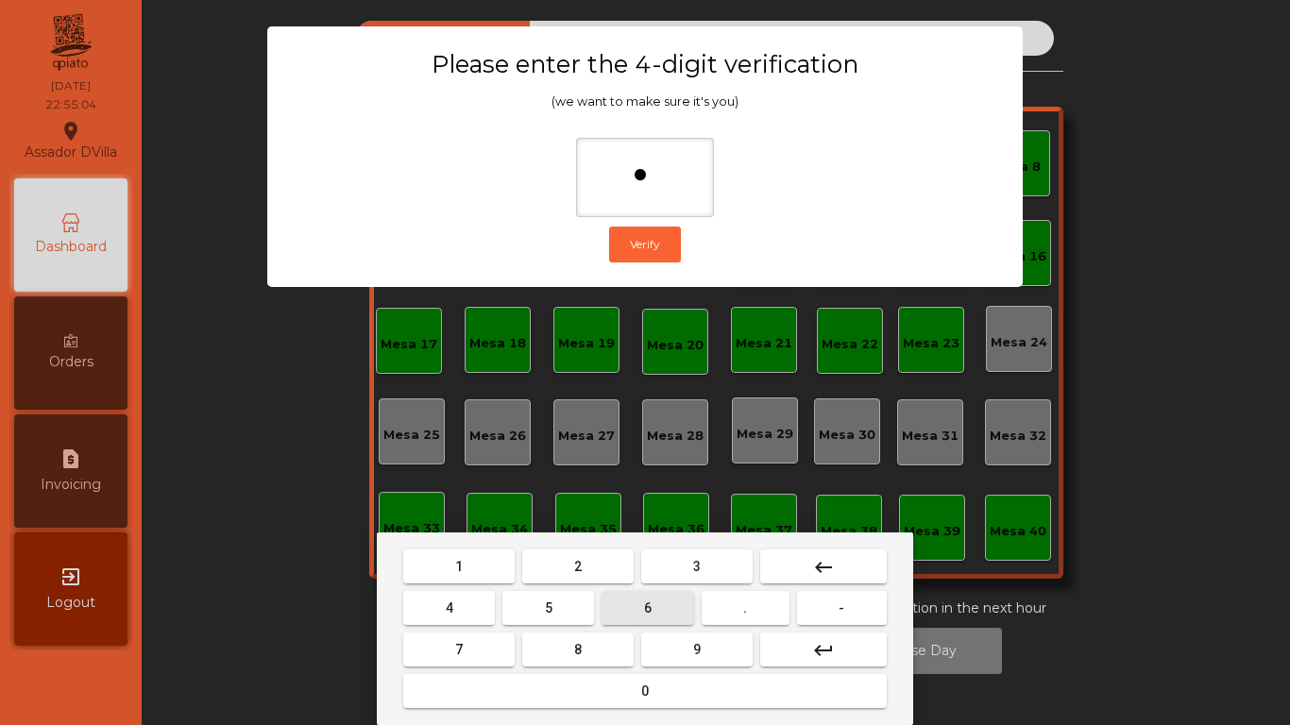
click at [625, 620] on button "6" at bounding box center [648, 608] width 92 height 34
drag, startPoint x: 678, startPoint y: 670, endPoint x: 692, endPoint y: 566, distance: 104.9
click at [683, 670] on mat-keyboard-key "9" at bounding box center [697, 650] width 119 height 42
click at [697, 639] on button "9" at bounding box center [696, 650] width 111 height 34
click at [714, 657] on button "9" at bounding box center [696, 650] width 111 height 34
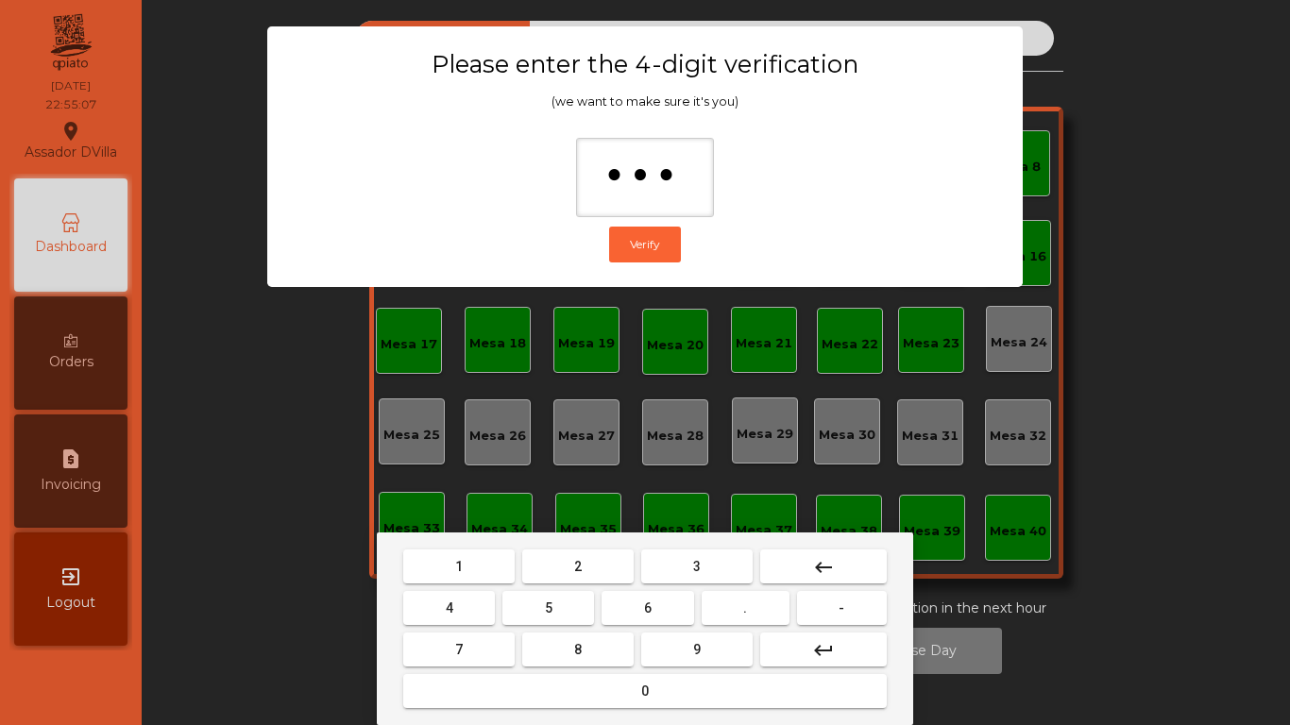
type input "****"
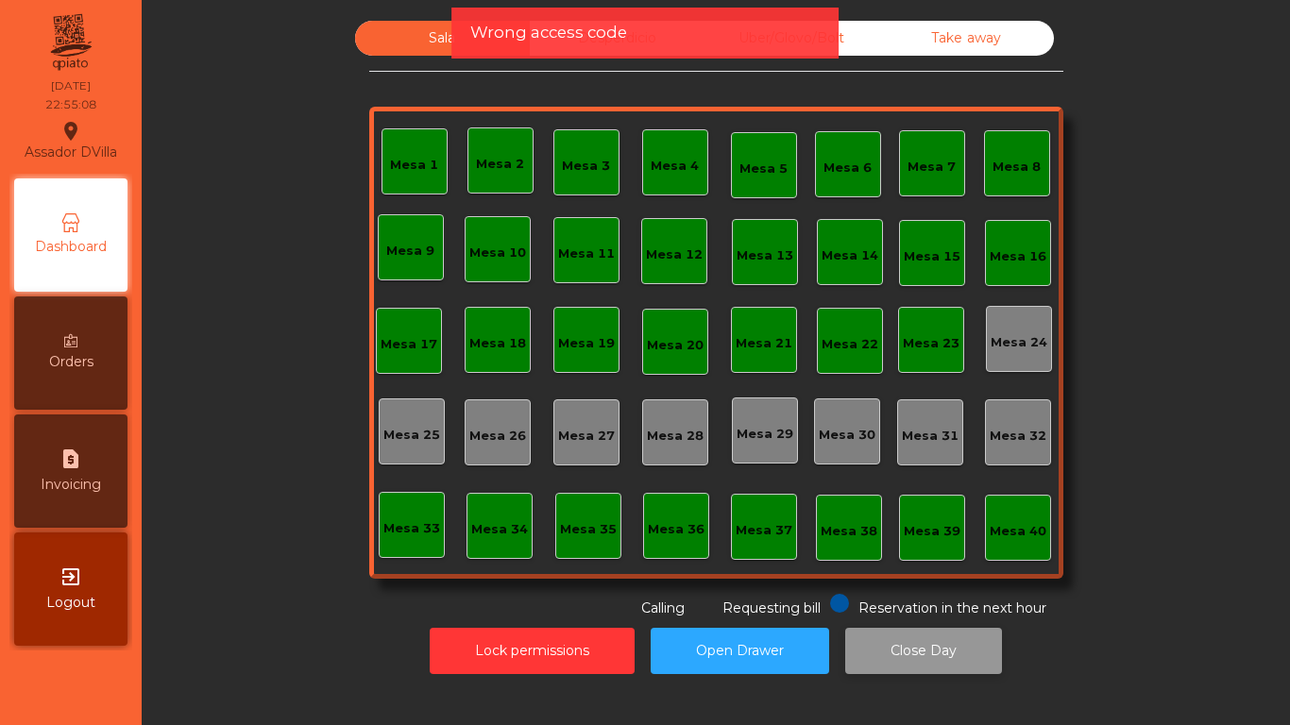
click at [892, 644] on button "Close Day" at bounding box center [923, 651] width 157 height 46
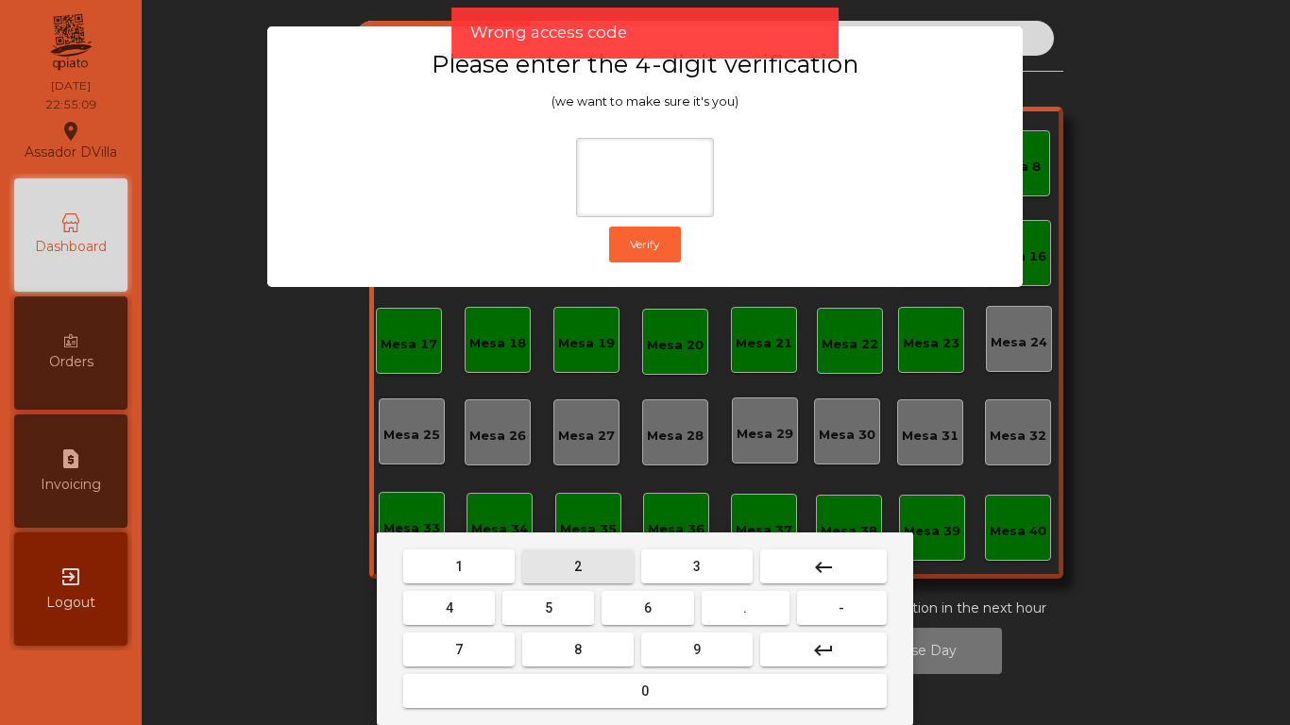
click at [539, 566] on button "2" at bounding box center [577, 567] width 111 height 34
drag, startPoint x: 482, startPoint y: 601, endPoint x: 518, endPoint y: 603, distance: 35.9
click at [495, 602] on button "4" at bounding box center [449, 608] width 92 height 34
drag, startPoint x: 640, startPoint y: 613, endPoint x: 705, endPoint y: 657, distance: 78.9
click at [646, 616] on button "6" at bounding box center [648, 608] width 92 height 34
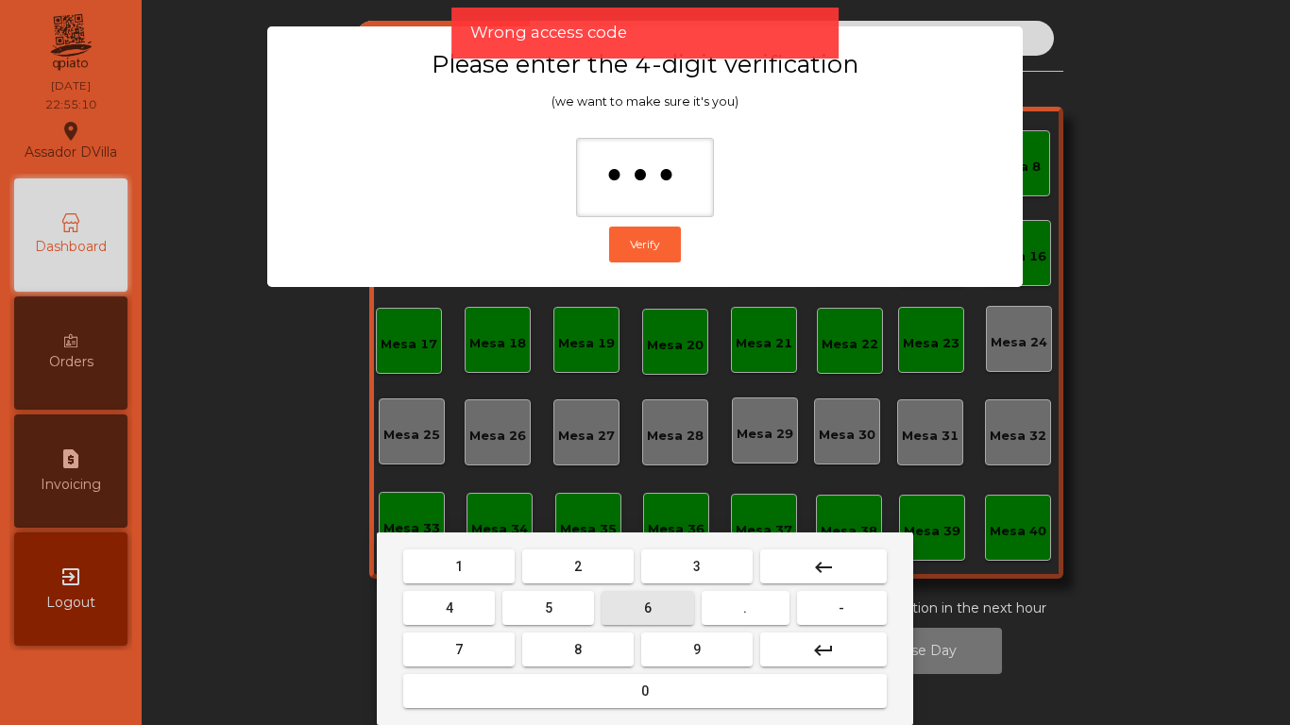
click at [704, 661] on button "9" at bounding box center [696, 650] width 111 height 34
type input "****"
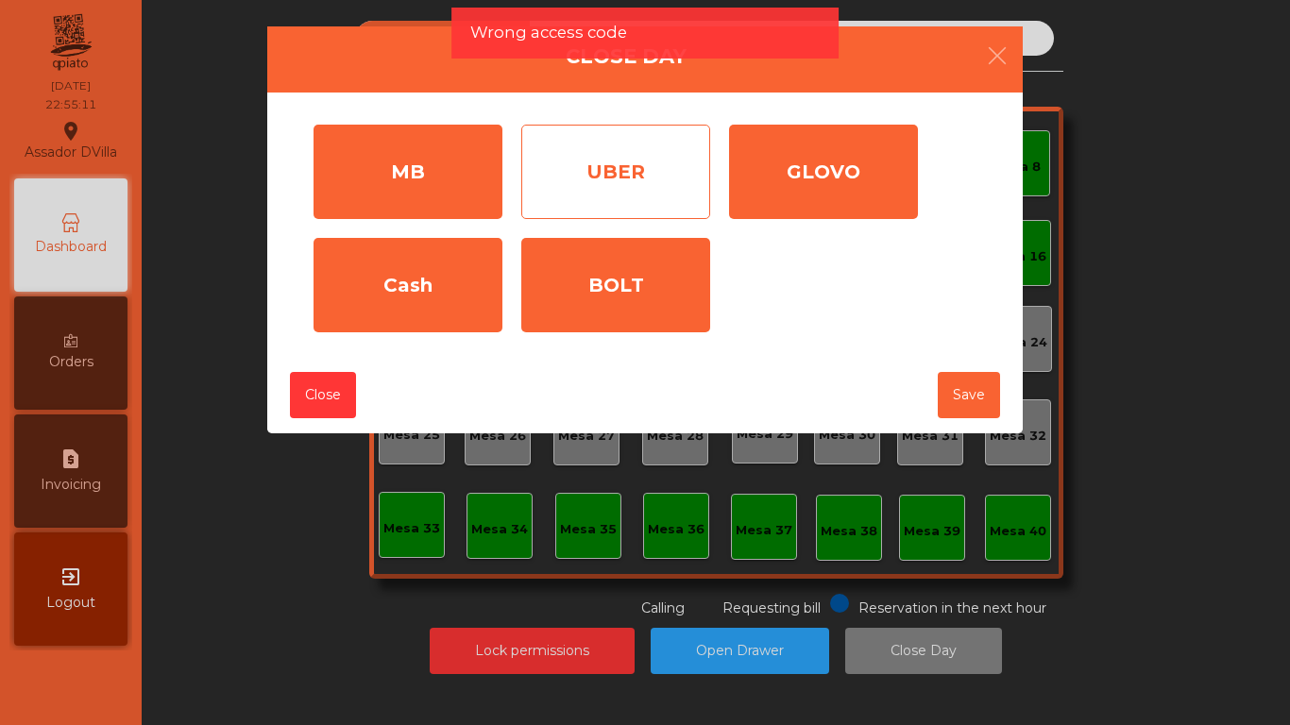
drag, startPoint x: 435, startPoint y: 199, endPoint x: 569, endPoint y: 211, distance: 134.6
click at [440, 204] on div "MB" at bounding box center [408, 172] width 189 height 94
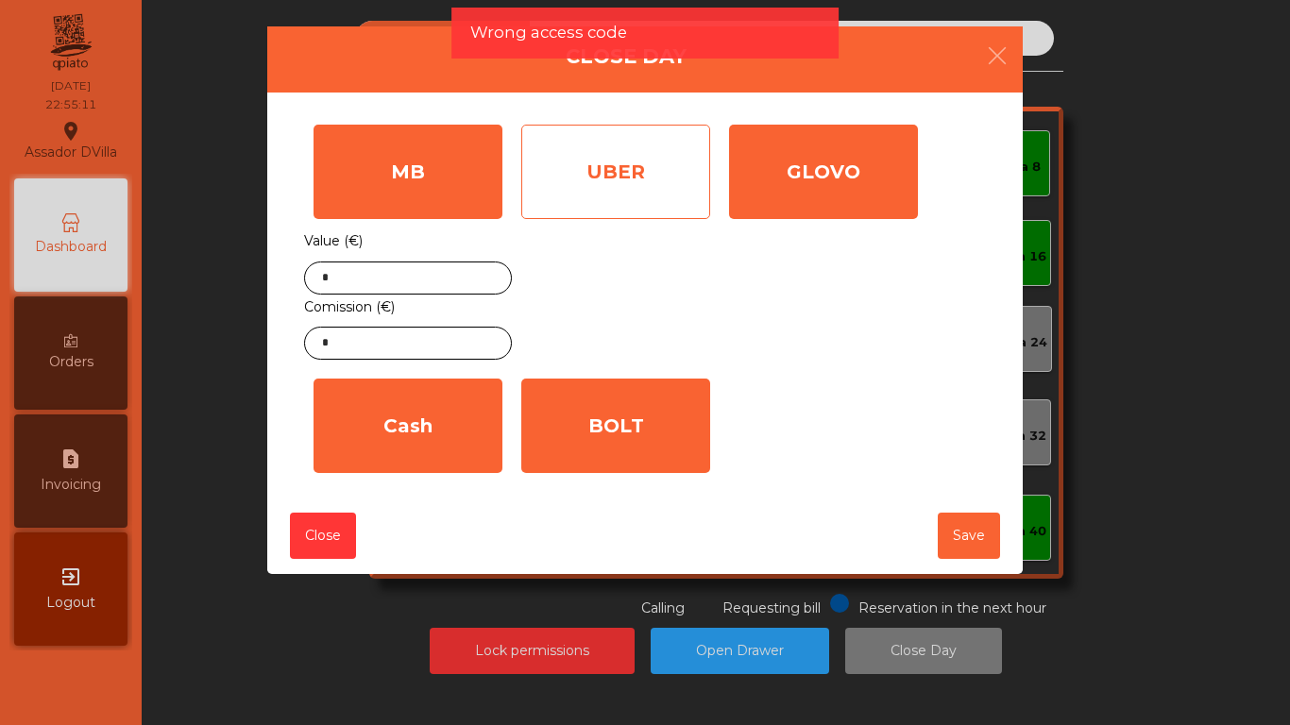
drag, startPoint x: 569, startPoint y: 211, endPoint x: 640, endPoint y: 217, distance: 71.2
click at [595, 217] on div "UBER" at bounding box center [615, 172] width 189 height 94
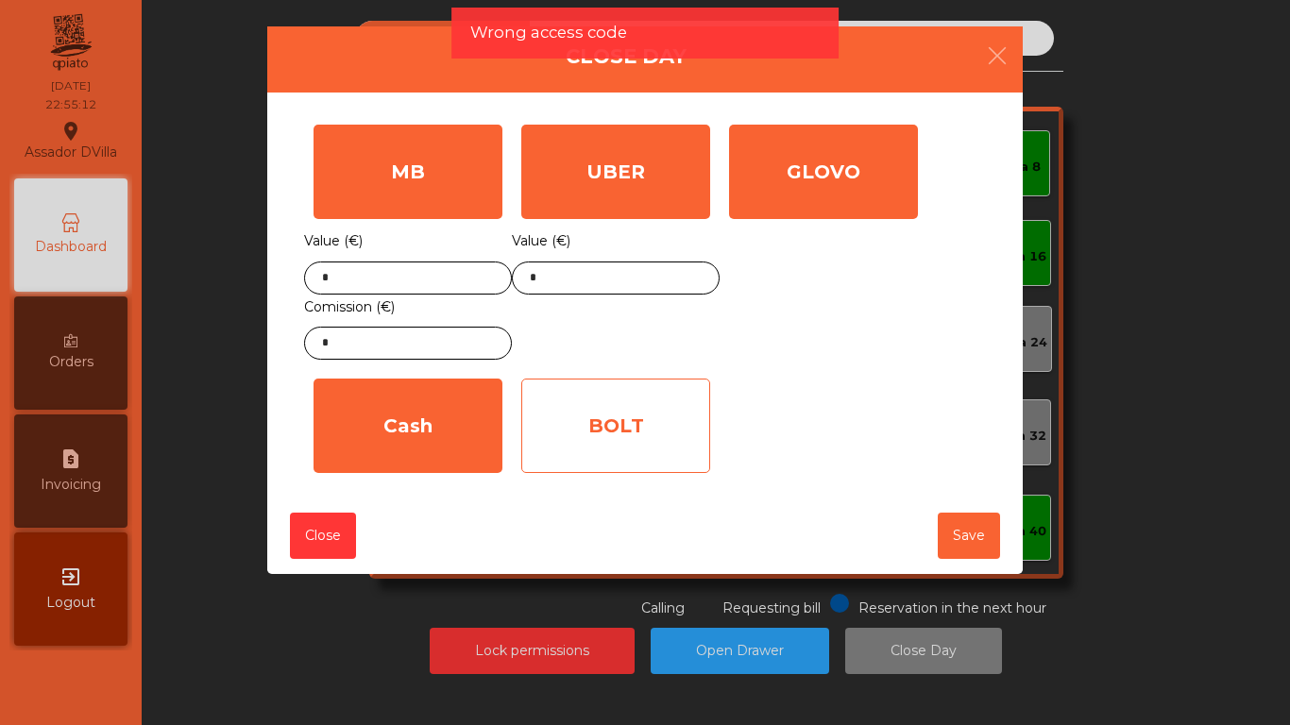
drag, startPoint x: 773, startPoint y: 217, endPoint x: 674, endPoint y: 386, distance: 195.6
click at [759, 268] on div "GLOVO Value (€) *" at bounding box center [824, 242] width 208 height 254
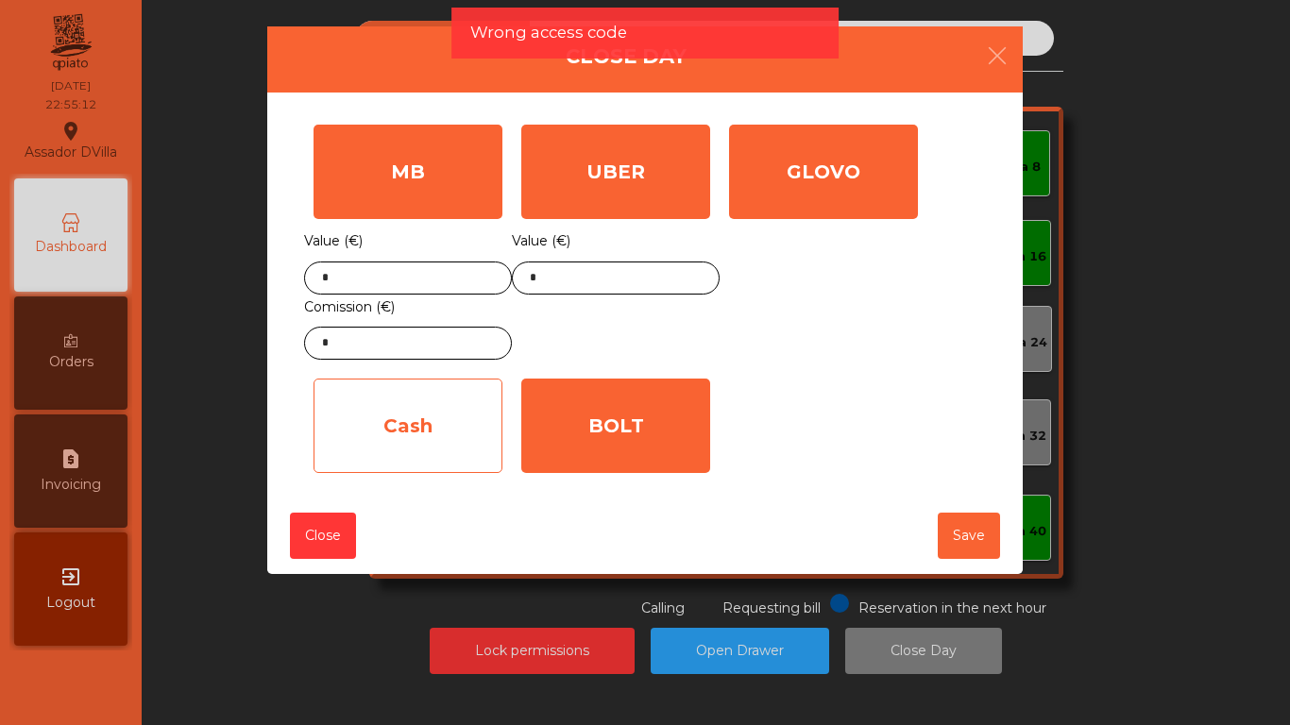
drag, startPoint x: 652, startPoint y: 419, endPoint x: 502, endPoint y: 426, distance: 150.3
click at [642, 423] on div "BOLT" at bounding box center [615, 426] width 189 height 94
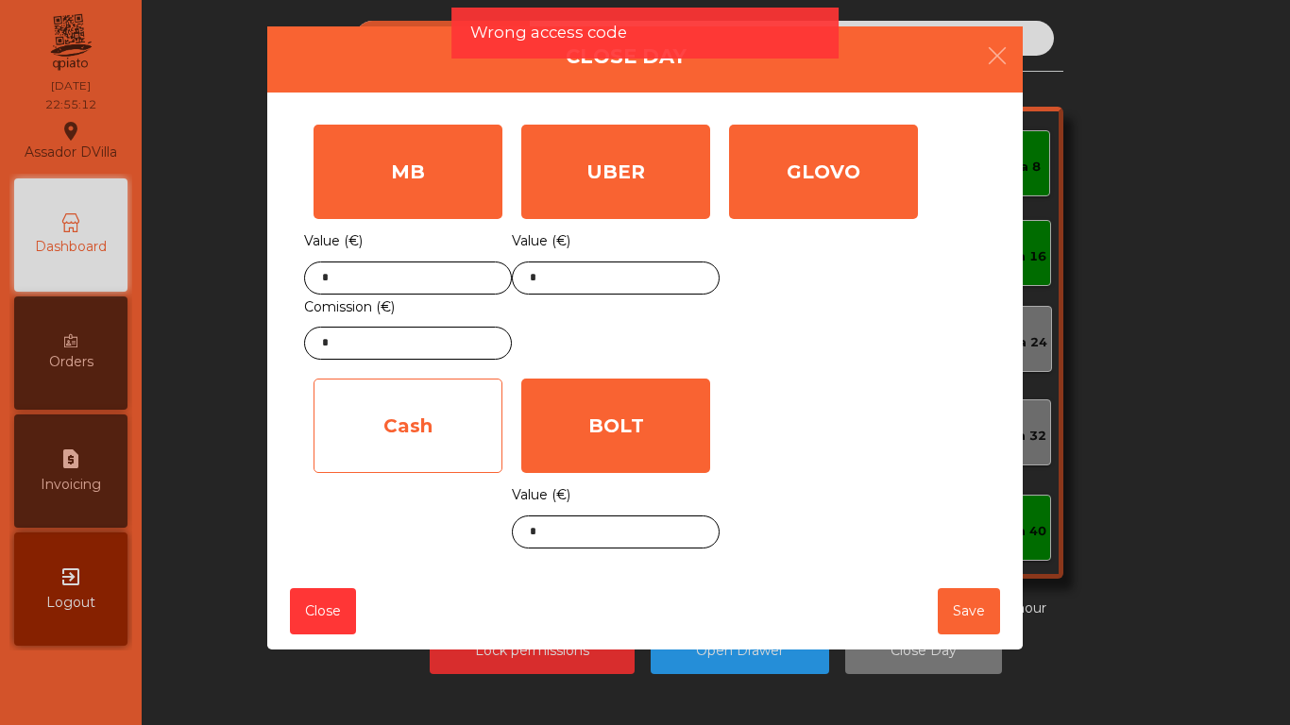
click at [489, 427] on div "Cash" at bounding box center [408, 426] width 189 height 94
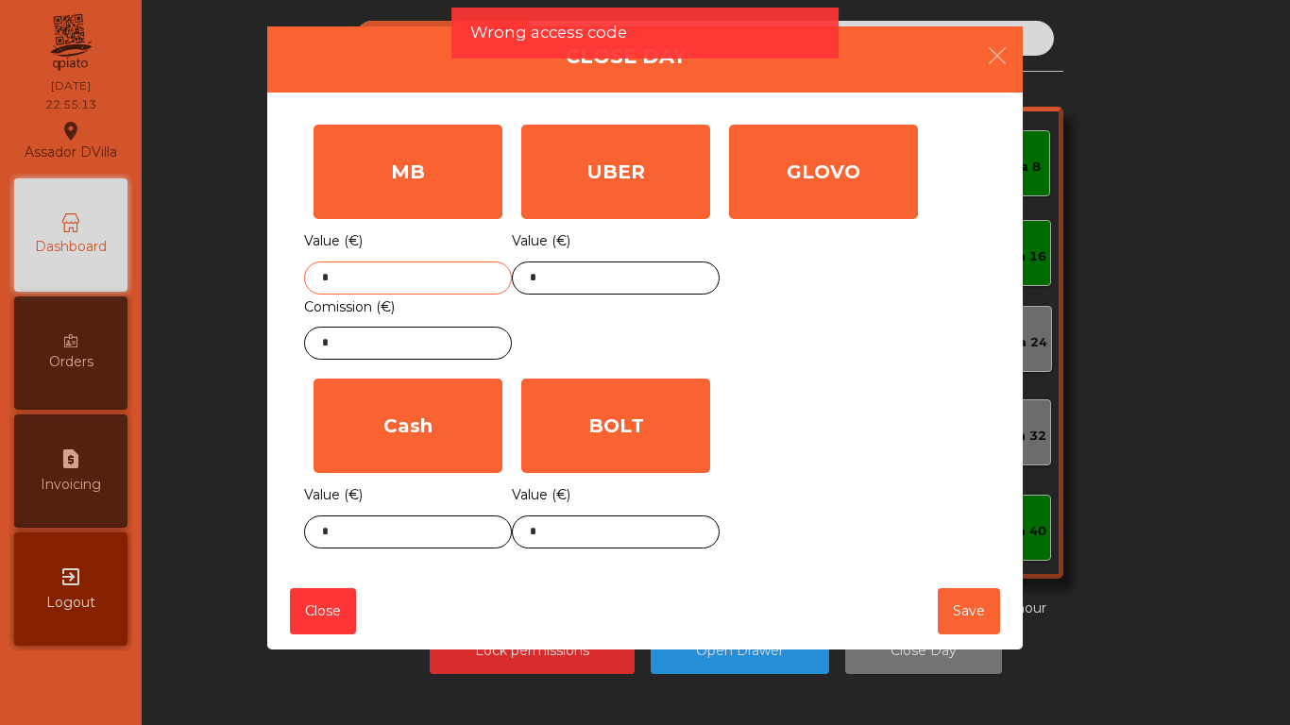
click at [366, 282] on input "*" at bounding box center [408, 278] width 208 height 33
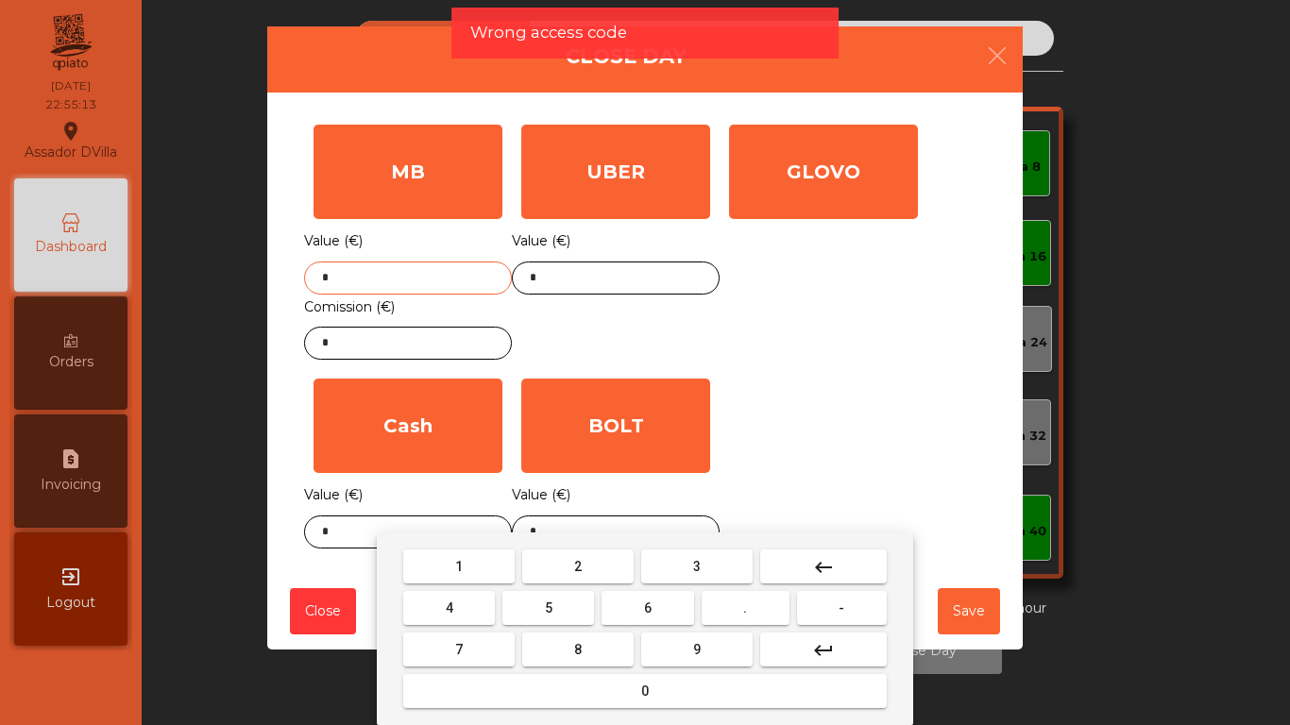
click at [366, 282] on input "*" at bounding box center [408, 278] width 208 height 33
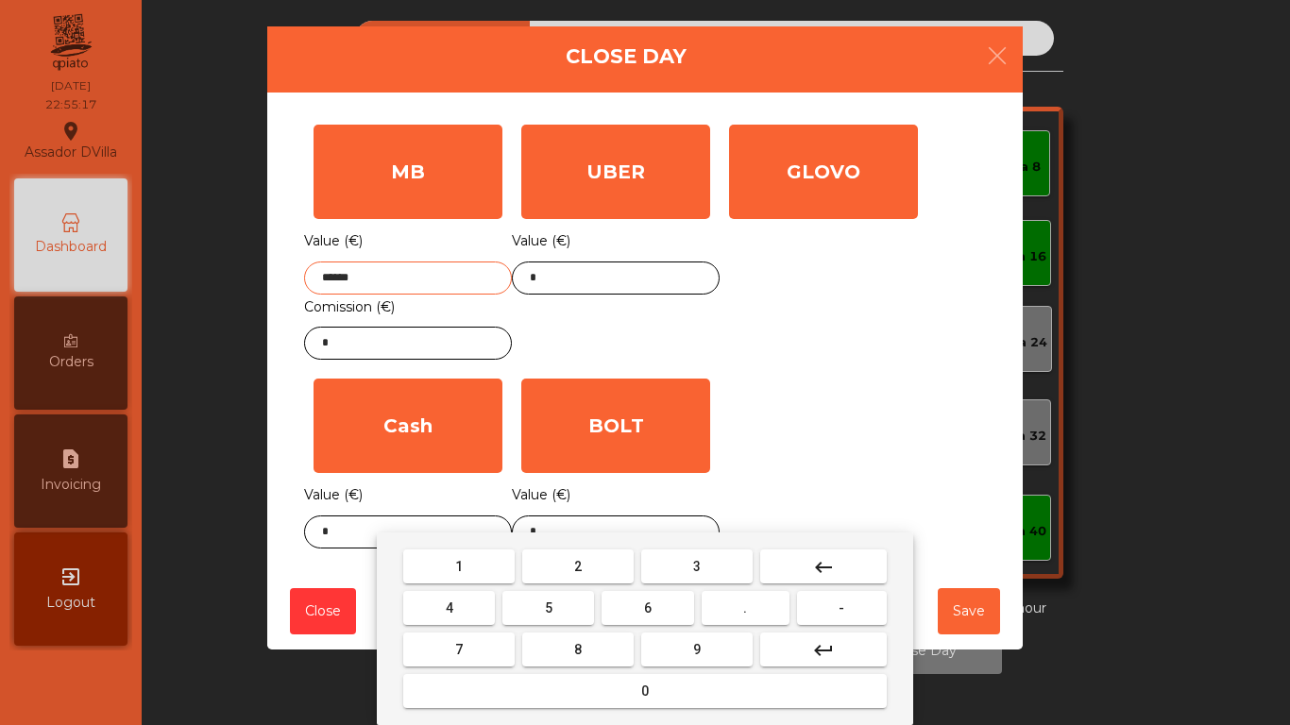
type input "******"
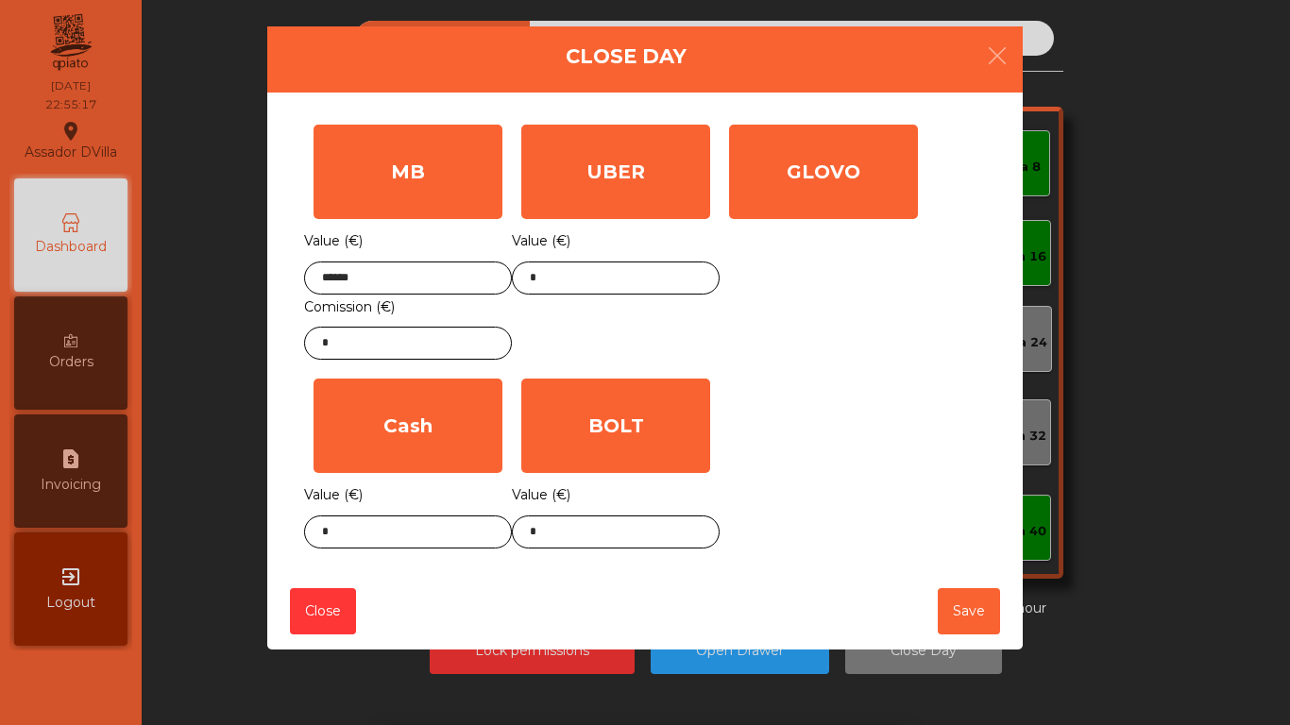
click at [387, 316] on label "Comission (€)" at bounding box center [349, 308] width 91 height 26
click at [384, 329] on div "Value (€) ****** Comission (€) *" at bounding box center [408, 294] width 208 height 131
click at [384, 333] on input "*" at bounding box center [408, 343] width 208 height 33
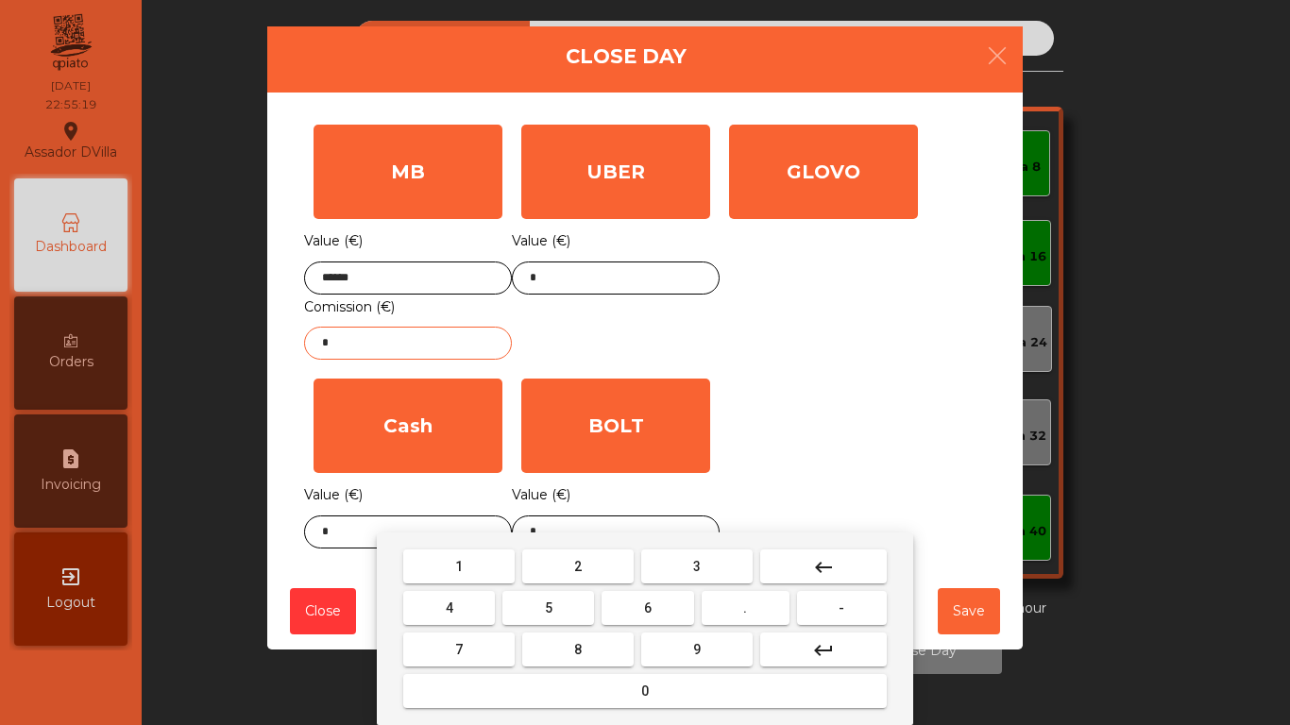
click at [382, 333] on input "*" at bounding box center [408, 343] width 208 height 33
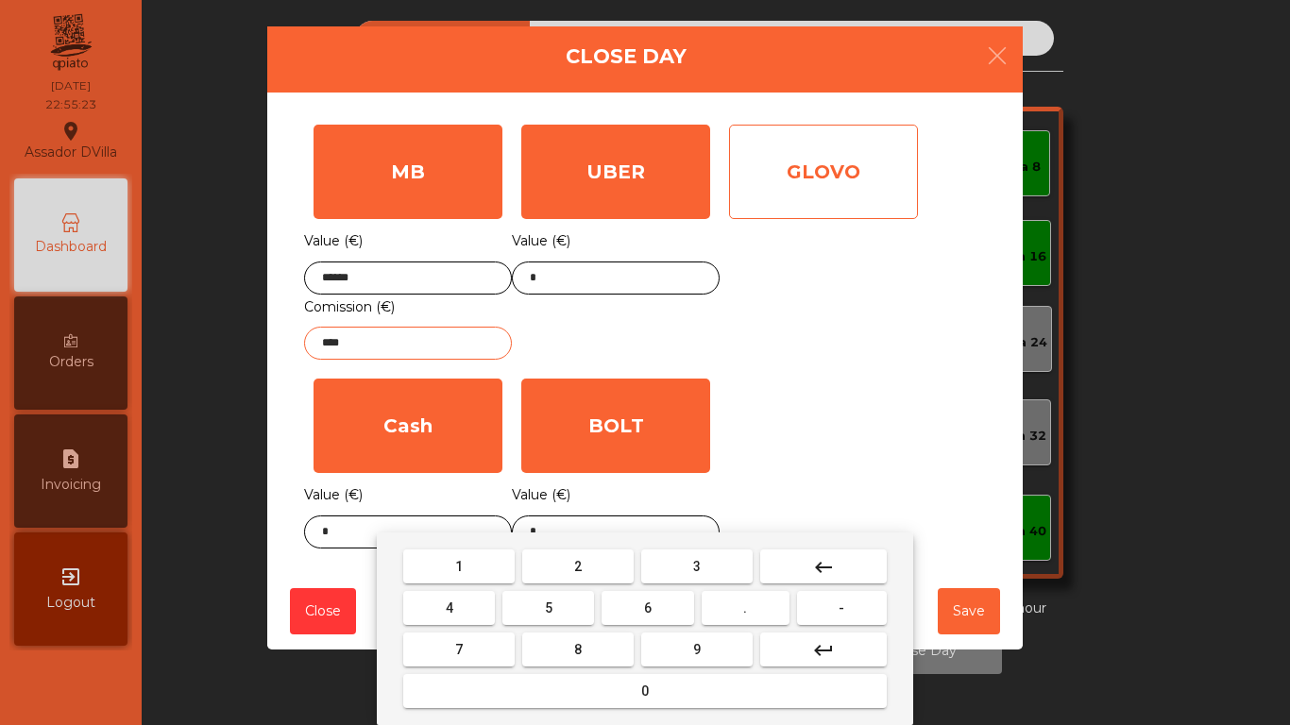
type input "****"
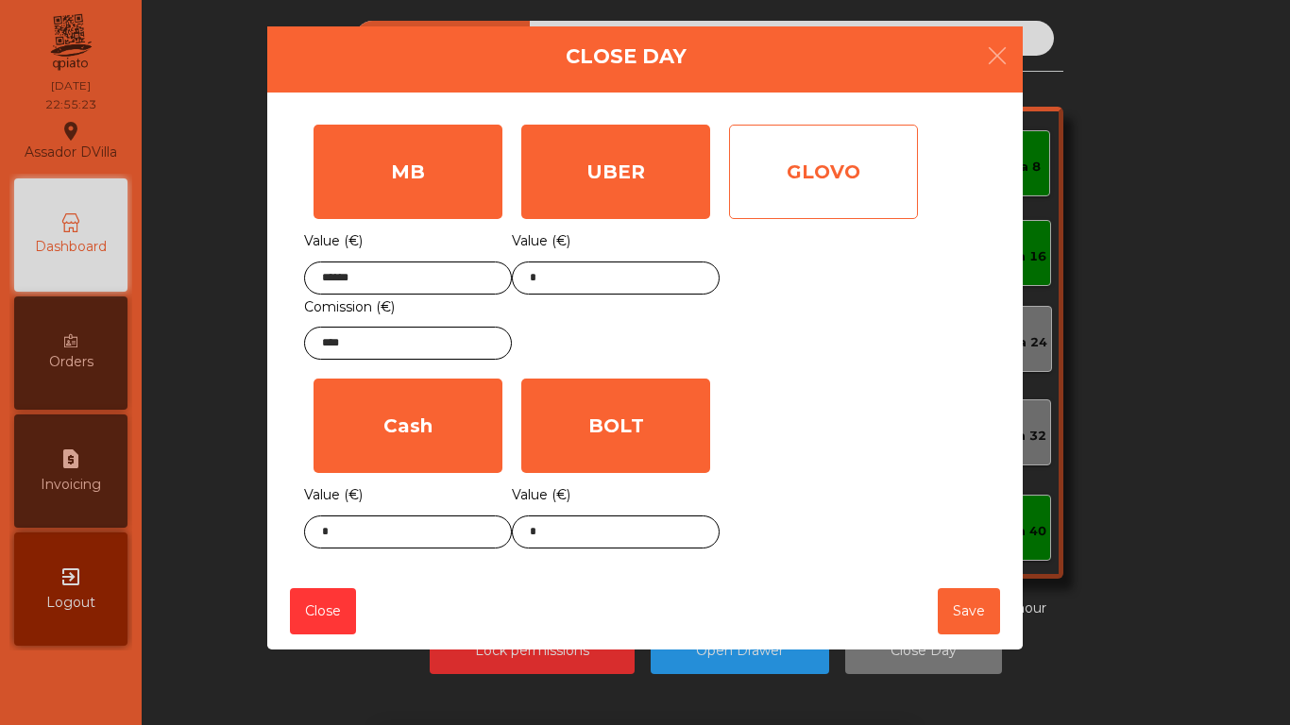
click at [780, 171] on div "GLOVO" at bounding box center [823, 172] width 189 height 94
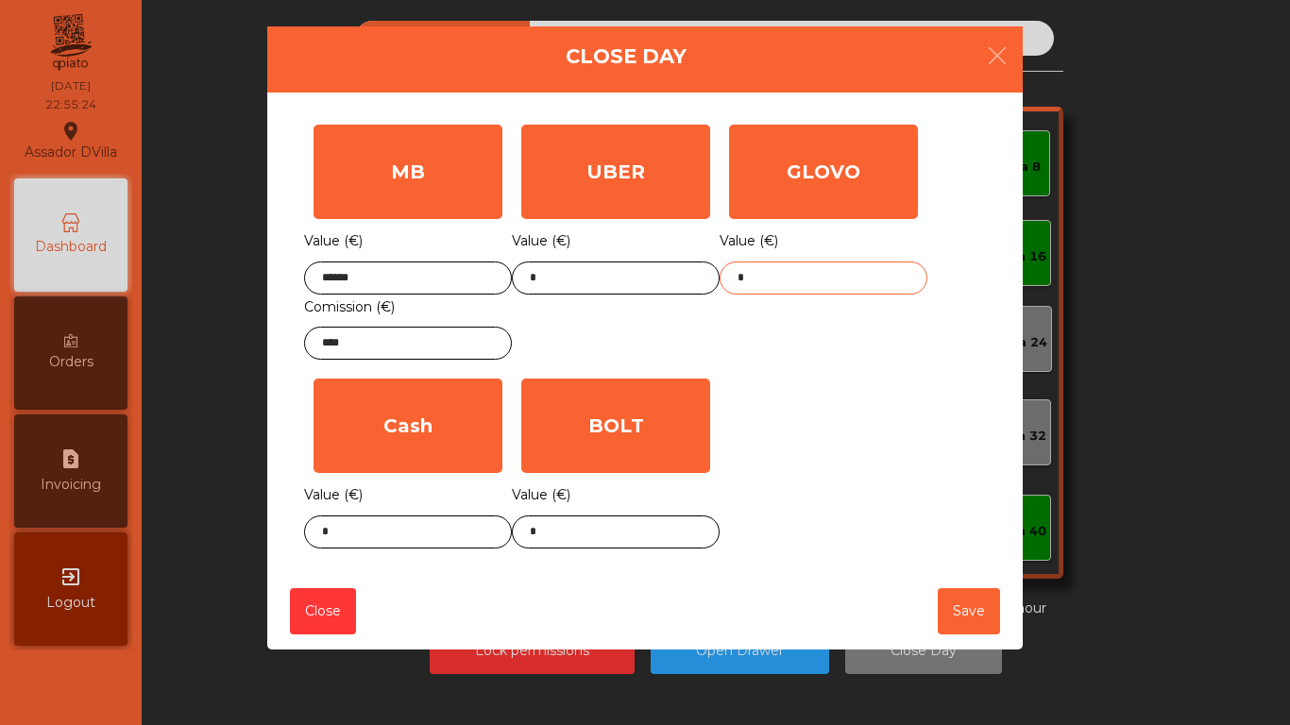
click at [790, 292] on input "*" at bounding box center [824, 278] width 208 height 33
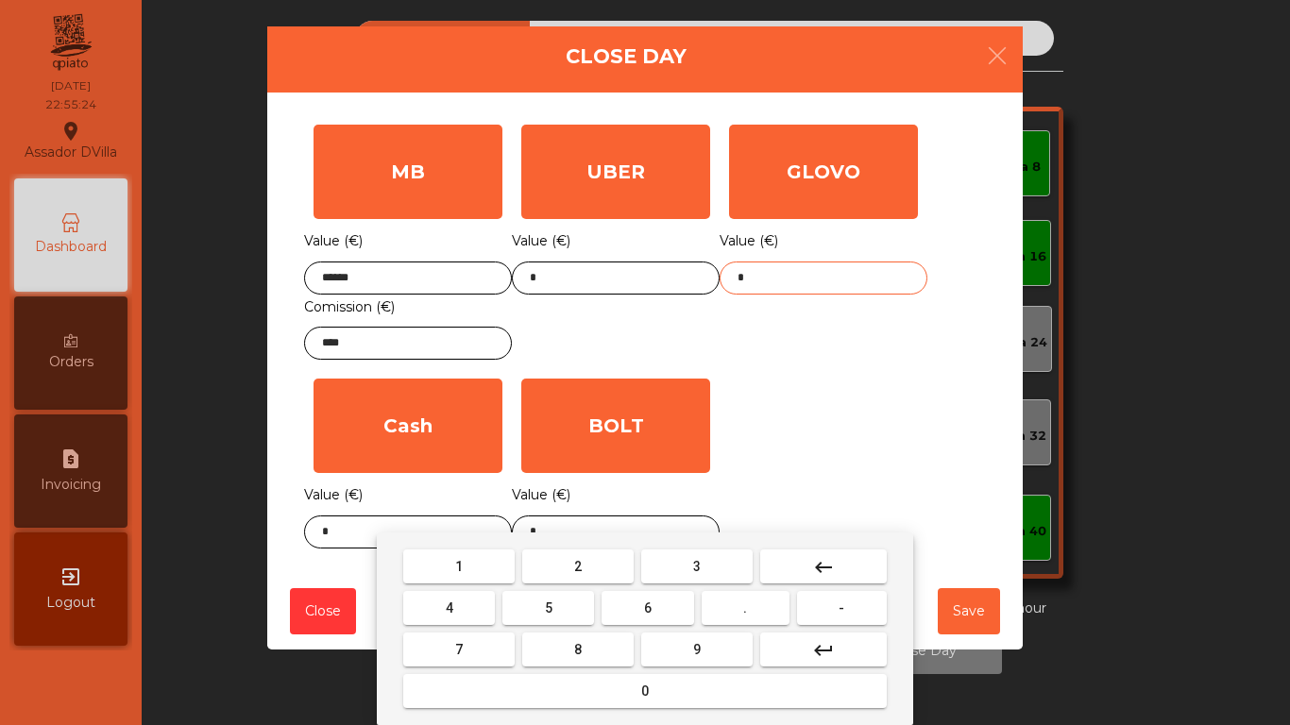
click at [790, 292] on input "*" at bounding box center [824, 278] width 208 height 33
type input "*****"
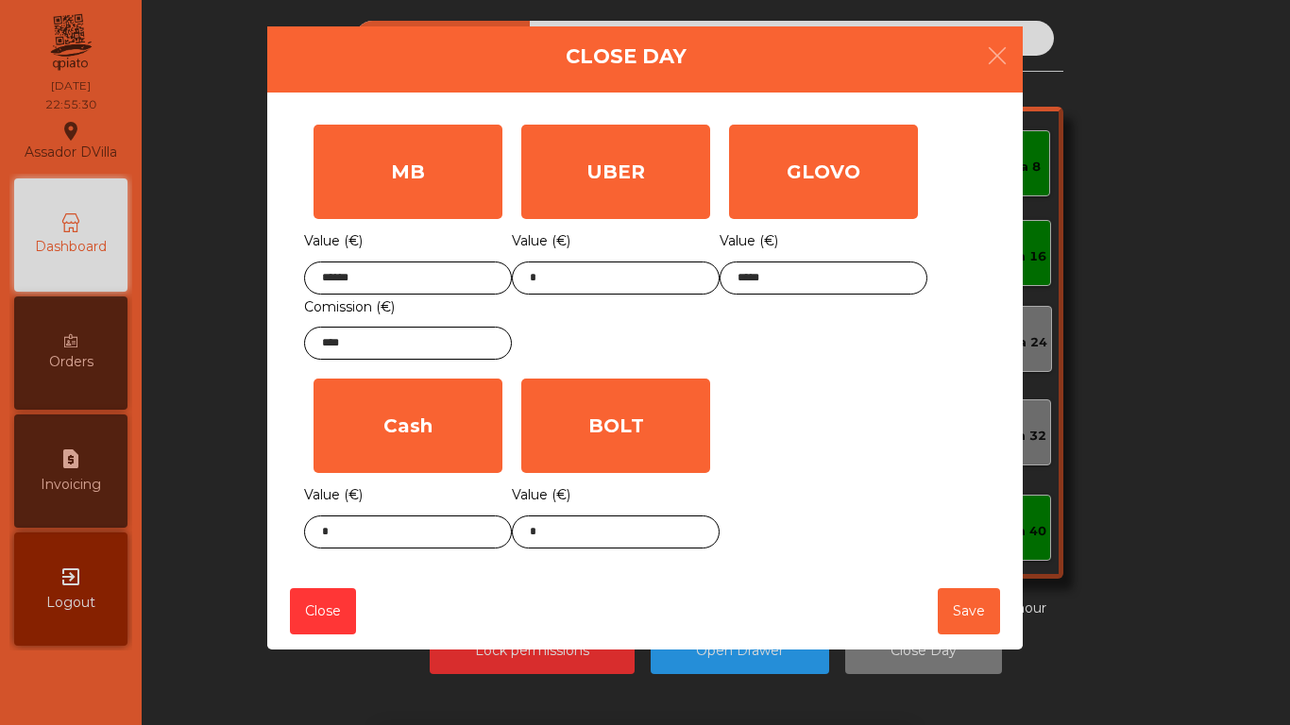
click at [777, 375] on div "MB Value (€) ****** Comission (€) **** UBER Value (€) * GLOVO Value (€) ***** C…" at bounding box center [645, 336] width 682 height 443
click at [631, 550] on body "Assador DVilla location_on [DATE] 22:55:30 Dashboard Orders request_page Invoic…" at bounding box center [645, 362] width 1290 height 725
click at [631, 546] on div "1 2 3 keyboard_backspace 4 5 6 . - 7 8 9 keyboard_return 0" at bounding box center [645, 629] width 1290 height 193
click at [608, 507] on div "Value (€) *" at bounding box center [616, 516] width 208 height 66
click at [613, 526] on input "*" at bounding box center [616, 532] width 208 height 33
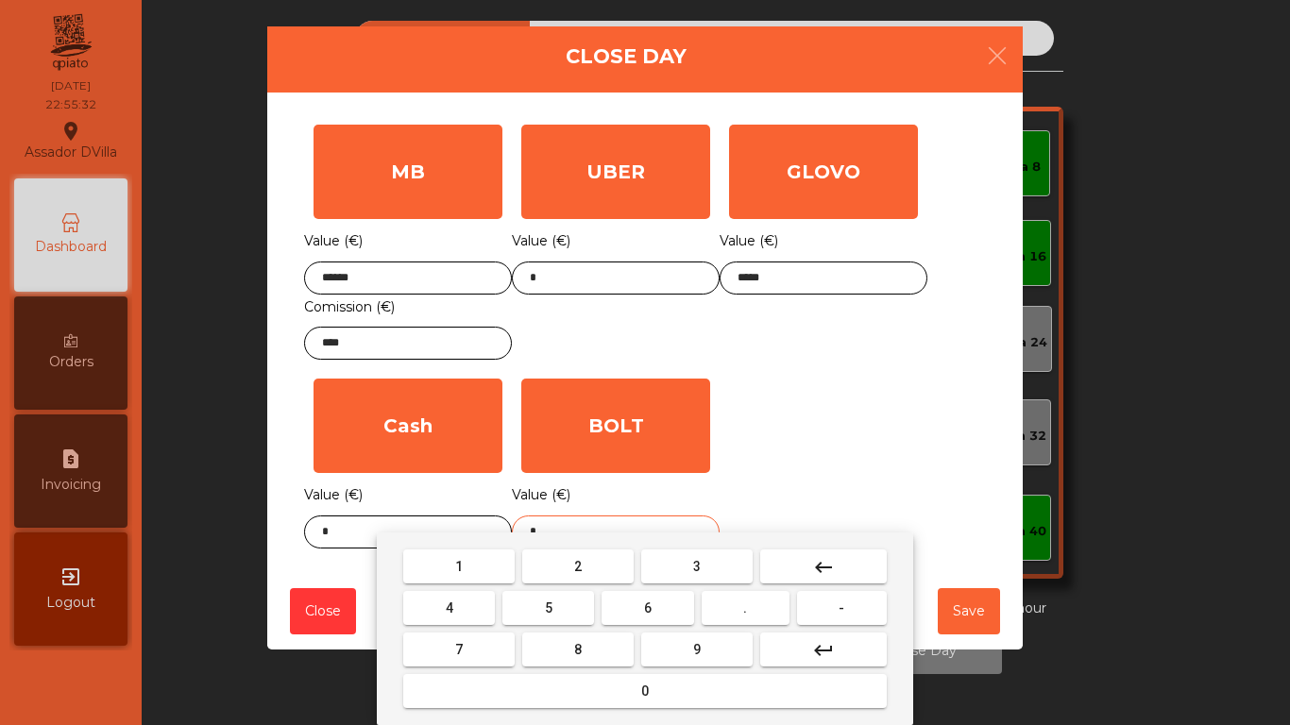
click at [613, 526] on input "*" at bounding box center [616, 532] width 208 height 33
type input "*****"
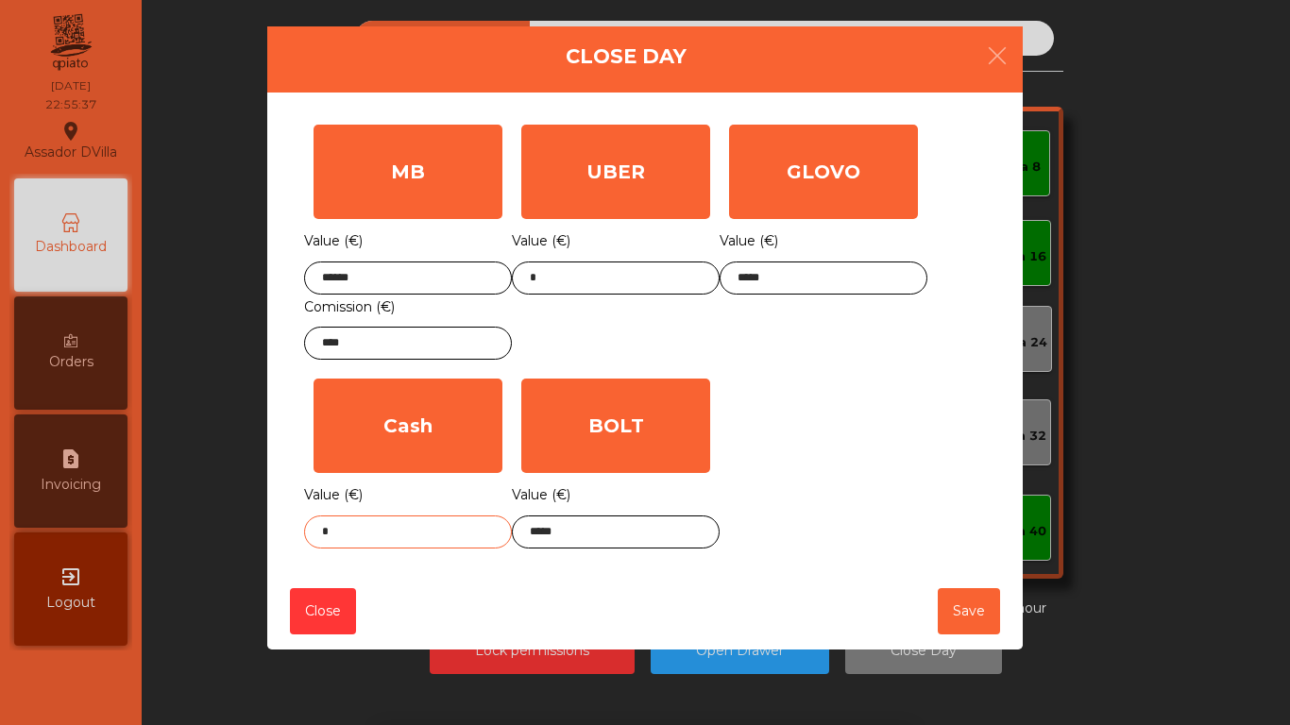
click at [370, 529] on input "*" at bounding box center [408, 532] width 208 height 33
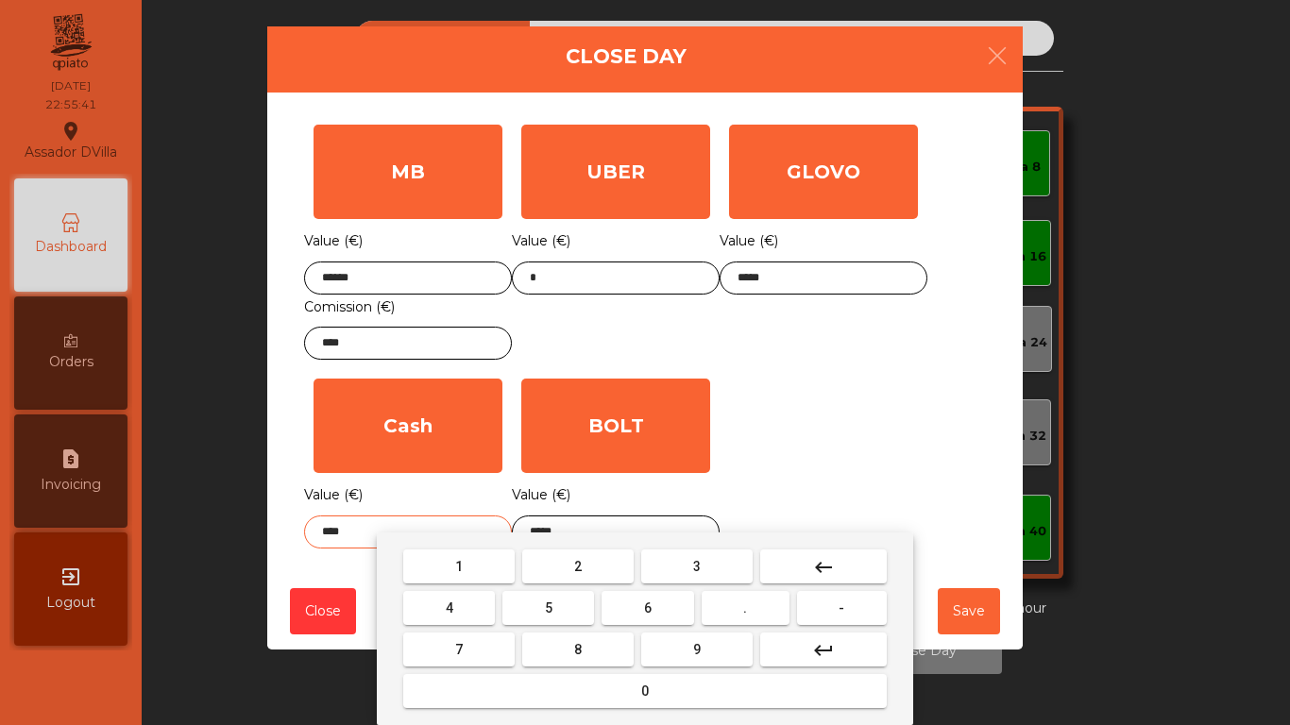
type input "****"
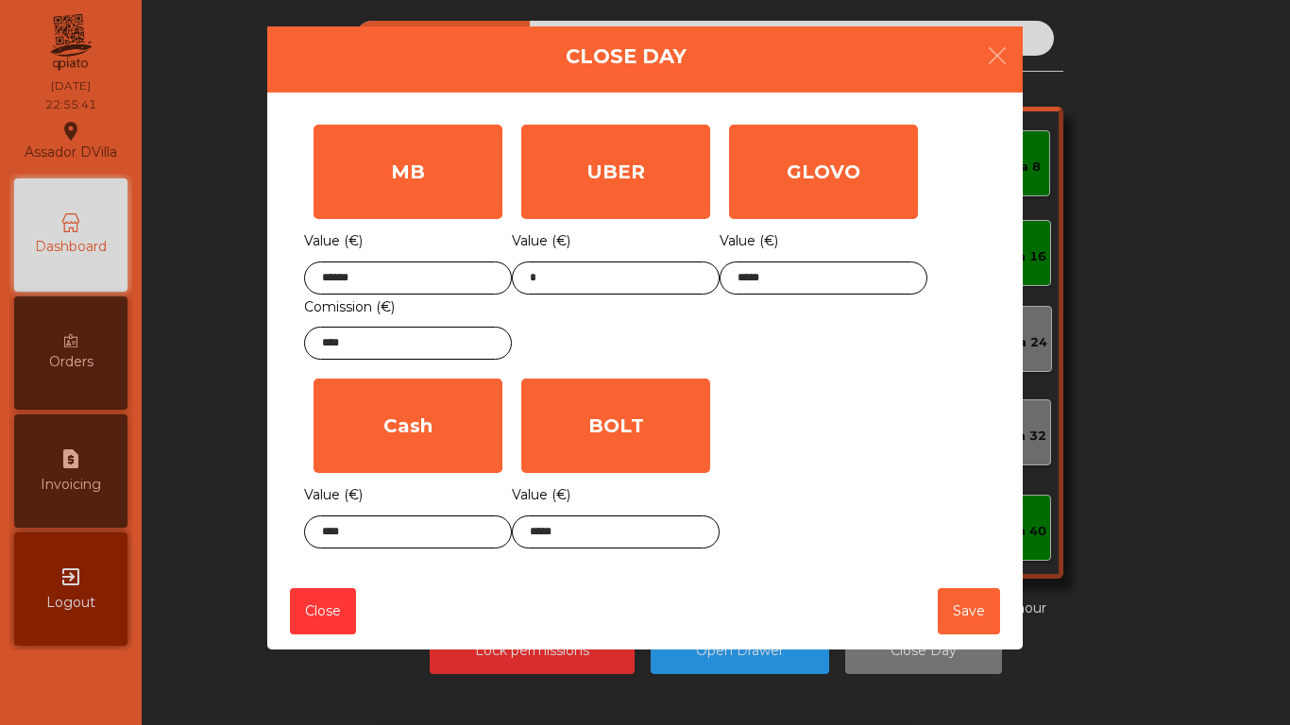
click at [787, 415] on div "MB Value (€) ****** Comission (€) **** UBER Value (€) * GLOVO Value (€) ***** C…" at bounding box center [645, 336] width 682 height 443
click at [997, 614] on button "Save" at bounding box center [969, 612] width 62 height 46
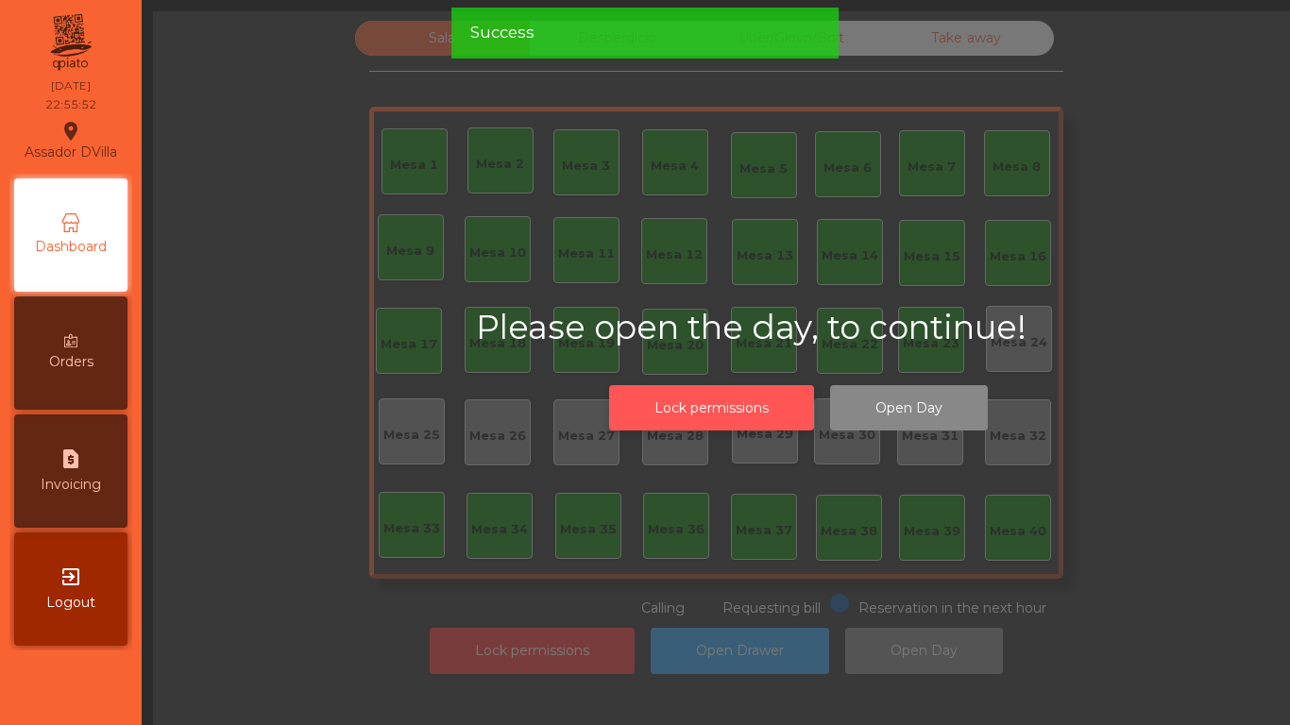
click at [734, 406] on button "Lock permissions" at bounding box center [711, 408] width 205 height 46
